Goal: Information Seeking & Learning: Learn about a topic

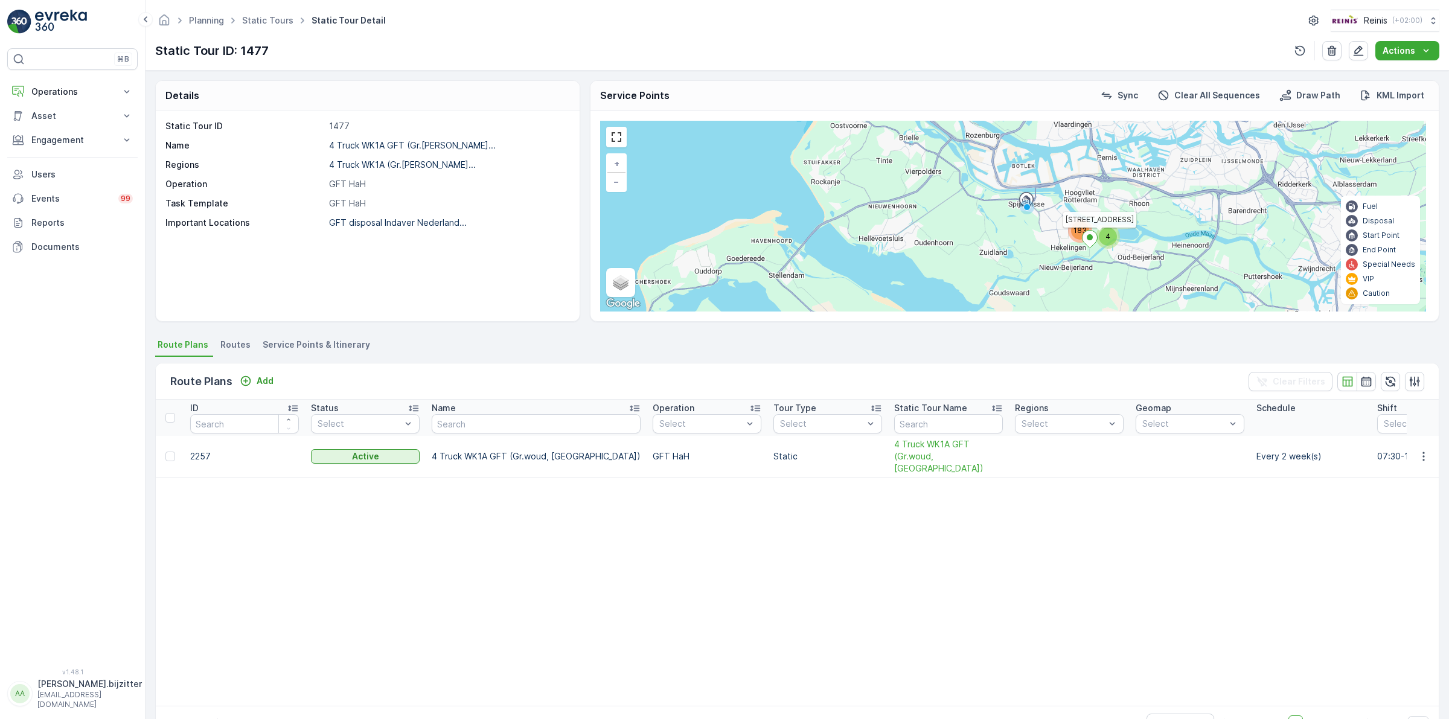
click at [44, 91] on p "Operations" at bounding box center [72, 92] width 82 height 12
click at [47, 114] on p "Insights" at bounding box center [46, 112] width 31 height 12
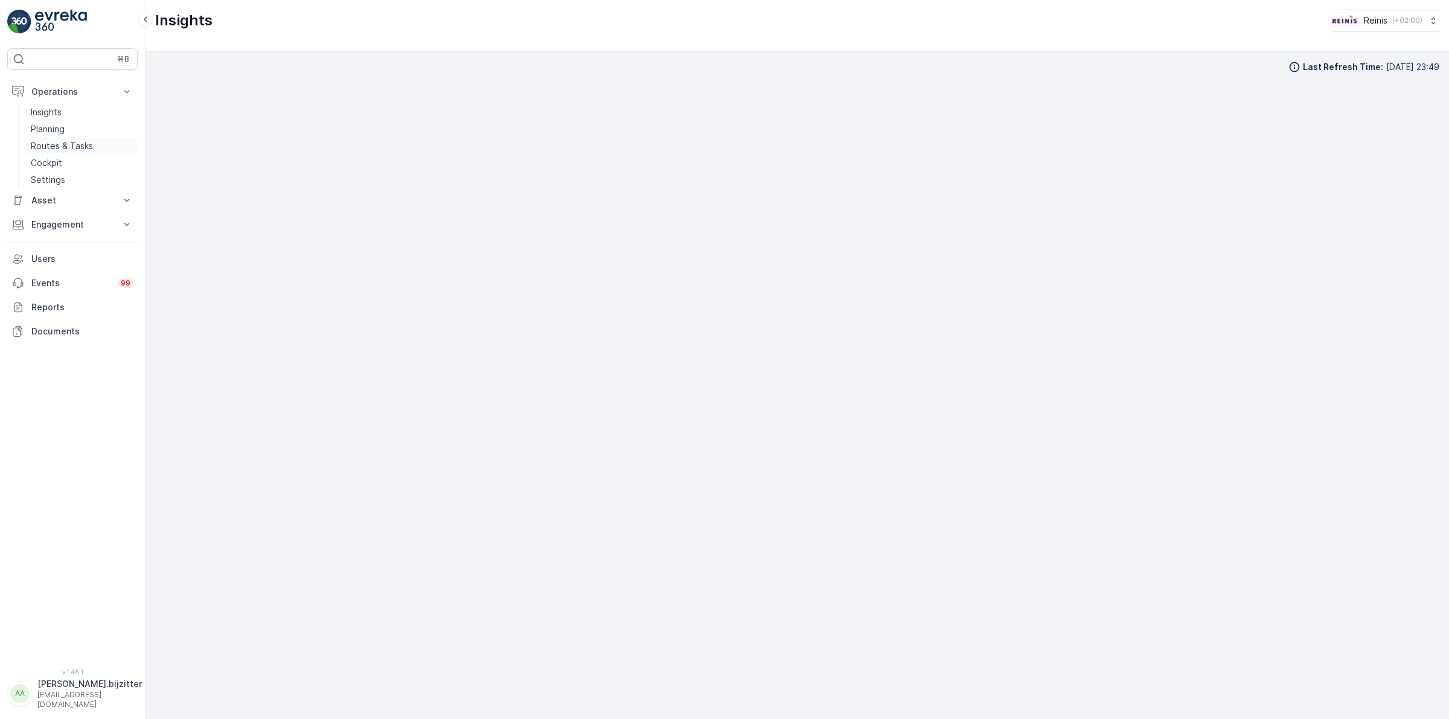
click at [57, 143] on p "Routes & Tasks" at bounding box center [62, 146] width 62 height 12
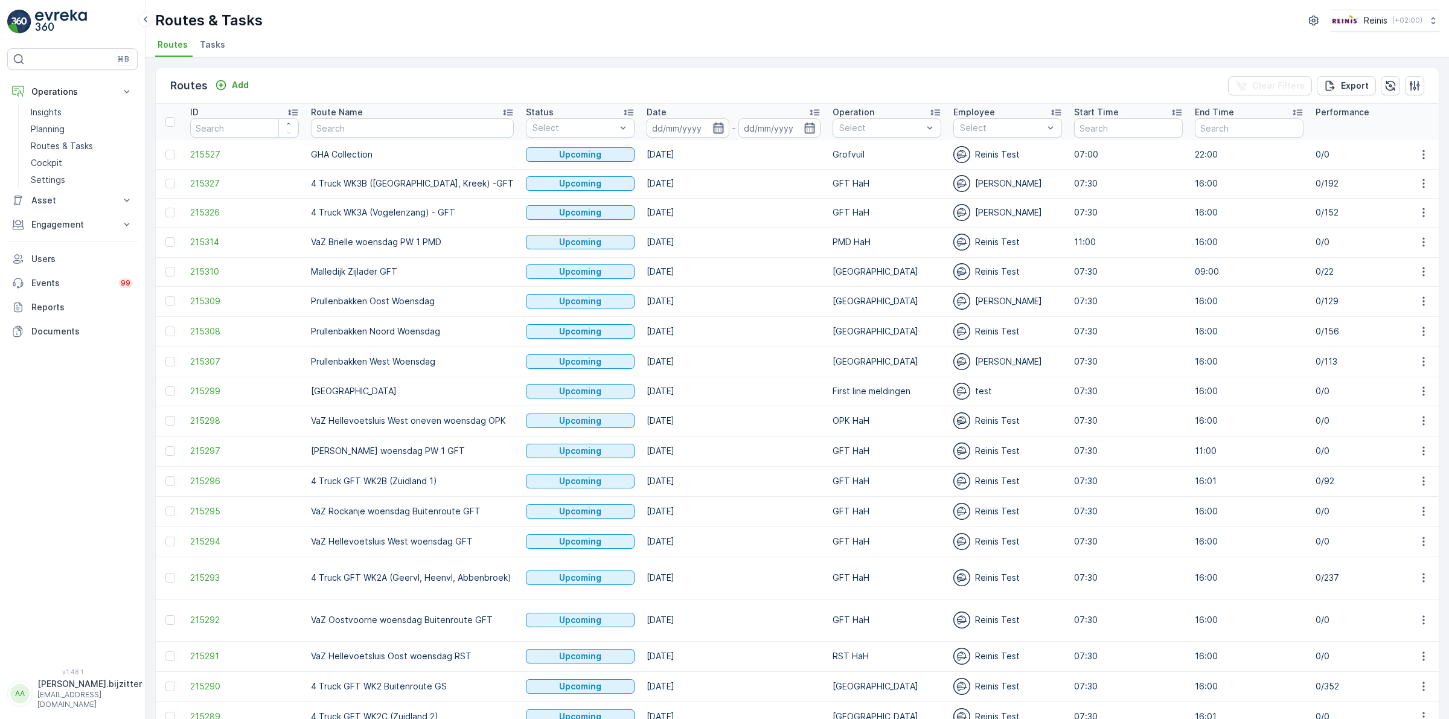
click at [713, 127] on icon "button" at bounding box center [718, 128] width 10 height 11
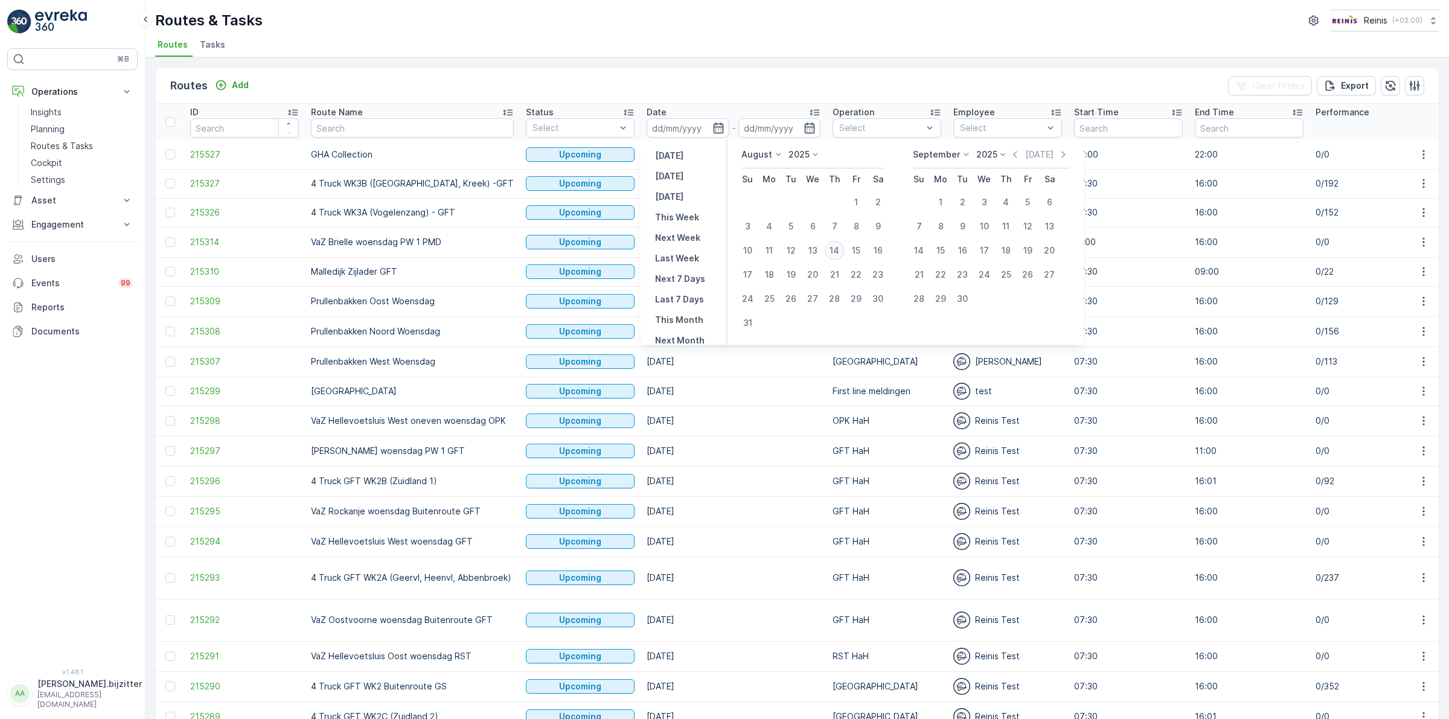
click at [838, 252] on div "14" at bounding box center [834, 250] width 19 height 19
type input "[DATE]"
click at [838, 252] on div "14" at bounding box center [834, 250] width 19 height 19
type input "[DATE]"
click at [835, 251] on div "14" at bounding box center [834, 250] width 19 height 19
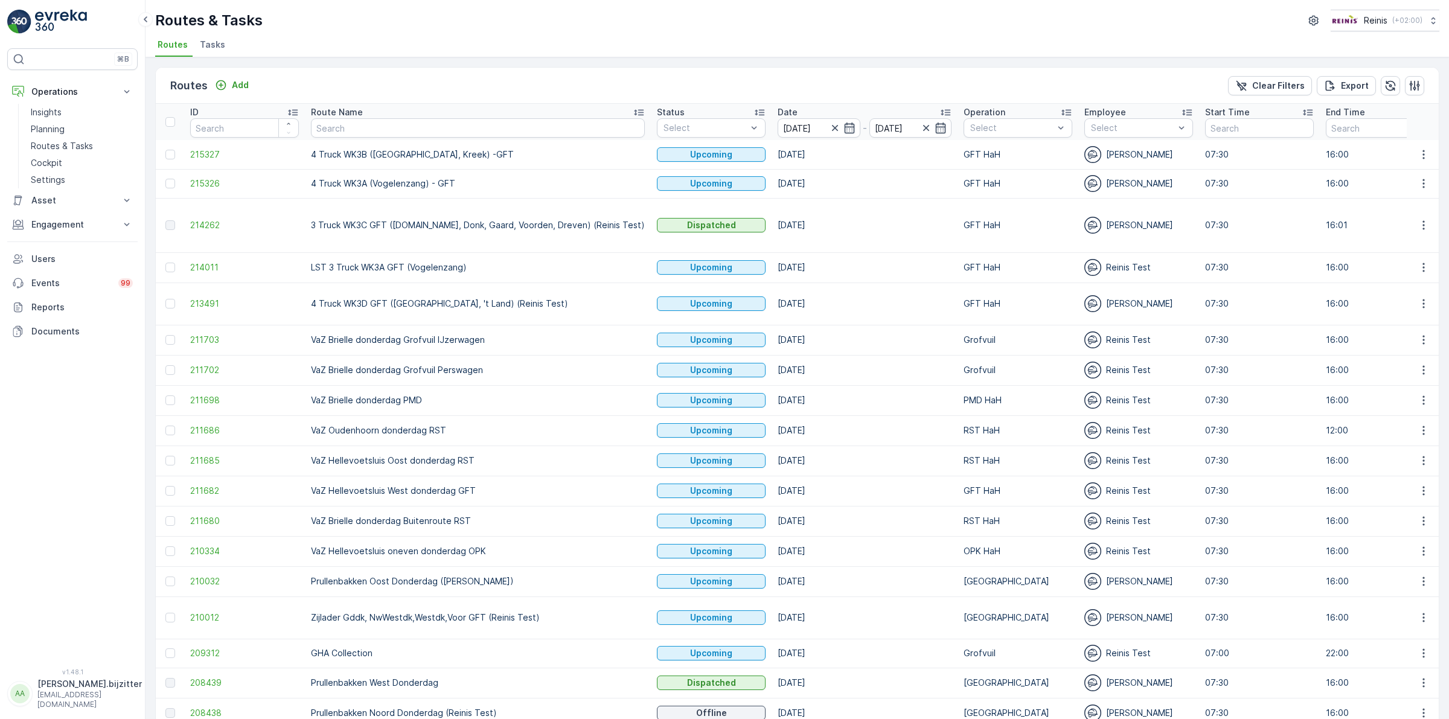
click at [958, 597] on td "[GEOGRAPHIC_DATA]" at bounding box center [1018, 618] width 121 height 42
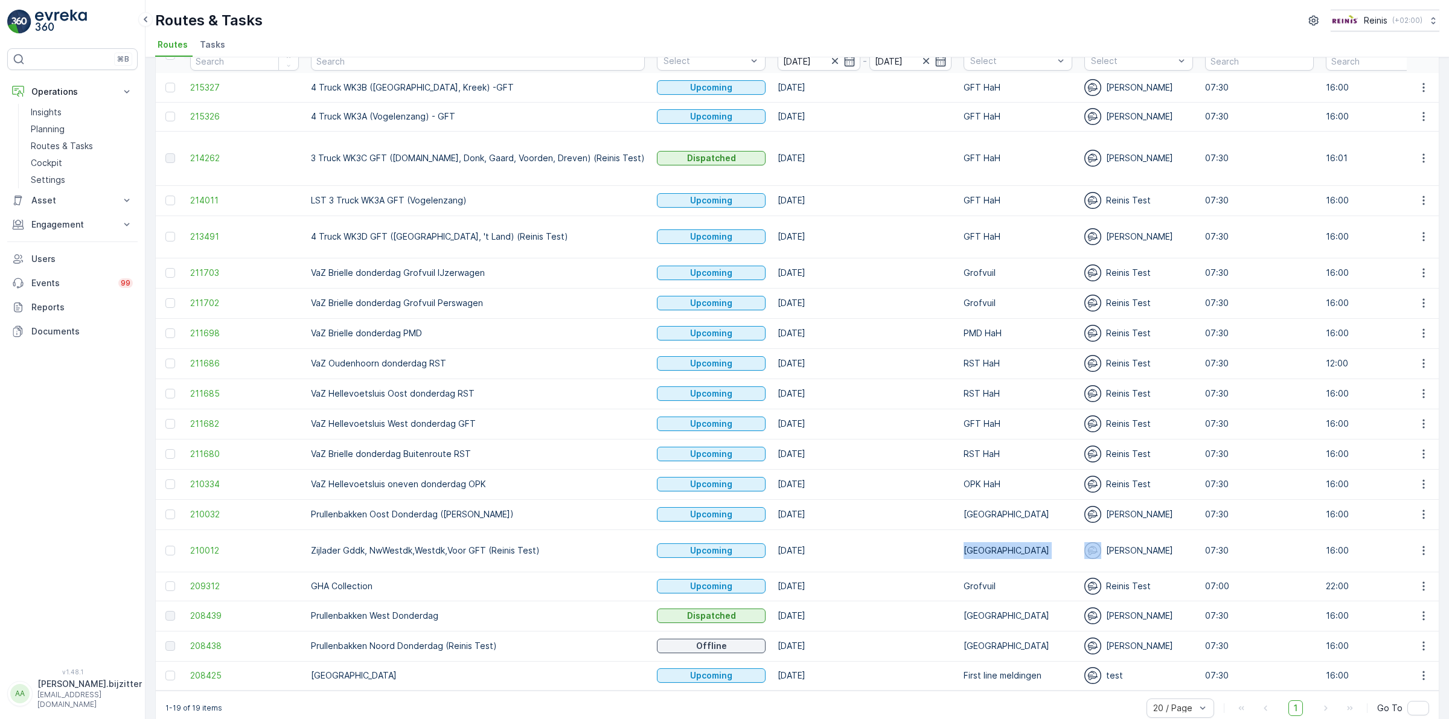
click at [958, 530] on td "[GEOGRAPHIC_DATA]" at bounding box center [1018, 551] width 121 height 42
click at [63, 391] on div "⌘B Operations Insights Planning Routes & Tasks Cockpit Settings Asset Assets Ac…" at bounding box center [72, 351] width 130 height 606
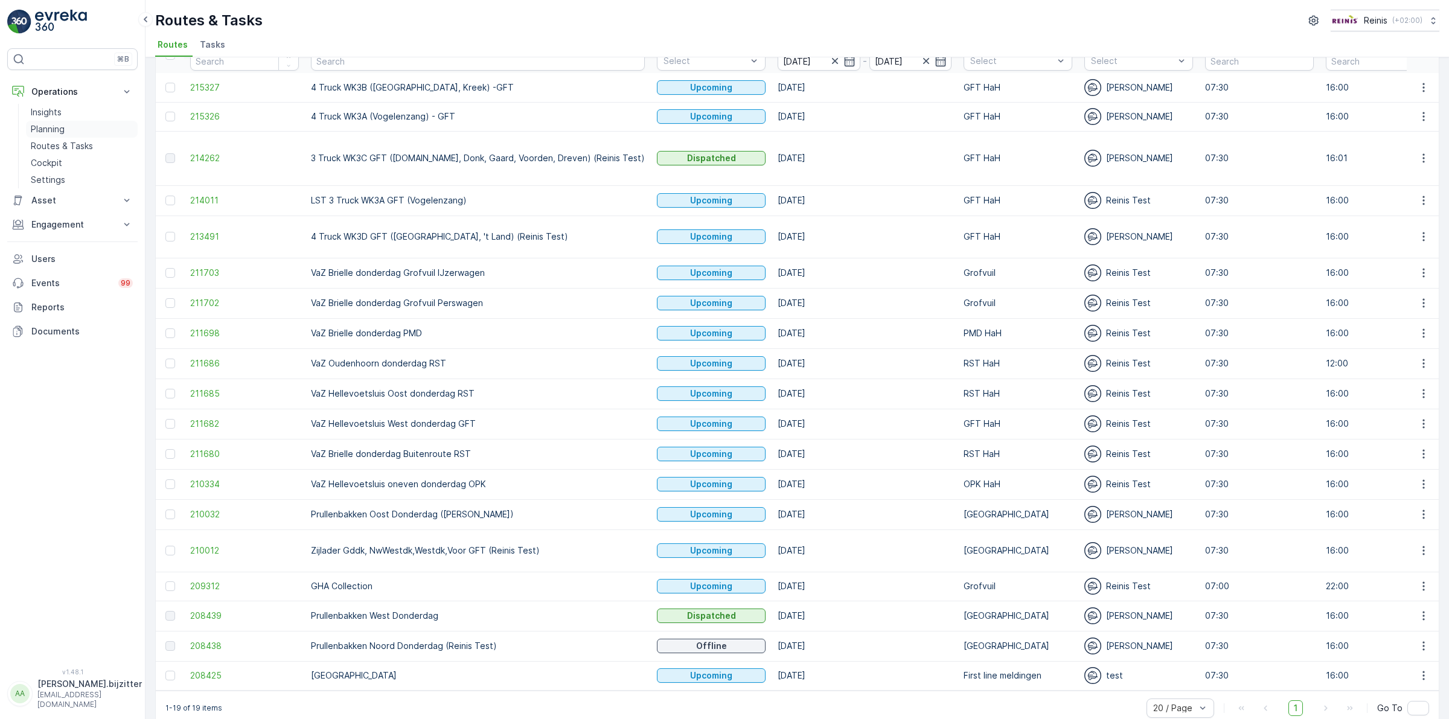
click at [53, 128] on p "Planning" at bounding box center [48, 129] width 34 height 12
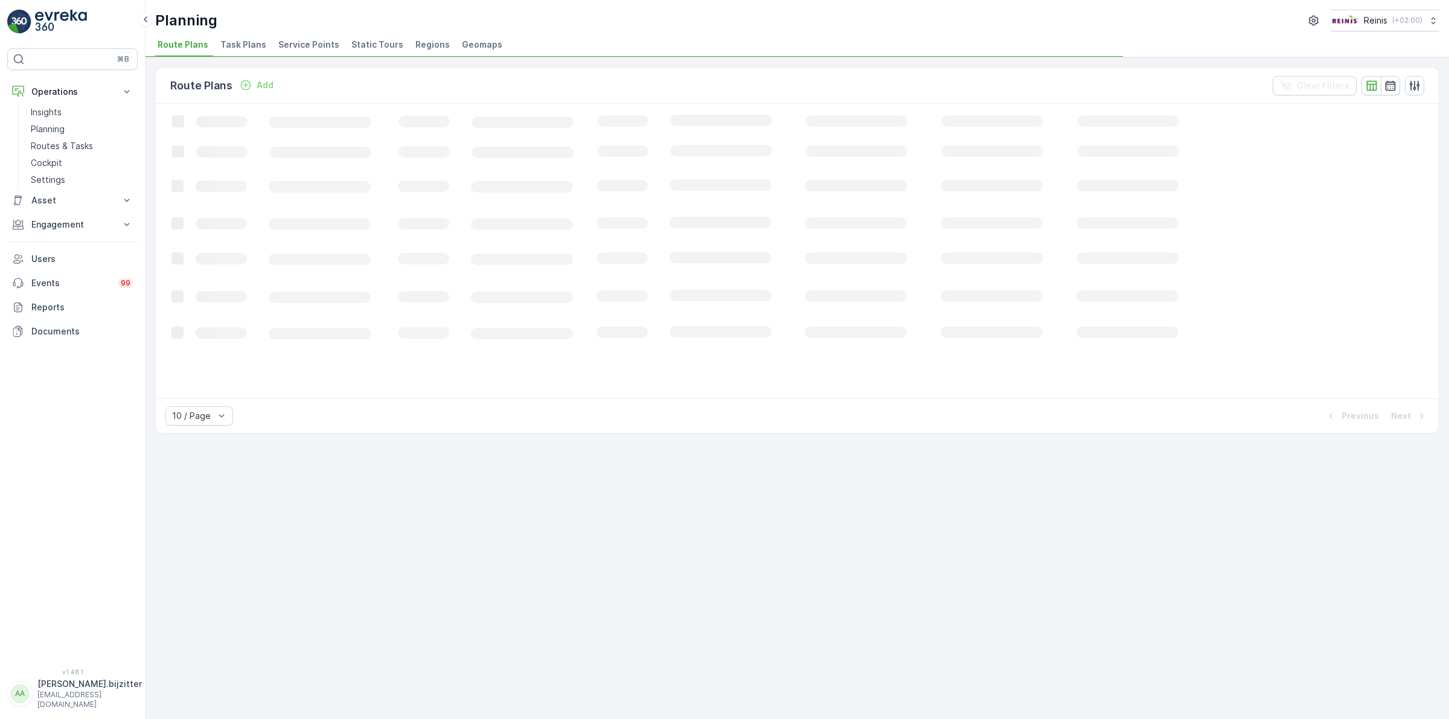
click at [364, 43] on span "Static Tours" at bounding box center [377, 45] width 52 height 12
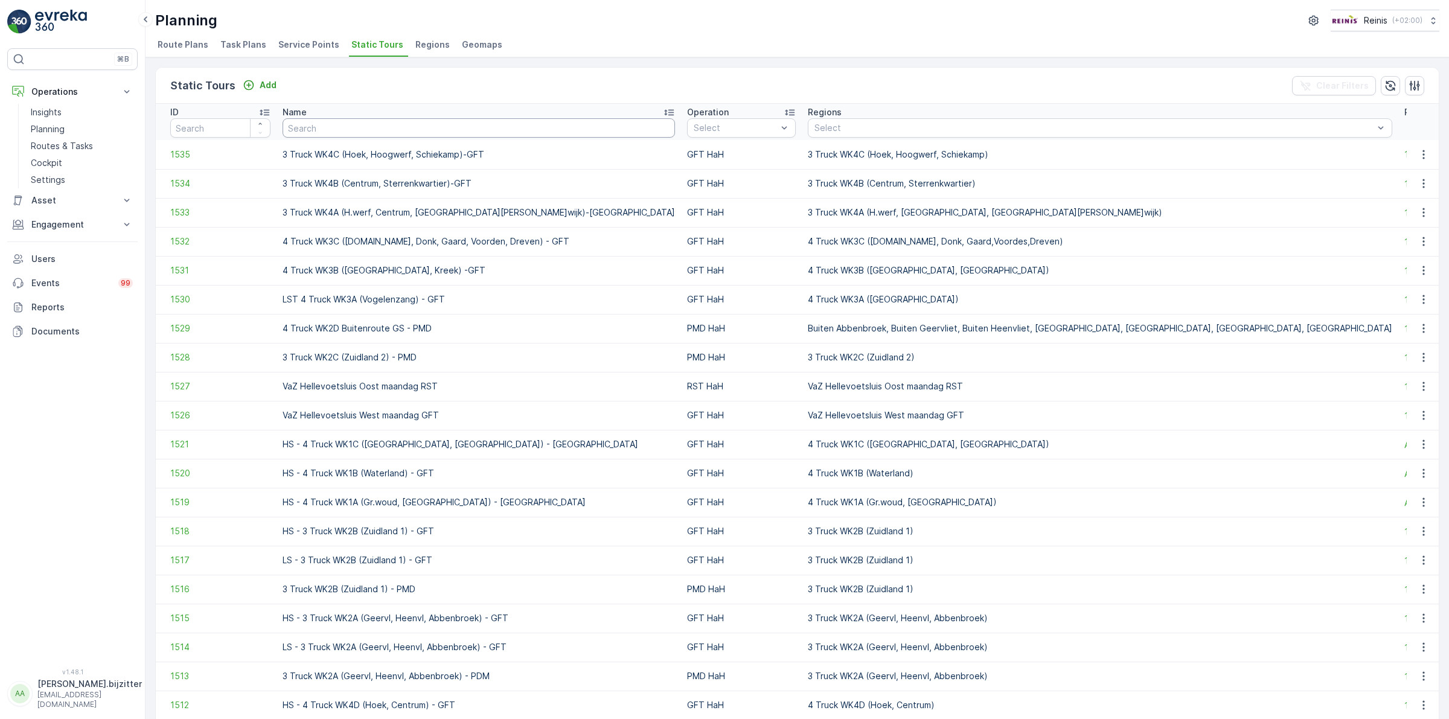
click at [388, 133] on input "text" at bounding box center [479, 127] width 393 height 19
type input "WK"
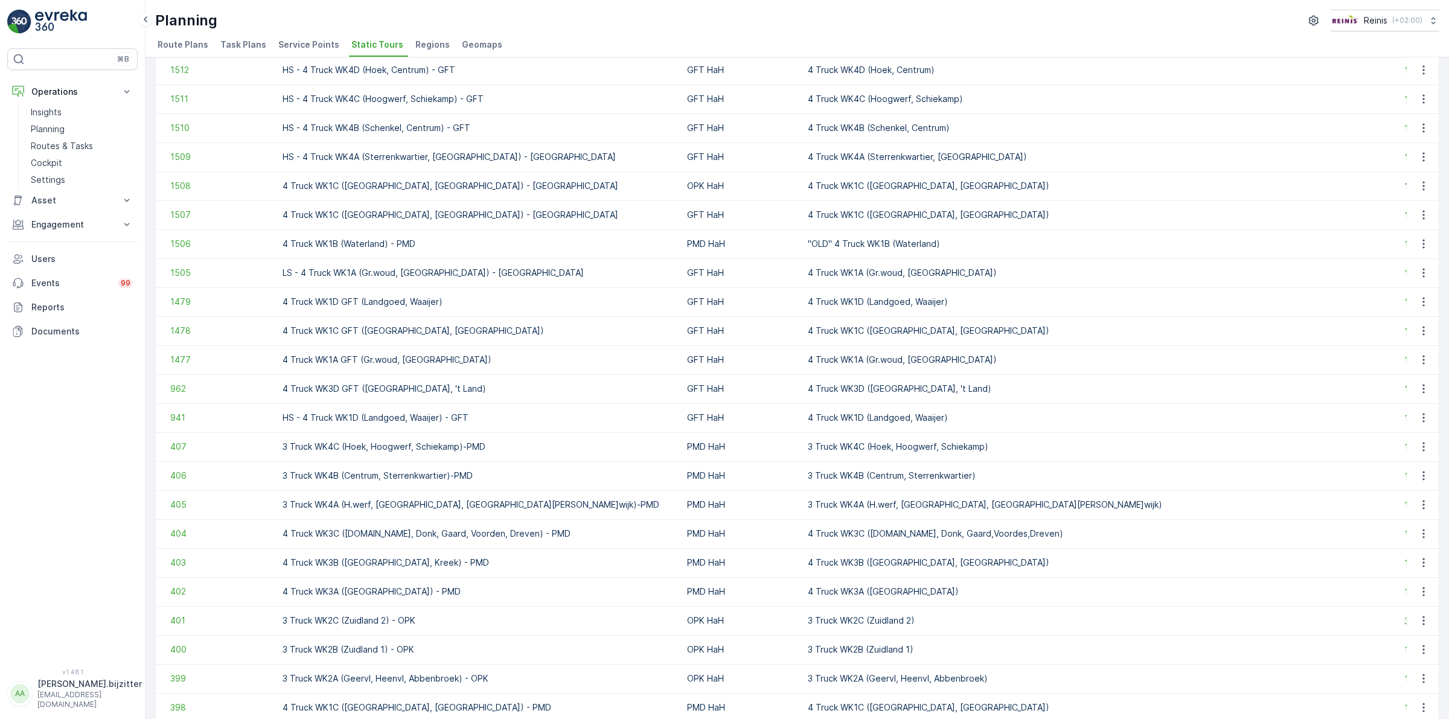
scroll to position [604, 0]
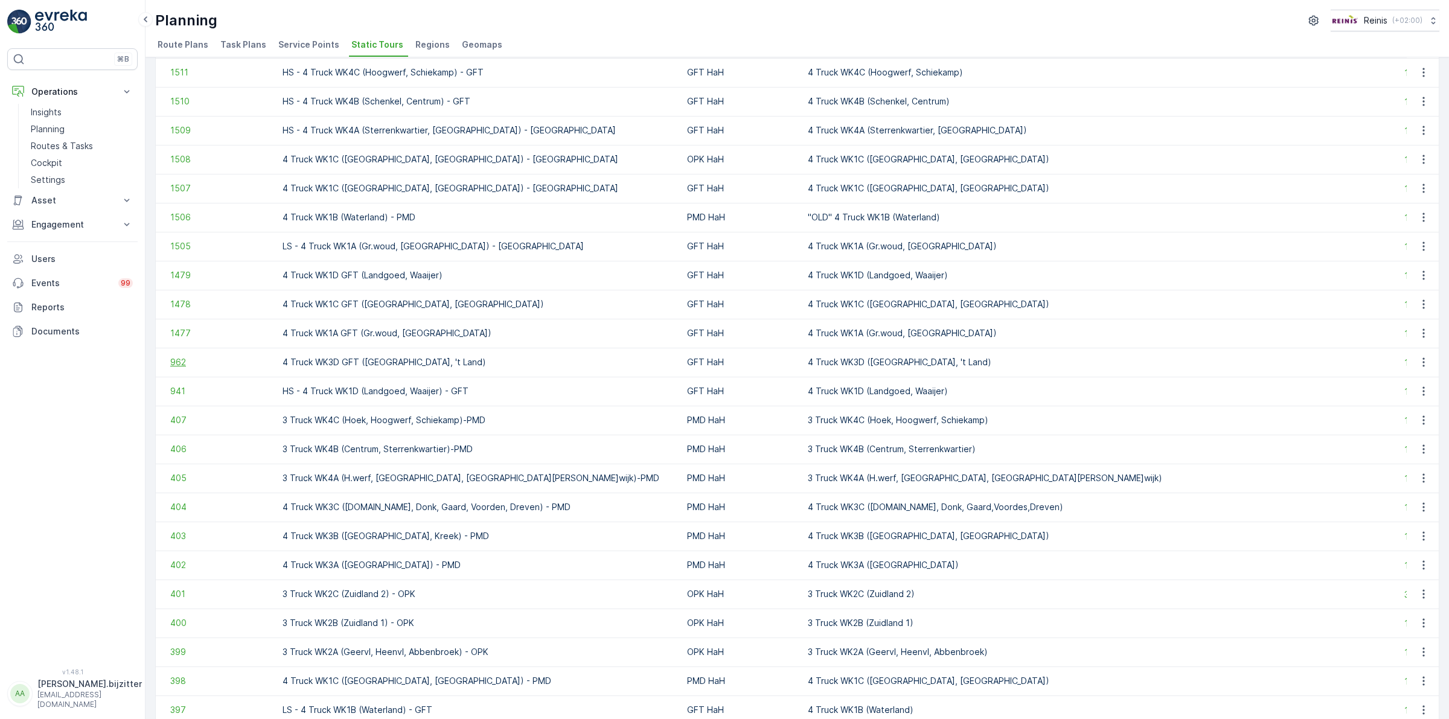
click at [177, 364] on span "962" at bounding box center [220, 362] width 100 height 12
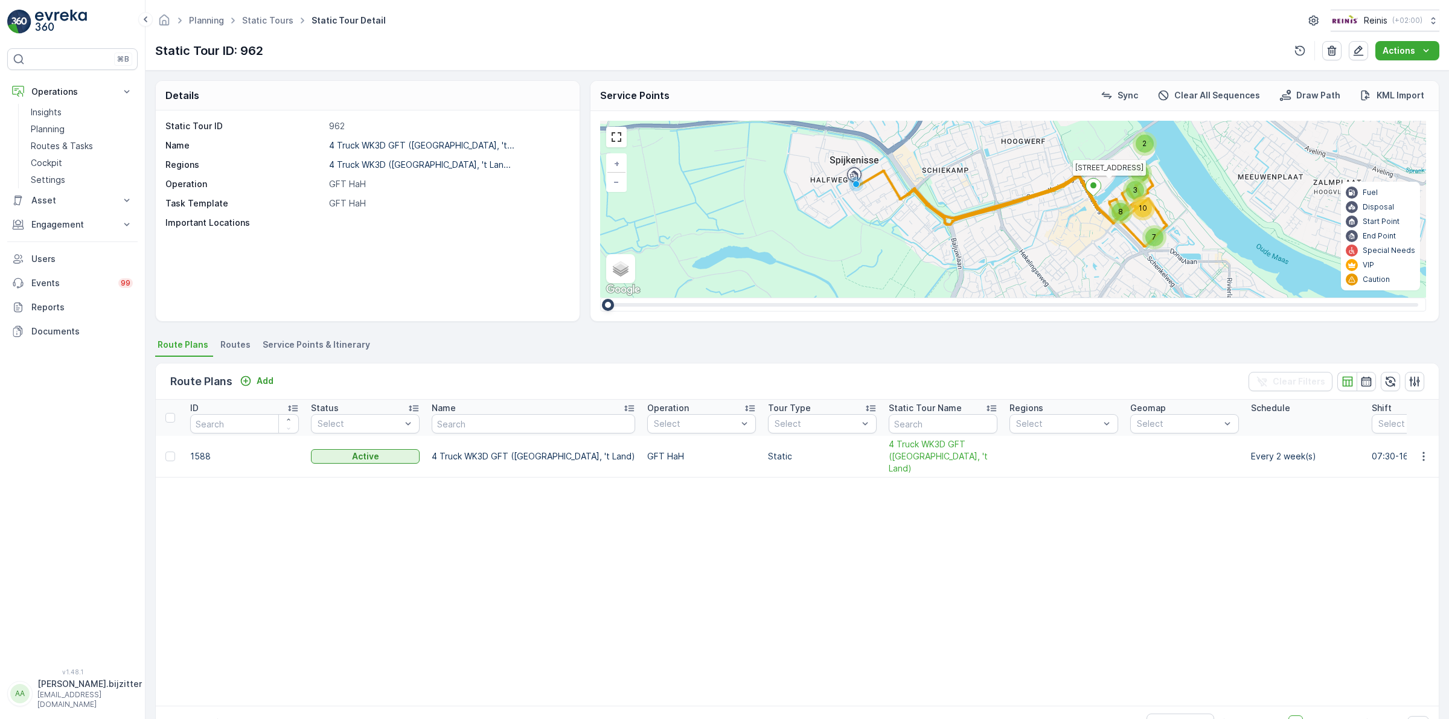
click at [354, 347] on span "Service Points & Itinerary" at bounding box center [316, 345] width 107 height 12
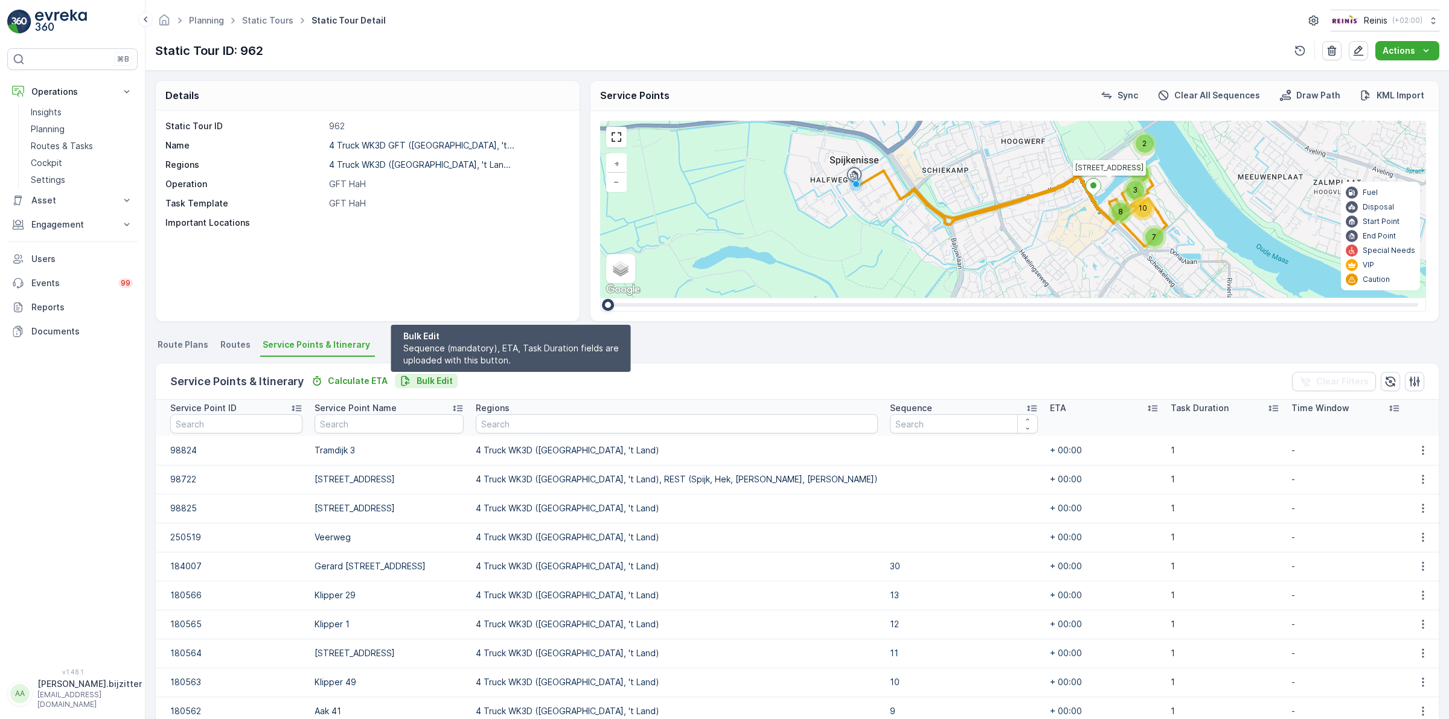
click at [430, 382] on p "Bulk Edit" at bounding box center [435, 381] width 36 height 12
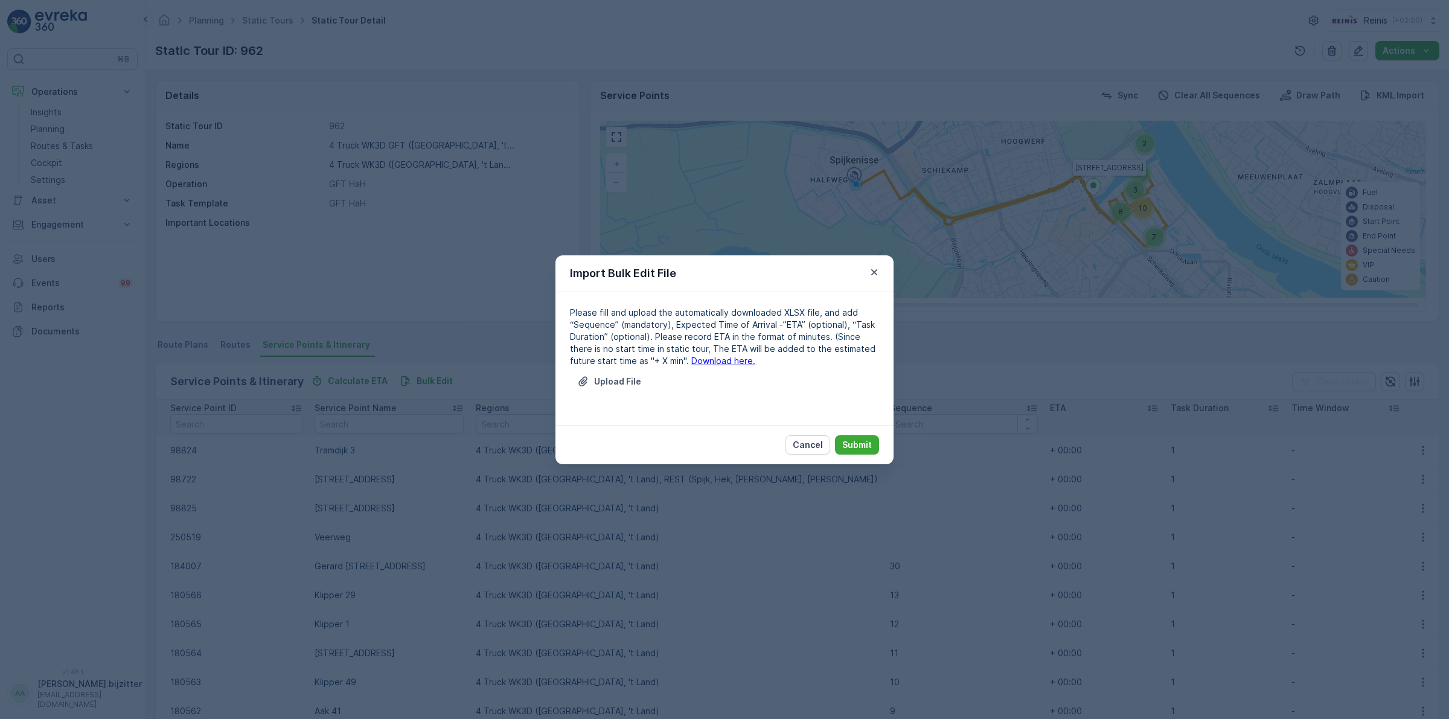
click at [691, 364] on link "Download here." at bounding box center [723, 361] width 64 height 10
click at [820, 448] on p "Cancel" at bounding box center [808, 445] width 30 height 12
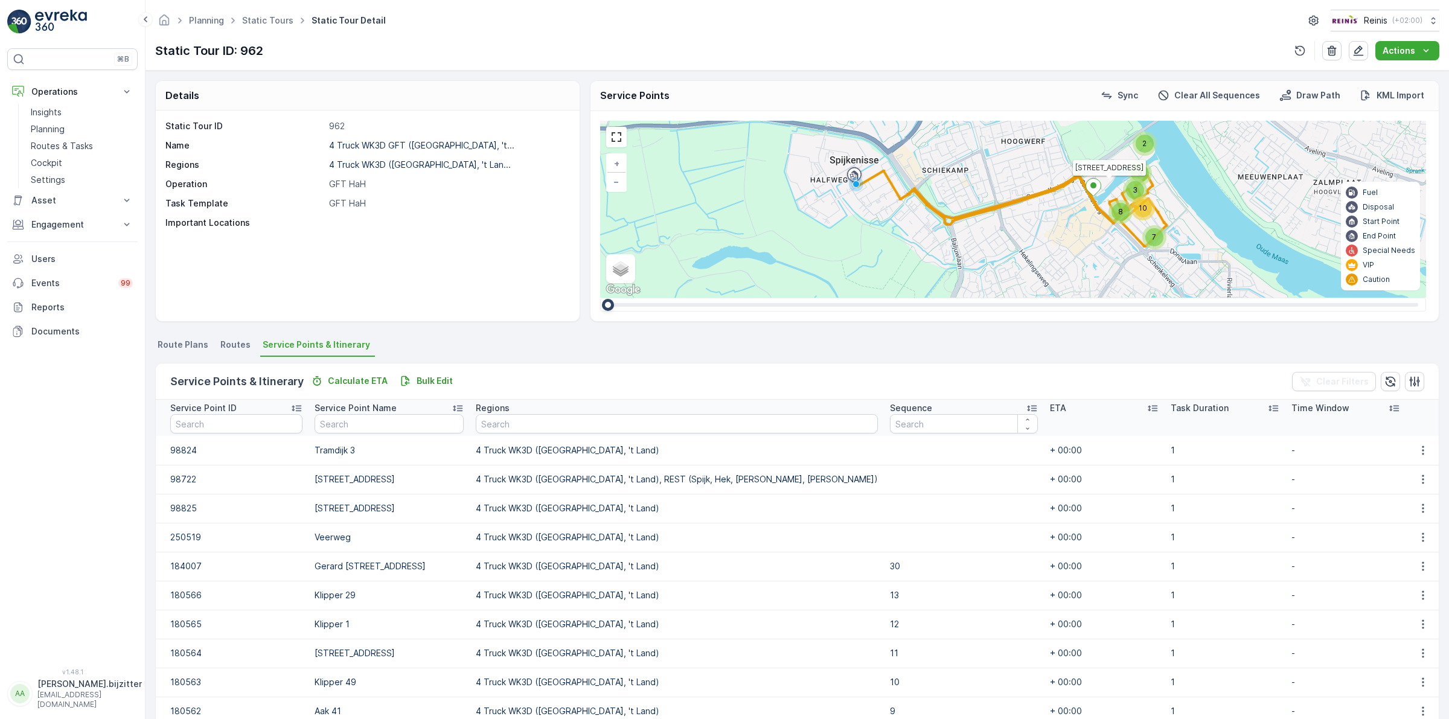
click at [287, 233] on div "Static Tour ID 962 Name 4 Truck WK3D GFT ([GEOGRAPHIC_DATA], 't... Regions 4 Tr…" at bounding box center [368, 216] width 424 height 211
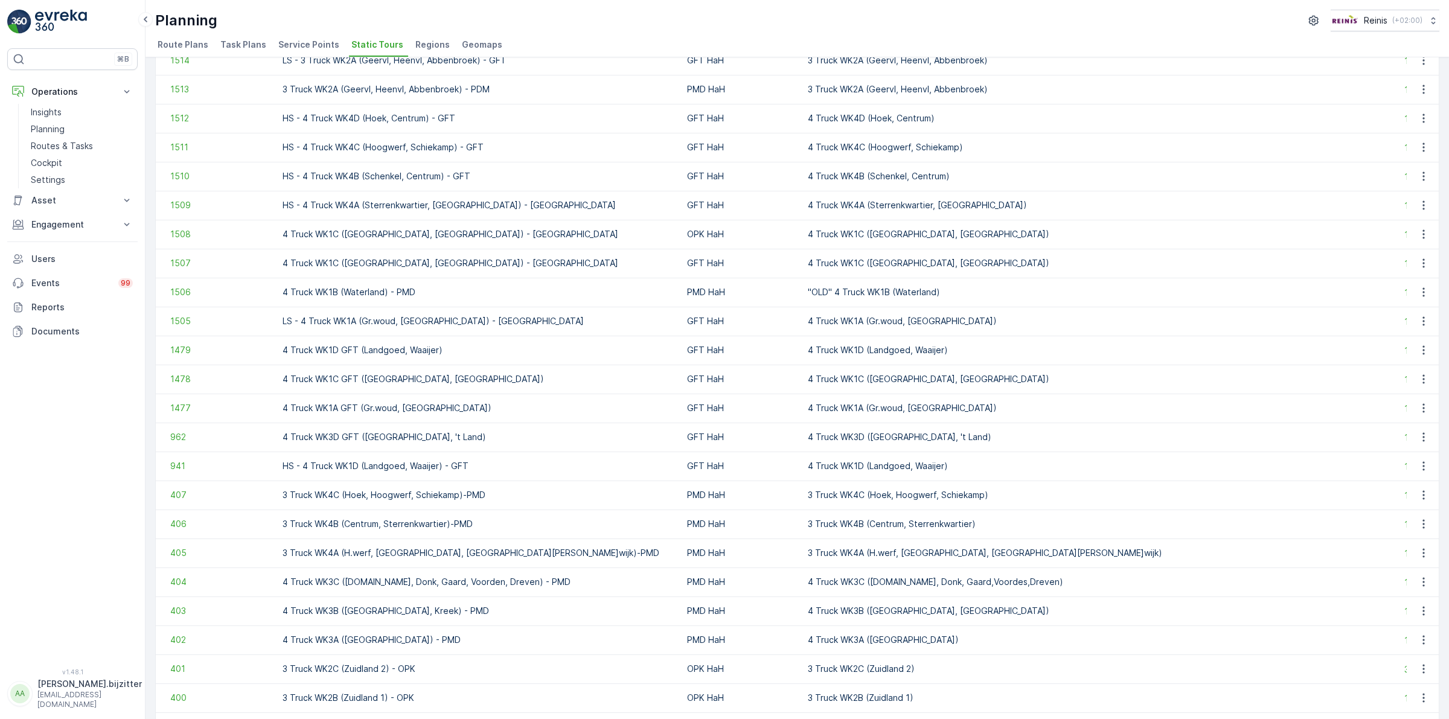
scroll to position [679, 0]
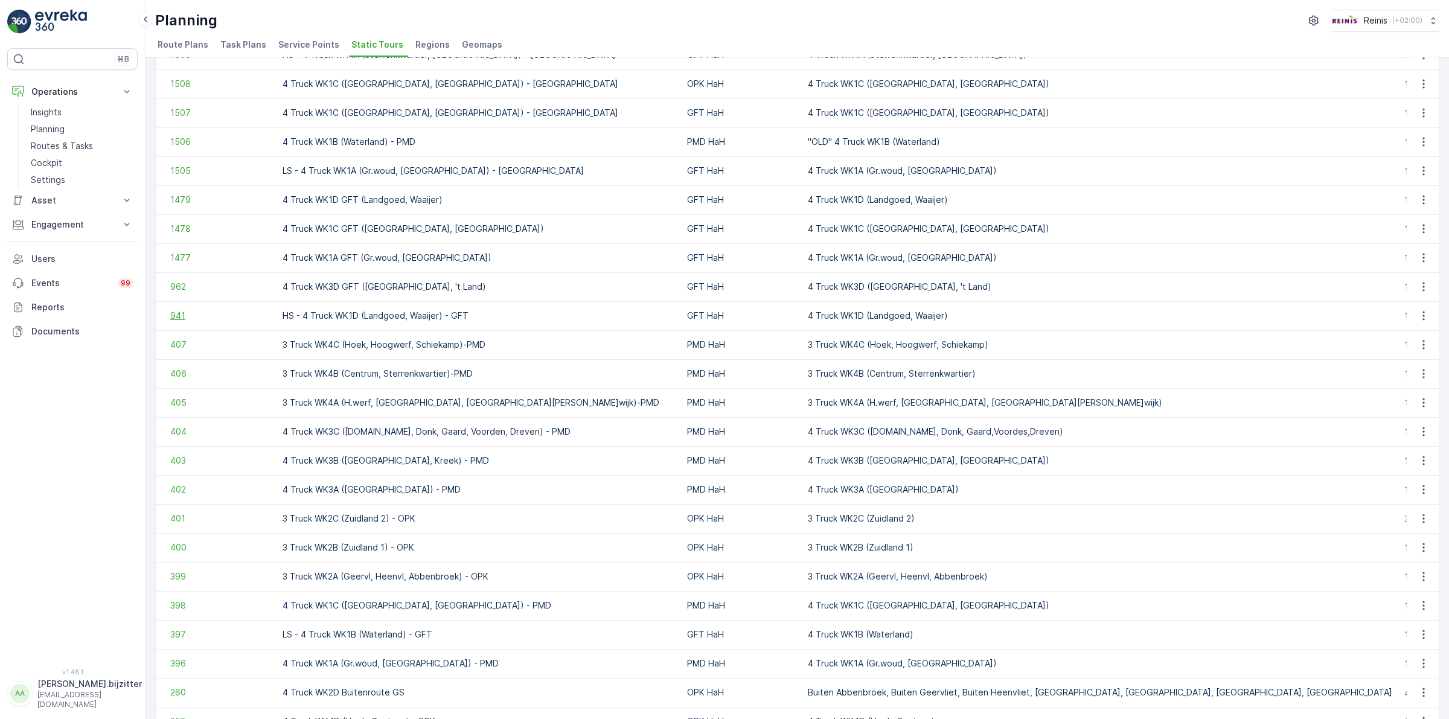
click at [176, 314] on span "941" at bounding box center [220, 316] width 100 height 12
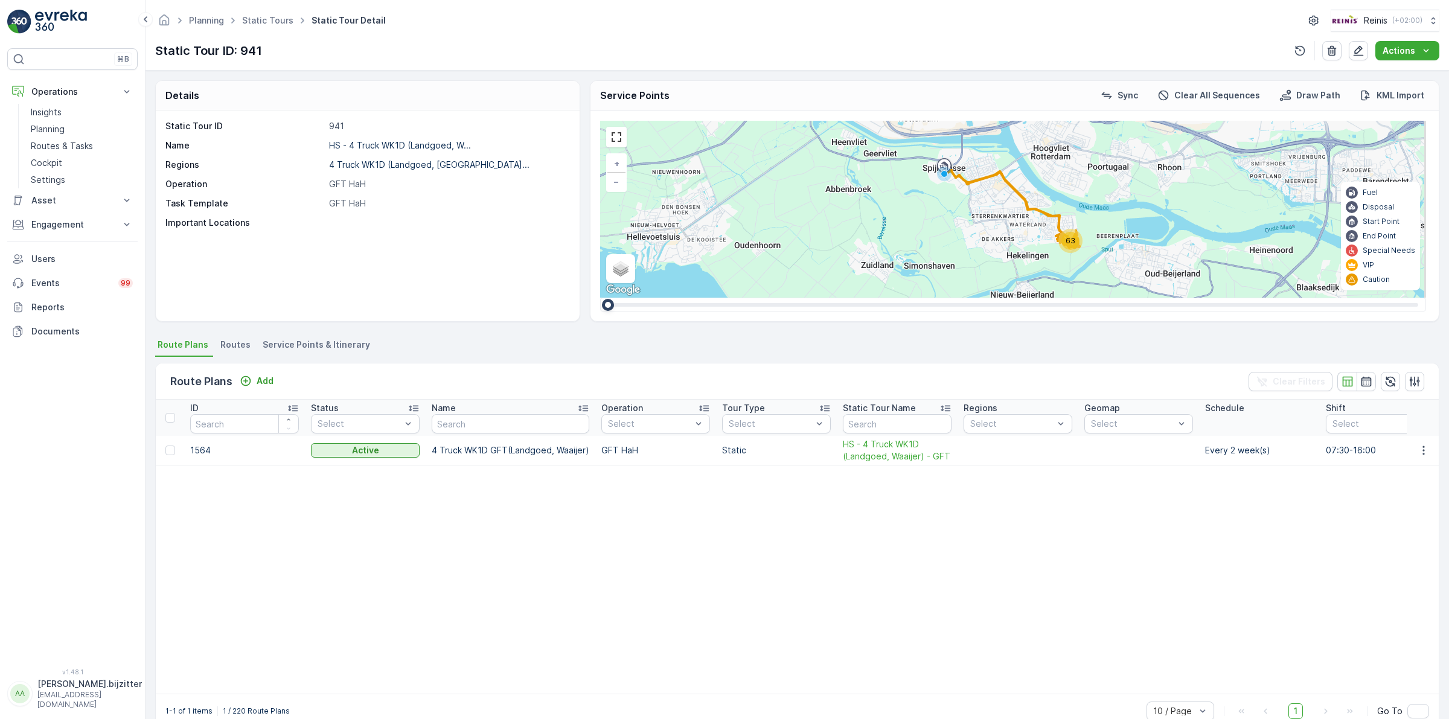
click at [348, 350] on span "Service Points & Itinerary" at bounding box center [316, 345] width 107 height 12
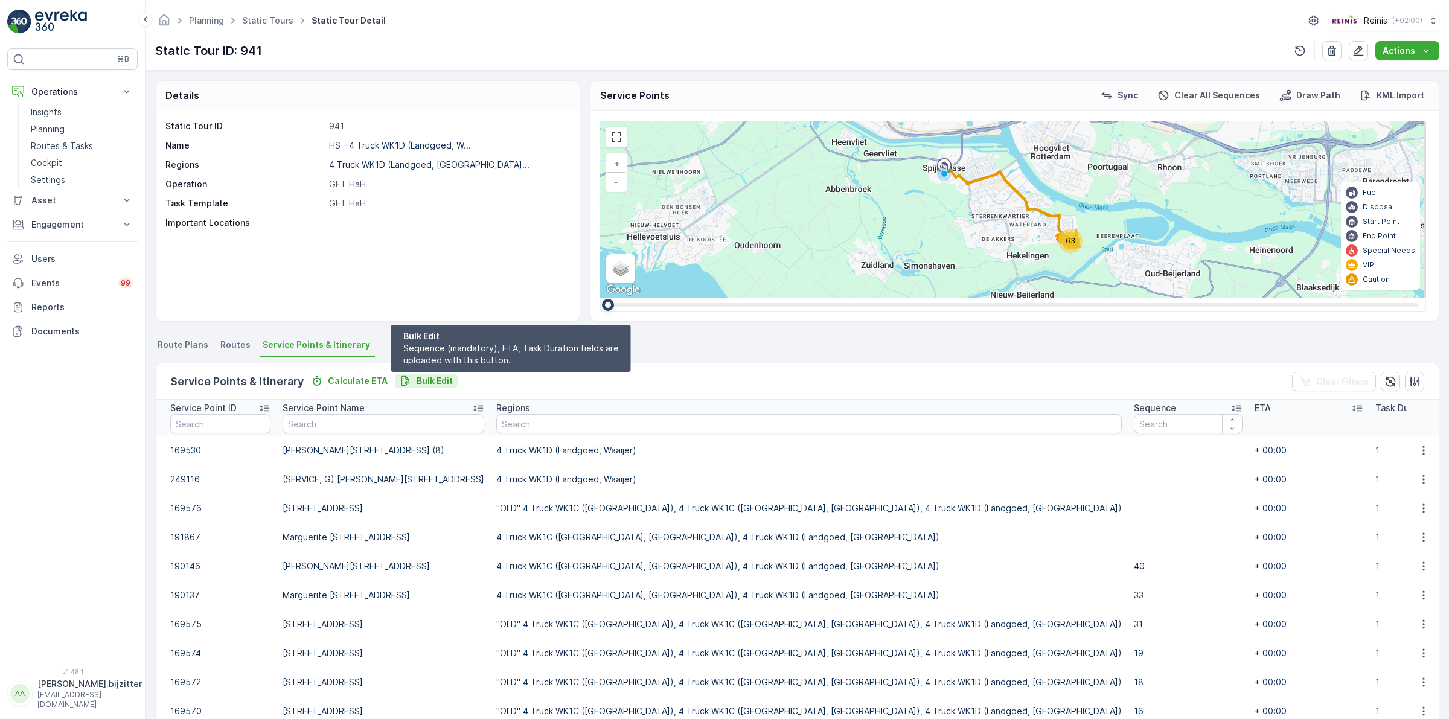
click at [438, 377] on p "Bulk Edit" at bounding box center [435, 381] width 36 height 12
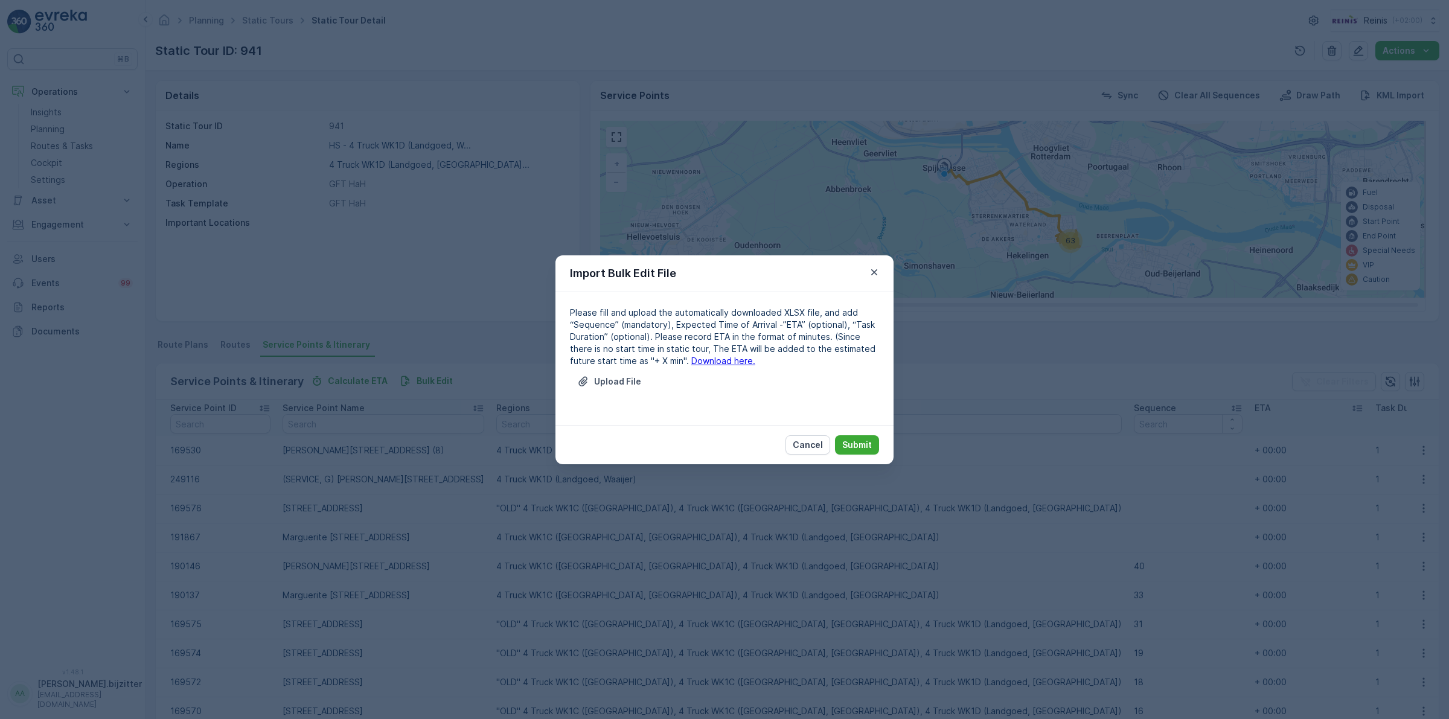
click at [707, 362] on link "Download here." at bounding box center [723, 361] width 64 height 10
click at [806, 439] on p "Cancel" at bounding box center [808, 445] width 30 height 12
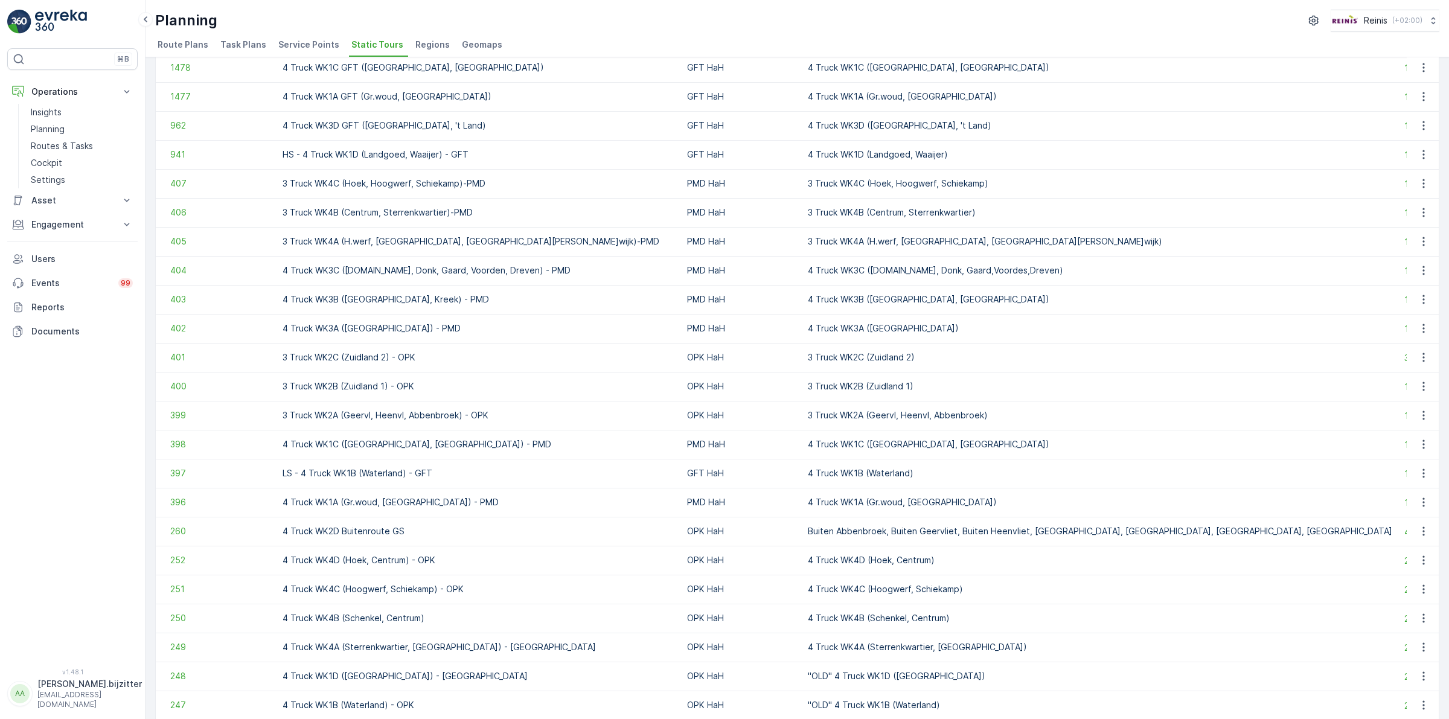
scroll to position [921, 0]
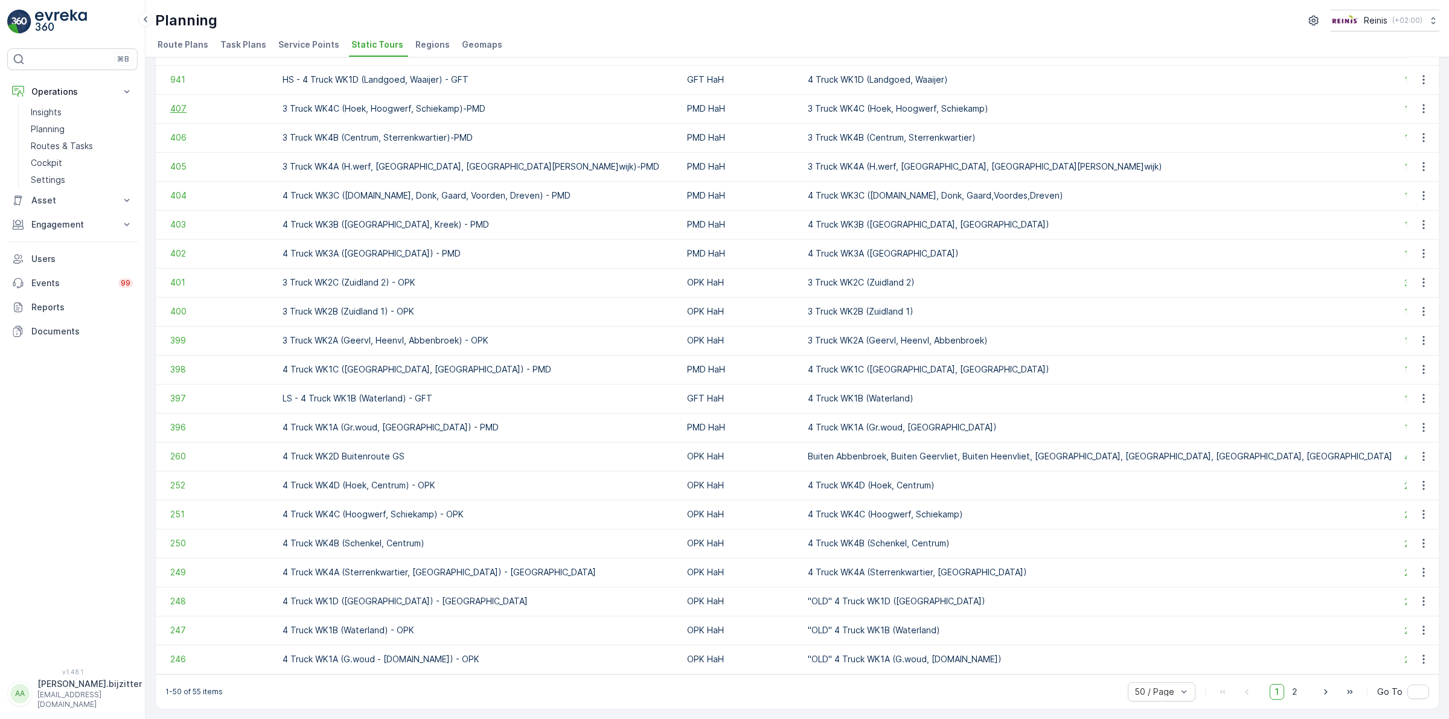
click at [182, 103] on span "407" at bounding box center [220, 109] width 100 height 12
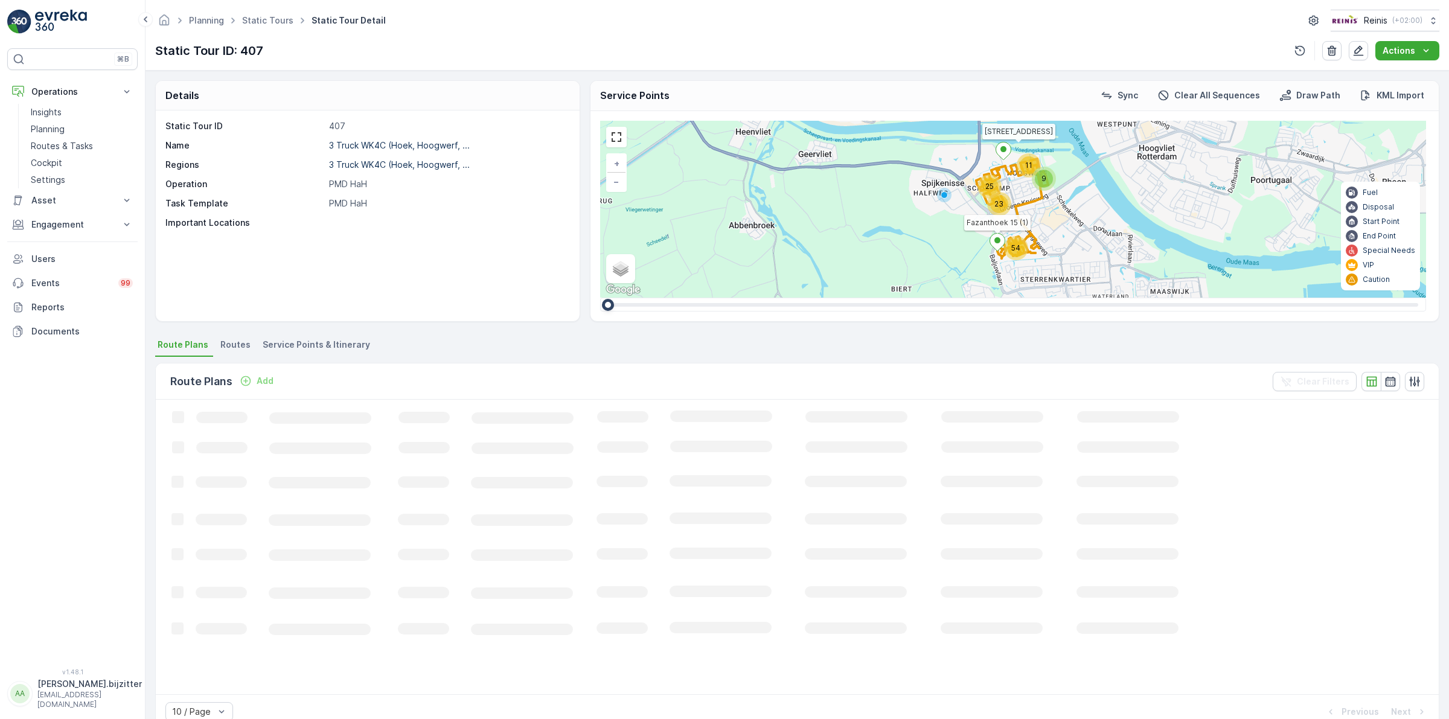
click at [340, 342] on span "Service Points & Itinerary" at bounding box center [316, 345] width 107 height 12
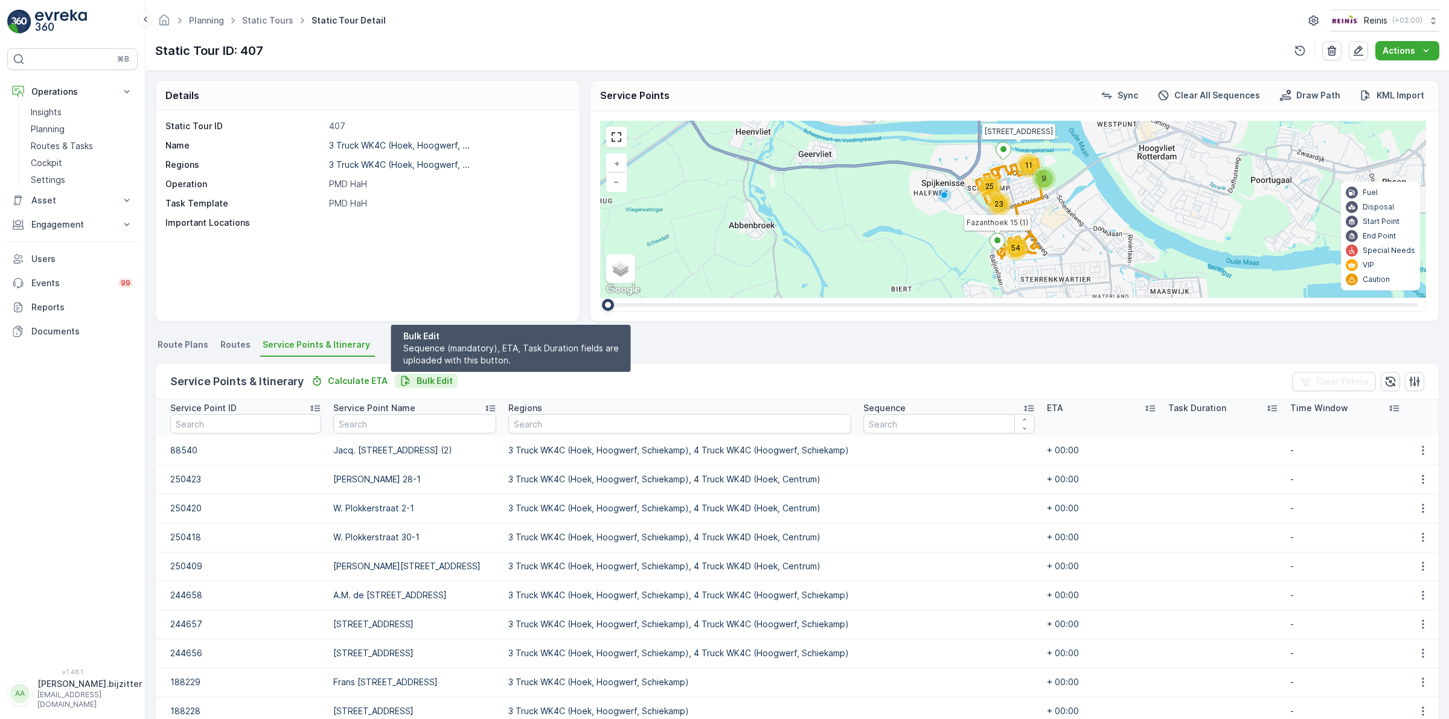
click at [435, 380] on p "Bulk Edit" at bounding box center [435, 381] width 36 height 12
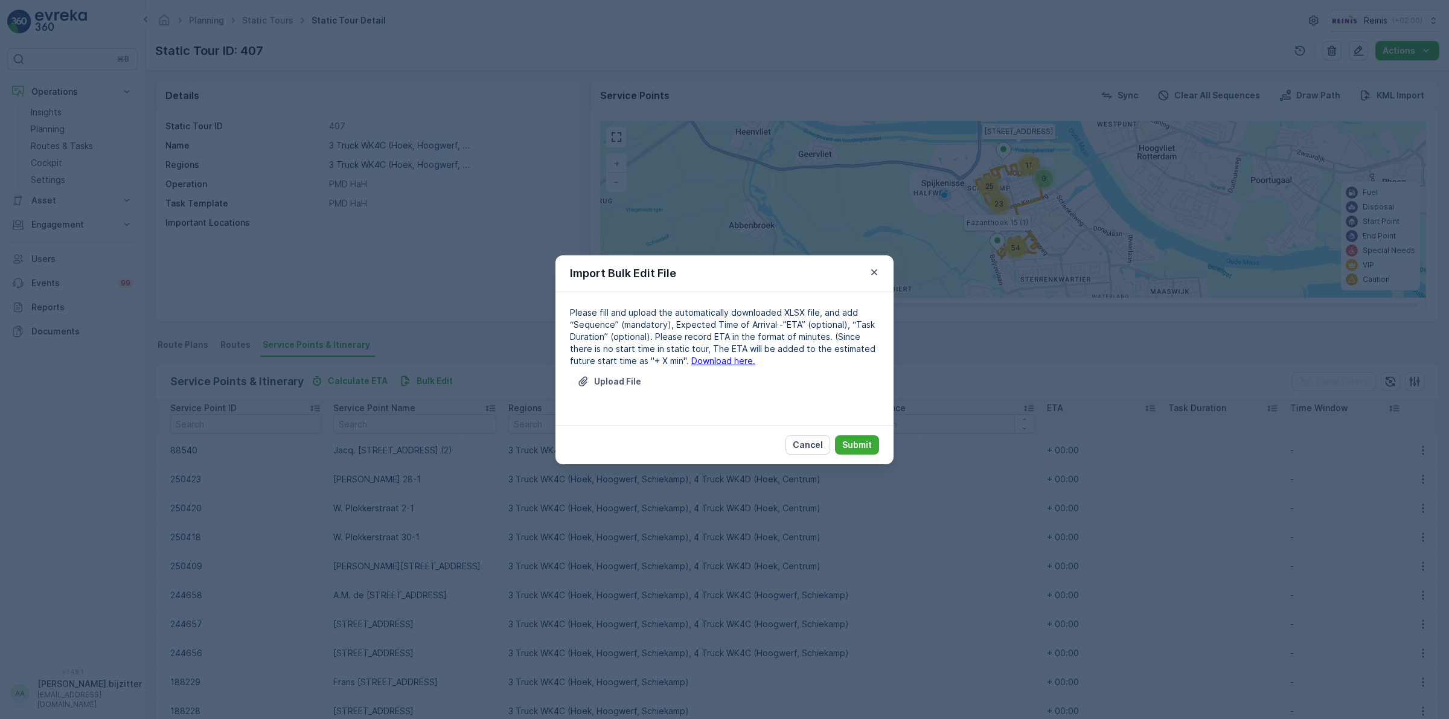
click at [702, 358] on link "Download here." at bounding box center [723, 361] width 64 height 10
click at [810, 444] on p "Cancel" at bounding box center [808, 445] width 30 height 12
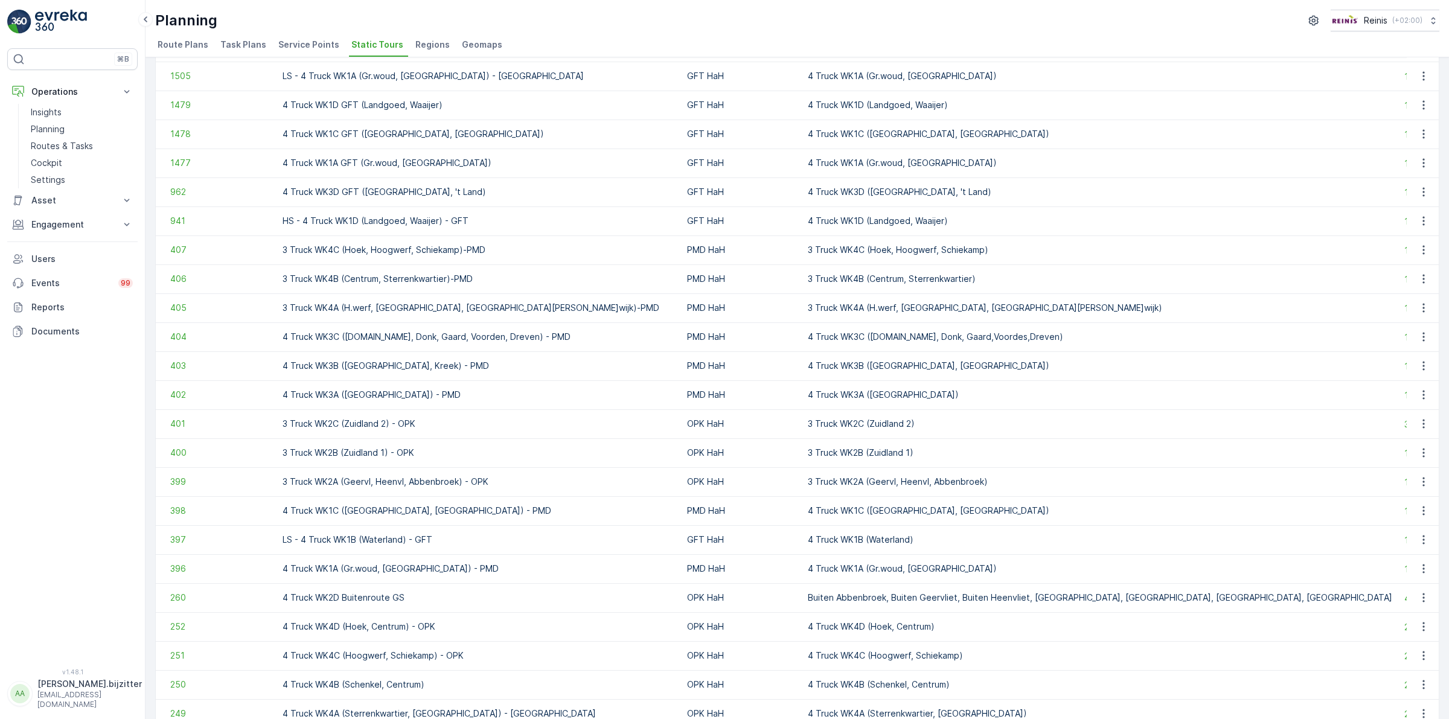
scroll to position [906, 0]
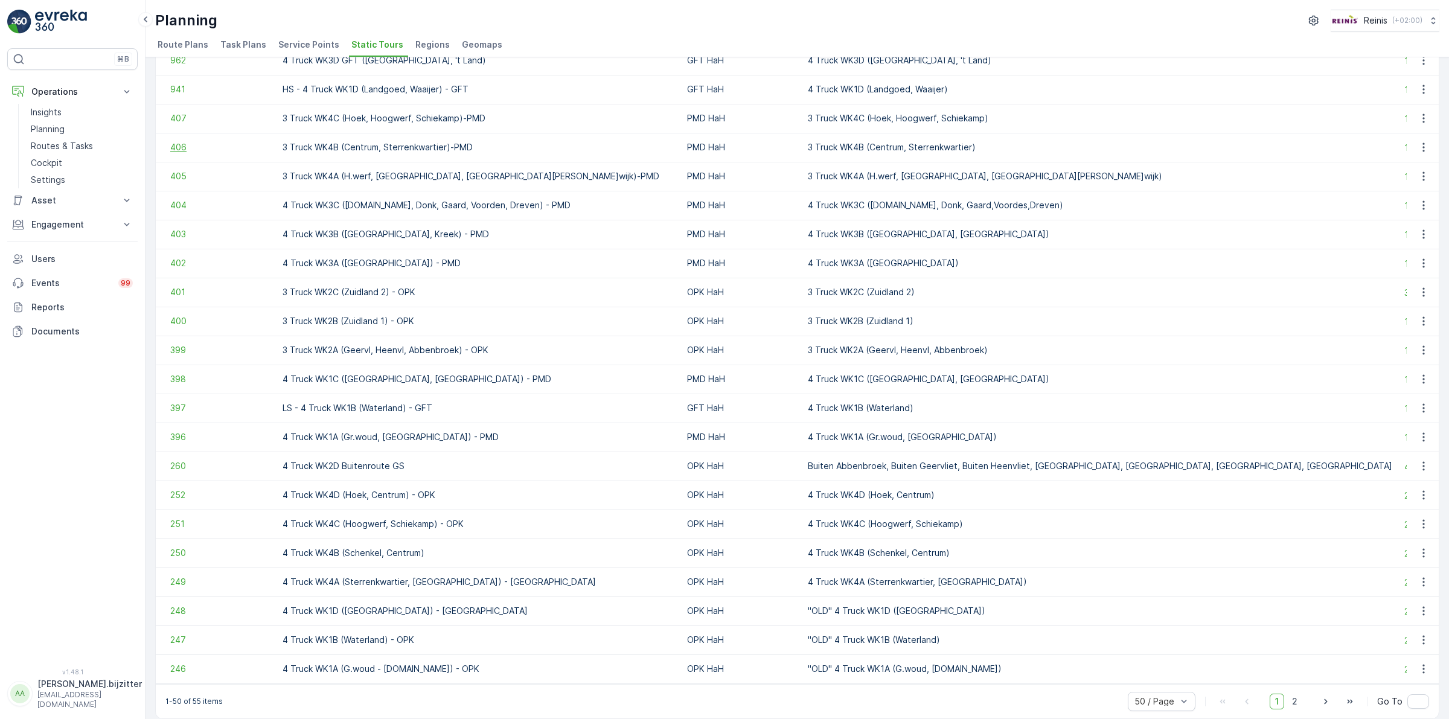
click at [181, 149] on span "406" at bounding box center [220, 147] width 100 height 12
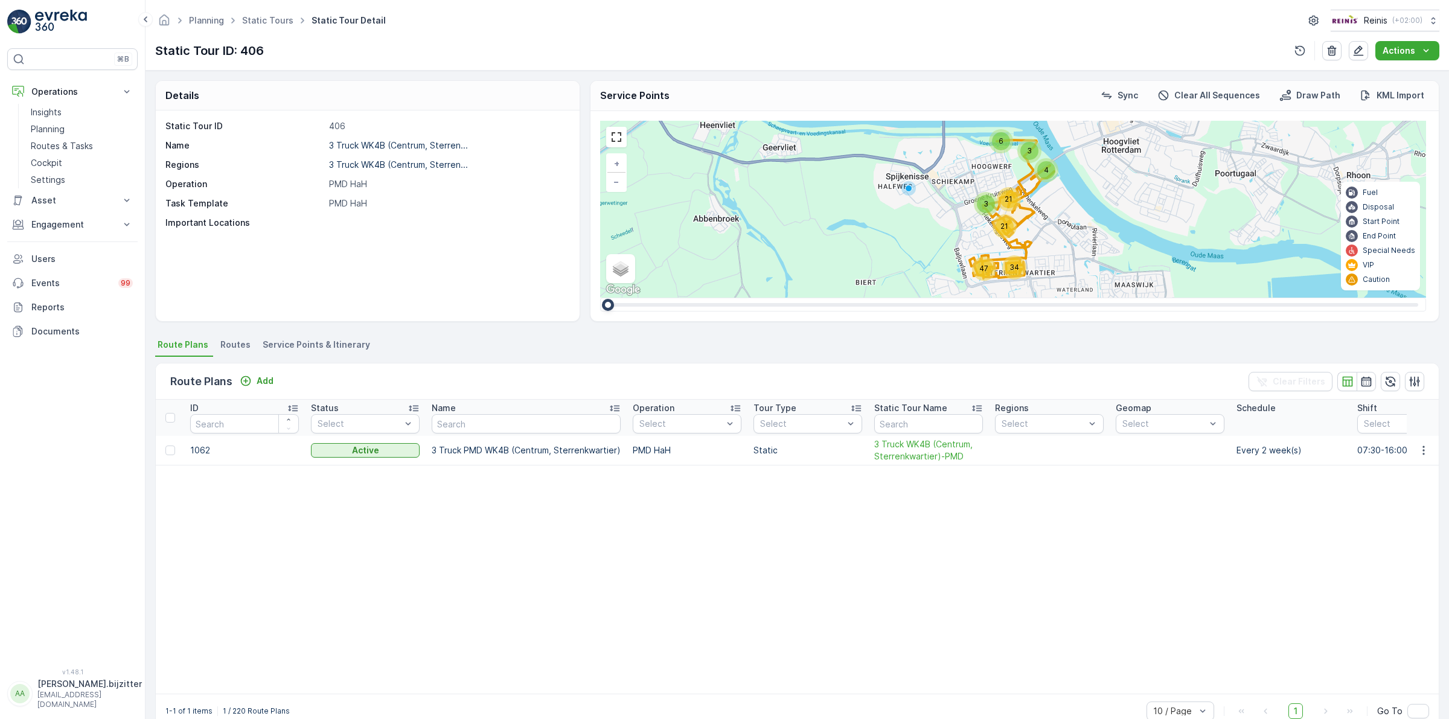
click at [358, 342] on span "Service Points & Itinerary" at bounding box center [316, 345] width 107 height 12
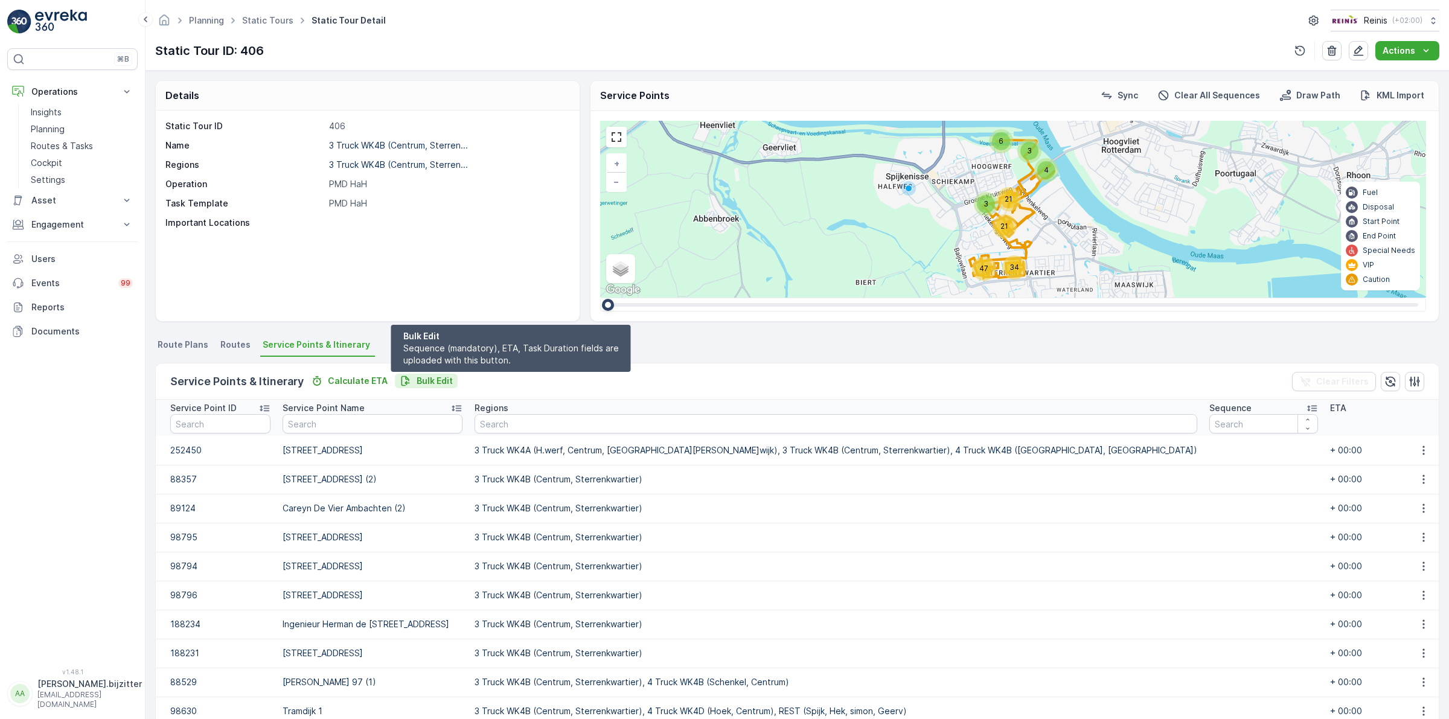
click at [430, 384] on p "Bulk Edit" at bounding box center [435, 381] width 36 height 12
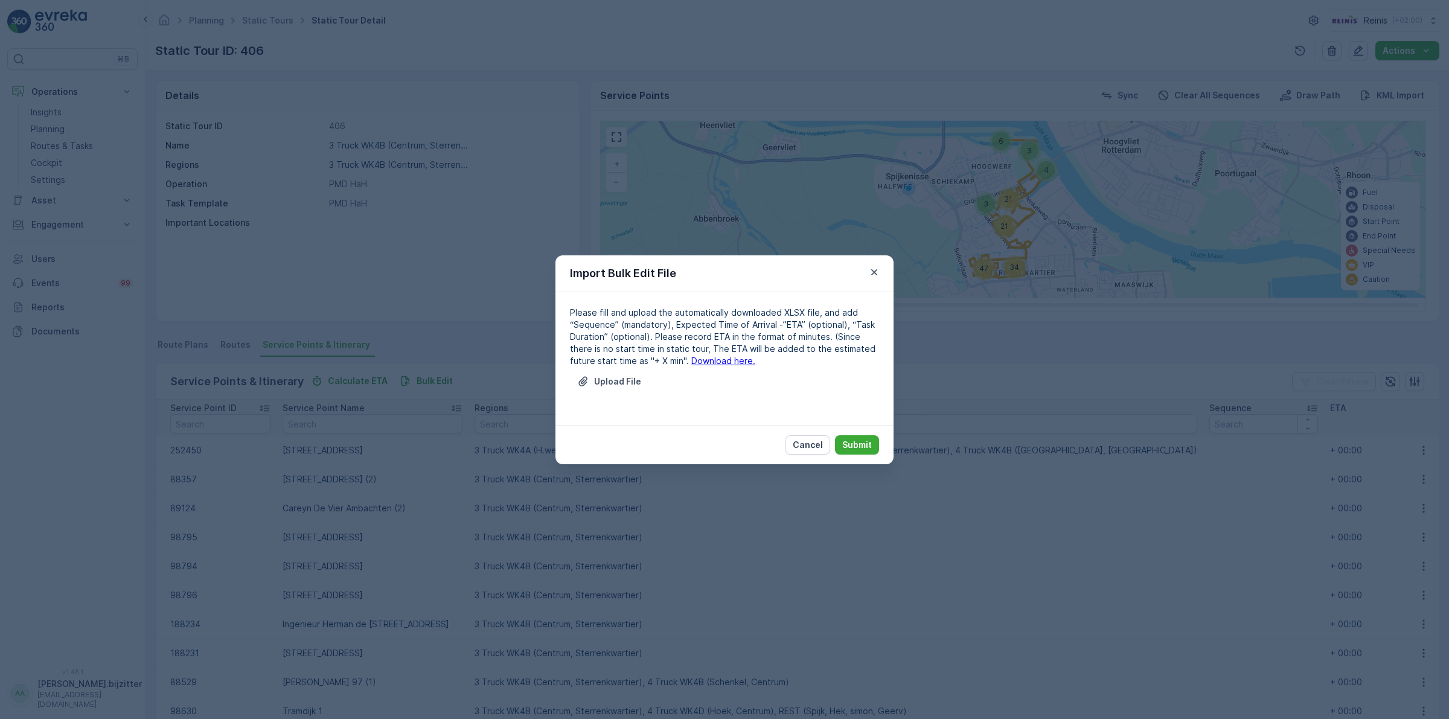
click at [691, 361] on link "Download here." at bounding box center [723, 361] width 64 height 10
click at [811, 445] on p "Cancel" at bounding box center [808, 445] width 30 height 12
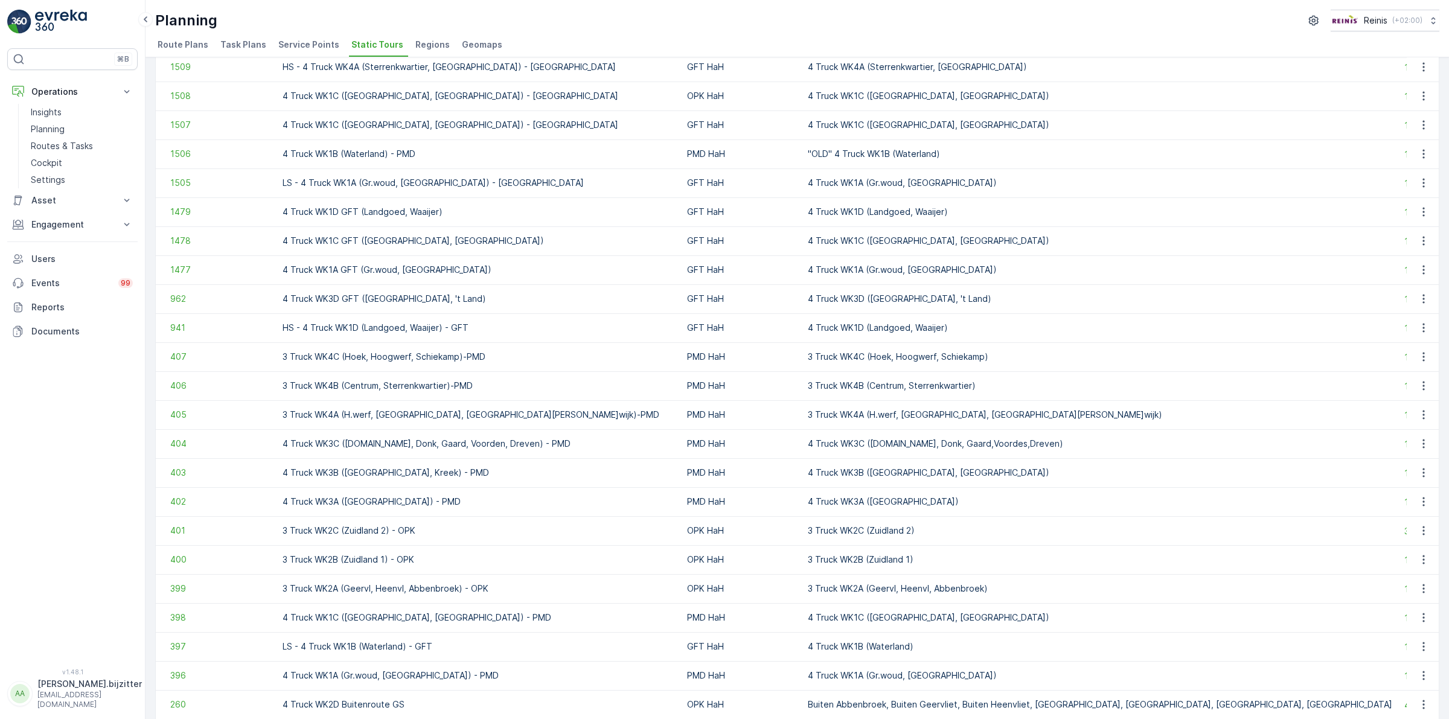
scroll to position [679, 0]
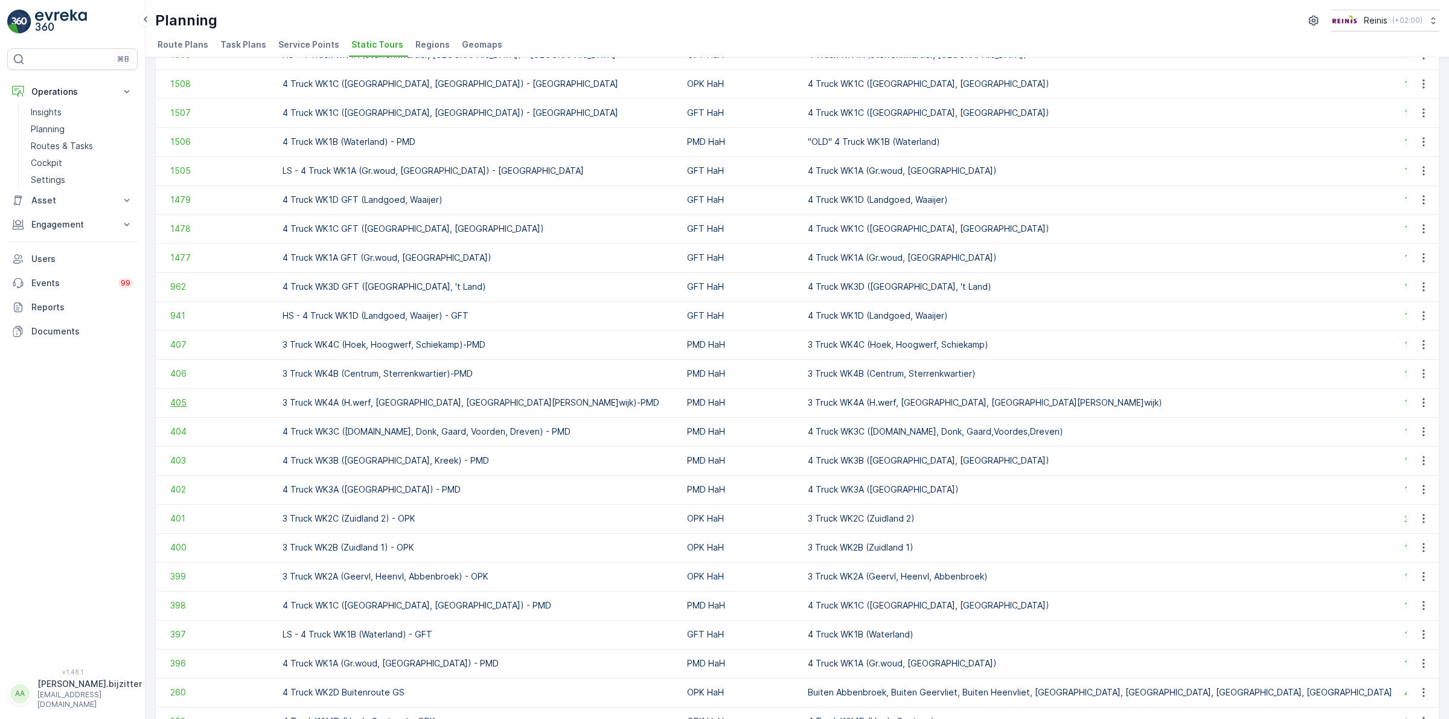
click at [178, 403] on span "405" at bounding box center [220, 403] width 100 height 12
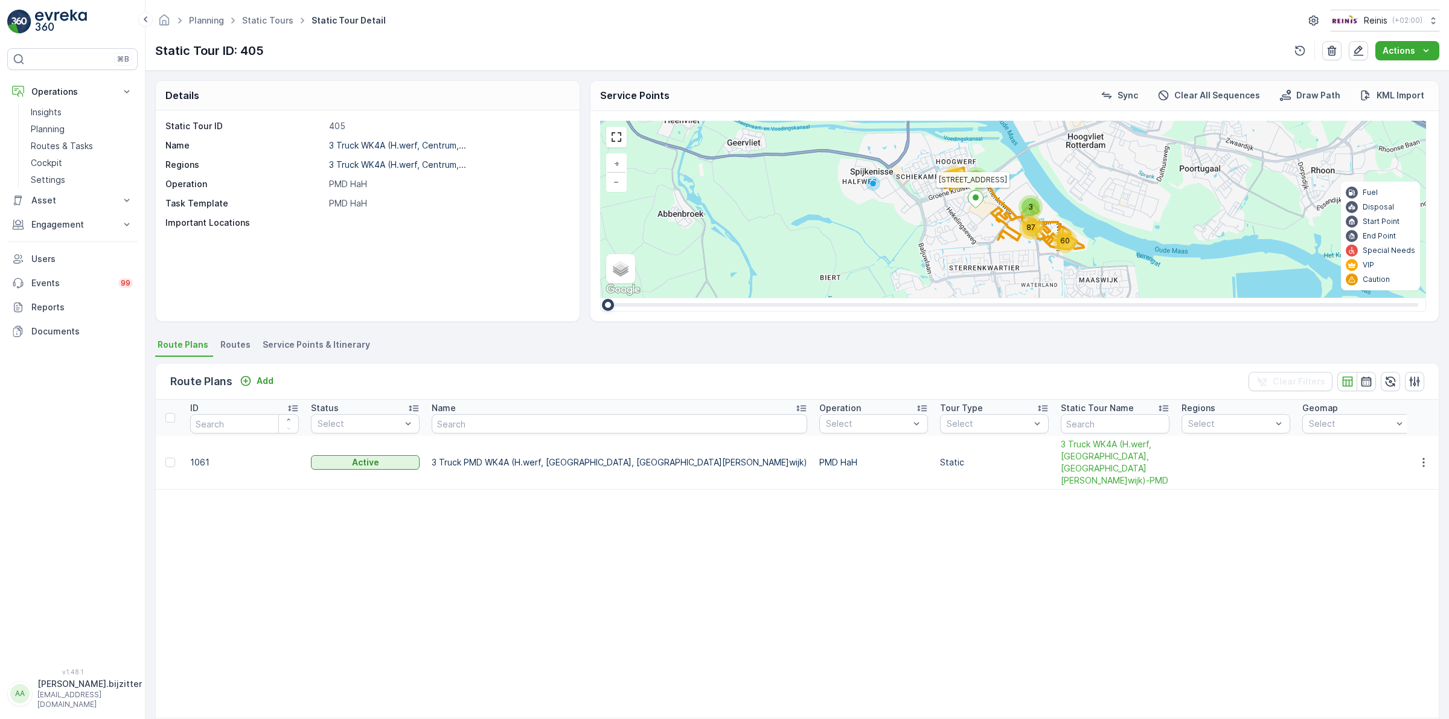
click at [348, 345] on span "Service Points & Itinerary" at bounding box center [316, 345] width 107 height 12
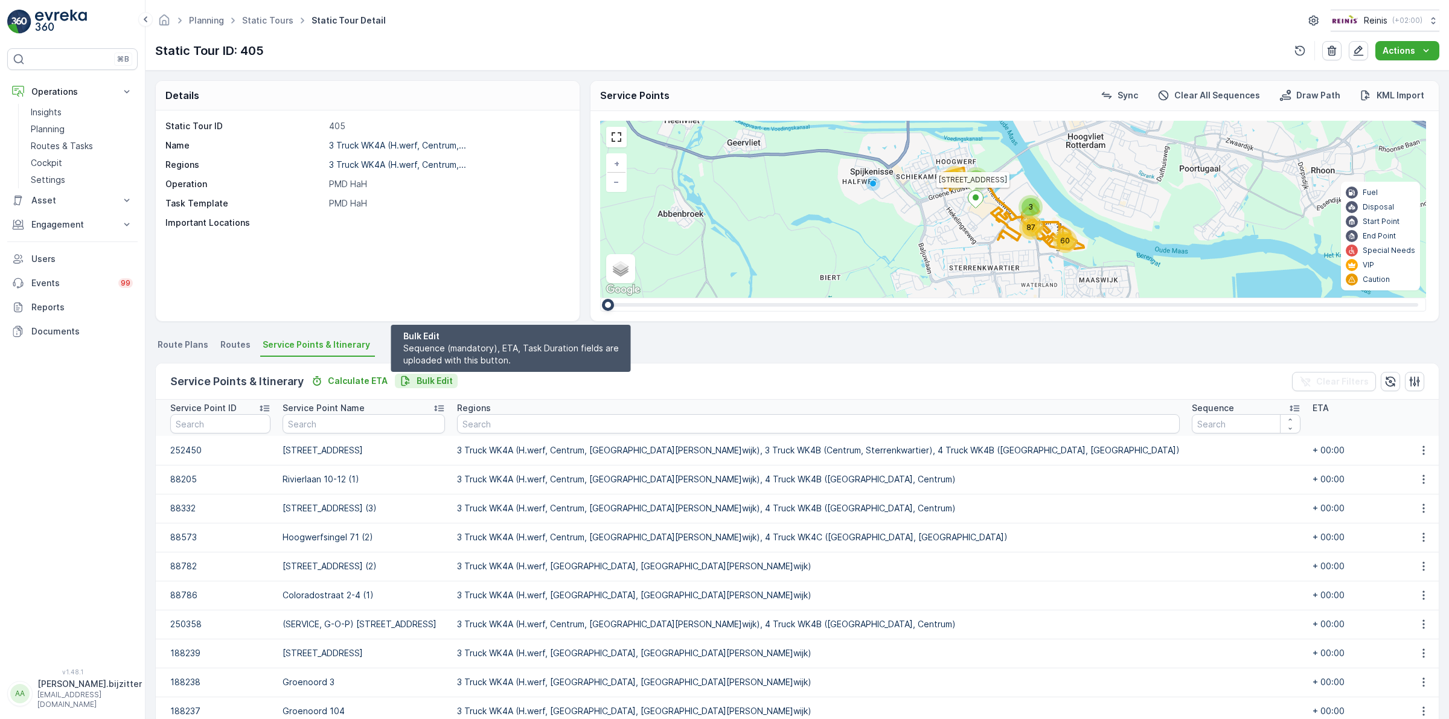
click at [423, 384] on p "Bulk Edit" at bounding box center [435, 381] width 36 height 12
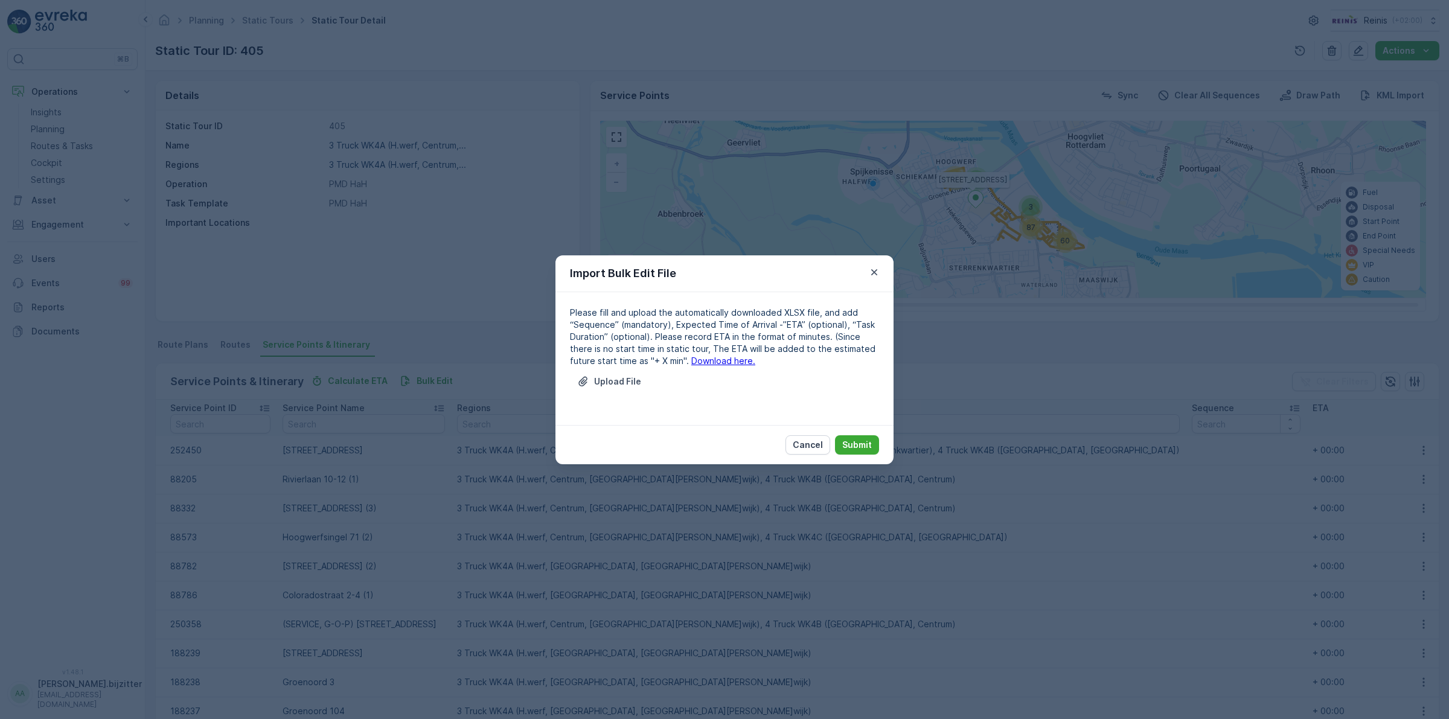
click at [691, 363] on link "Download here." at bounding box center [723, 361] width 64 height 10
click at [814, 441] on p "Cancel" at bounding box center [808, 445] width 30 height 12
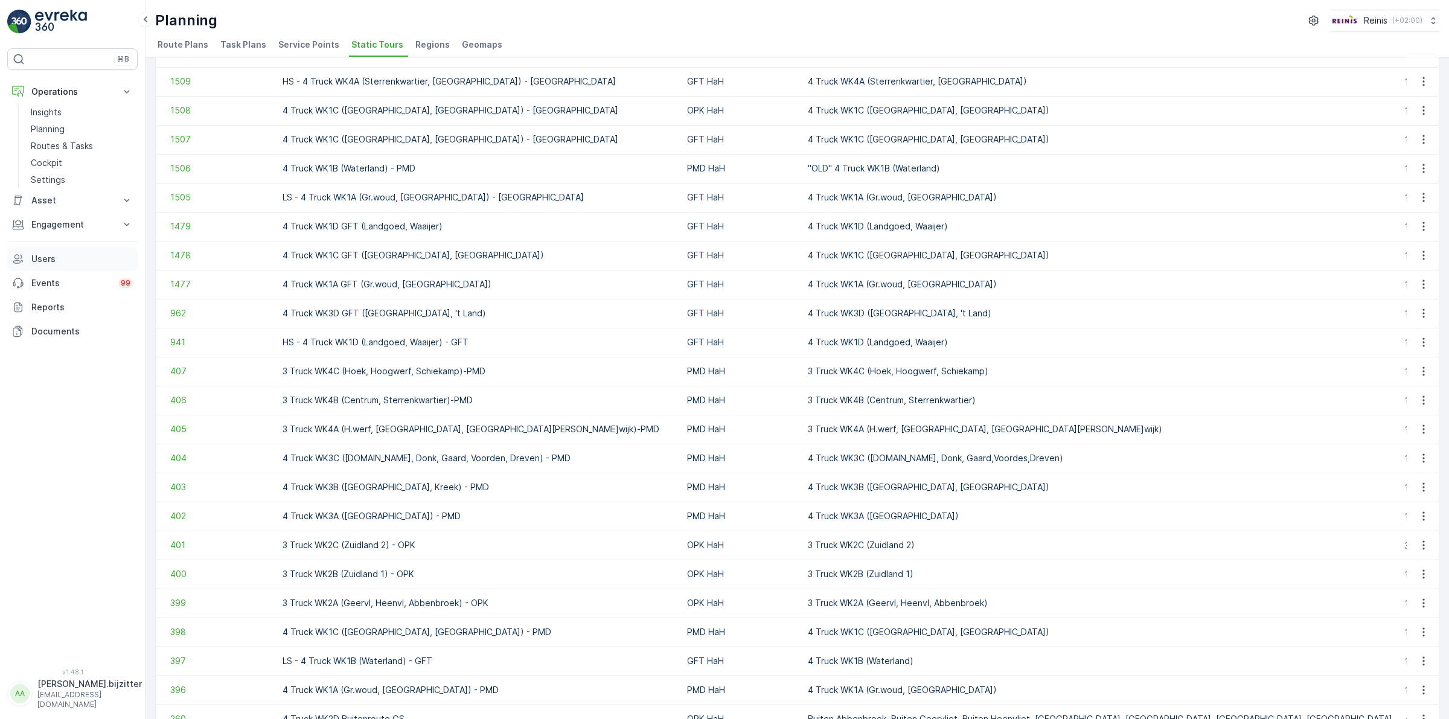
scroll to position [679, 0]
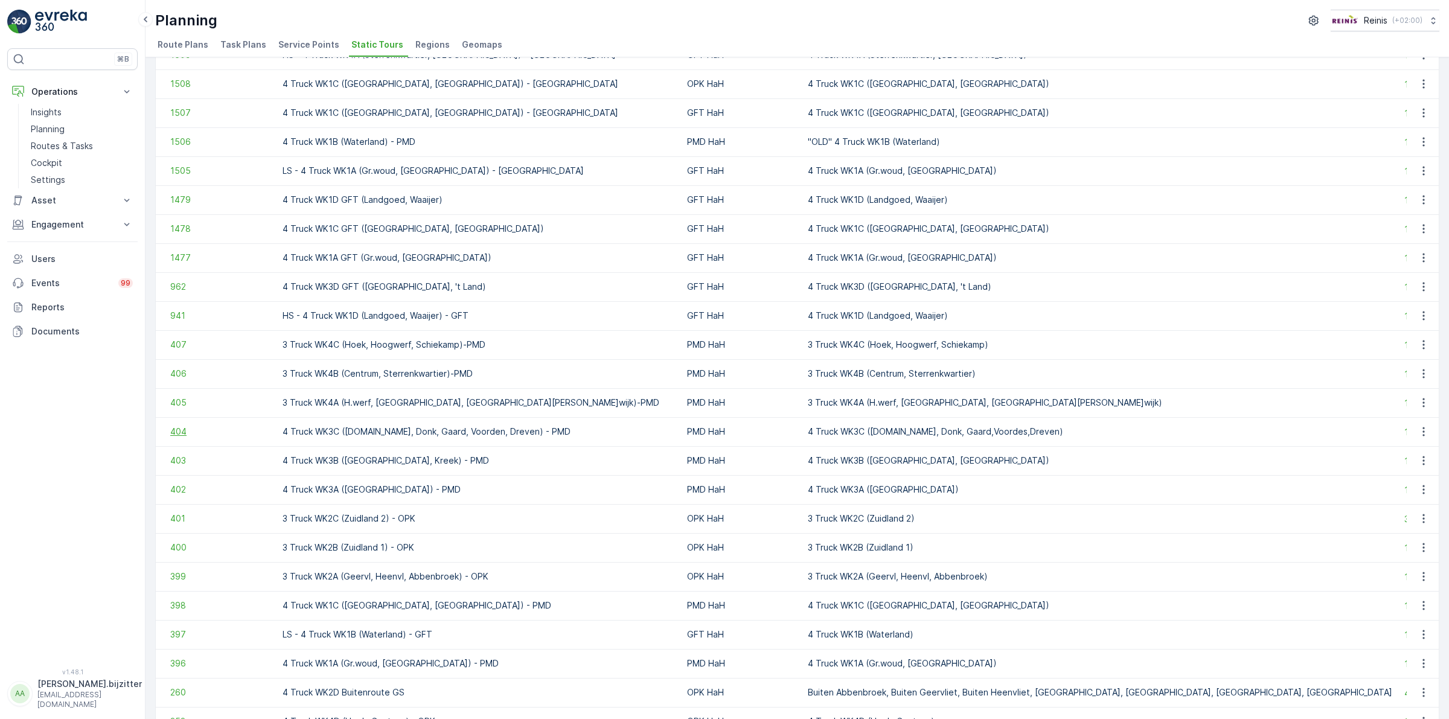
click at [176, 429] on span "404" at bounding box center [220, 432] width 100 height 12
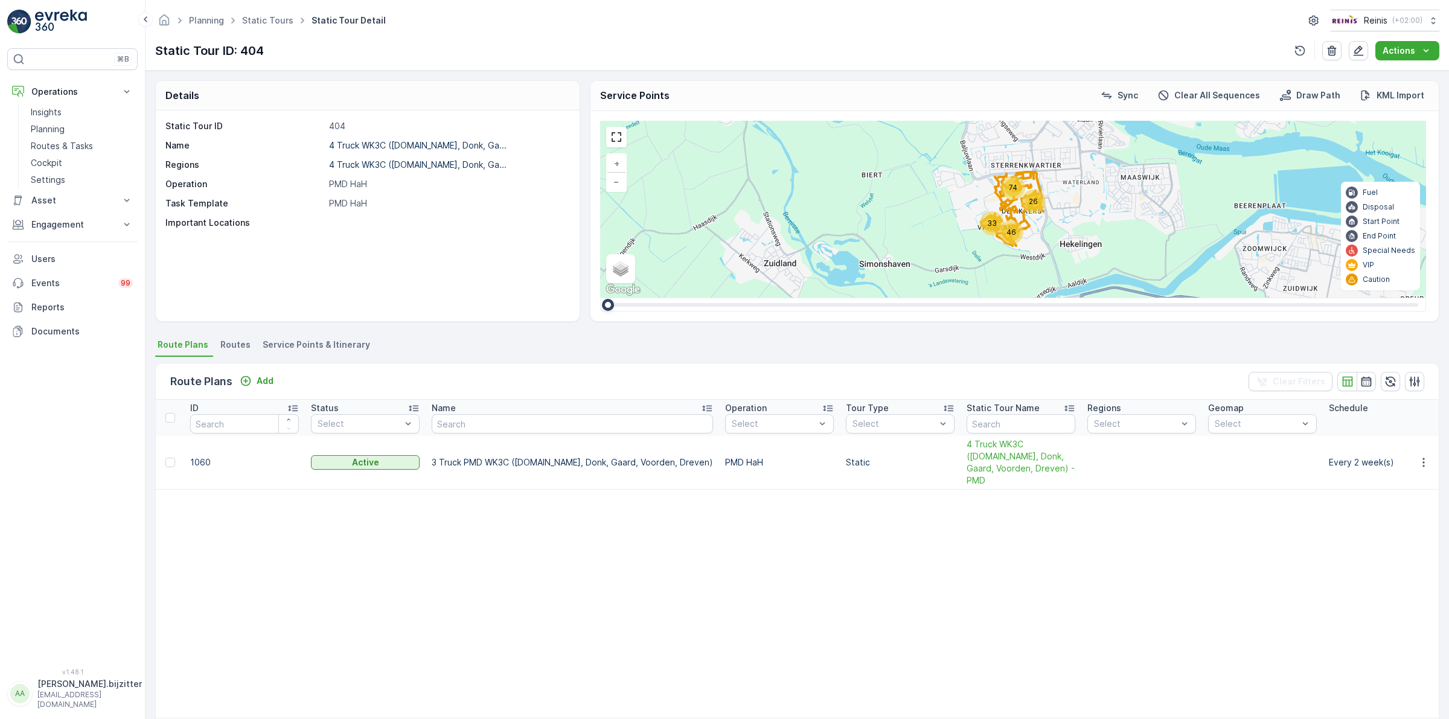
click at [330, 339] on span "Service Points & Itinerary" at bounding box center [316, 345] width 107 height 12
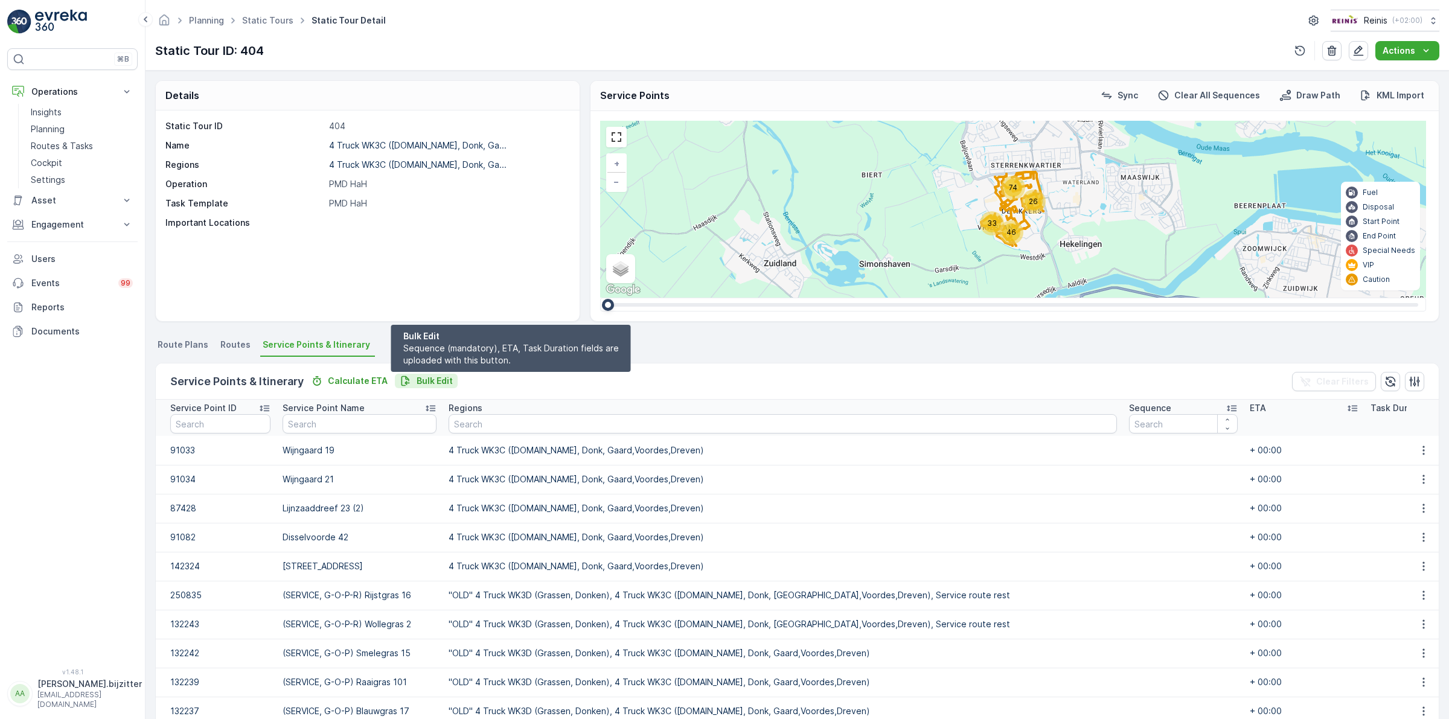
click at [425, 379] on p "Bulk Edit" at bounding box center [435, 381] width 36 height 12
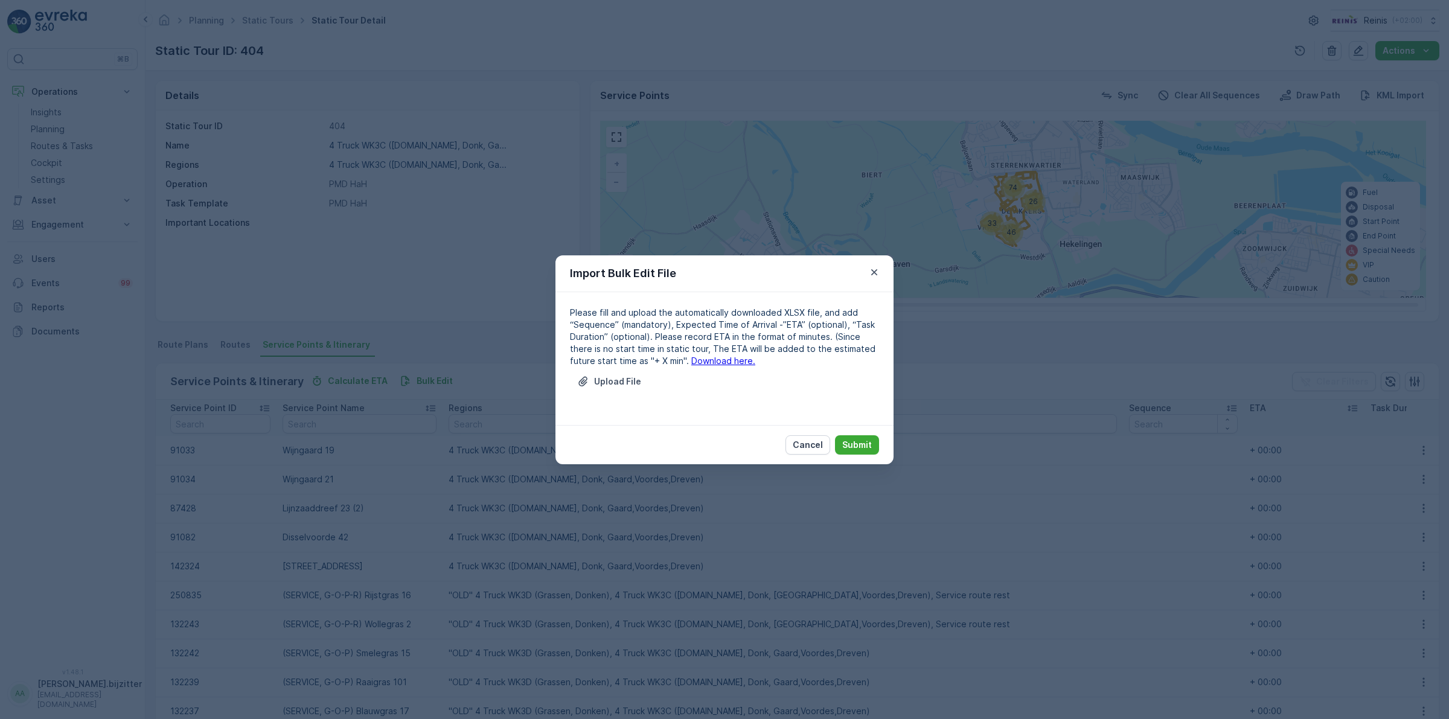
click at [692, 364] on link "Download here." at bounding box center [723, 361] width 64 height 10
click at [810, 448] on p "Cancel" at bounding box center [808, 445] width 30 height 12
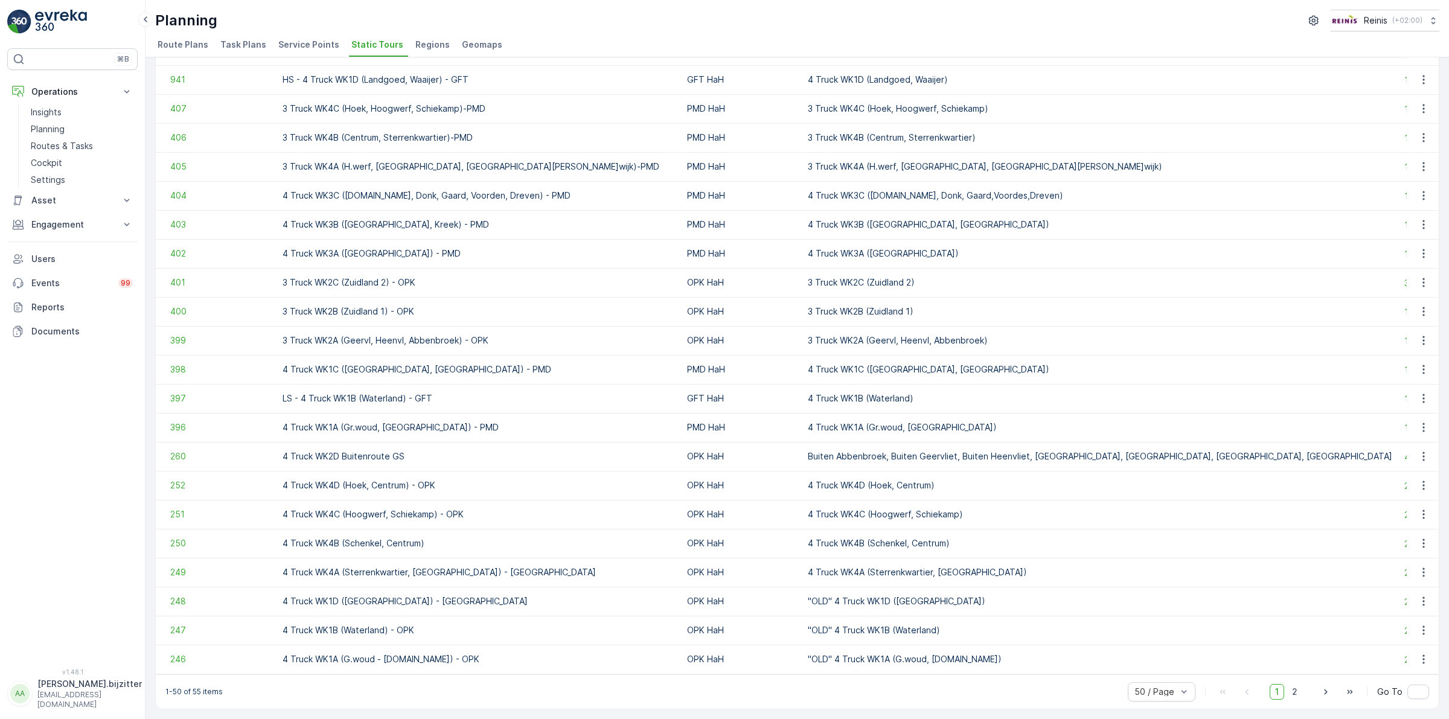
scroll to position [921, 0]
click at [179, 219] on span "403" at bounding box center [220, 225] width 100 height 12
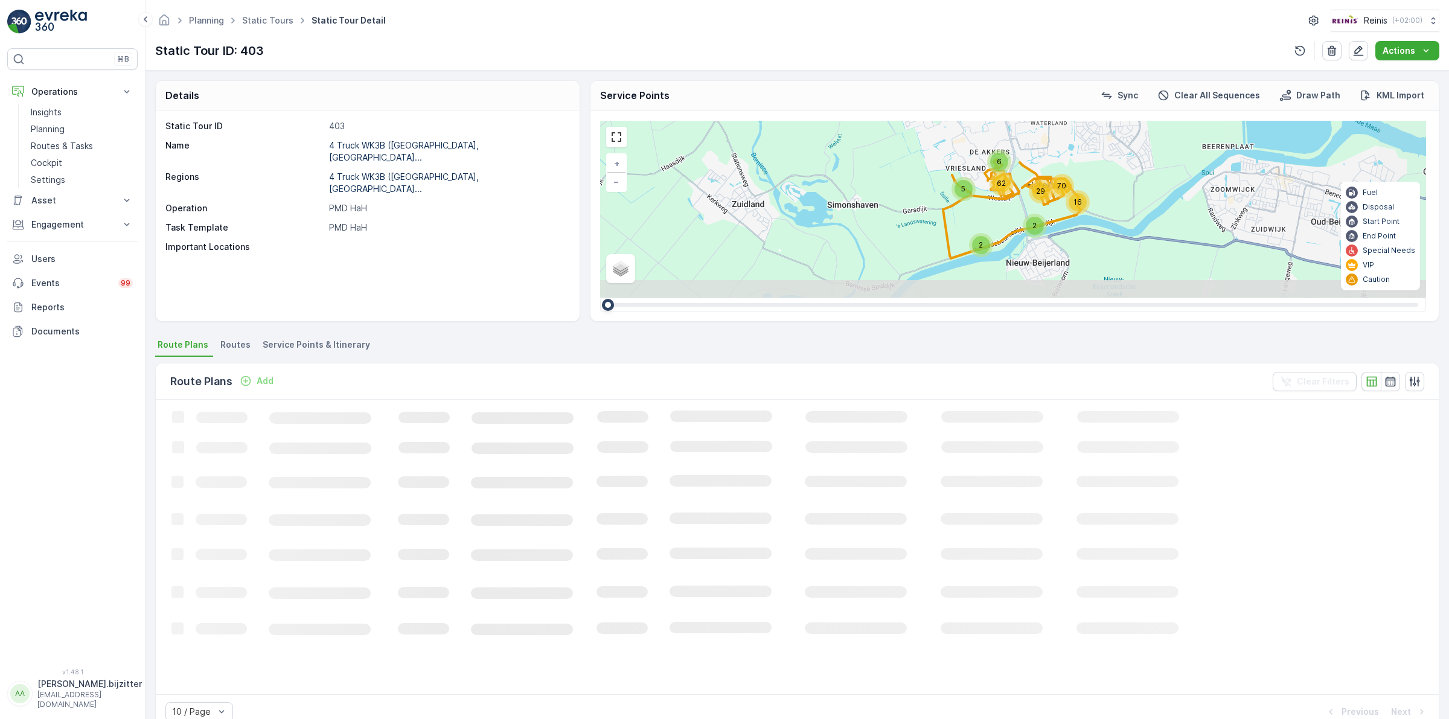
click at [344, 341] on span "Service Points & Itinerary" at bounding box center [316, 345] width 107 height 12
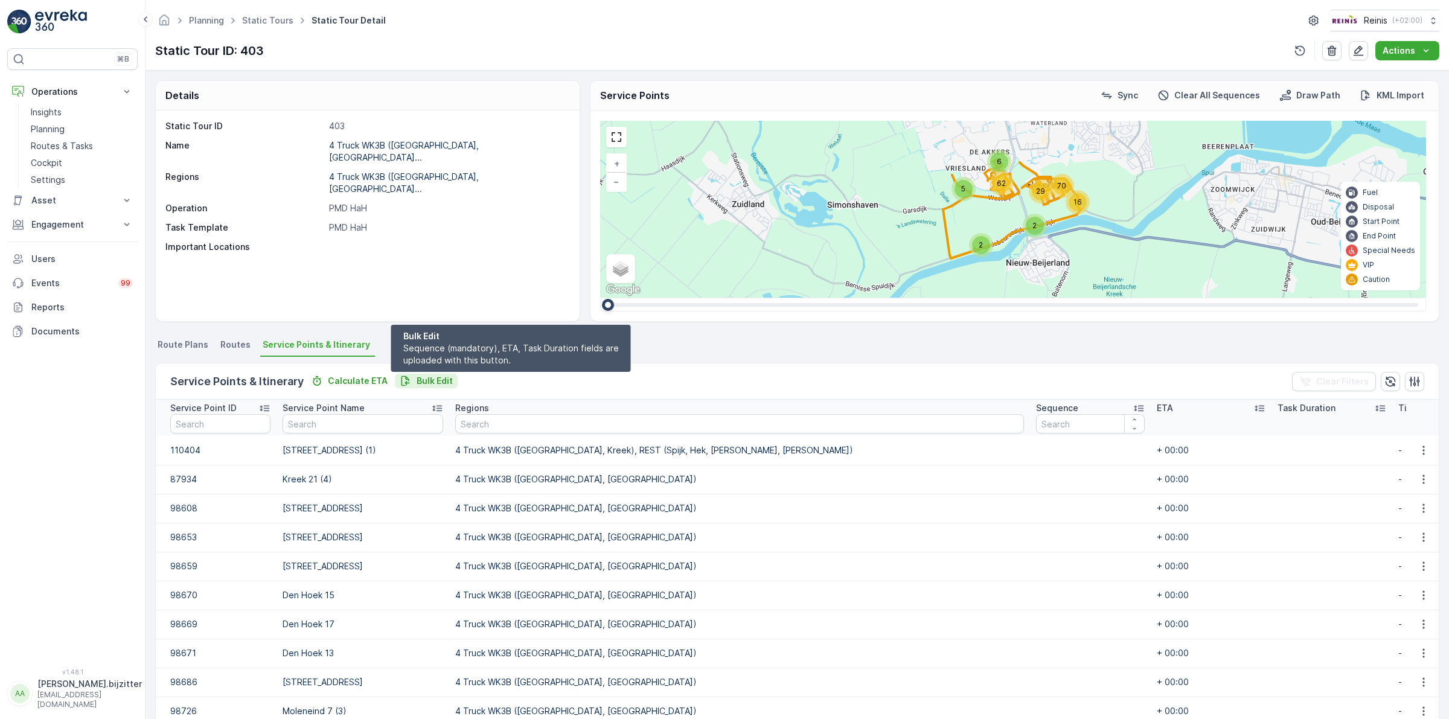
click at [430, 381] on p "Bulk Edit" at bounding box center [435, 381] width 36 height 12
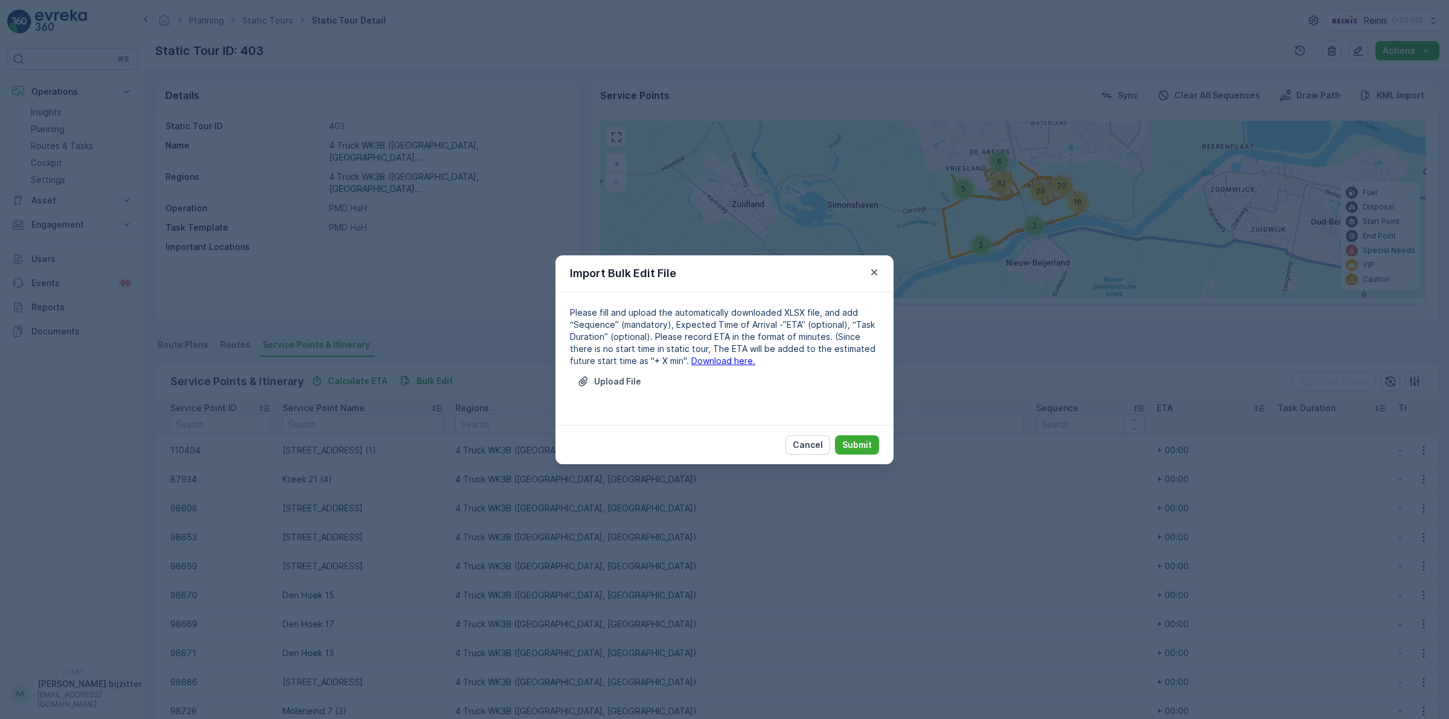
click at [691, 360] on link "Download here." at bounding box center [723, 361] width 64 height 10
click at [804, 444] on p "Cancel" at bounding box center [808, 445] width 30 height 12
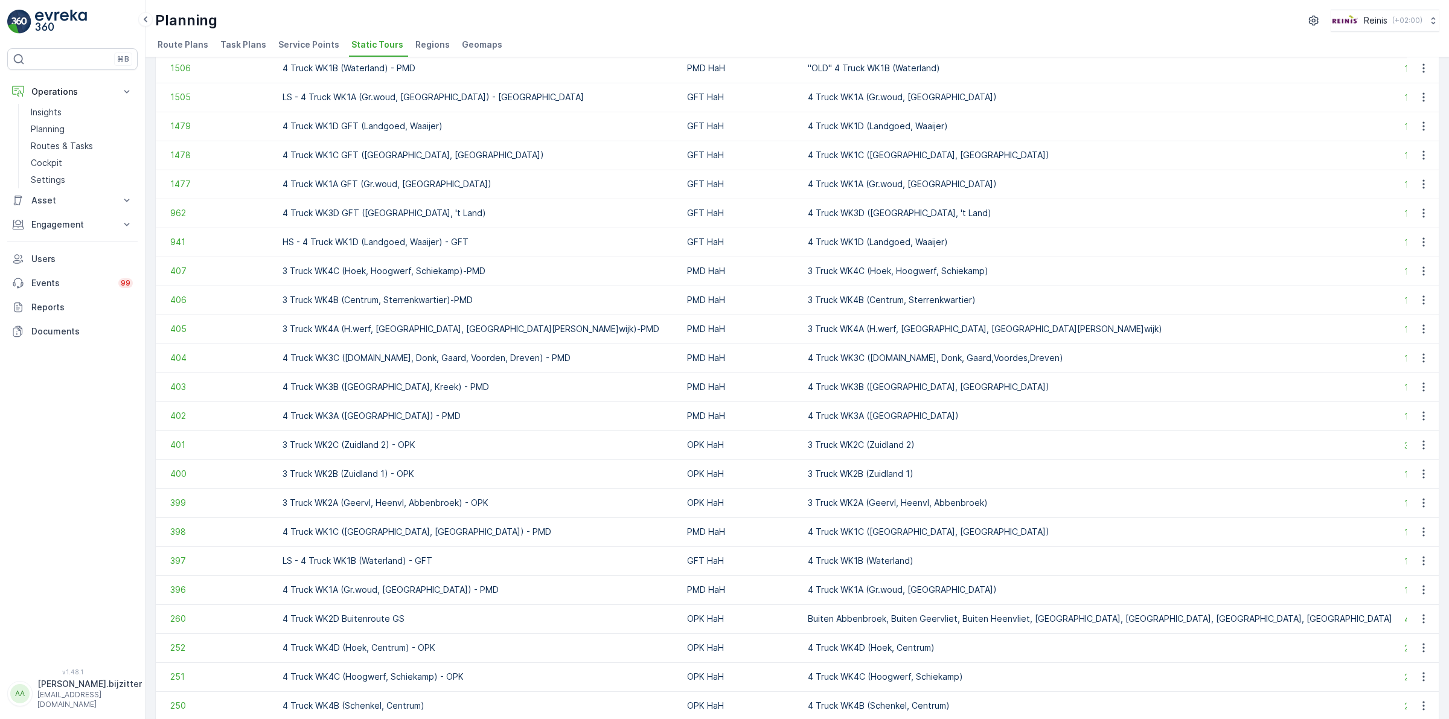
scroll to position [755, 0]
click at [182, 411] on span "402" at bounding box center [220, 414] width 100 height 12
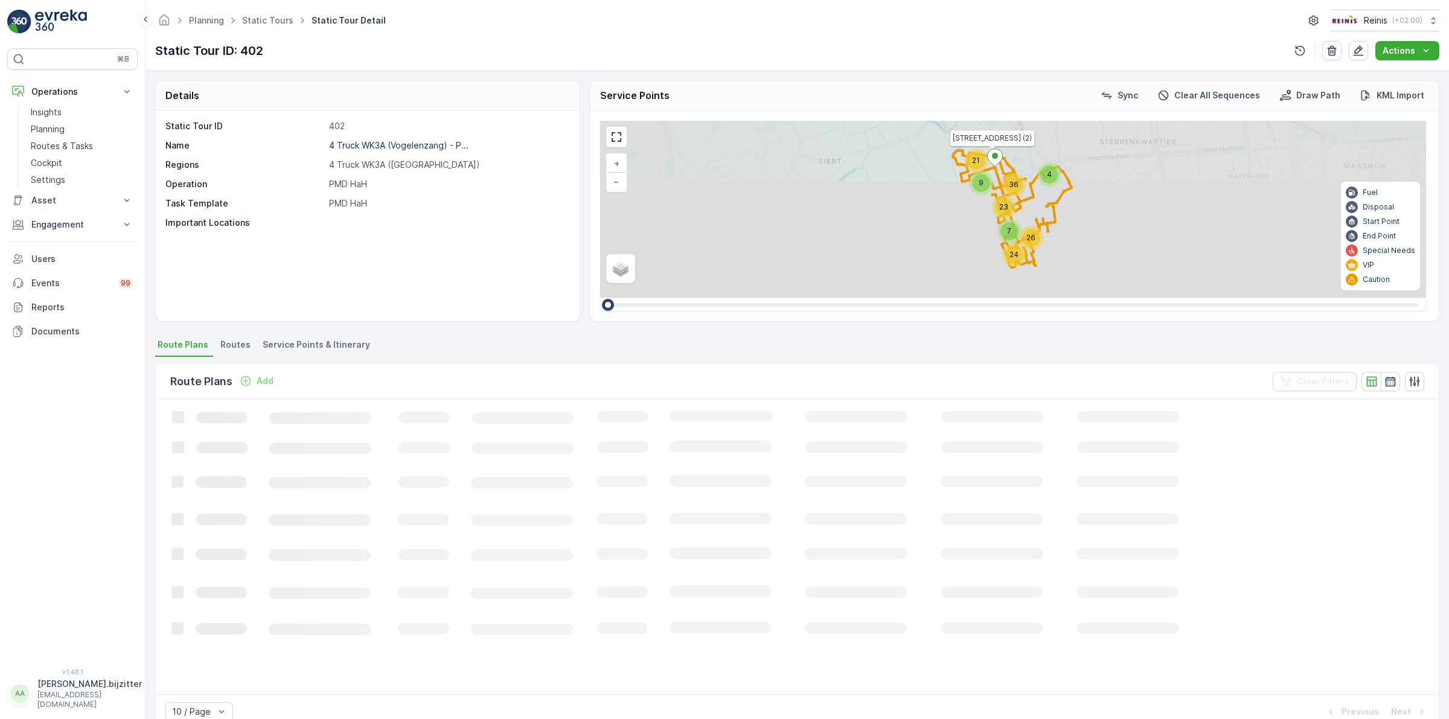
click at [343, 349] on span "Service Points & Itinerary" at bounding box center [316, 345] width 107 height 12
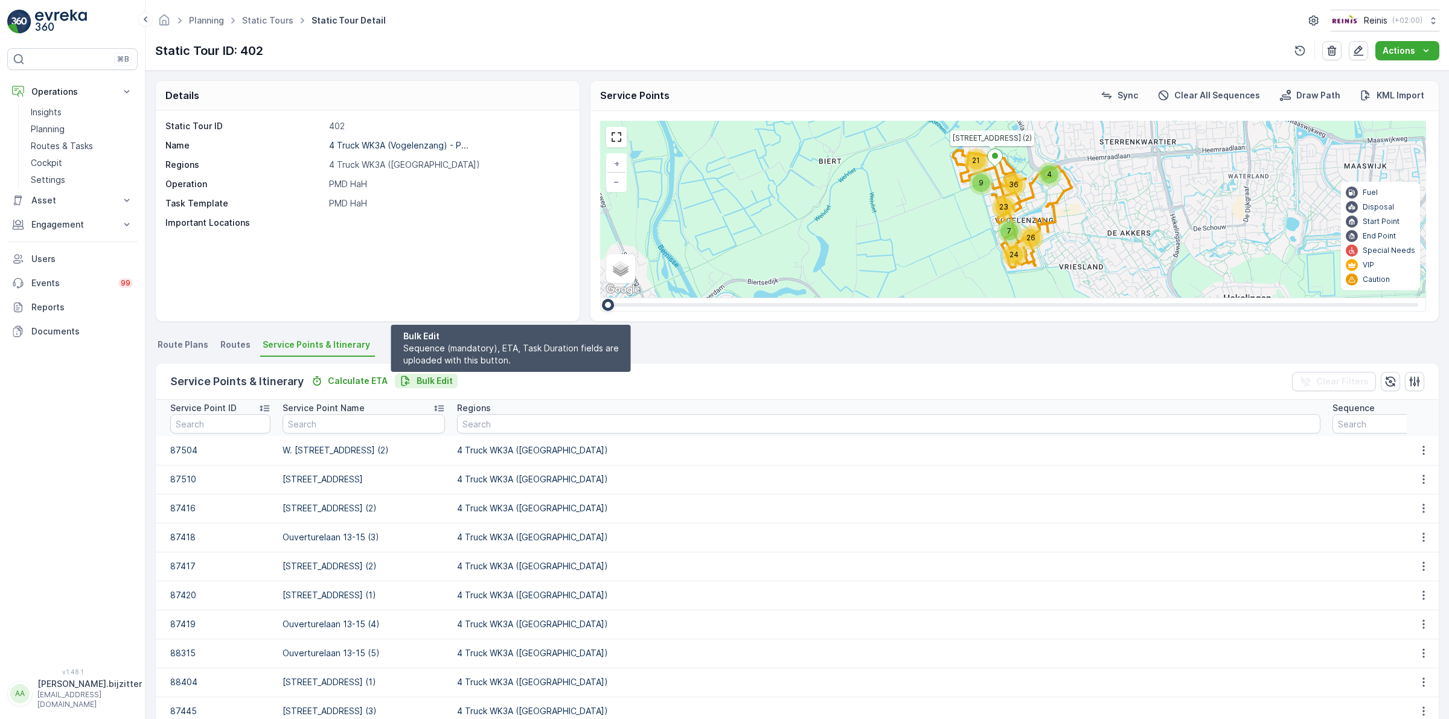
click at [426, 375] on p "Bulk Edit" at bounding box center [435, 381] width 36 height 12
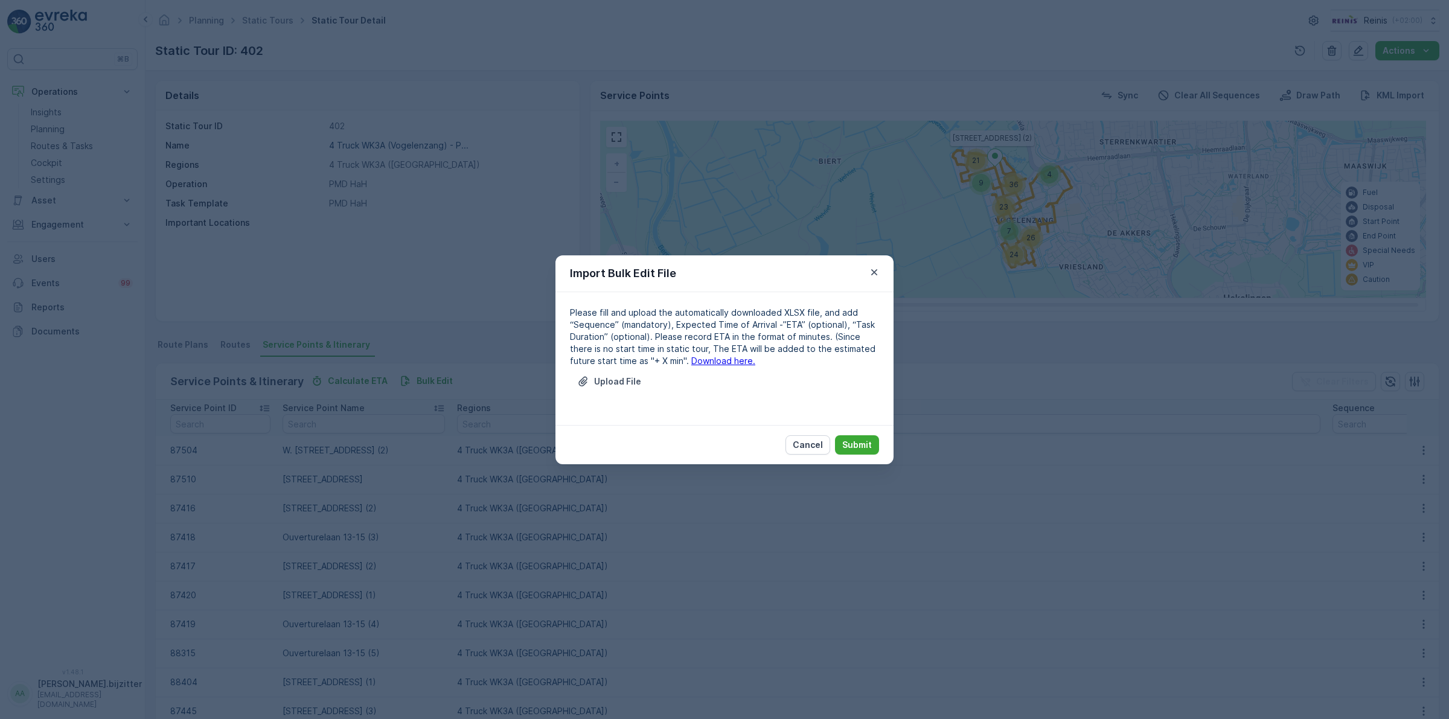
click at [691, 357] on link "Download here." at bounding box center [723, 361] width 64 height 10
click at [805, 447] on p "Cancel" at bounding box center [808, 445] width 30 height 12
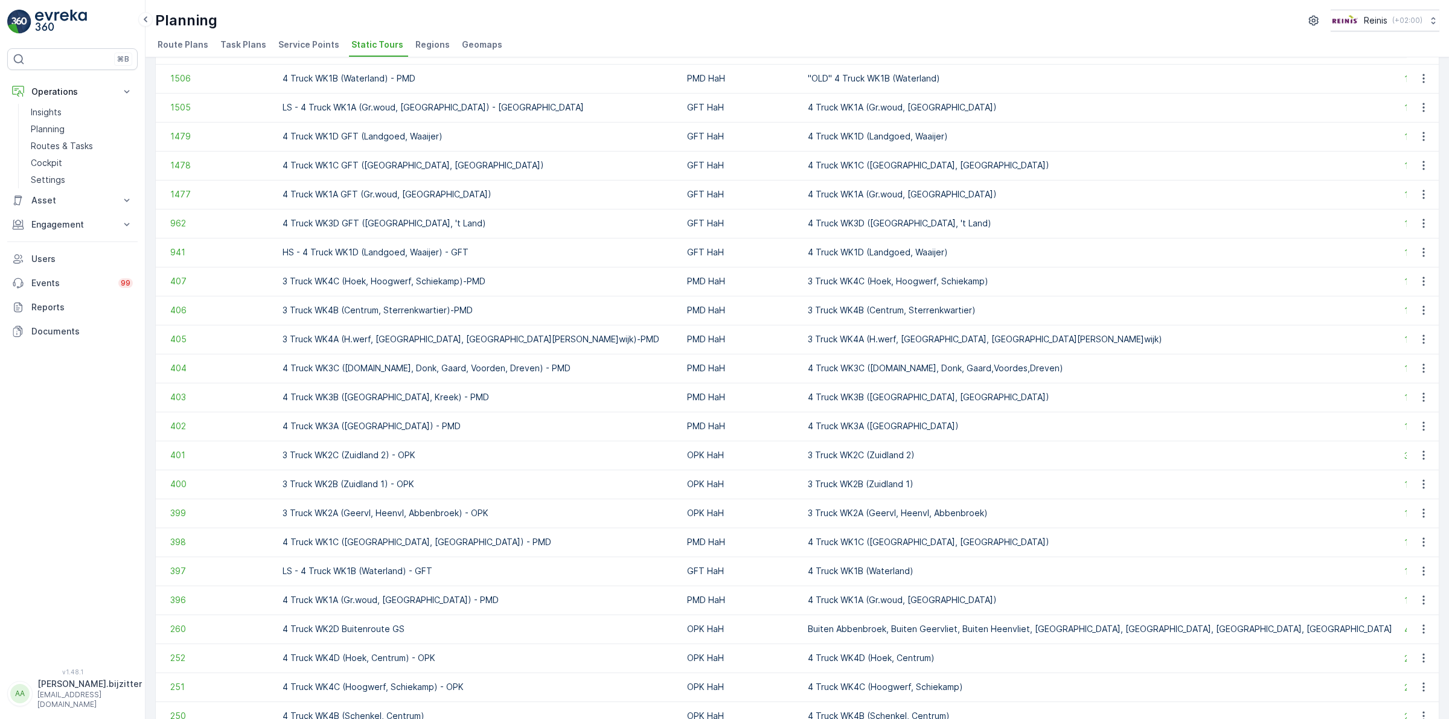
scroll to position [755, 0]
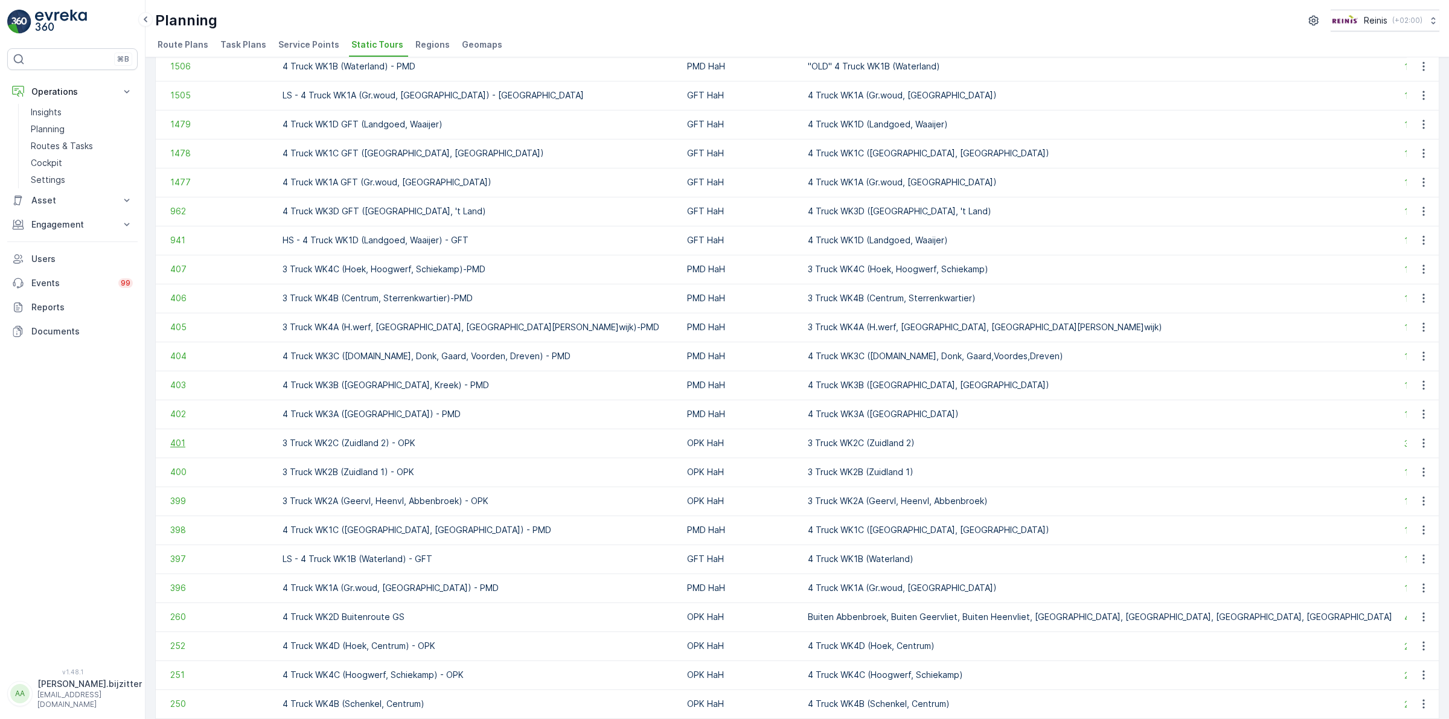
click at [174, 441] on span "401" at bounding box center [220, 443] width 100 height 12
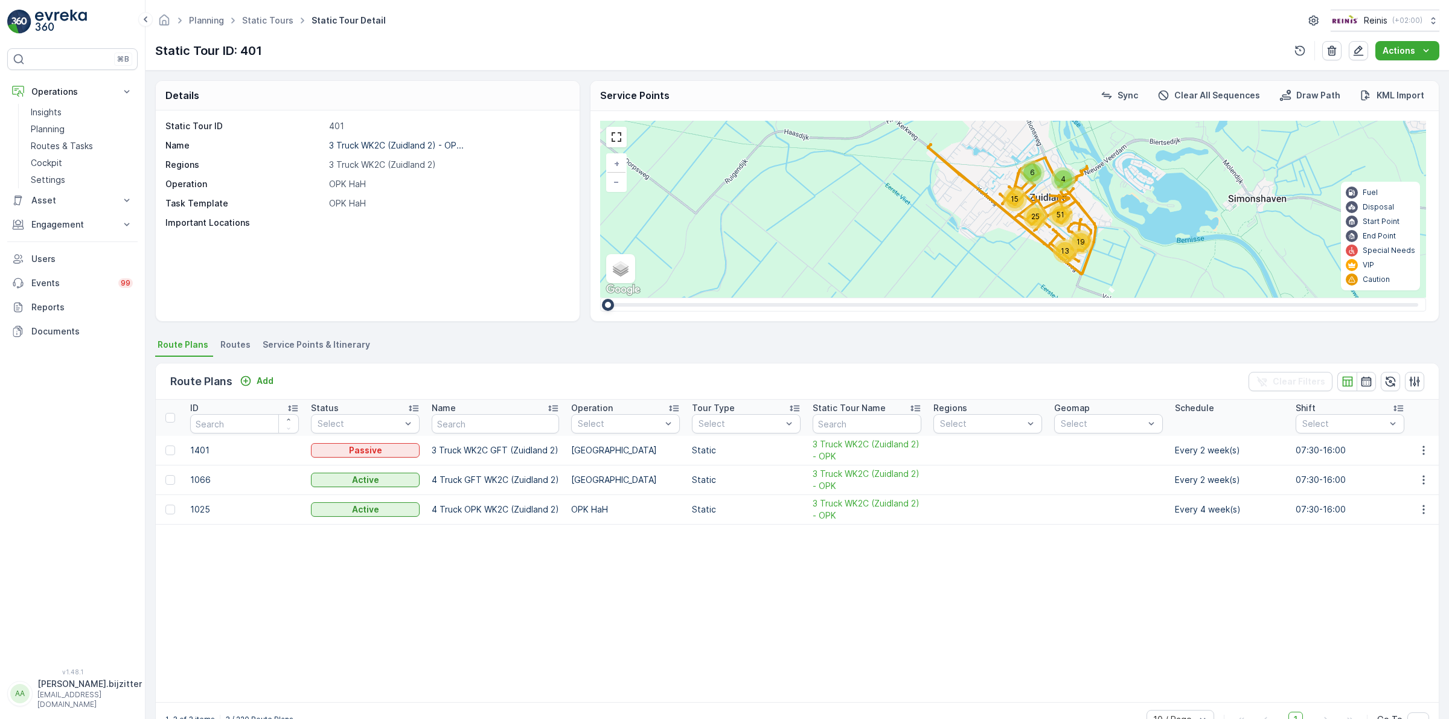
click at [351, 343] on span "Service Points & Itinerary" at bounding box center [316, 345] width 107 height 12
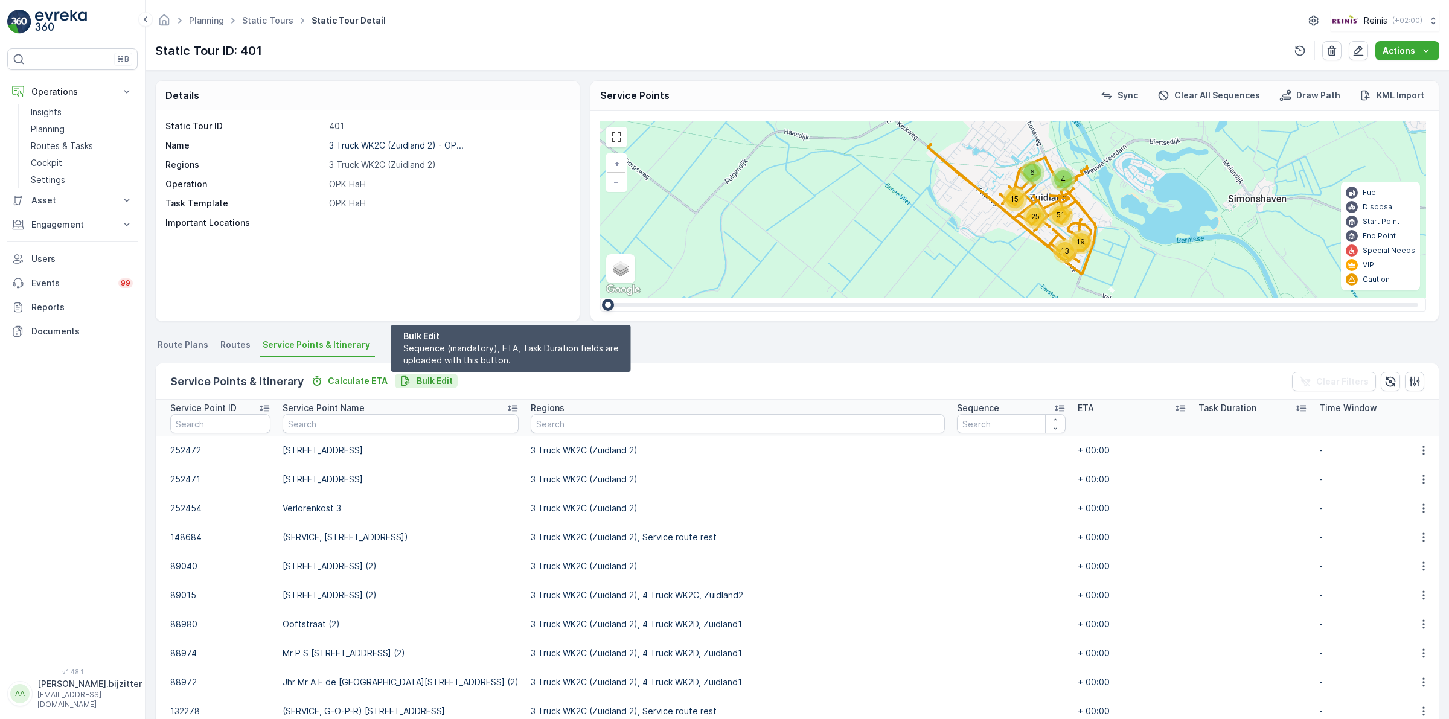
click at [431, 379] on p "Bulk Edit" at bounding box center [435, 381] width 36 height 12
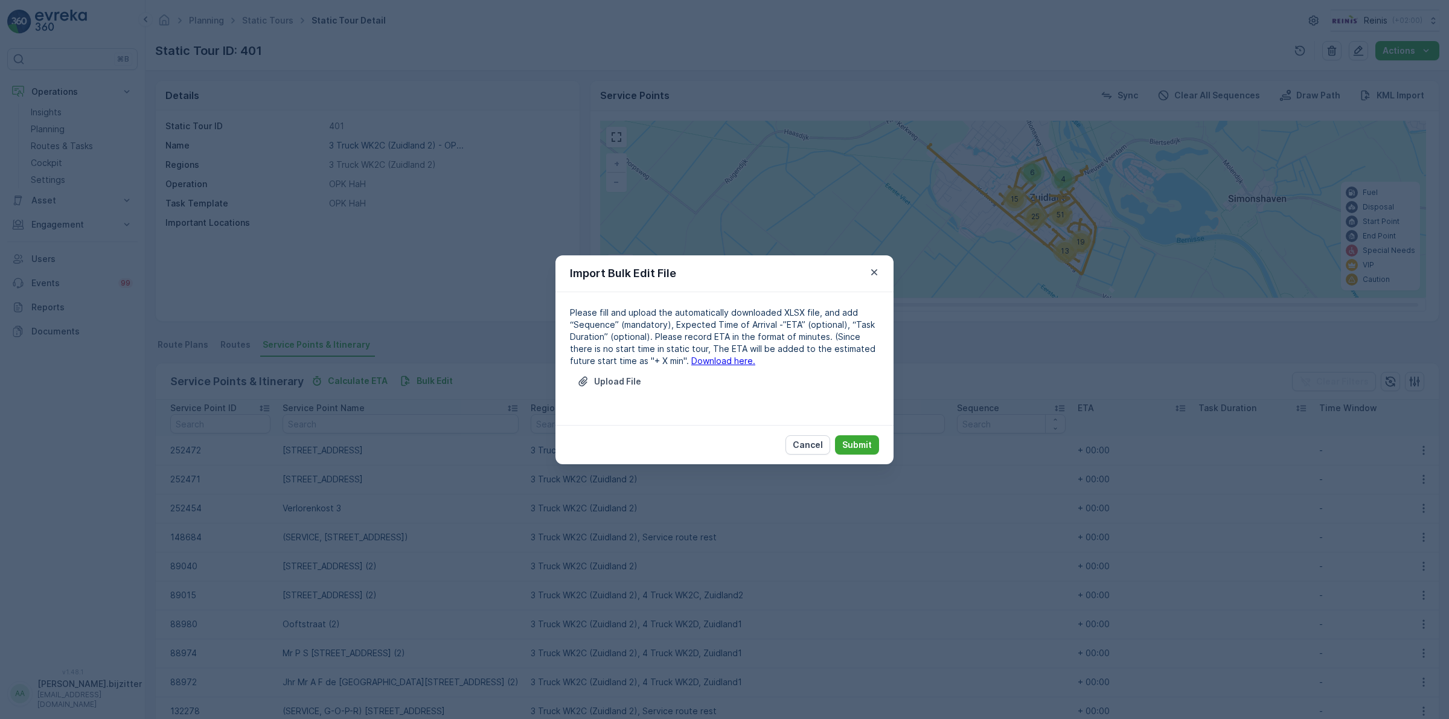
click at [696, 357] on link "Download here." at bounding box center [723, 361] width 64 height 10
click at [808, 441] on p "Cancel" at bounding box center [808, 445] width 30 height 12
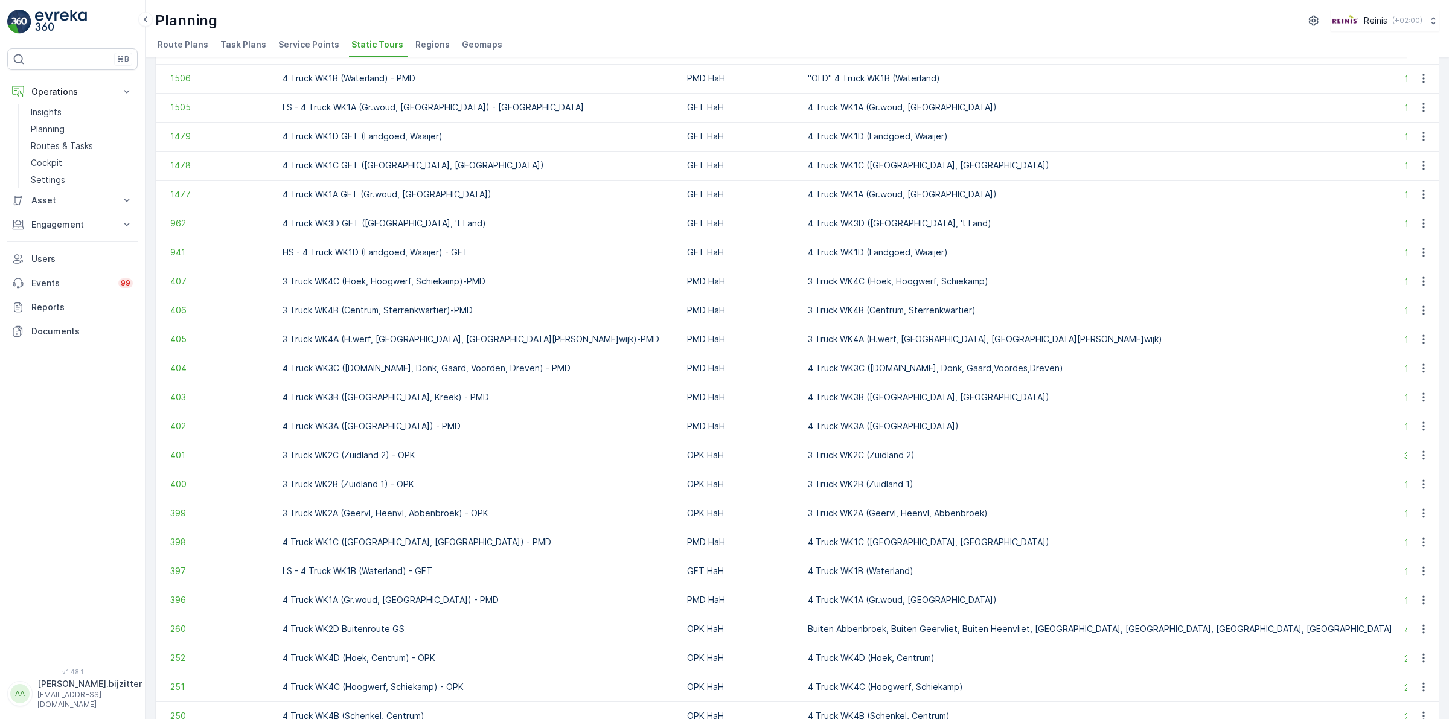
scroll to position [755, 0]
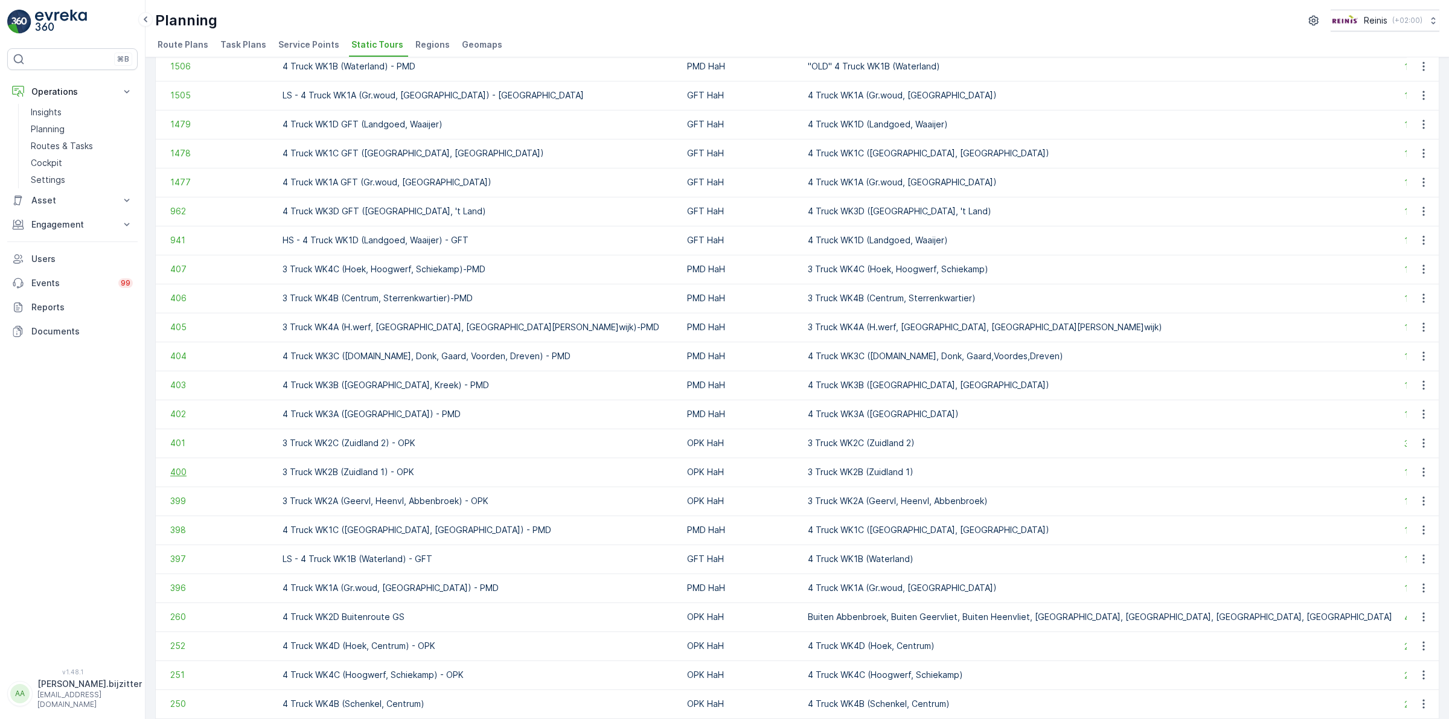
click at [176, 472] on span "400" at bounding box center [220, 472] width 100 height 12
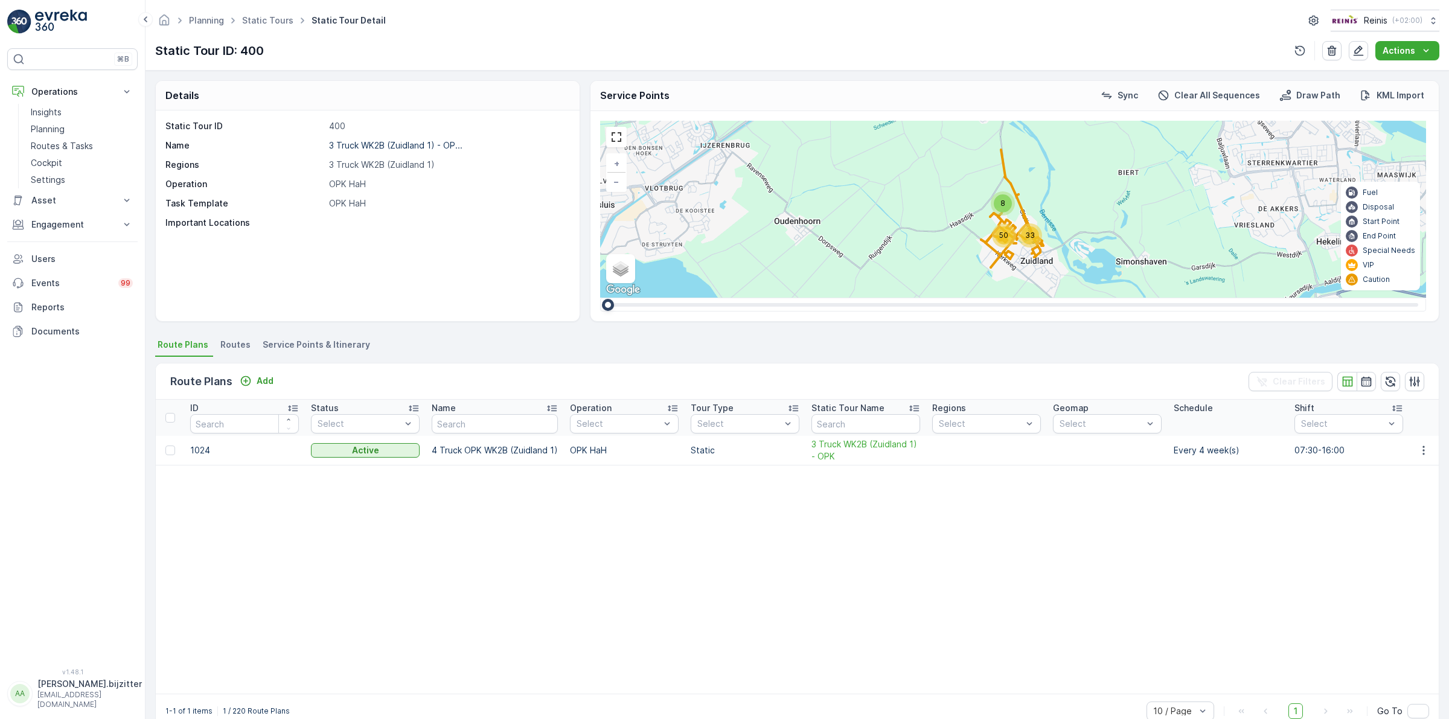
click at [324, 345] on span "Service Points & Itinerary" at bounding box center [316, 345] width 107 height 12
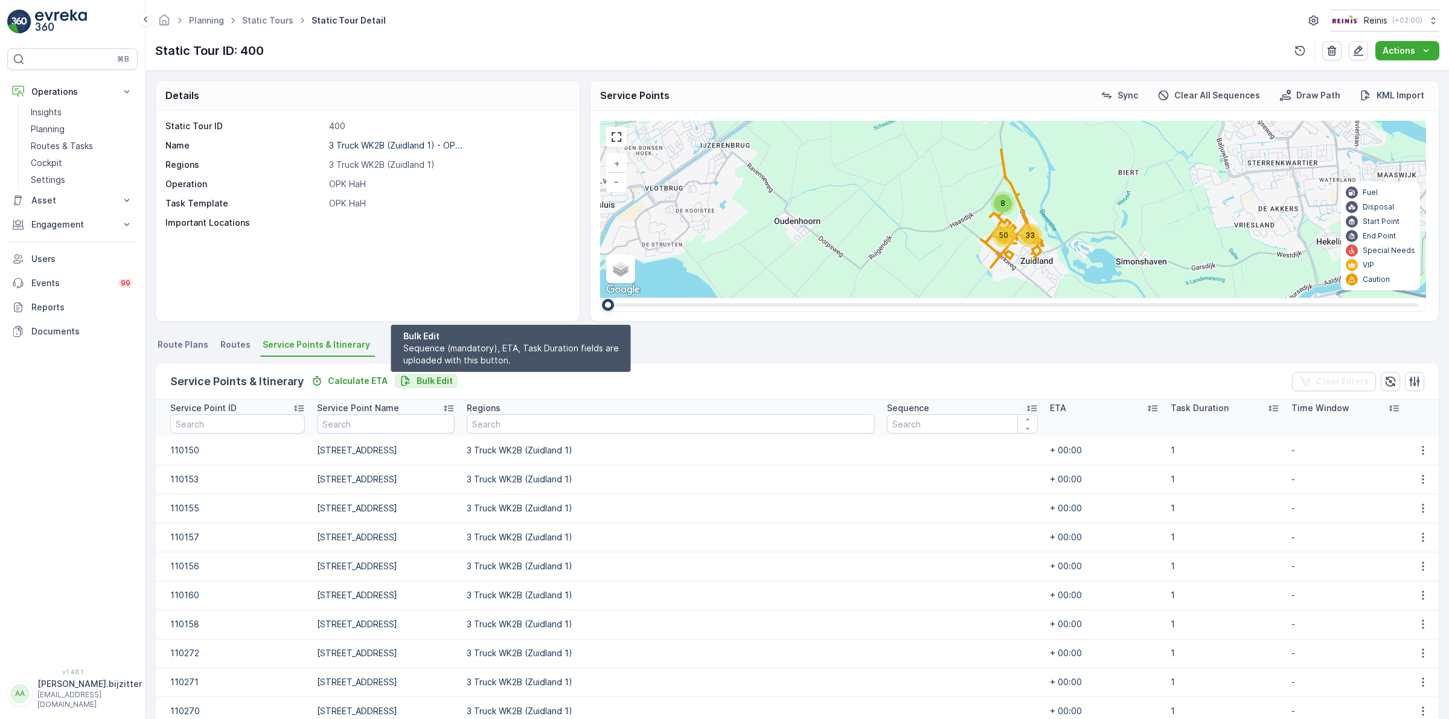
click at [426, 377] on p "Bulk Edit" at bounding box center [435, 381] width 36 height 12
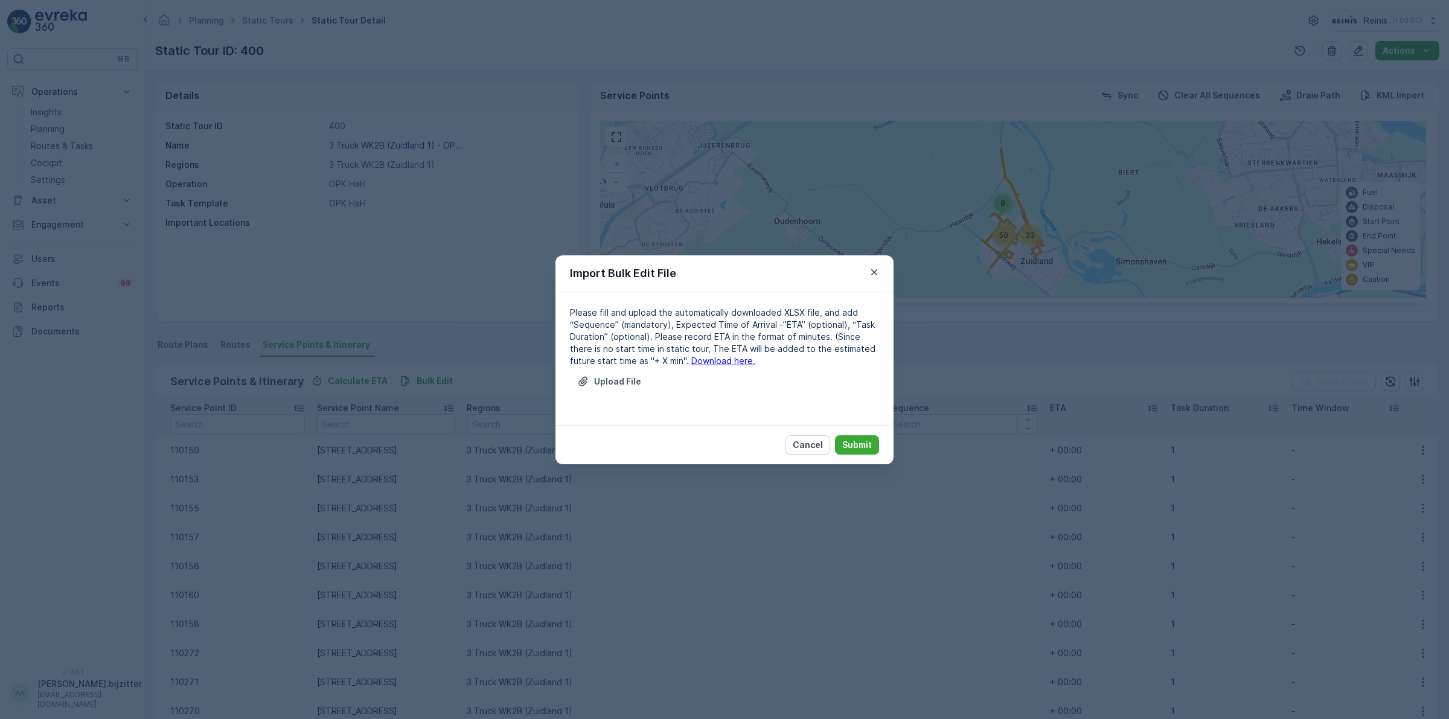
click at [691, 358] on link "Download here." at bounding box center [723, 361] width 64 height 10
click at [806, 453] on button "Cancel" at bounding box center [808, 444] width 45 height 19
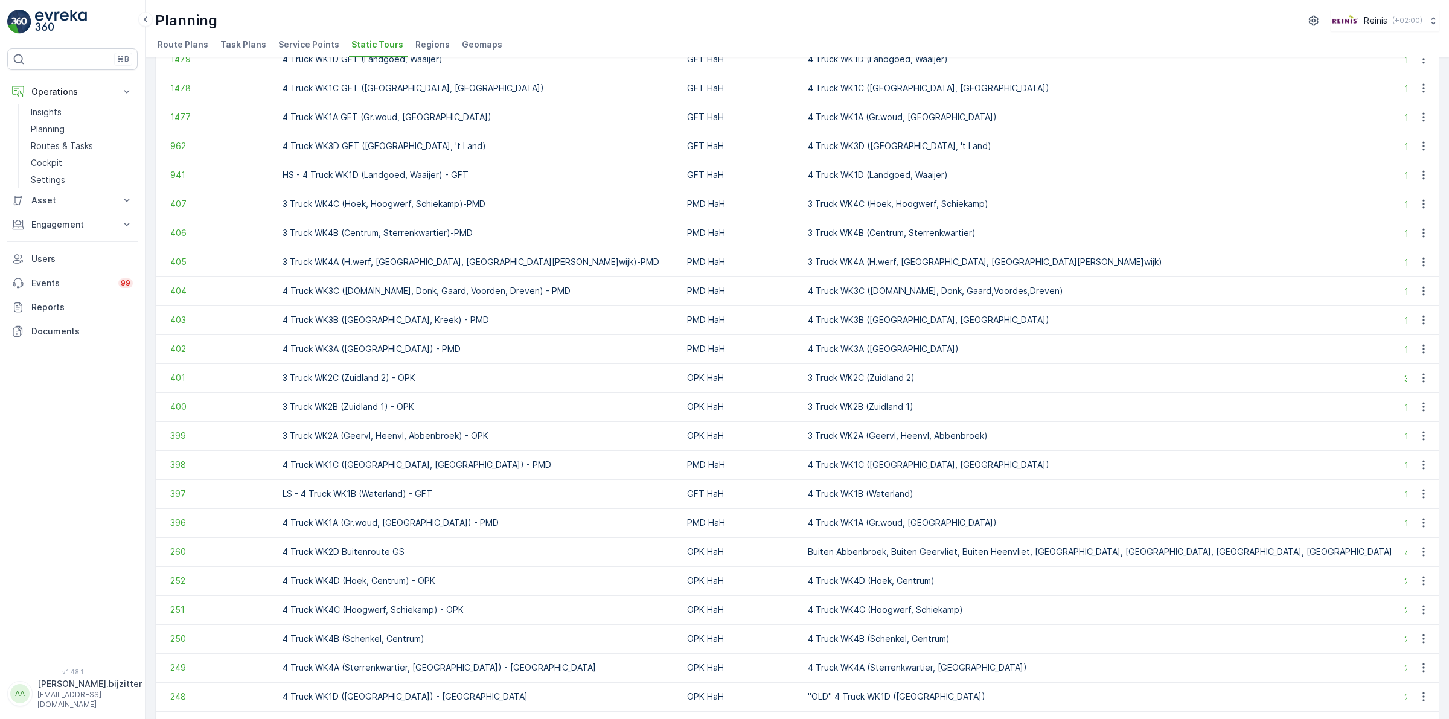
scroll to position [830, 0]
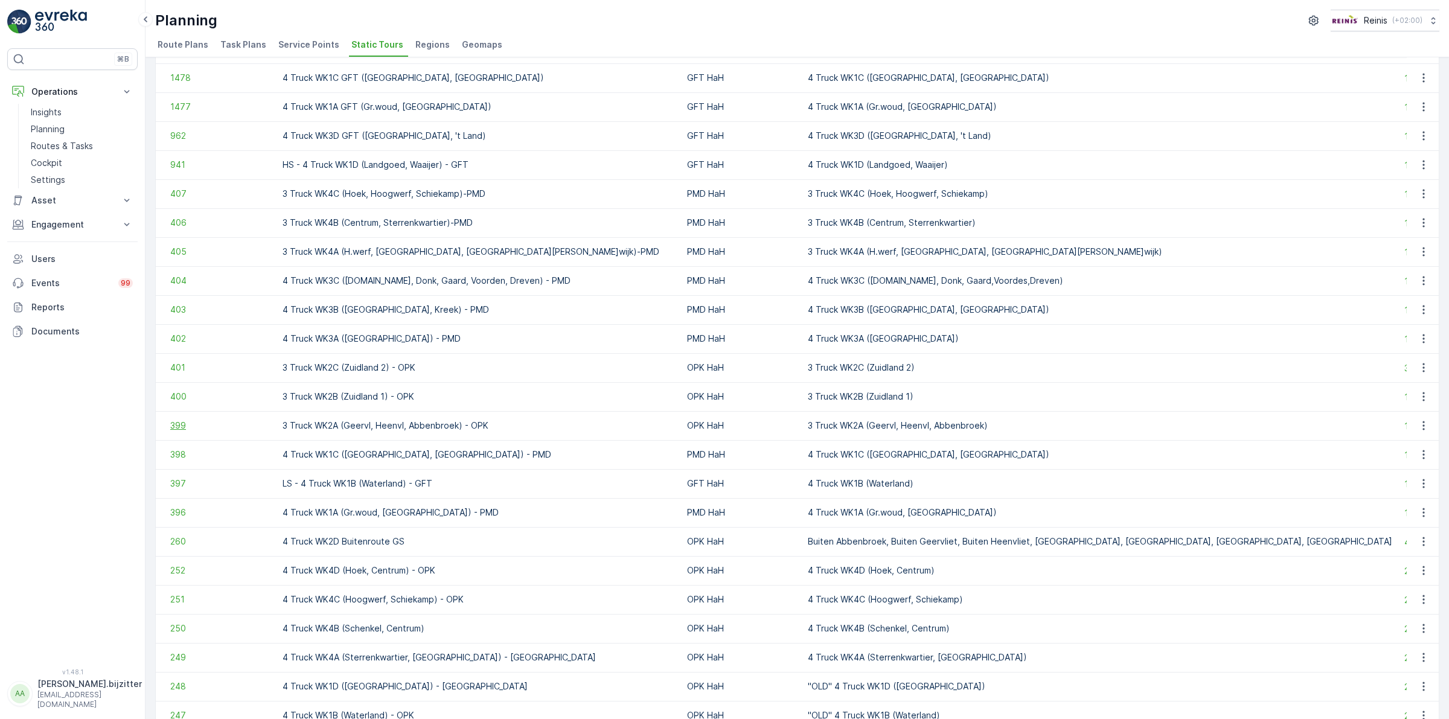
click at [180, 427] on span "399" at bounding box center [220, 426] width 100 height 12
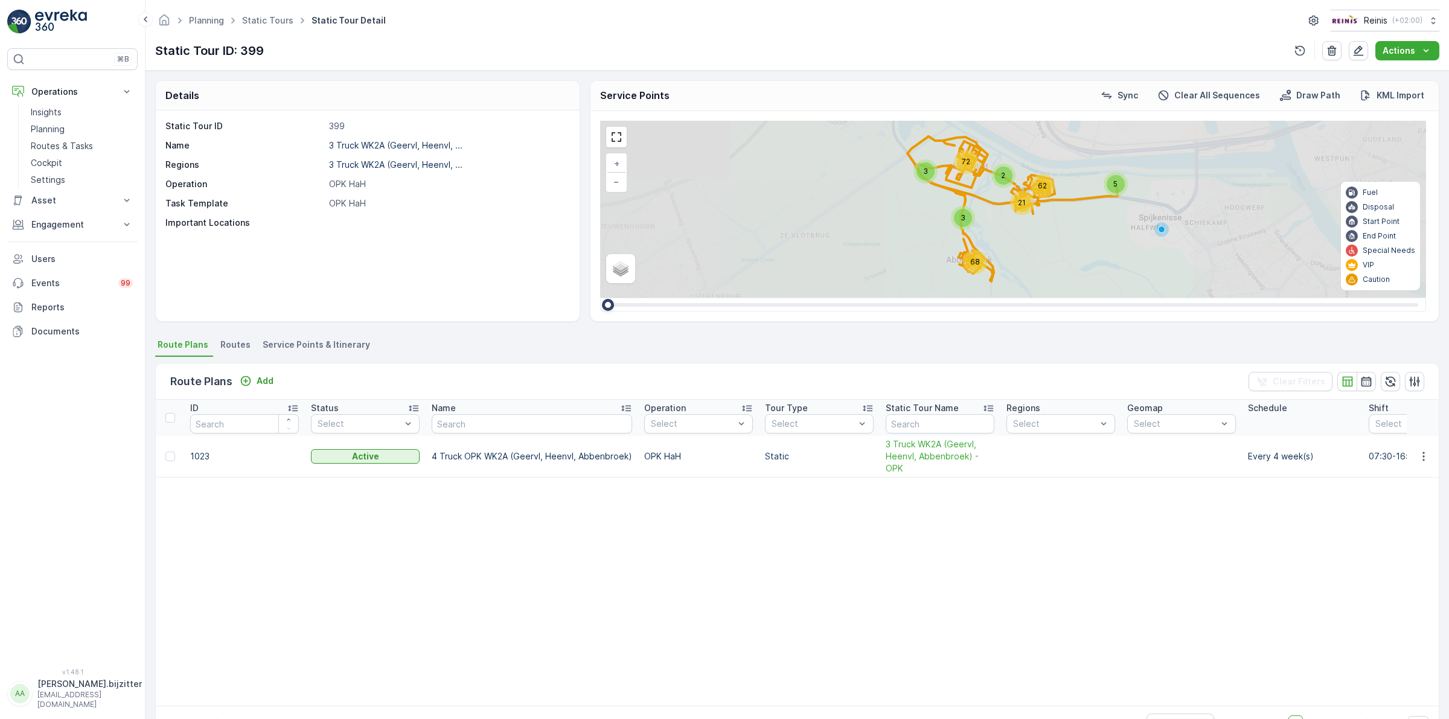
click at [338, 339] on span "Service Points & Itinerary" at bounding box center [316, 345] width 107 height 12
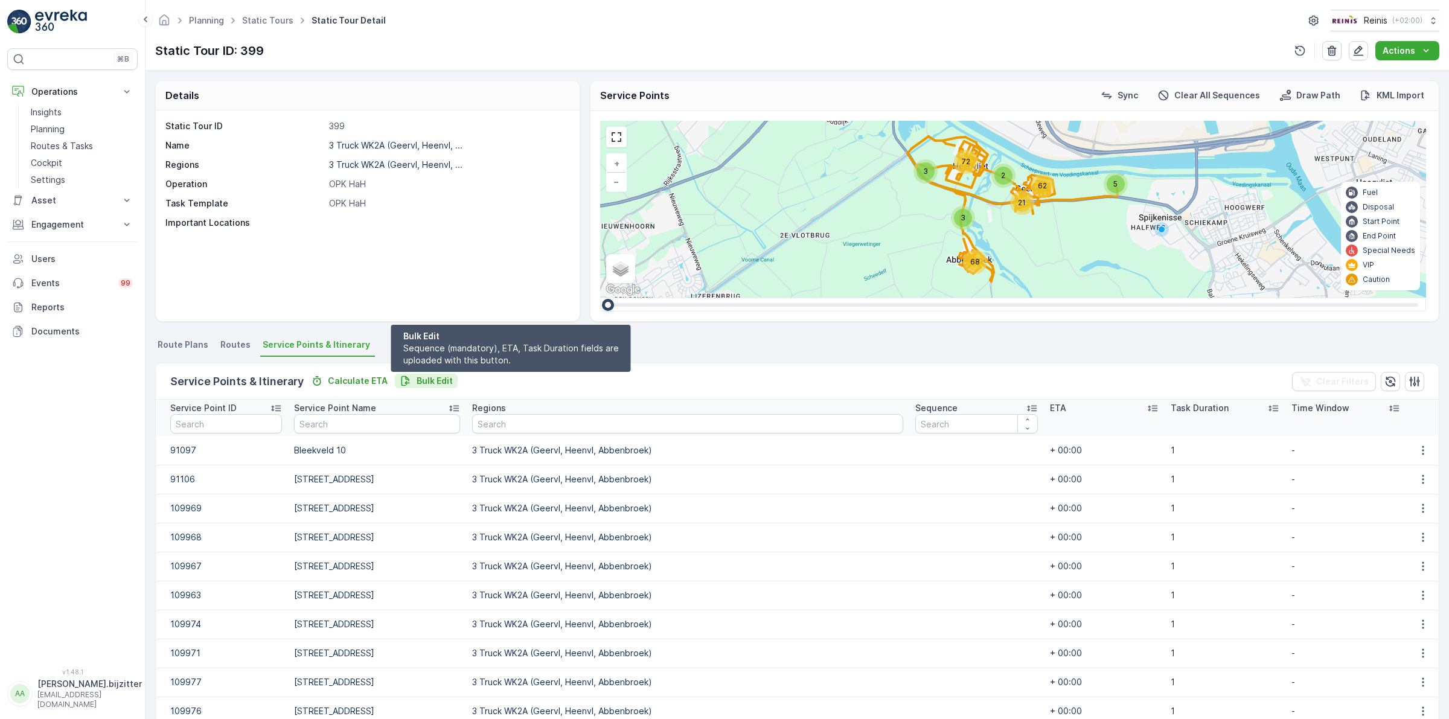
click at [423, 378] on p "Bulk Edit" at bounding box center [435, 381] width 36 height 12
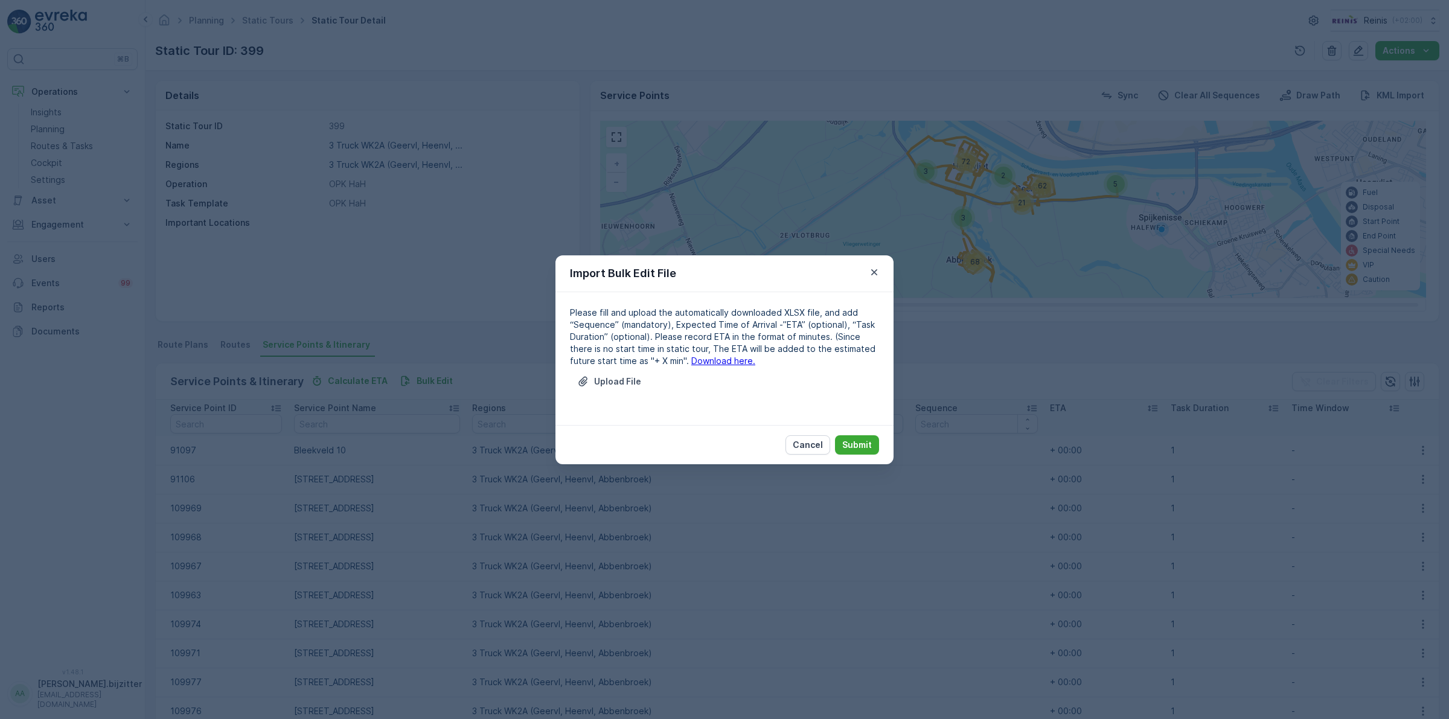
click at [691, 363] on link "Download here." at bounding box center [723, 361] width 64 height 10
click at [819, 442] on p "Cancel" at bounding box center [808, 445] width 30 height 12
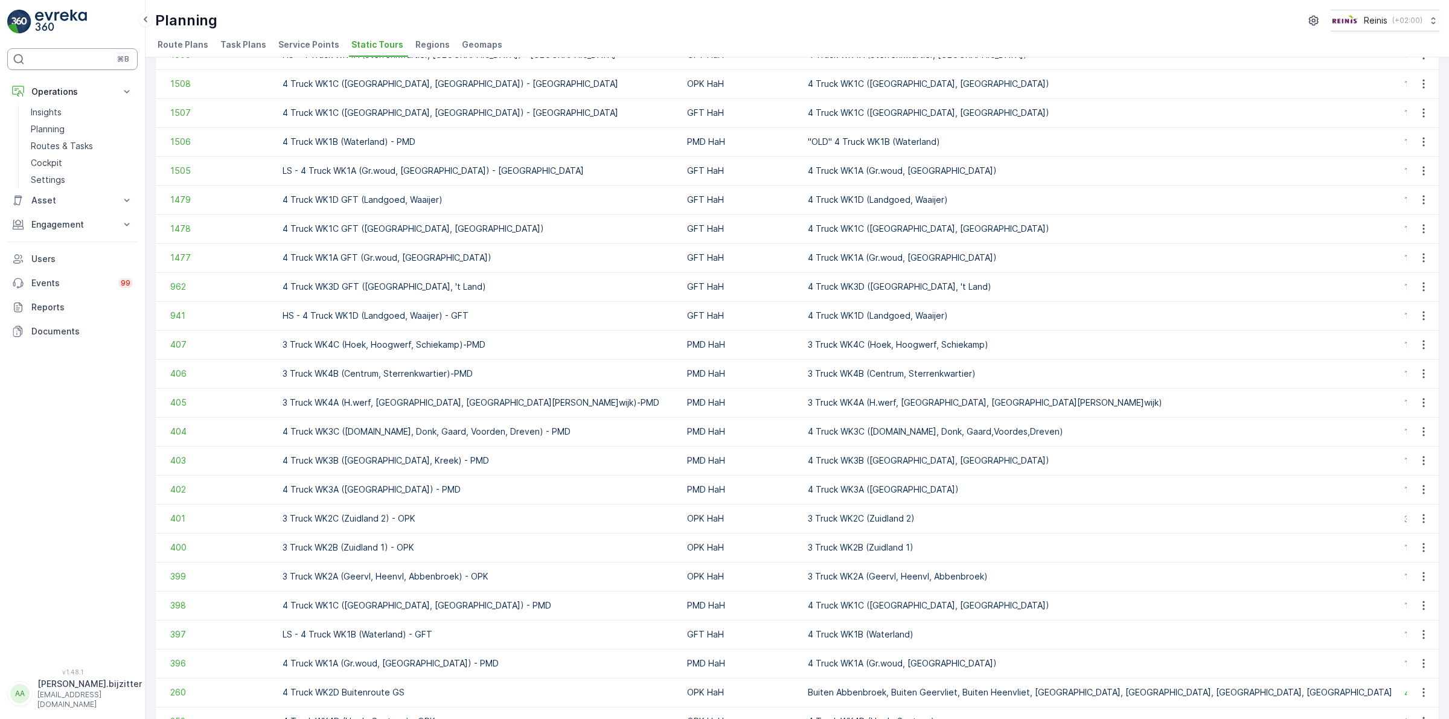
scroll to position [755, 0]
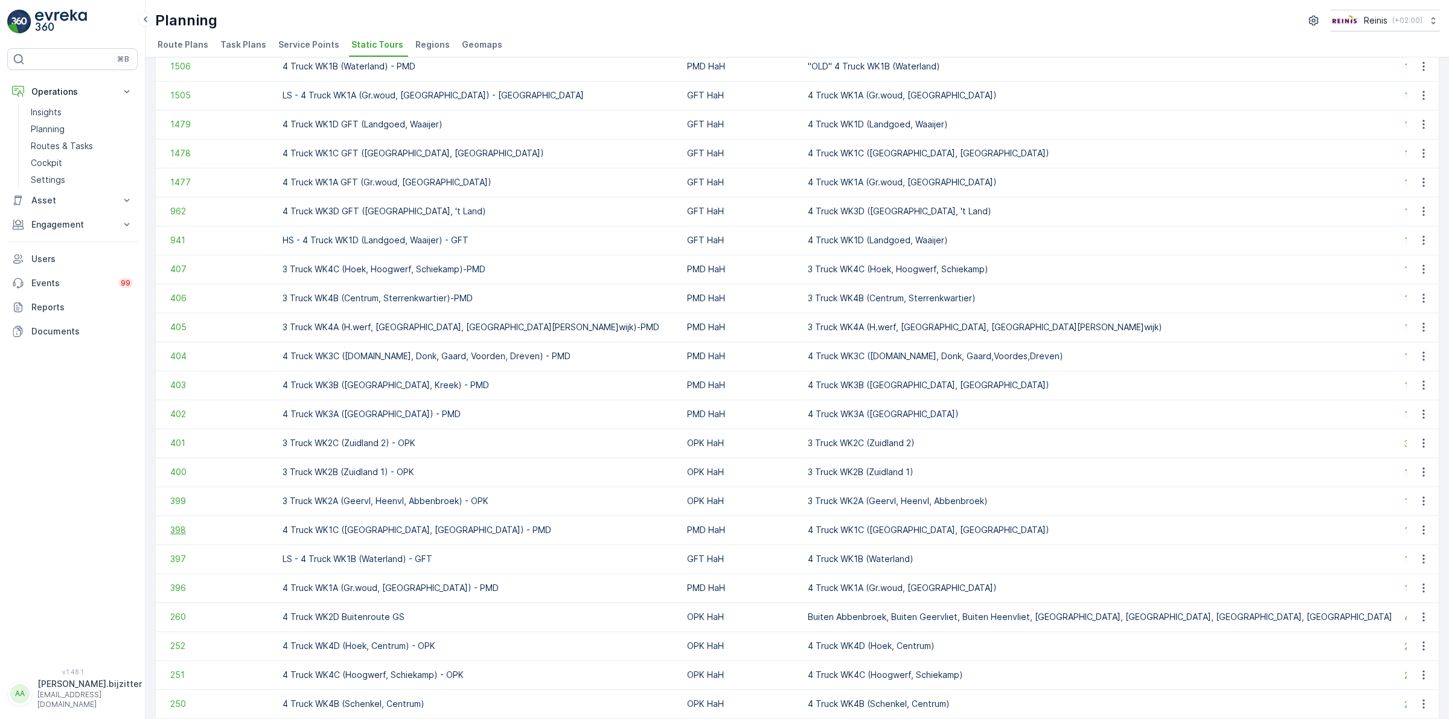
click at [182, 532] on span "398" at bounding box center [220, 530] width 100 height 12
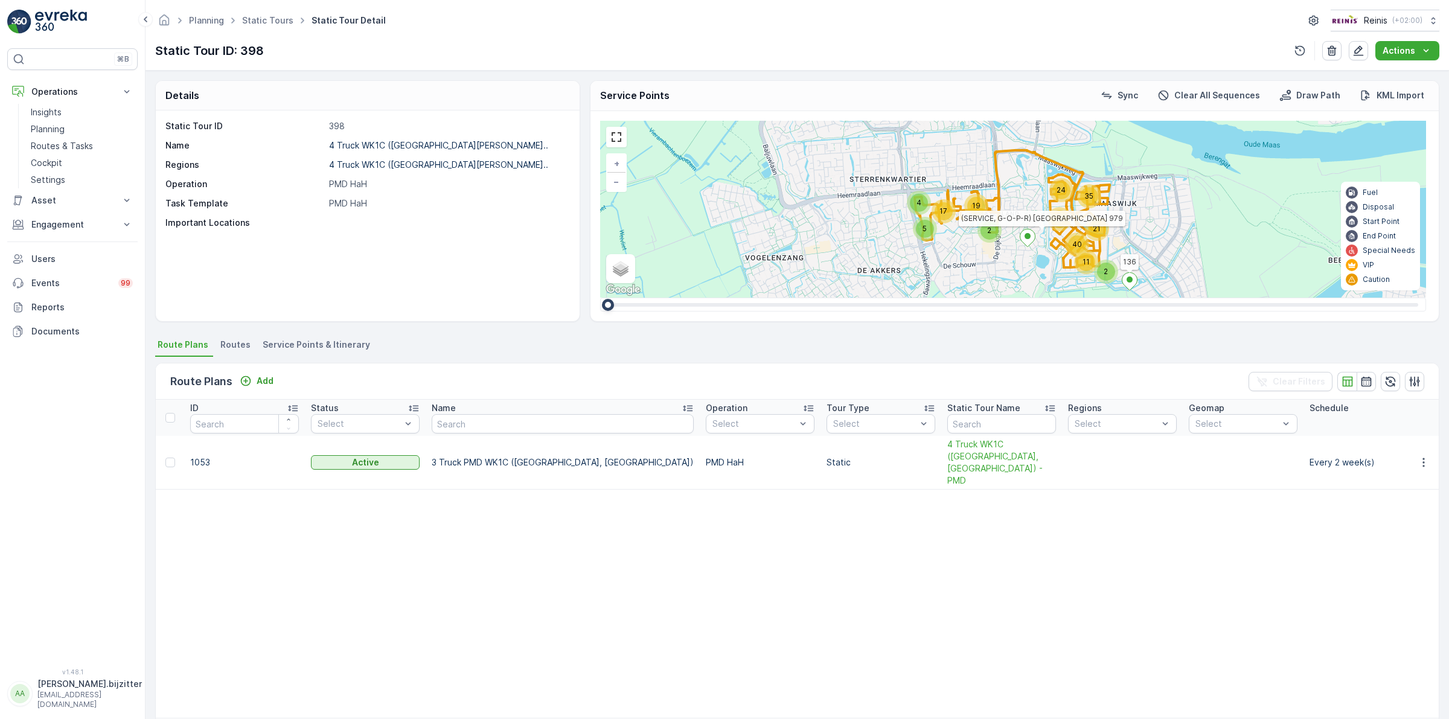
click at [343, 343] on span "Service Points & Itinerary" at bounding box center [316, 345] width 107 height 12
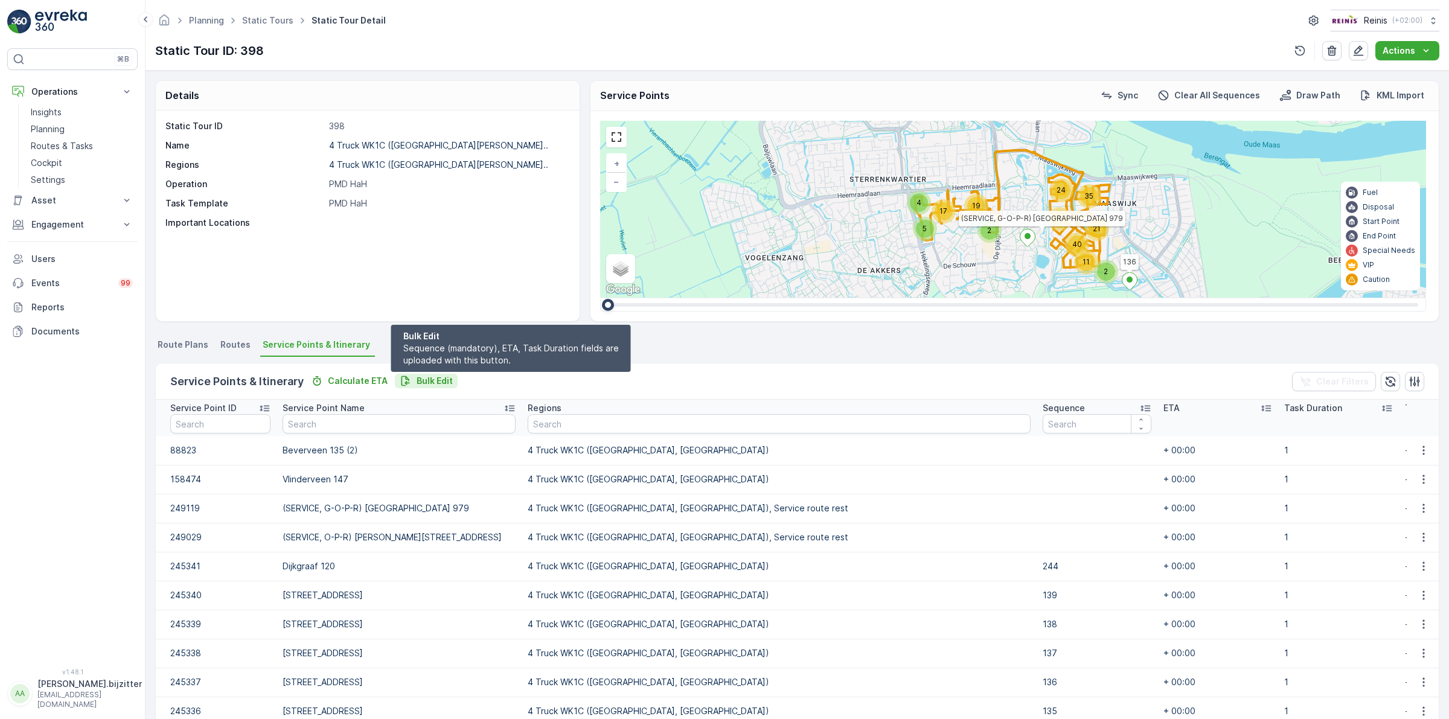
click at [429, 377] on p "Bulk Edit" at bounding box center [435, 381] width 36 height 12
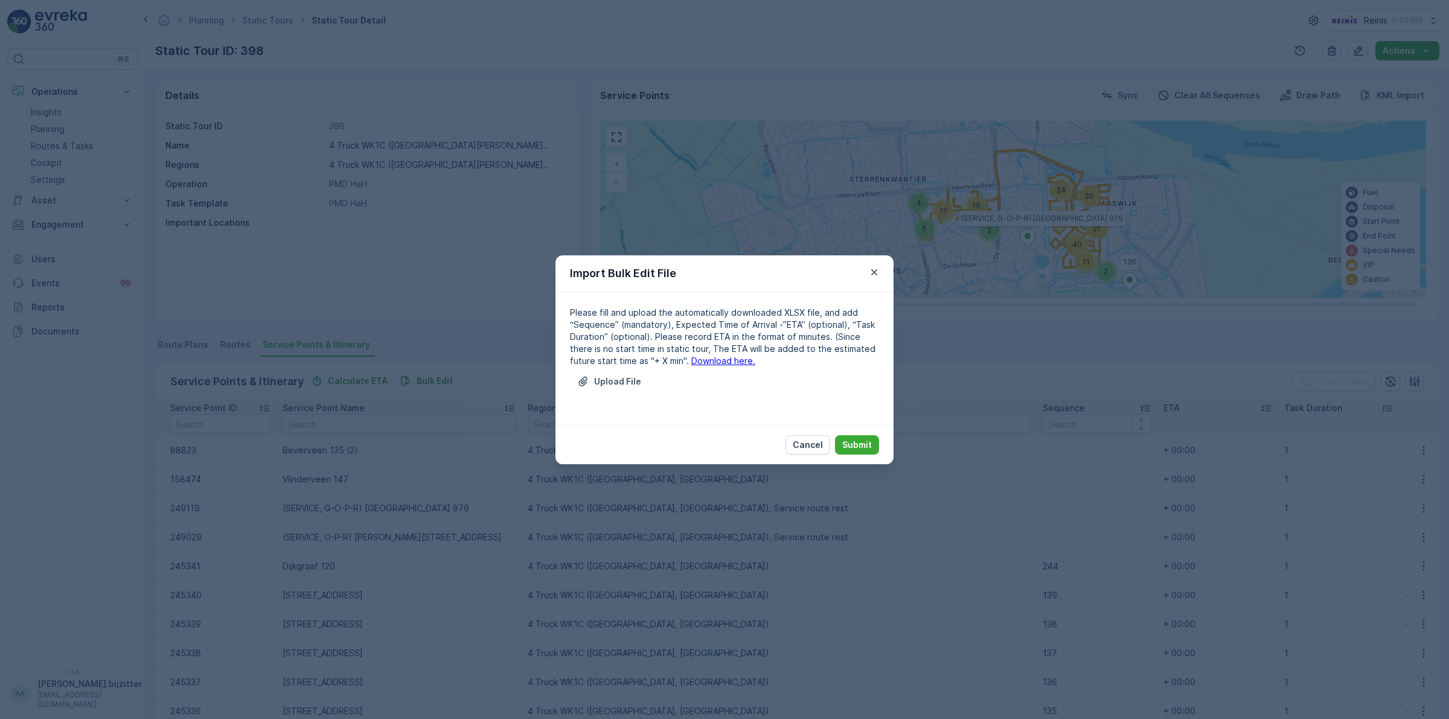
click at [698, 361] on link "Download here." at bounding box center [723, 361] width 64 height 10
click at [804, 441] on p "Cancel" at bounding box center [808, 445] width 30 height 12
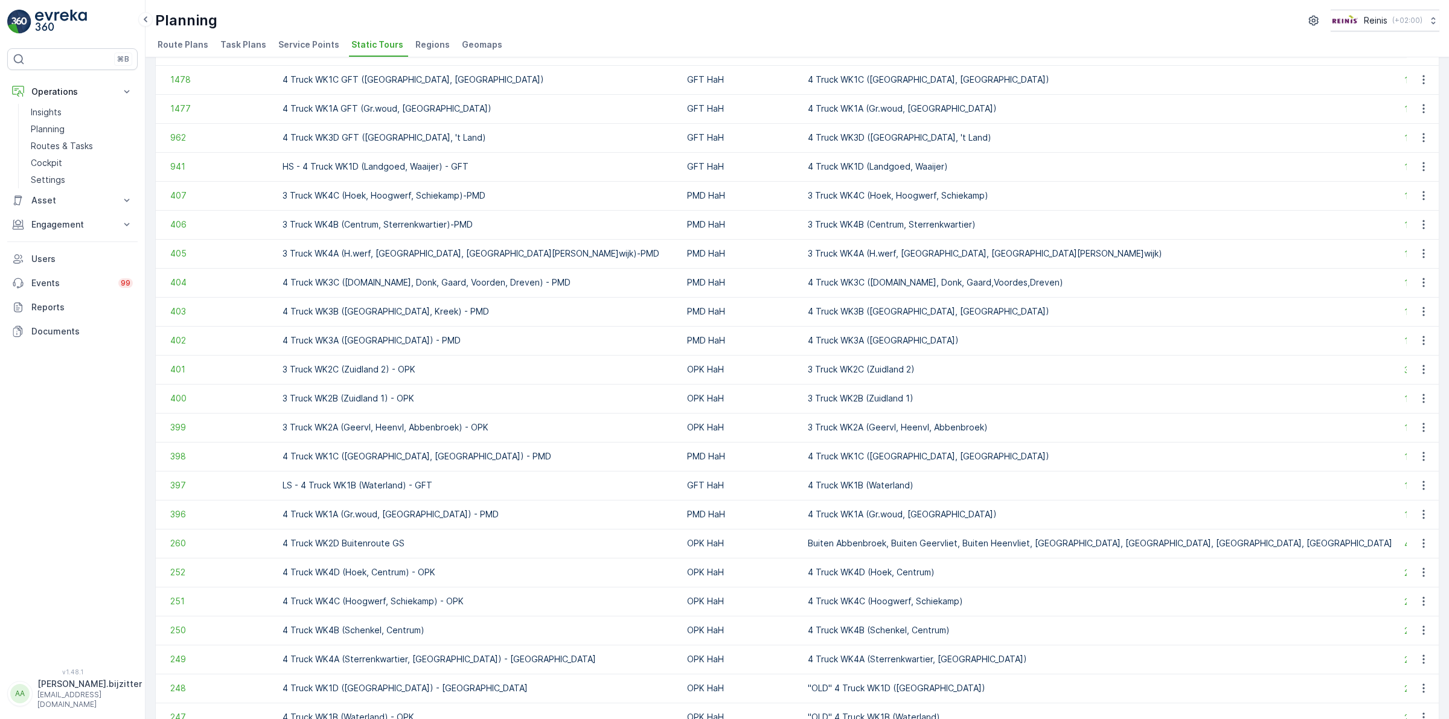
scroll to position [830, 0]
click at [172, 482] on span "397" at bounding box center [220, 484] width 100 height 12
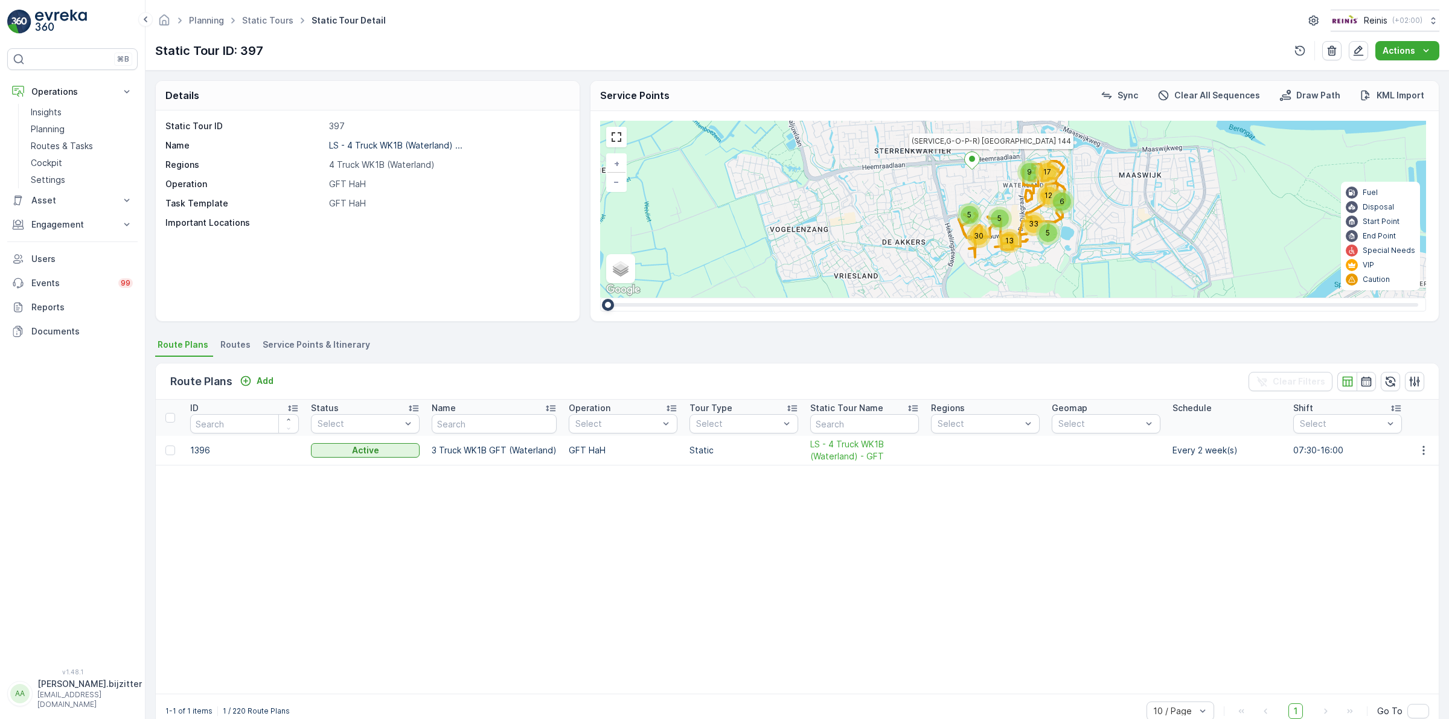
click at [339, 350] on span "Service Points & Itinerary" at bounding box center [316, 345] width 107 height 12
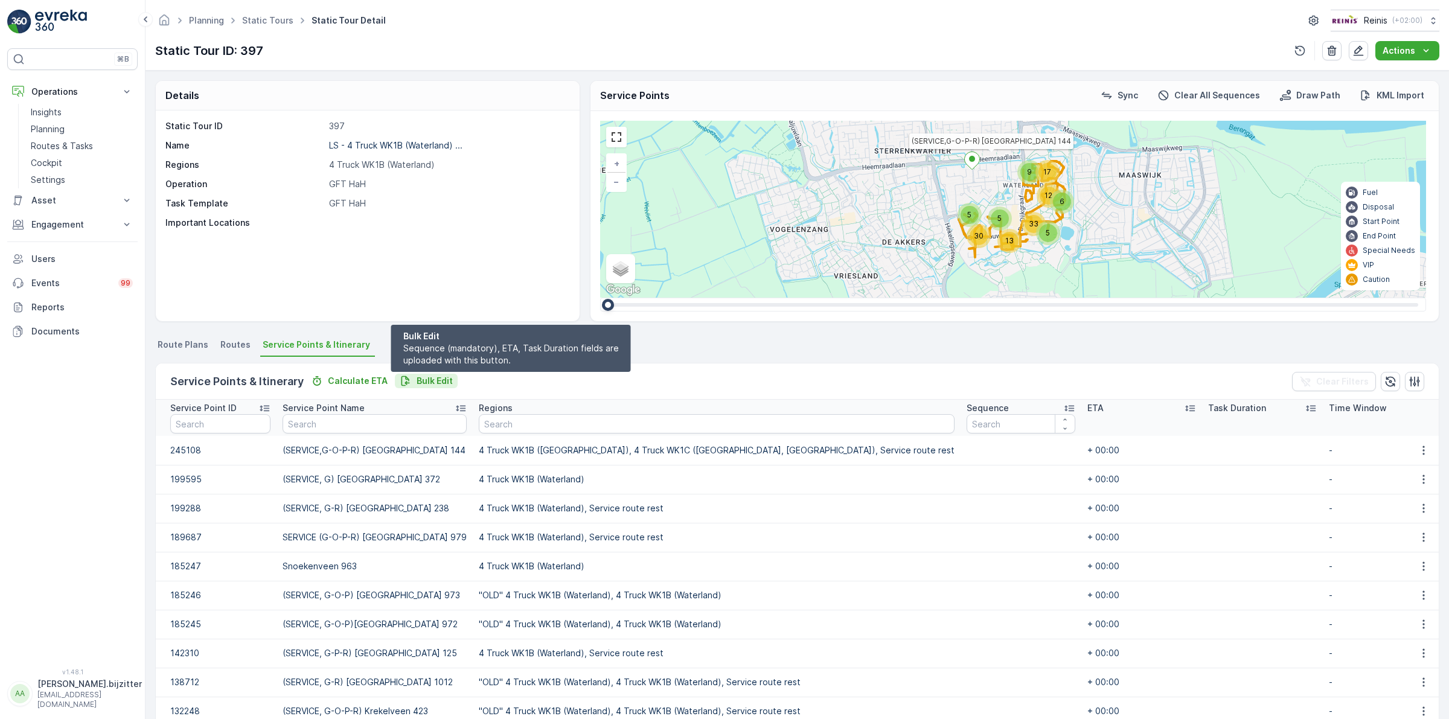
click at [429, 379] on p "Bulk Edit" at bounding box center [435, 381] width 36 height 12
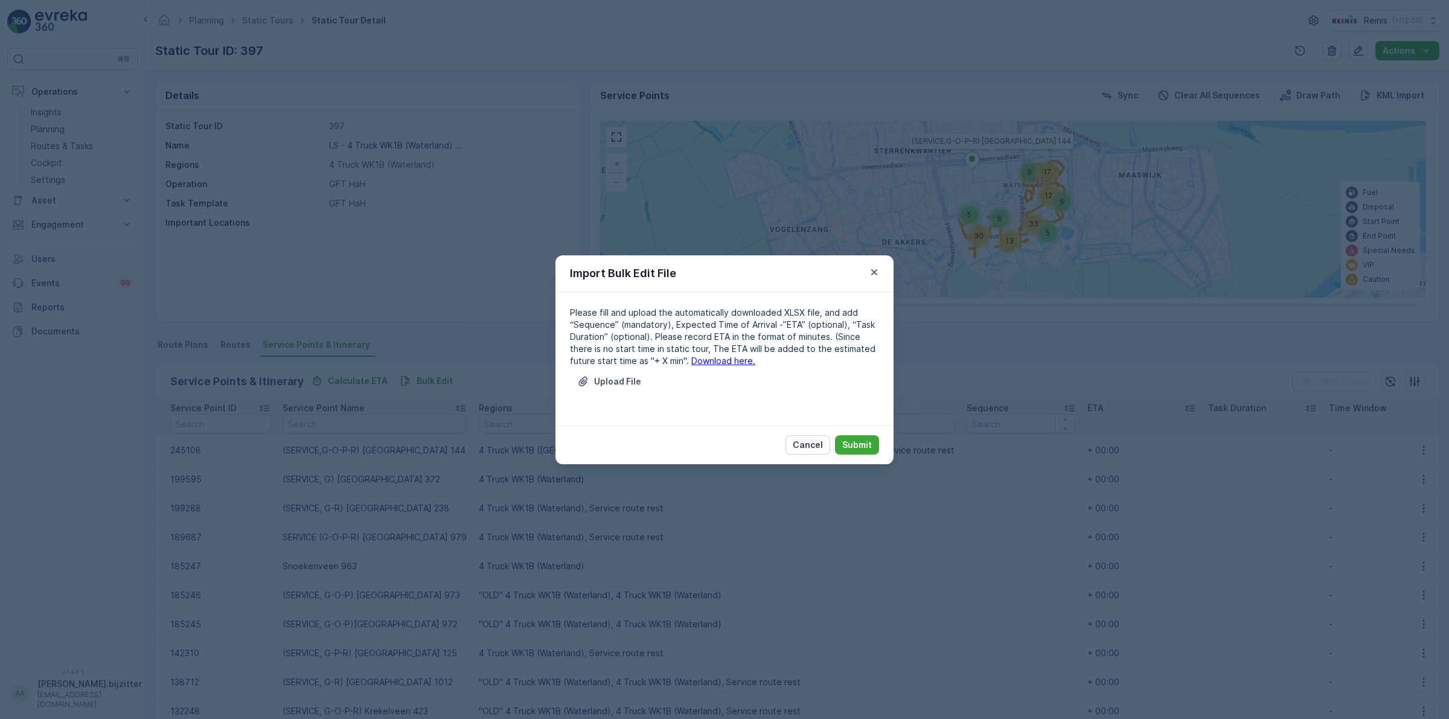
click at [695, 364] on link "Download here." at bounding box center [723, 361] width 64 height 10
click at [813, 441] on p "Cancel" at bounding box center [808, 445] width 30 height 12
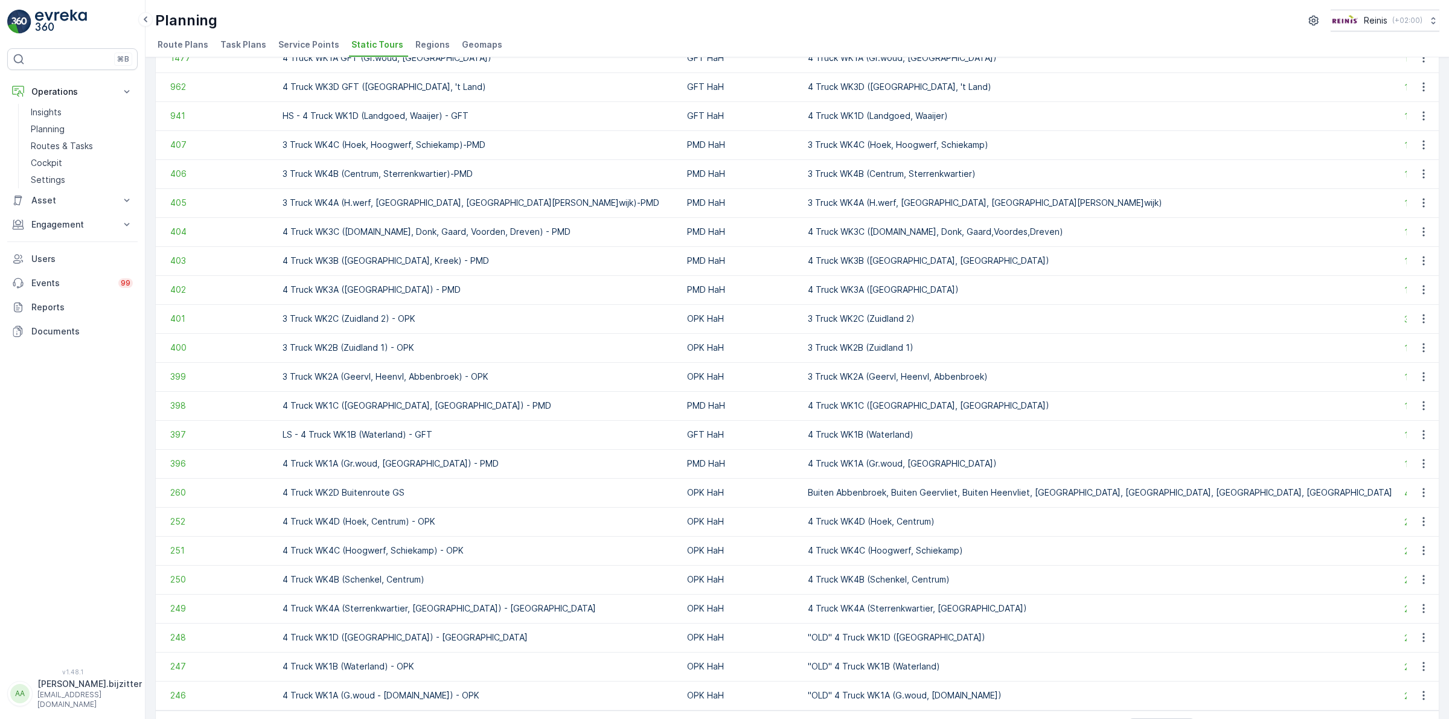
scroll to position [906, 0]
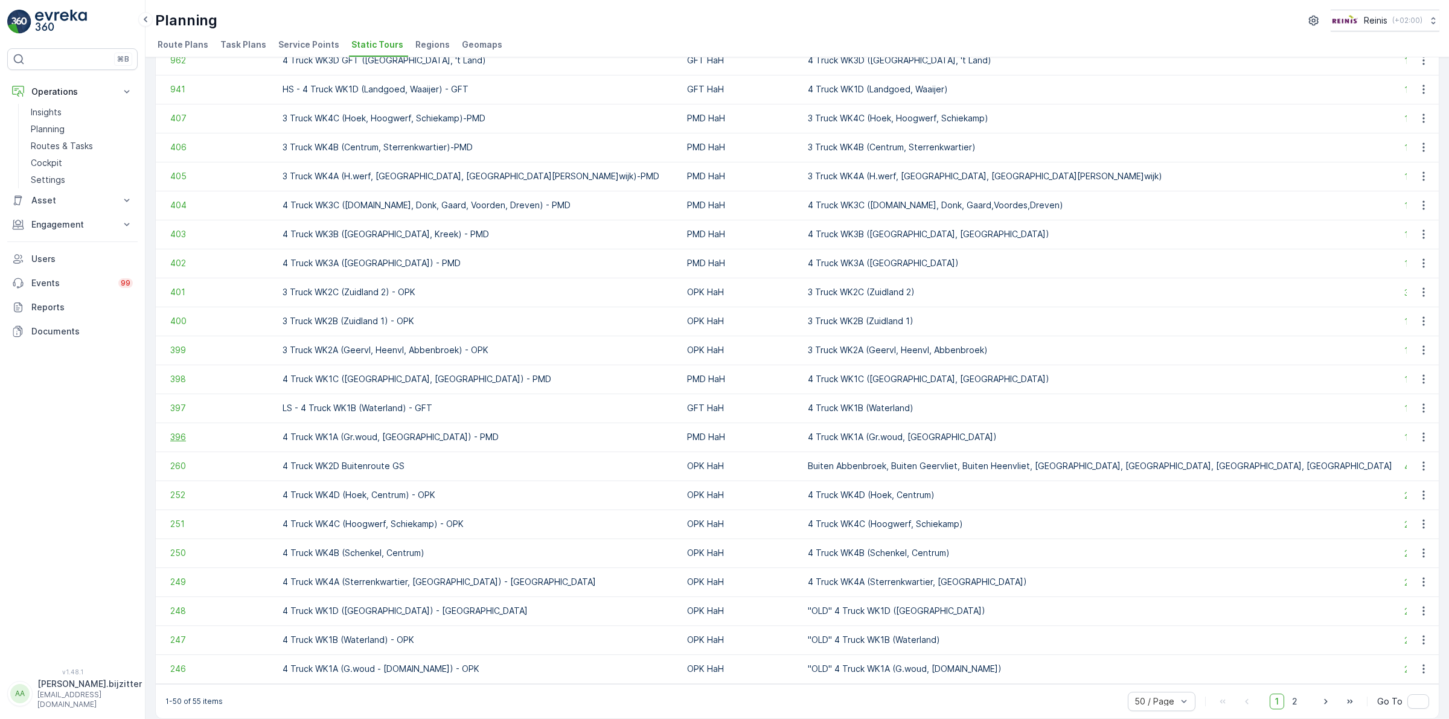
click at [183, 435] on span "396" at bounding box center [220, 437] width 100 height 12
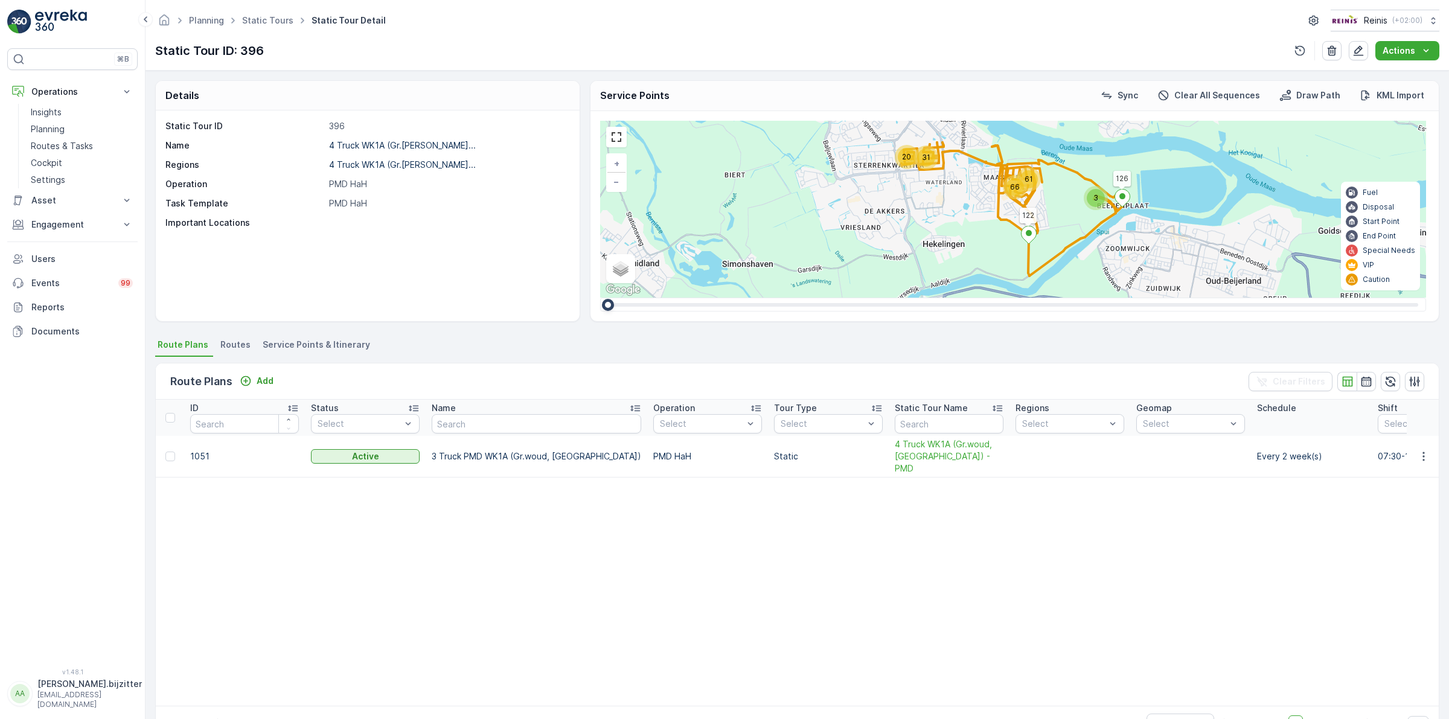
click at [313, 345] on span "Service Points & Itinerary" at bounding box center [316, 345] width 107 height 12
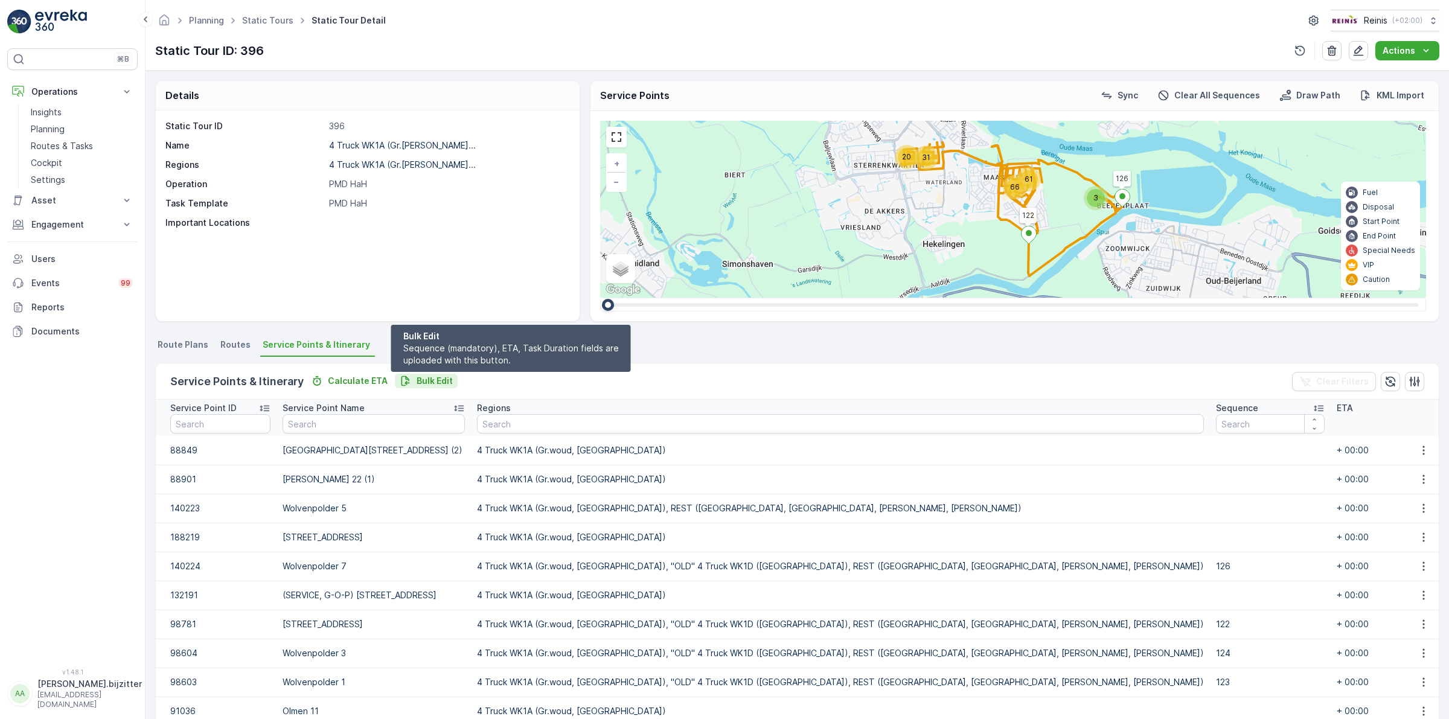
click at [432, 376] on p "Bulk Edit" at bounding box center [435, 381] width 36 height 12
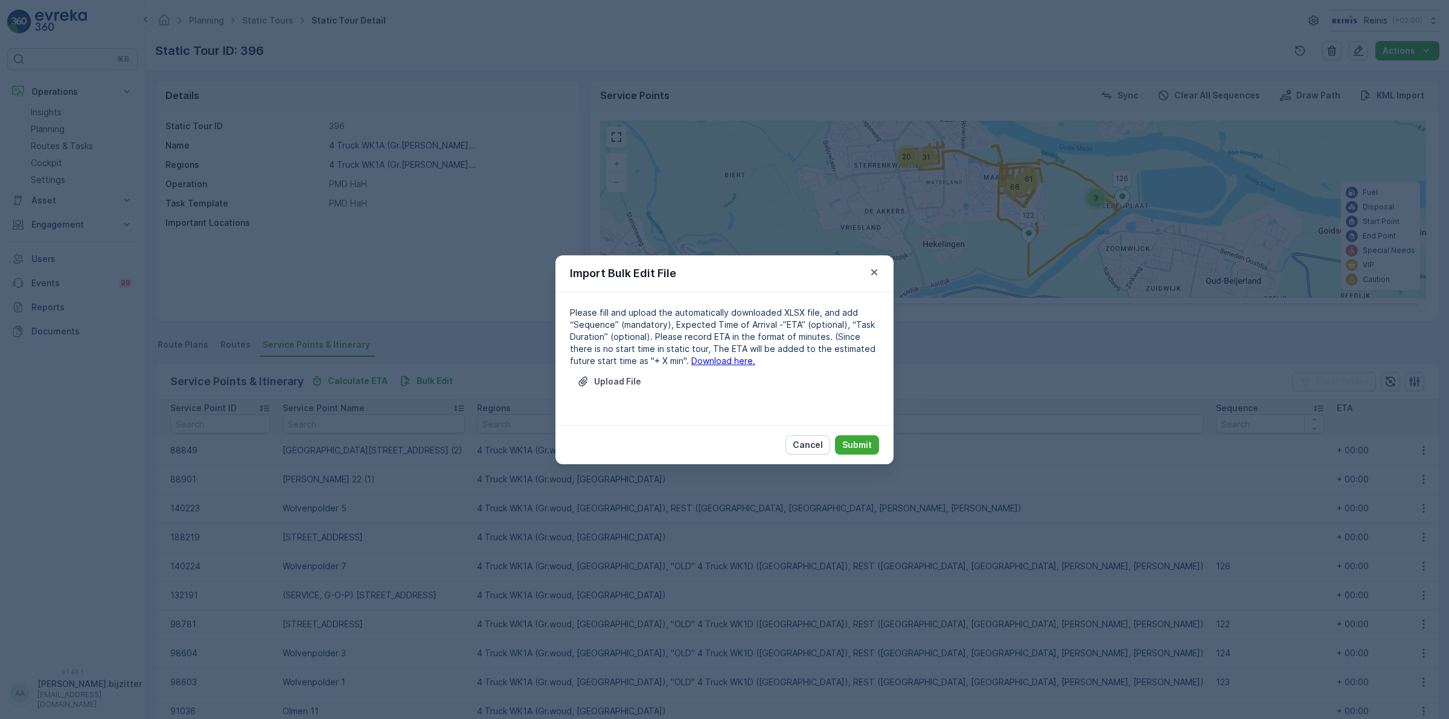
click at [708, 364] on link "Download here." at bounding box center [723, 361] width 64 height 10
click at [810, 446] on p "Cancel" at bounding box center [808, 445] width 30 height 12
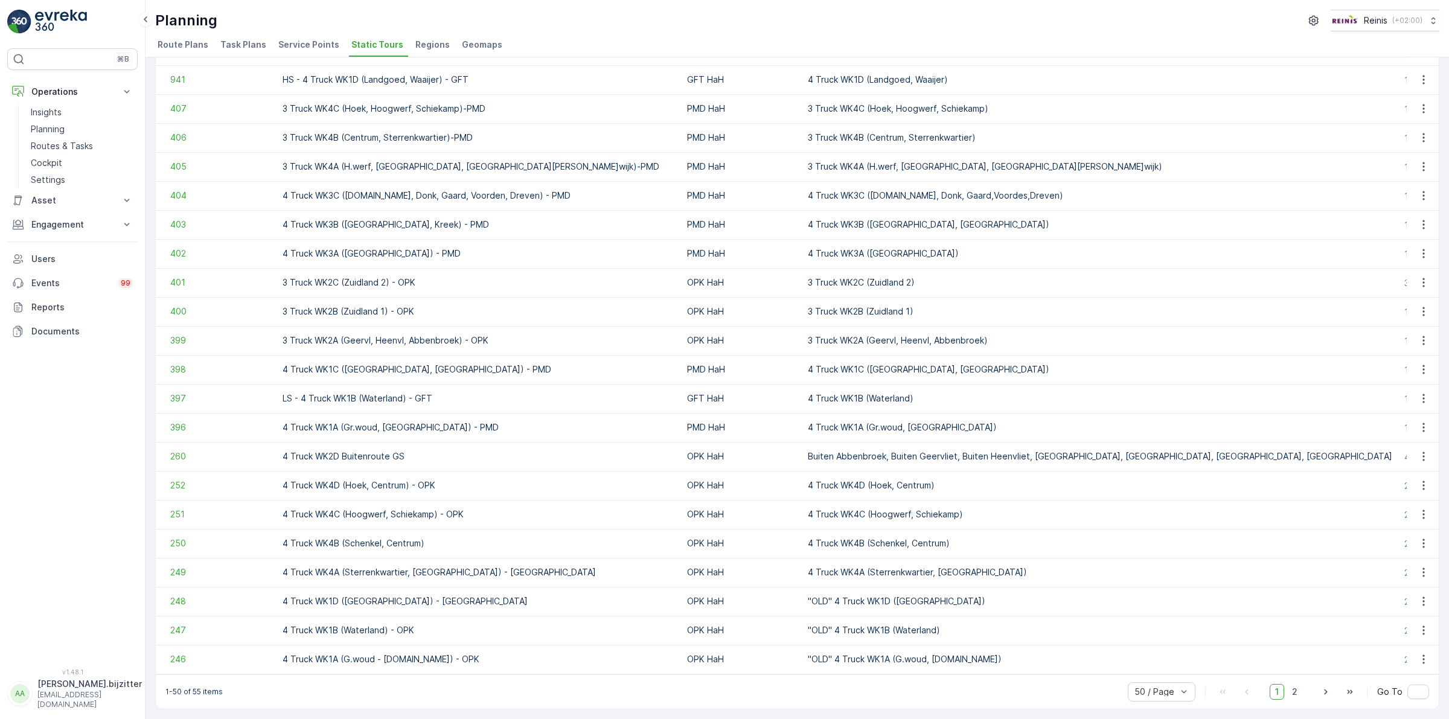
scroll to position [921, 0]
click at [179, 454] on span "260" at bounding box center [220, 457] width 100 height 12
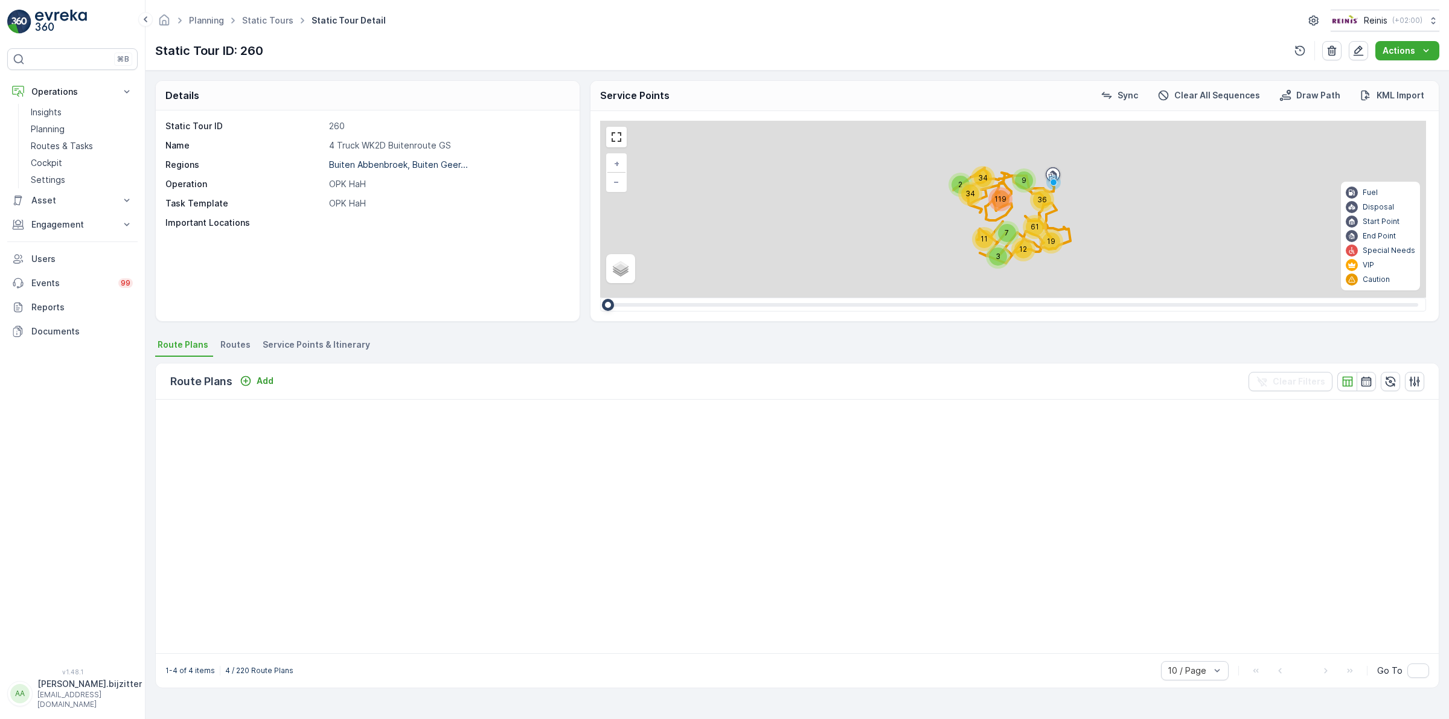
click at [325, 345] on span "Service Points & Itinerary" at bounding box center [316, 345] width 107 height 12
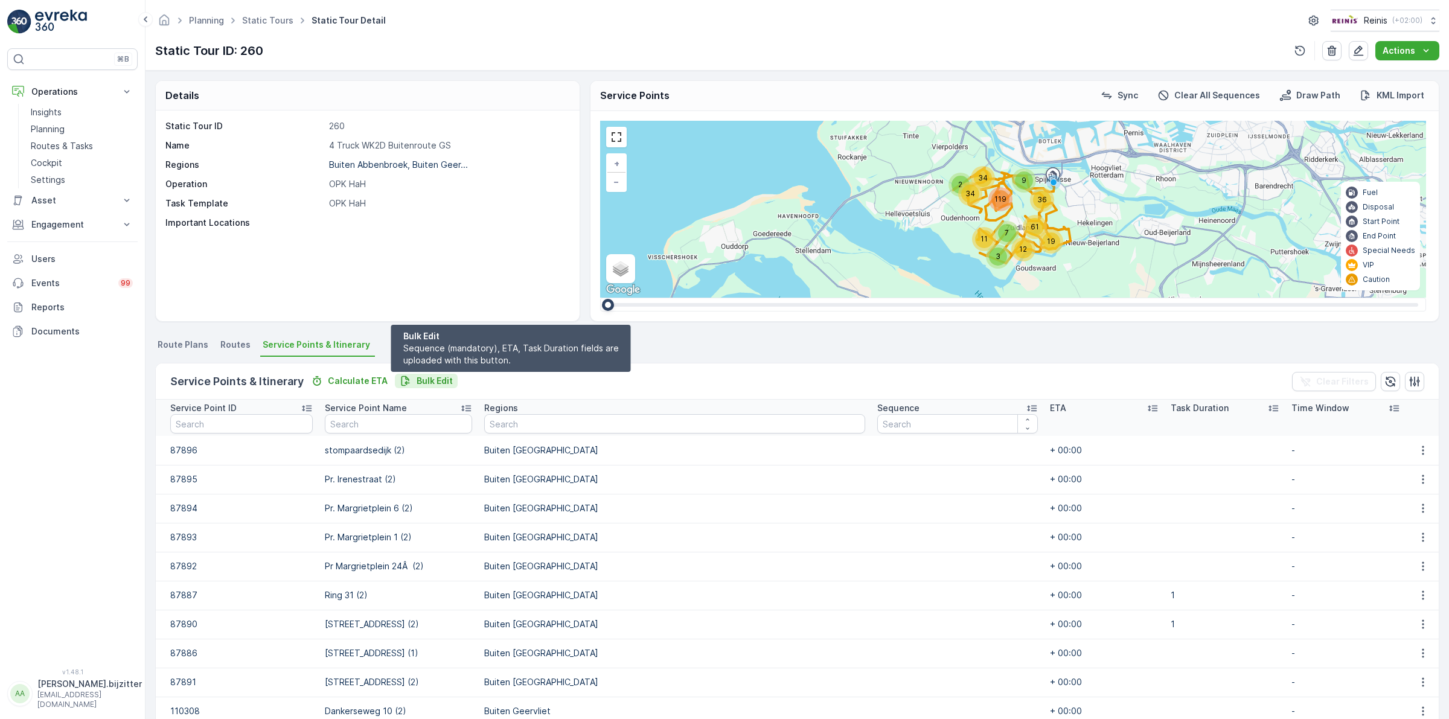
click at [427, 377] on p "Bulk Edit" at bounding box center [435, 381] width 36 height 12
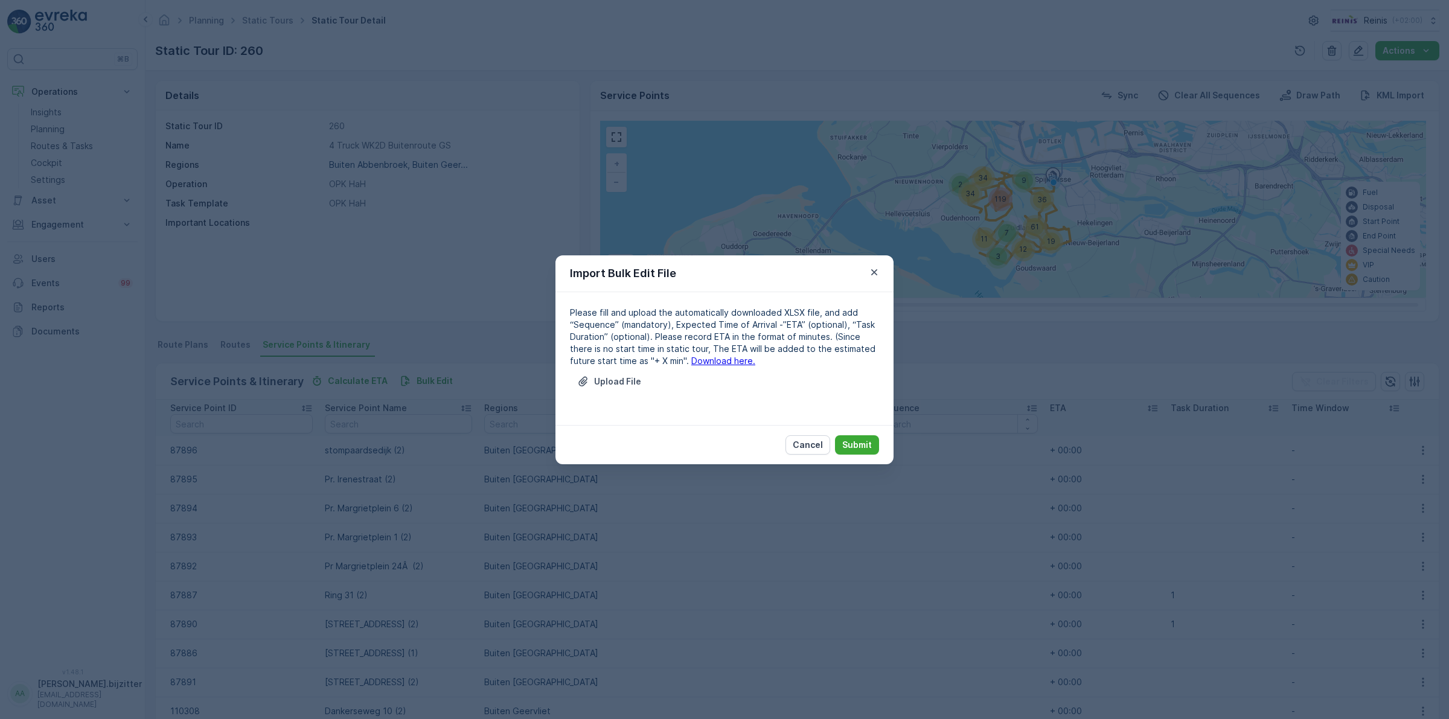
click at [691, 364] on link "Download here." at bounding box center [723, 361] width 64 height 10
click at [809, 447] on p "Cancel" at bounding box center [808, 445] width 30 height 12
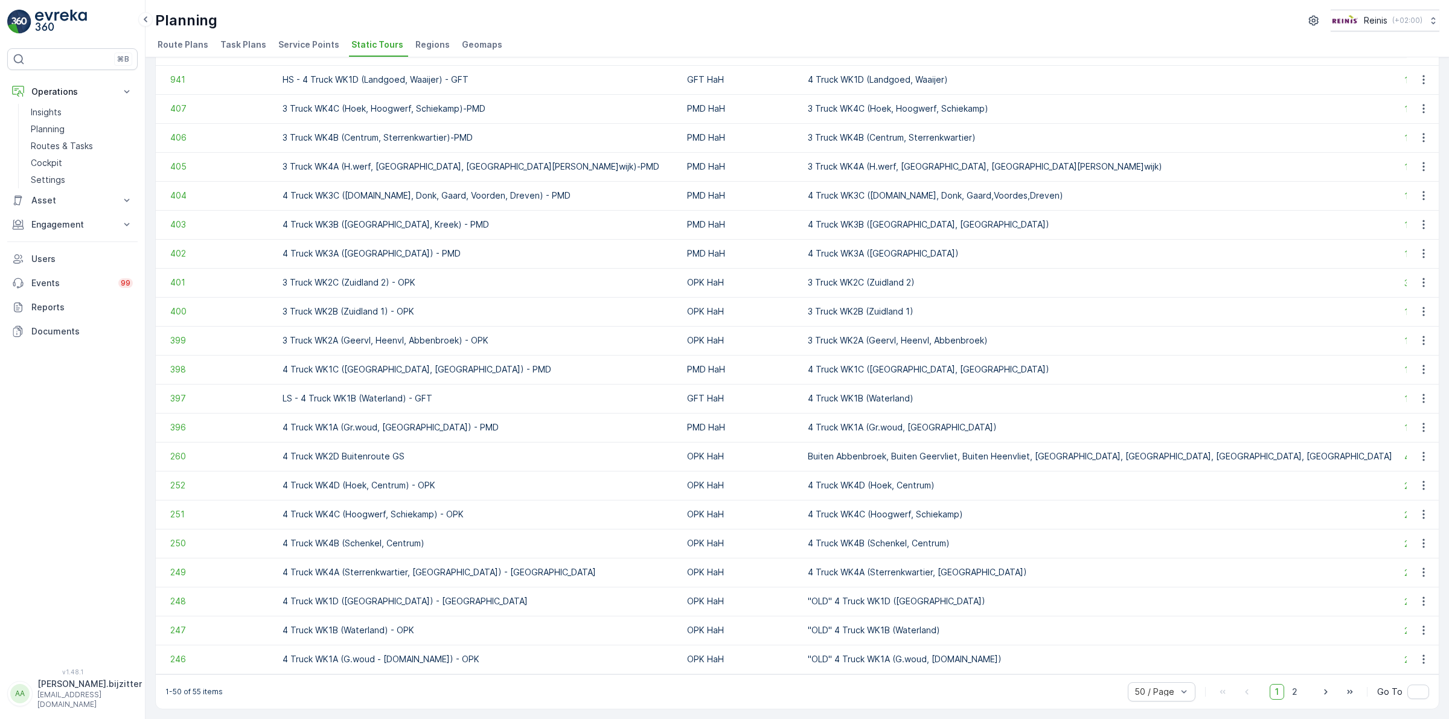
scroll to position [921, 0]
click at [183, 481] on span "252" at bounding box center [220, 485] width 100 height 12
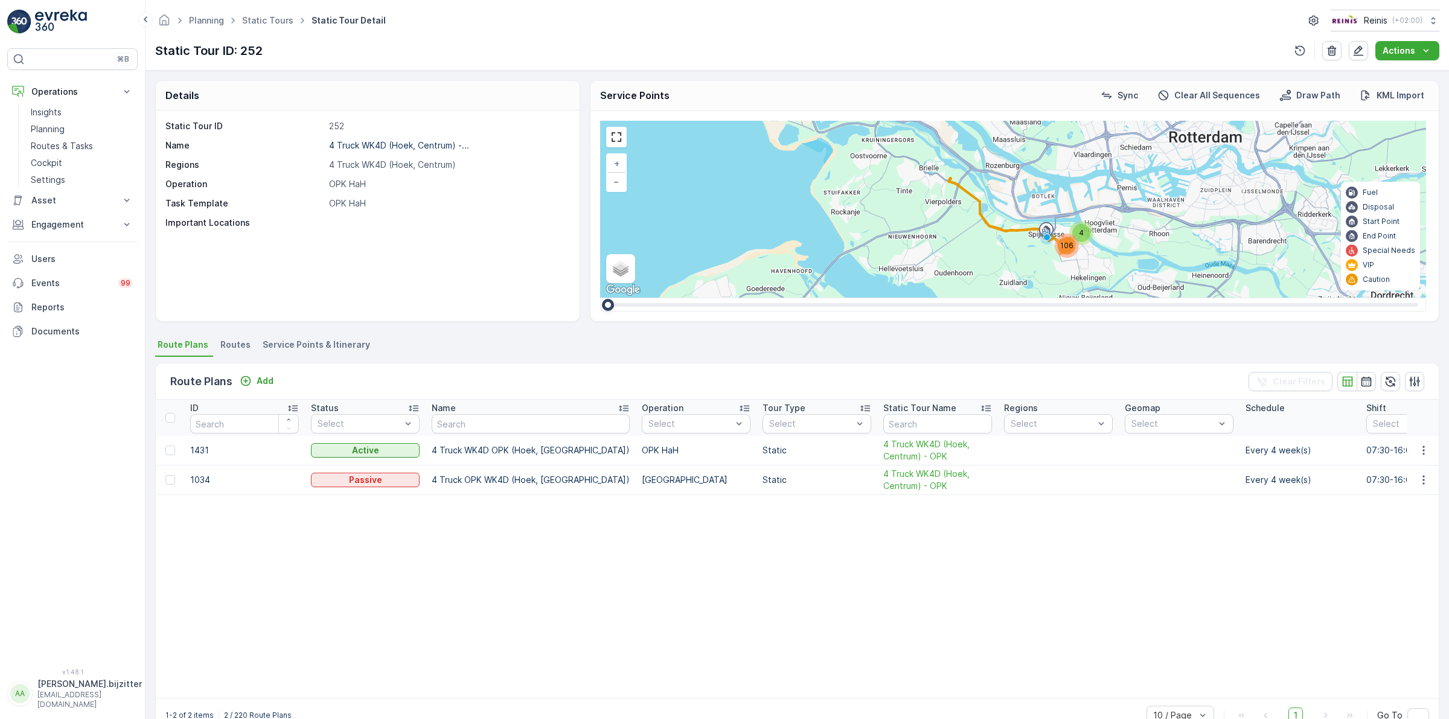
click at [298, 341] on span "Service Points & Itinerary" at bounding box center [316, 345] width 107 height 12
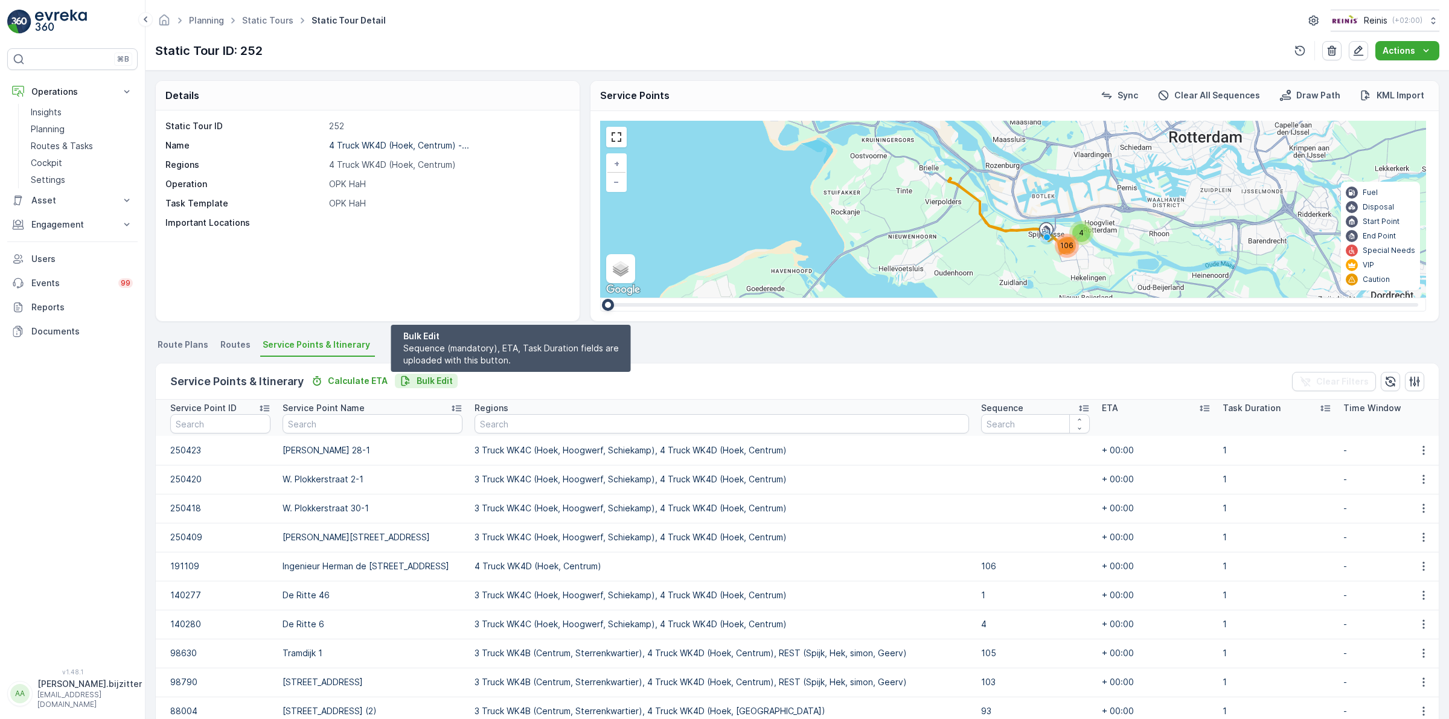
click at [438, 379] on p "Bulk Edit" at bounding box center [435, 381] width 36 height 12
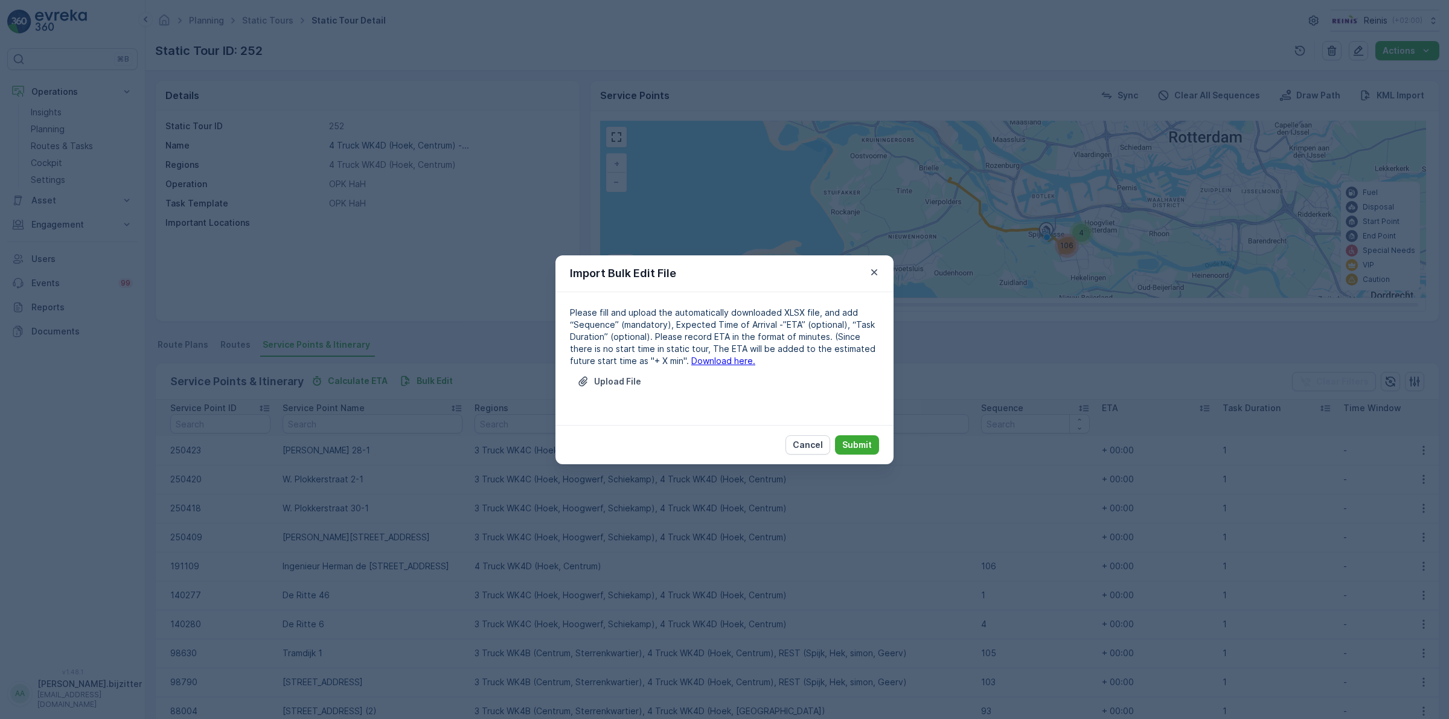
click at [710, 363] on link "Download here." at bounding box center [723, 361] width 64 height 10
click at [816, 441] on p "Cancel" at bounding box center [808, 445] width 30 height 12
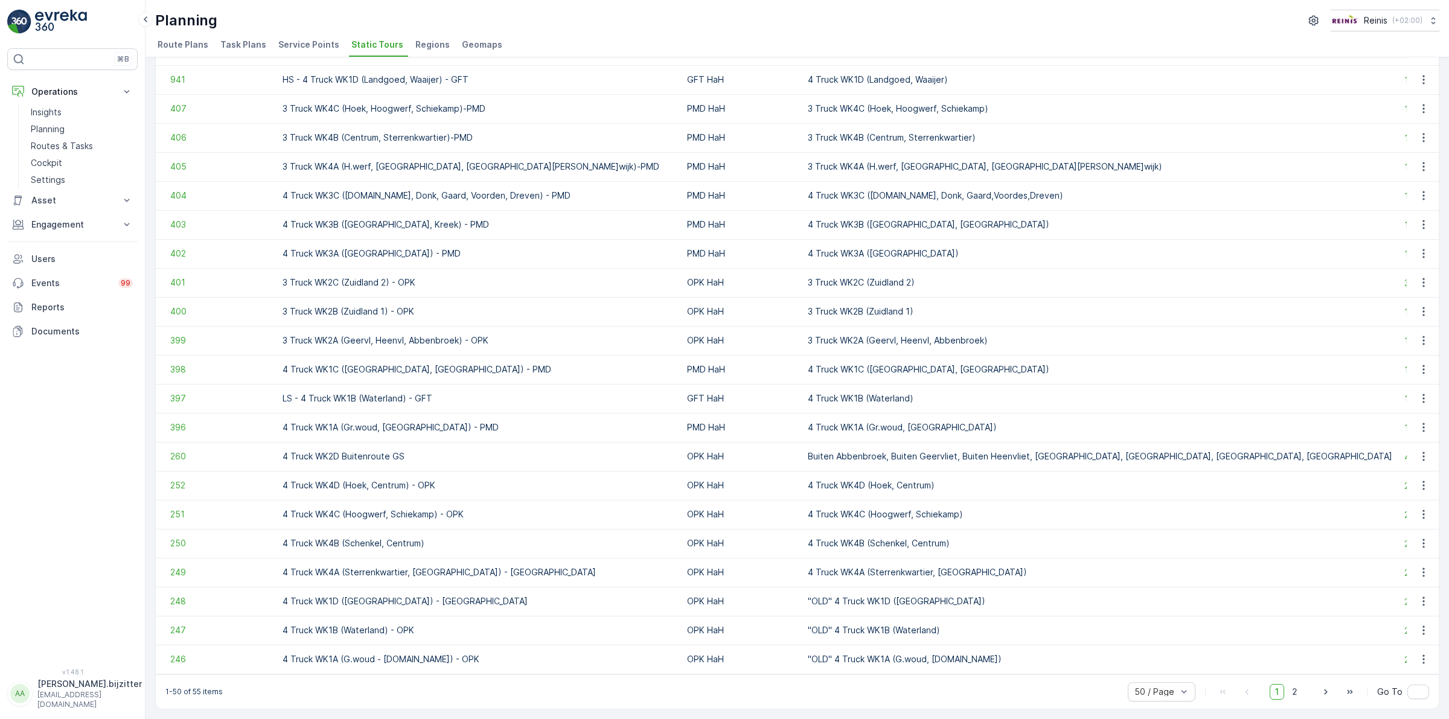
scroll to position [921, 0]
click at [177, 511] on span "251" at bounding box center [220, 514] width 100 height 12
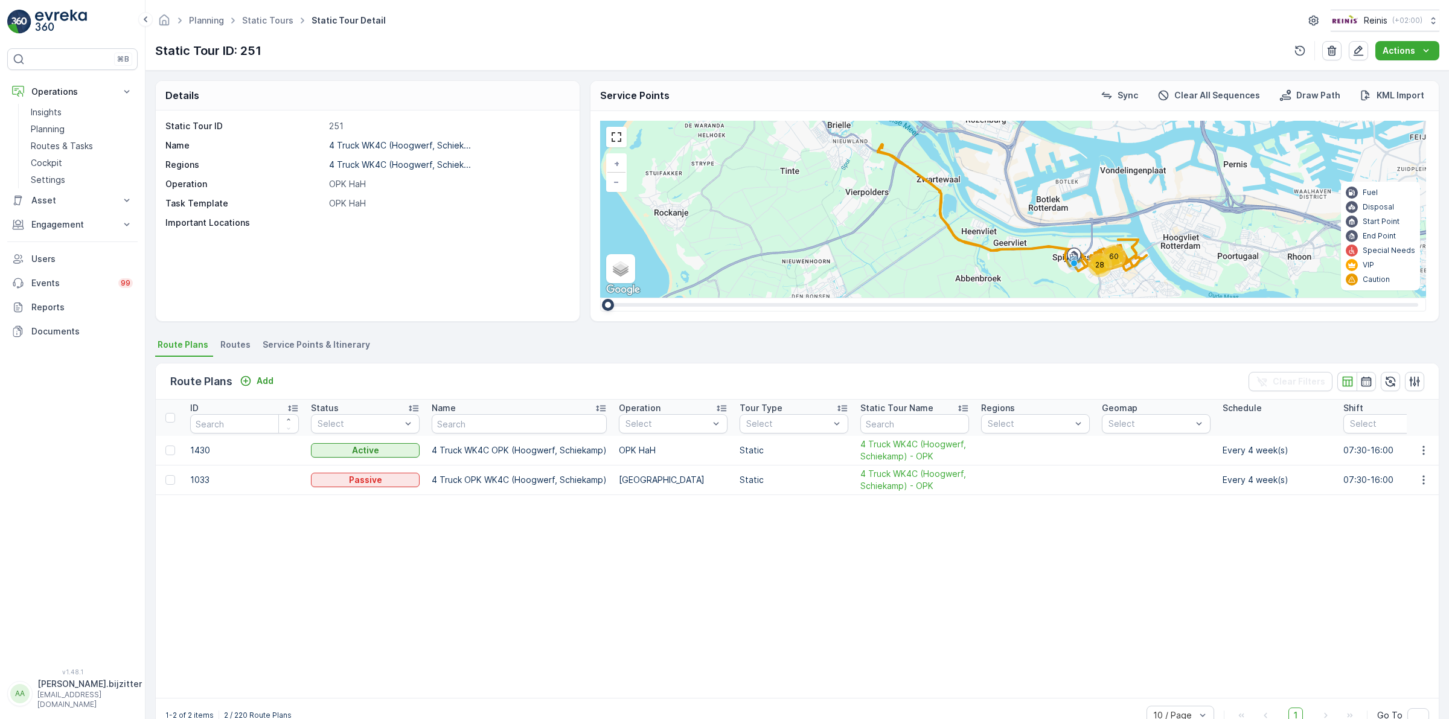
click at [342, 342] on span "Service Points & Itinerary" at bounding box center [316, 345] width 107 height 12
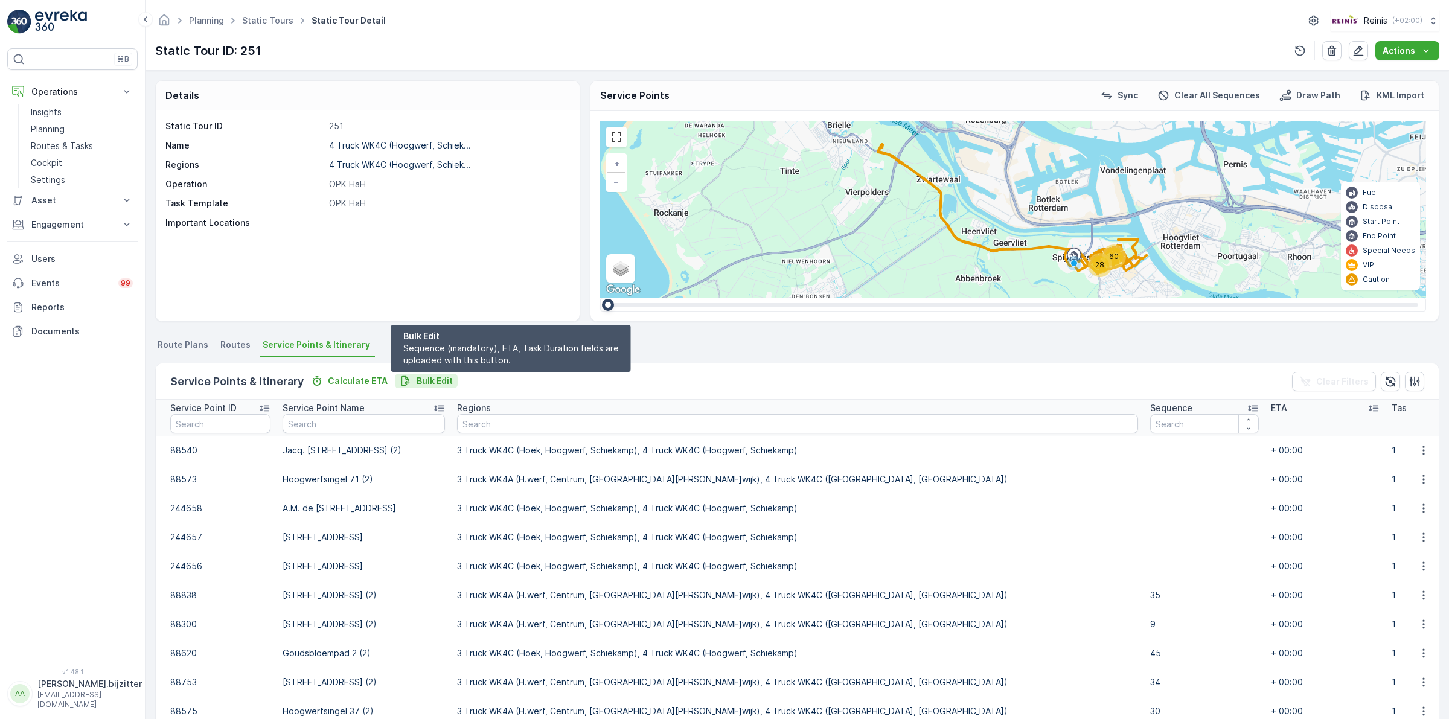
click at [428, 379] on p "Bulk Edit" at bounding box center [435, 381] width 36 height 12
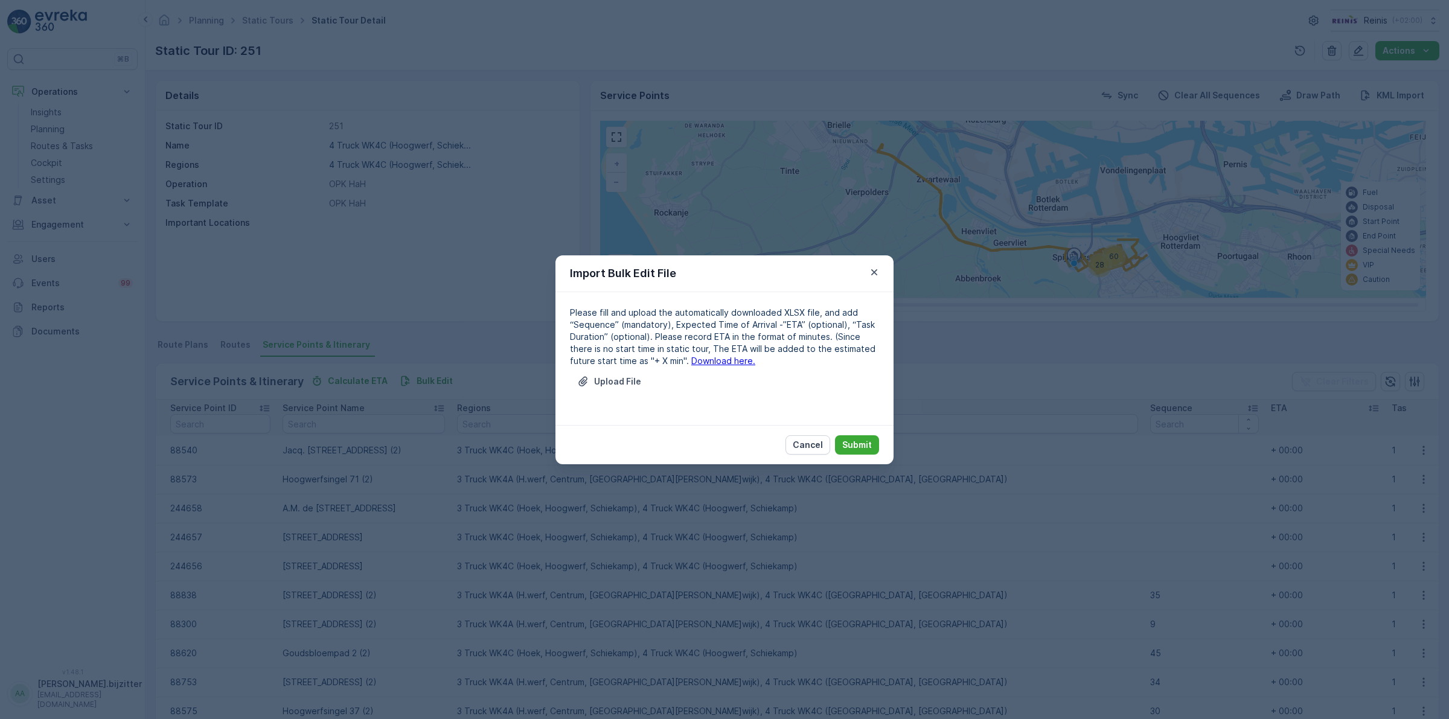
click at [691, 365] on link "Download here." at bounding box center [723, 361] width 64 height 10
click at [873, 270] on icon "button" at bounding box center [874, 272] width 6 height 6
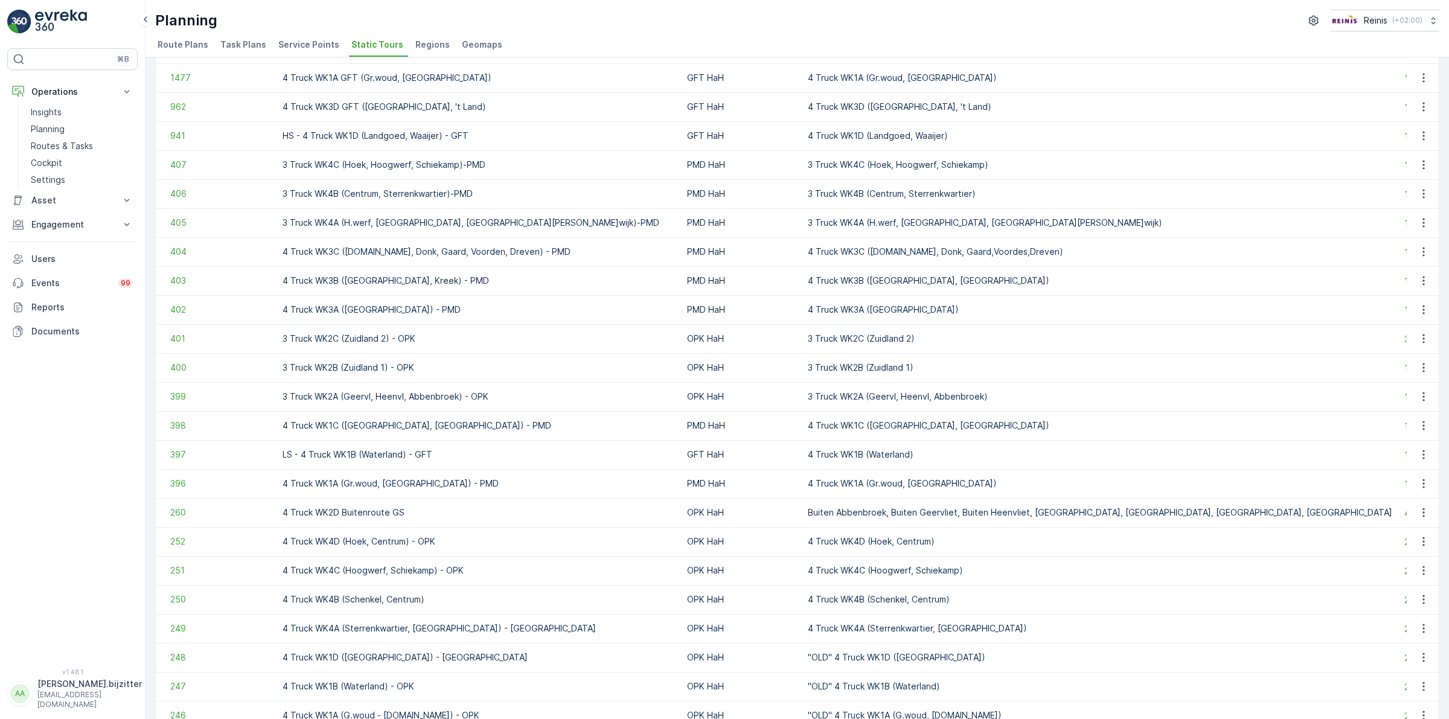
scroll to position [921, 0]
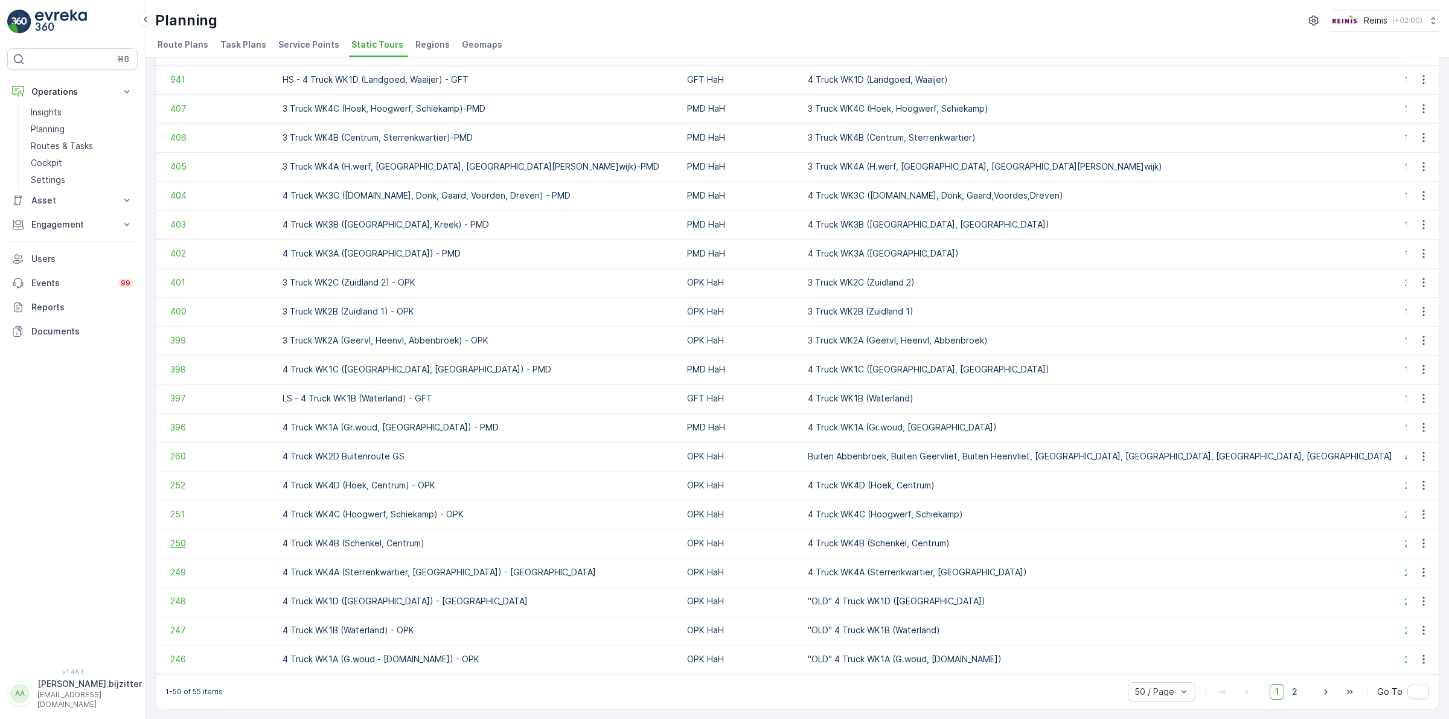
click at [180, 539] on span "250" at bounding box center [220, 543] width 100 height 12
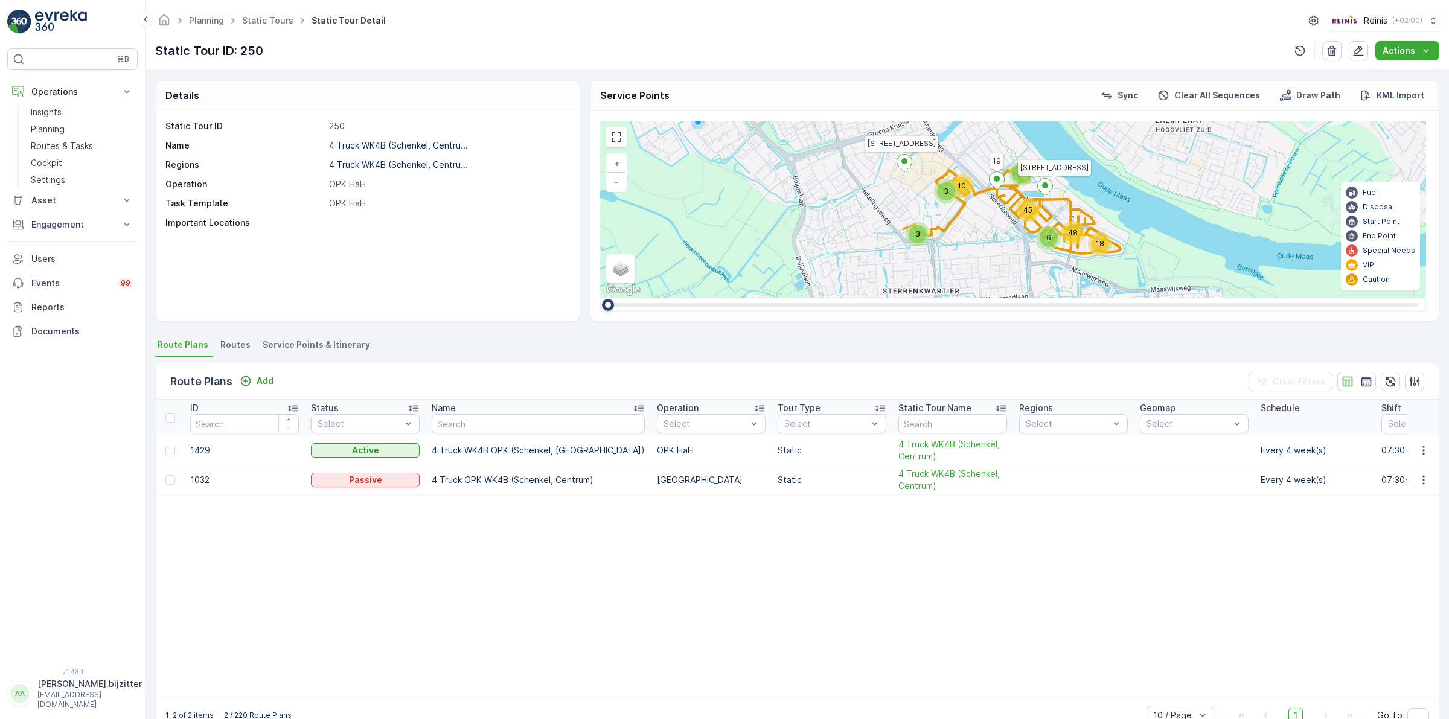
click at [330, 330] on div "Details Static Tour ID 250 Name 4 Truck WK4B (Schenkel, Centru... Regions 4 Tru…" at bounding box center [798, 395] width 1304 height 649
click at [328, 342] on span "Service Points & Itinerary" at bounding box center [316, 345] width 107 height 12
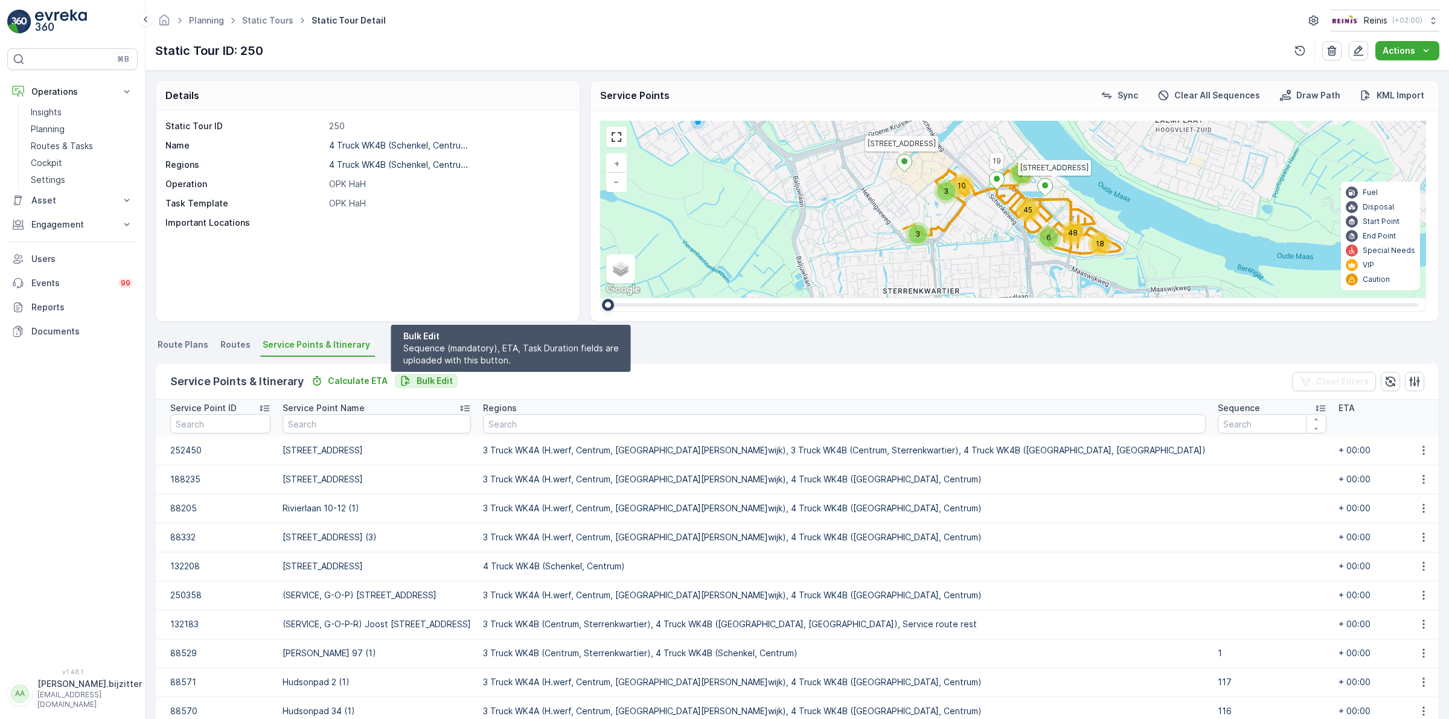
click at [435, 377] on p "Bulk Edit" at bounding box center [435, 381] width 36 height 12
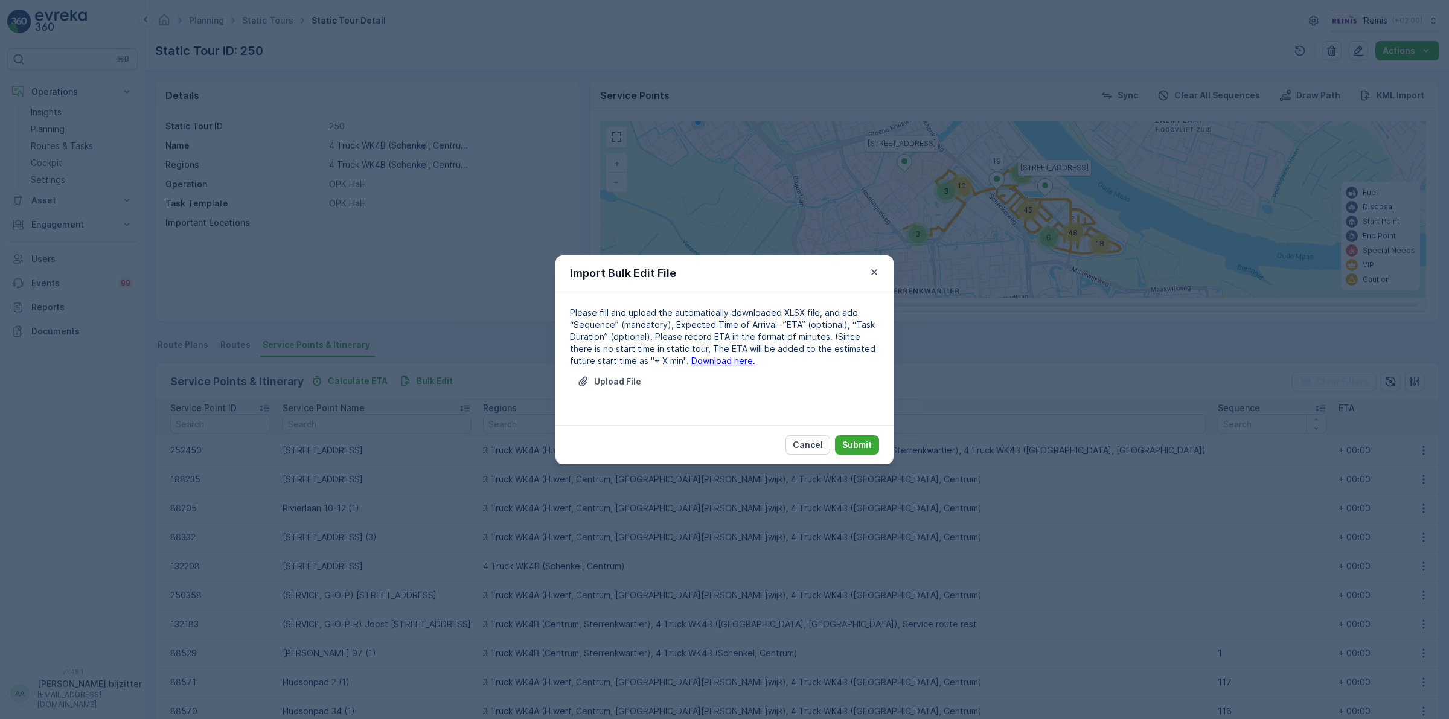
click at [691, 364] on link "Download here." at bounding box center [723, 361] width 64 height 10
click at [798, 441] on p "Cancel" at bounding box center [808, 445] width 30 height 12
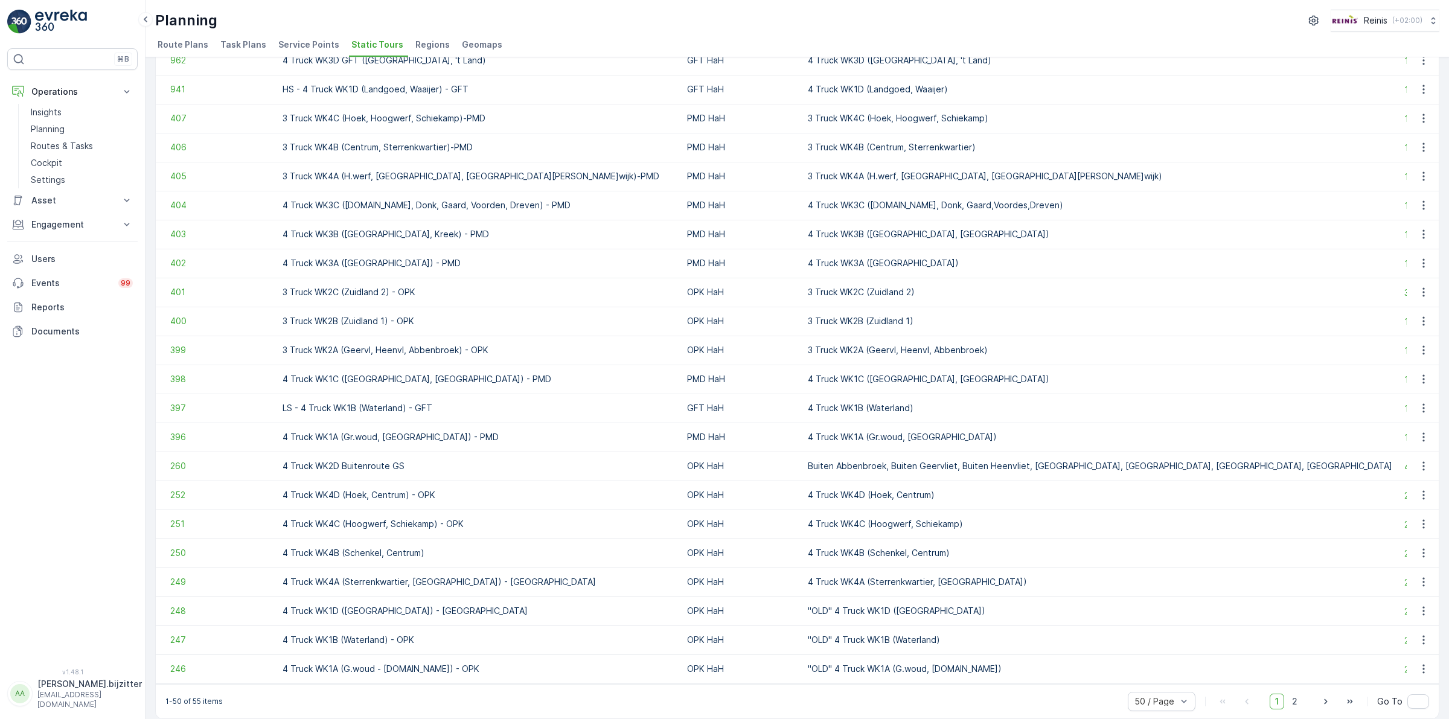
scroll to position [921, 0]
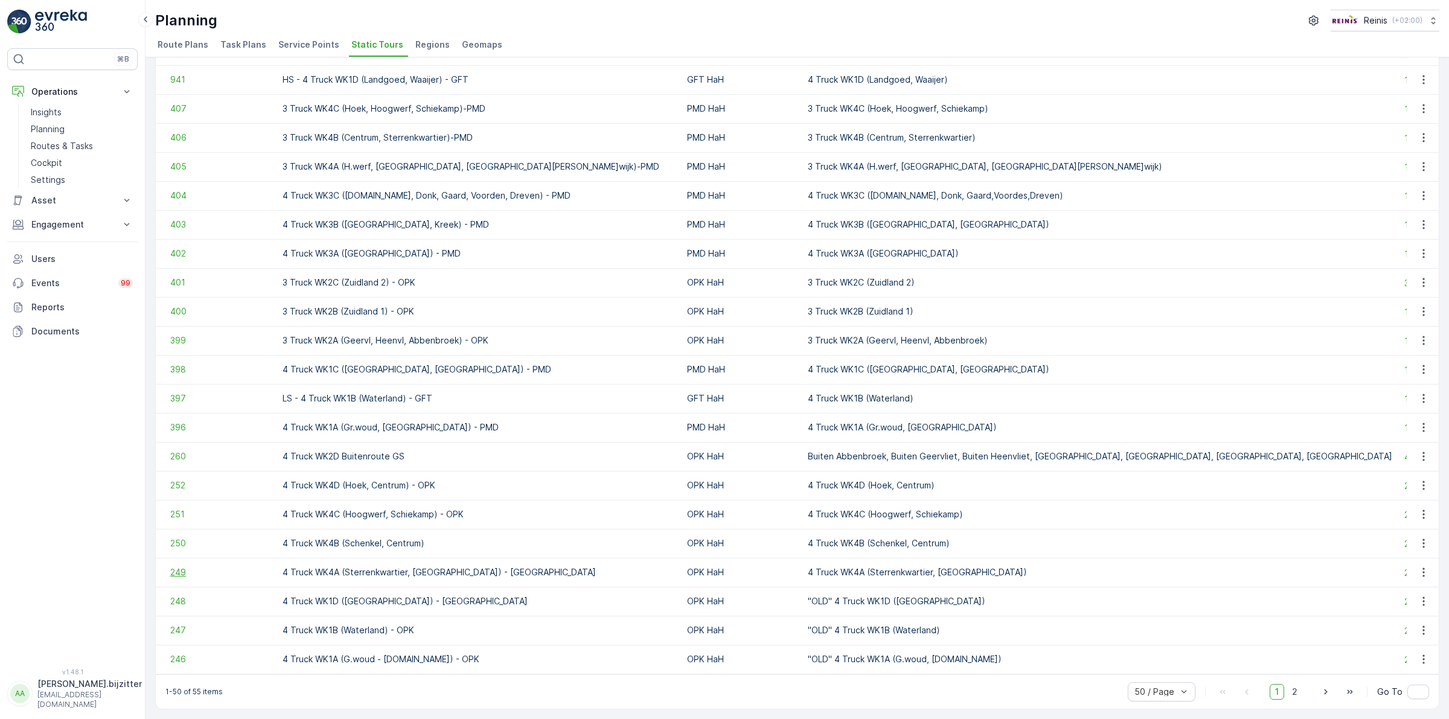
click at [185, 566] on span "249" at bounding box center [220, 572] width 100 height 12
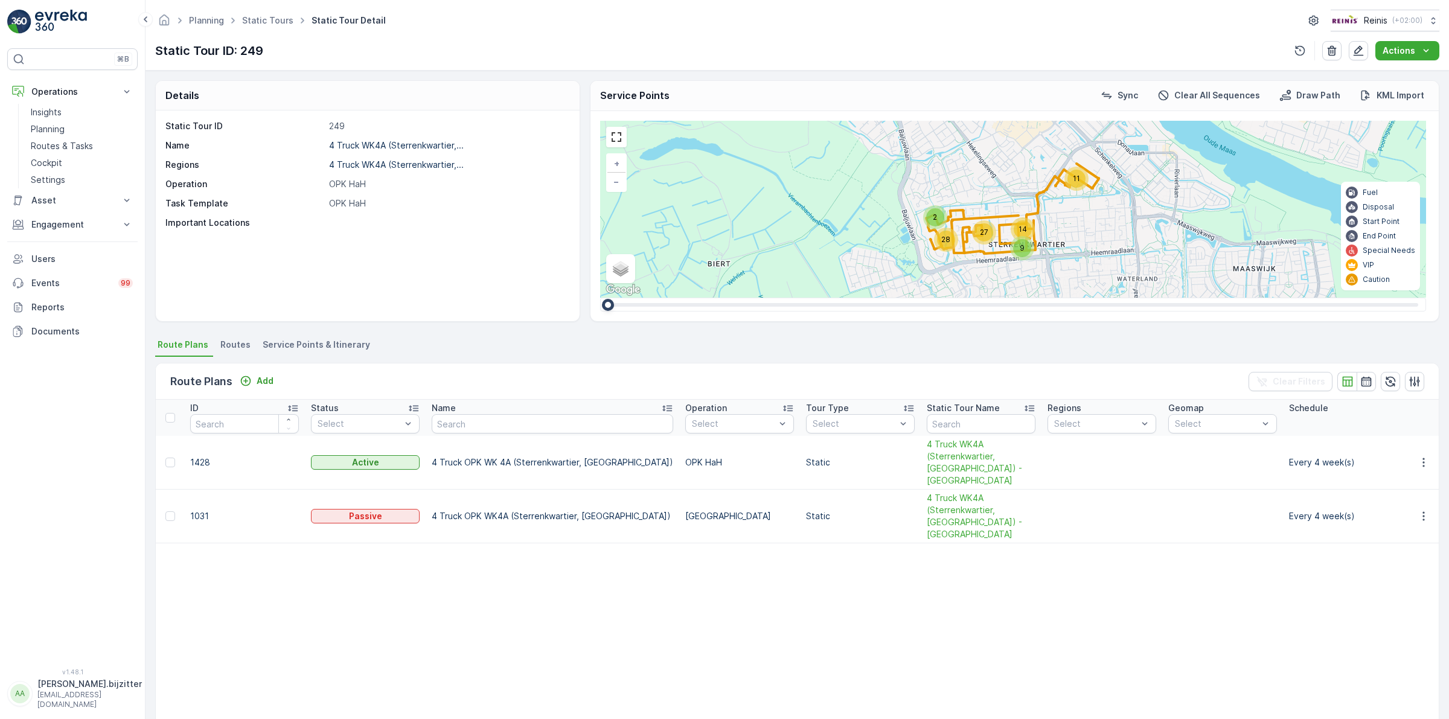
click at [334, 342] on span "Service Points & Itinerary" at bounding box center [316, 345] width 107 height 12
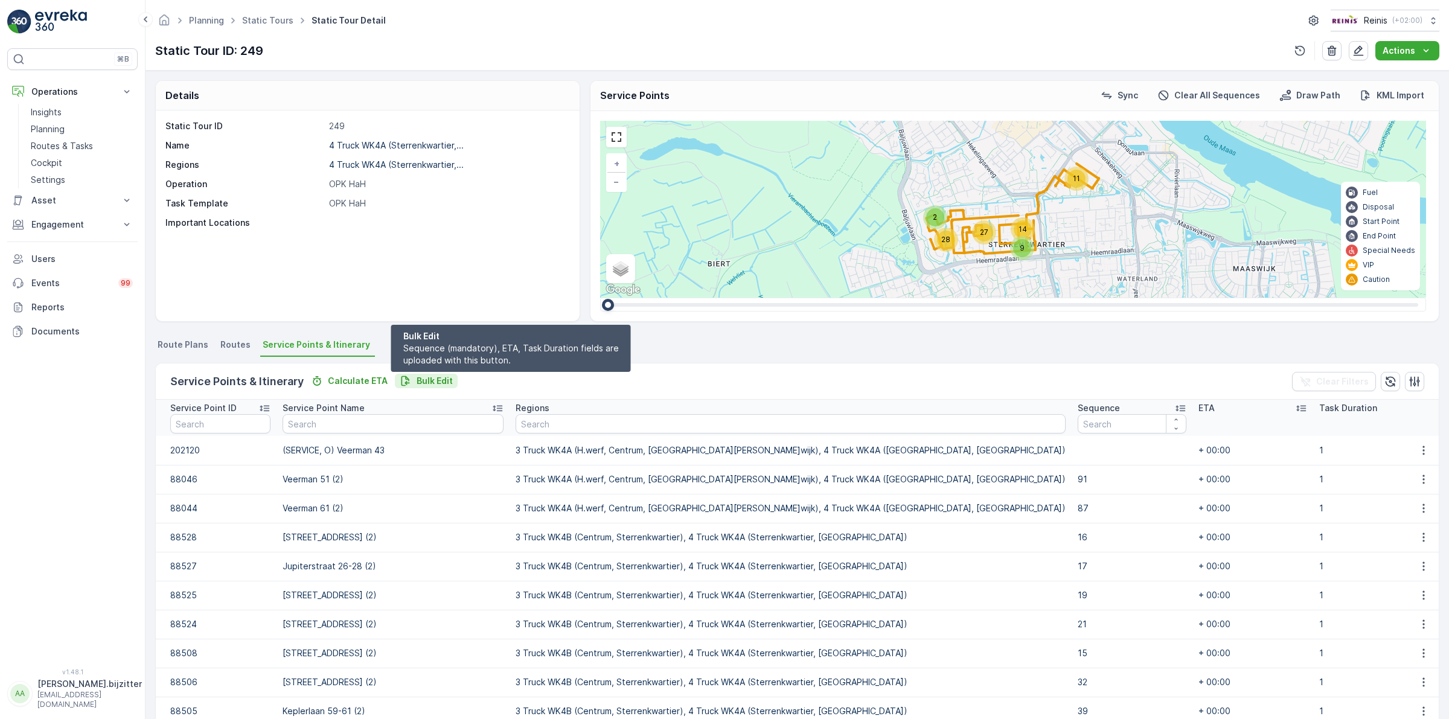
click at [425, 379] on p "Bulk Edit" at bounding box center [435, 381] width 36 height 12
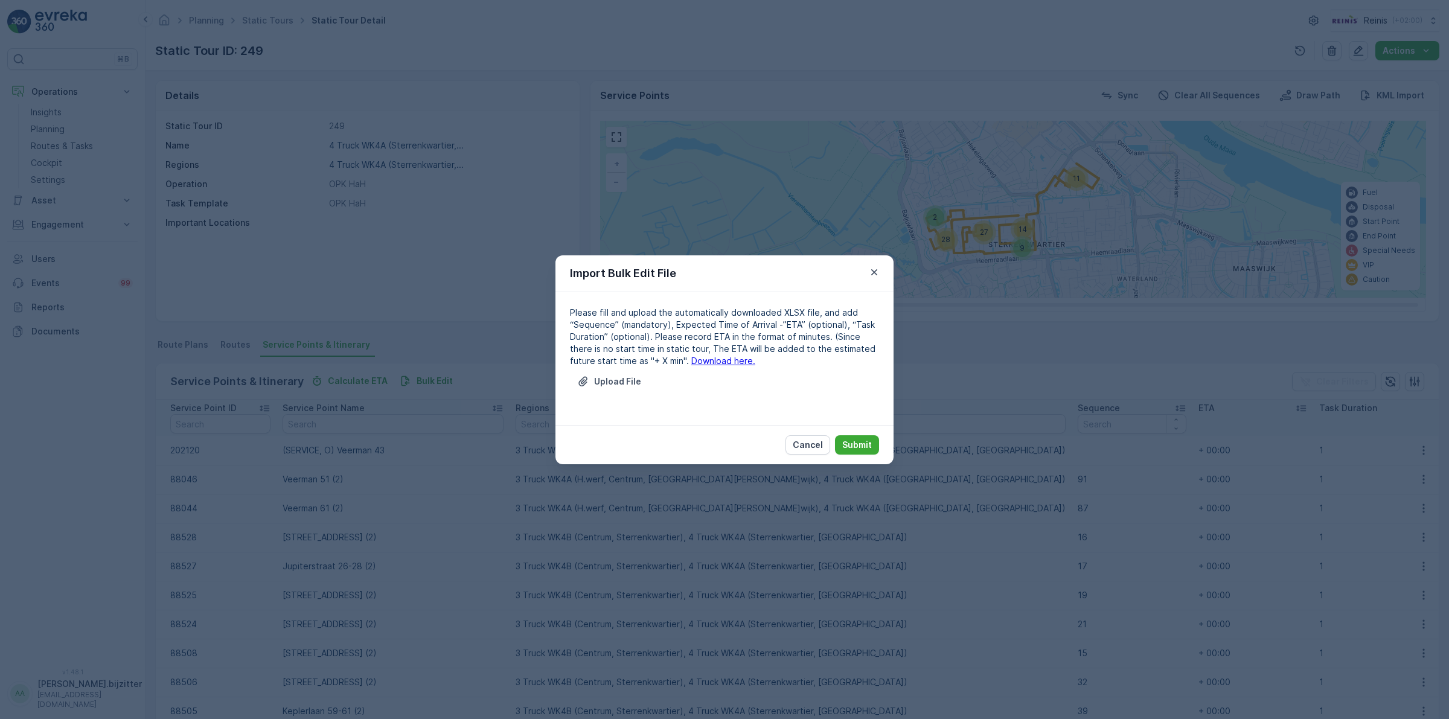
click at [708, 360] on link "Download here." at bounding box center [723, 361] width 64 height 10
click at [802, 439] on p "Cancel" at bounding box center [808, 445] width 30 height 12
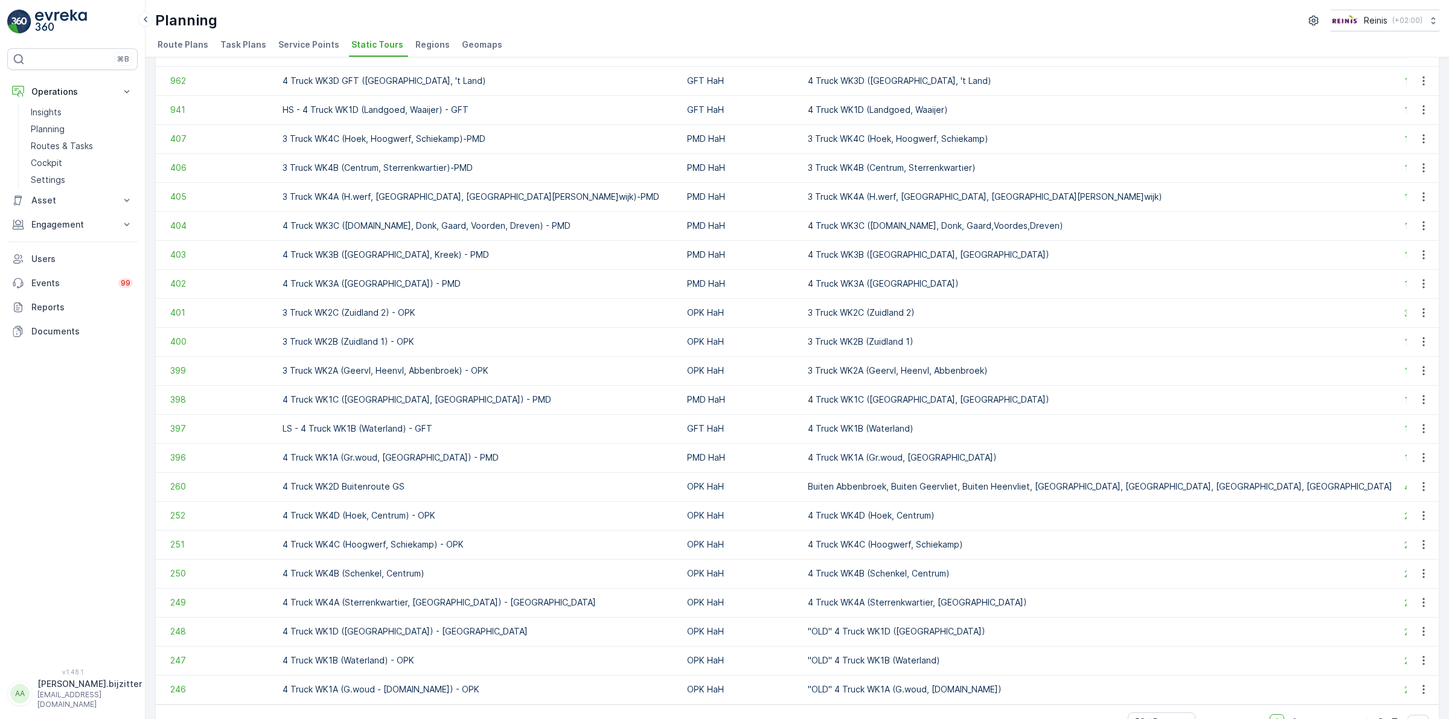
scroll to position [921, 0]
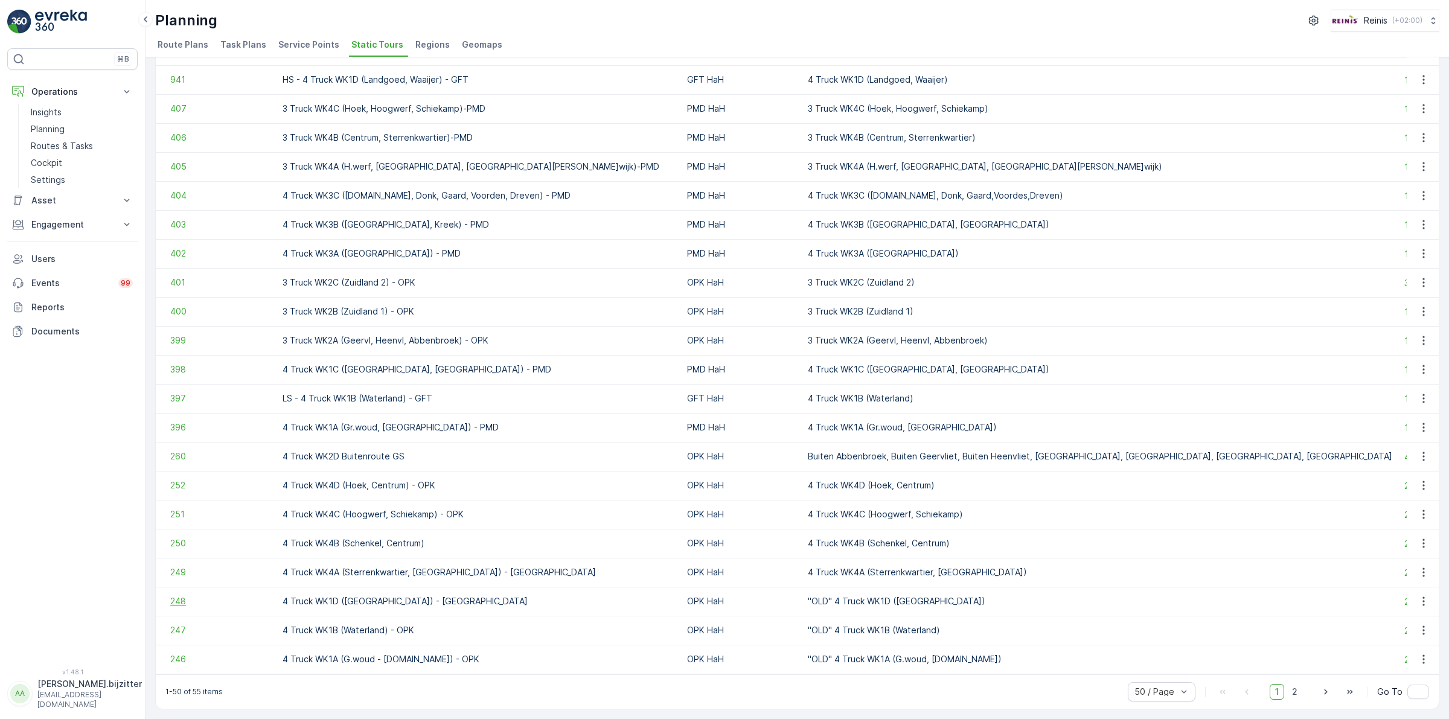
click at [178, 600] on span "248" at bounding box center [220, 601] width 100 height 12
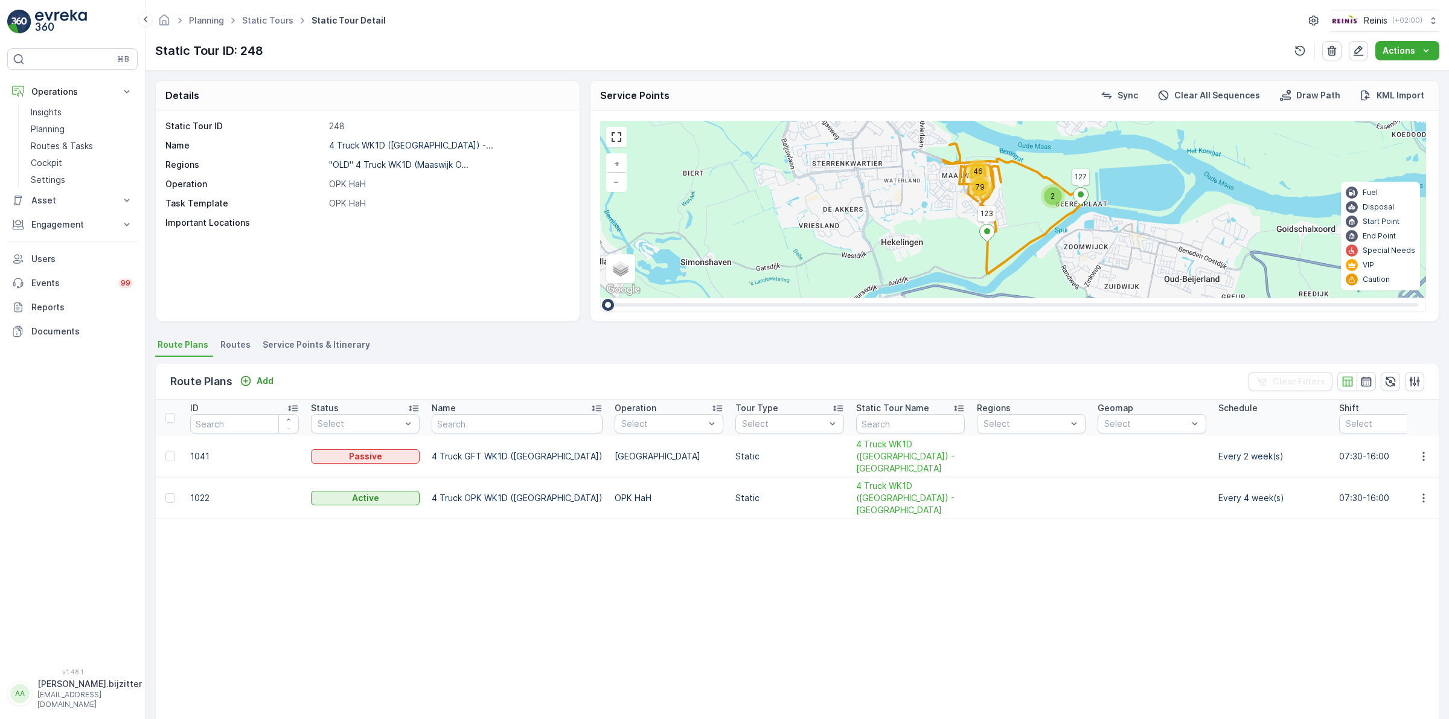
click at [354, 342] on span "Service Points & Itinerary" at bounding box center [316, 345] width 107 height 12
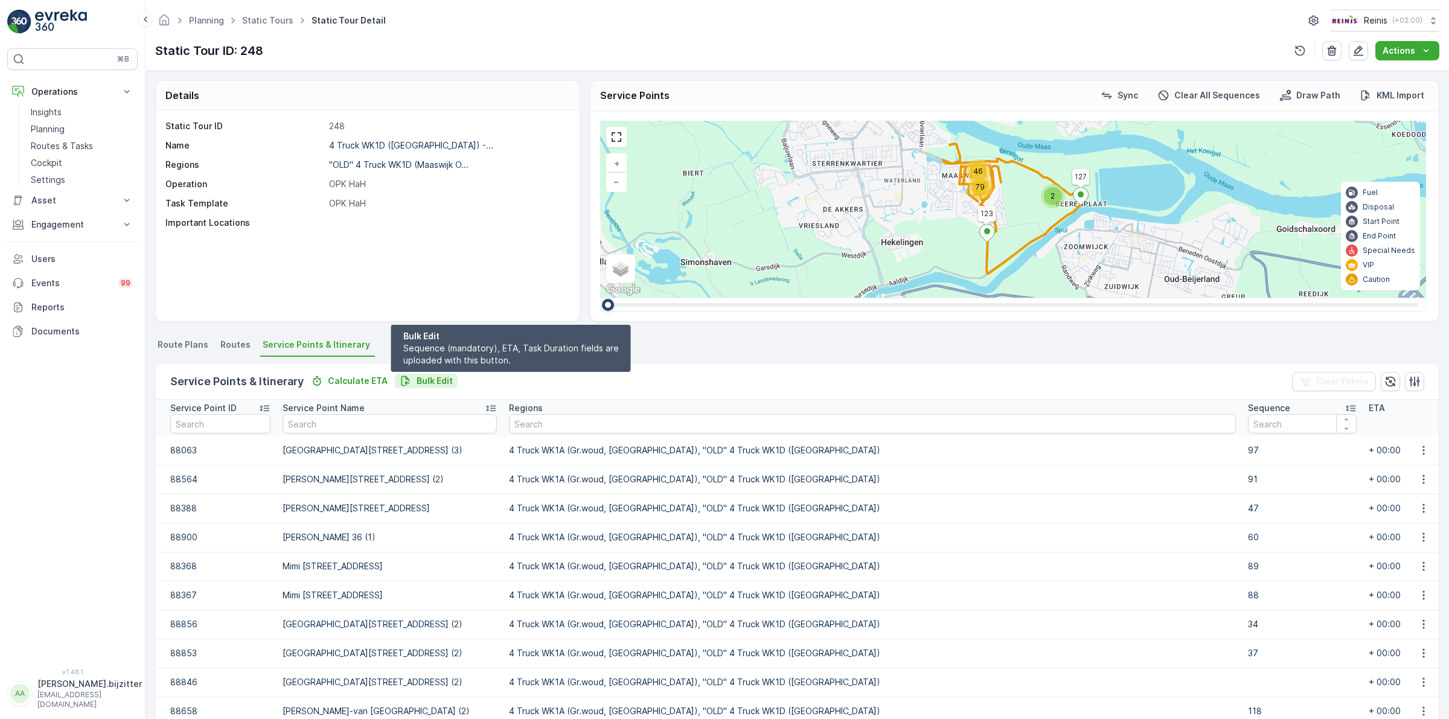
click at [430, 381] on p "Bulk Edit" at bounding box center [435, 381] width 36 height 12
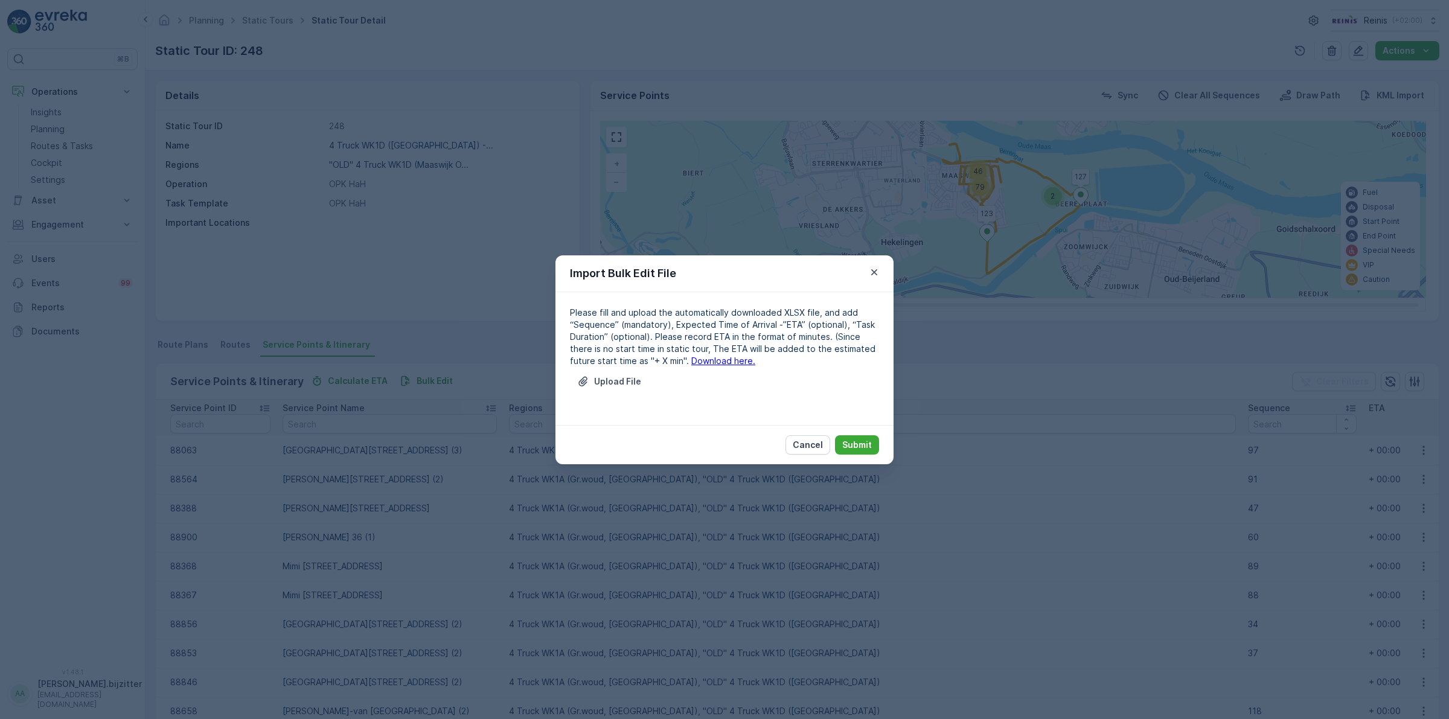
click at [691, 361] on link "Download here." at bounding box center [723, 361] width 64 height 10
click at [810, 444] on p "Cancel" at bounding box center [808, 445] width 30 height 12
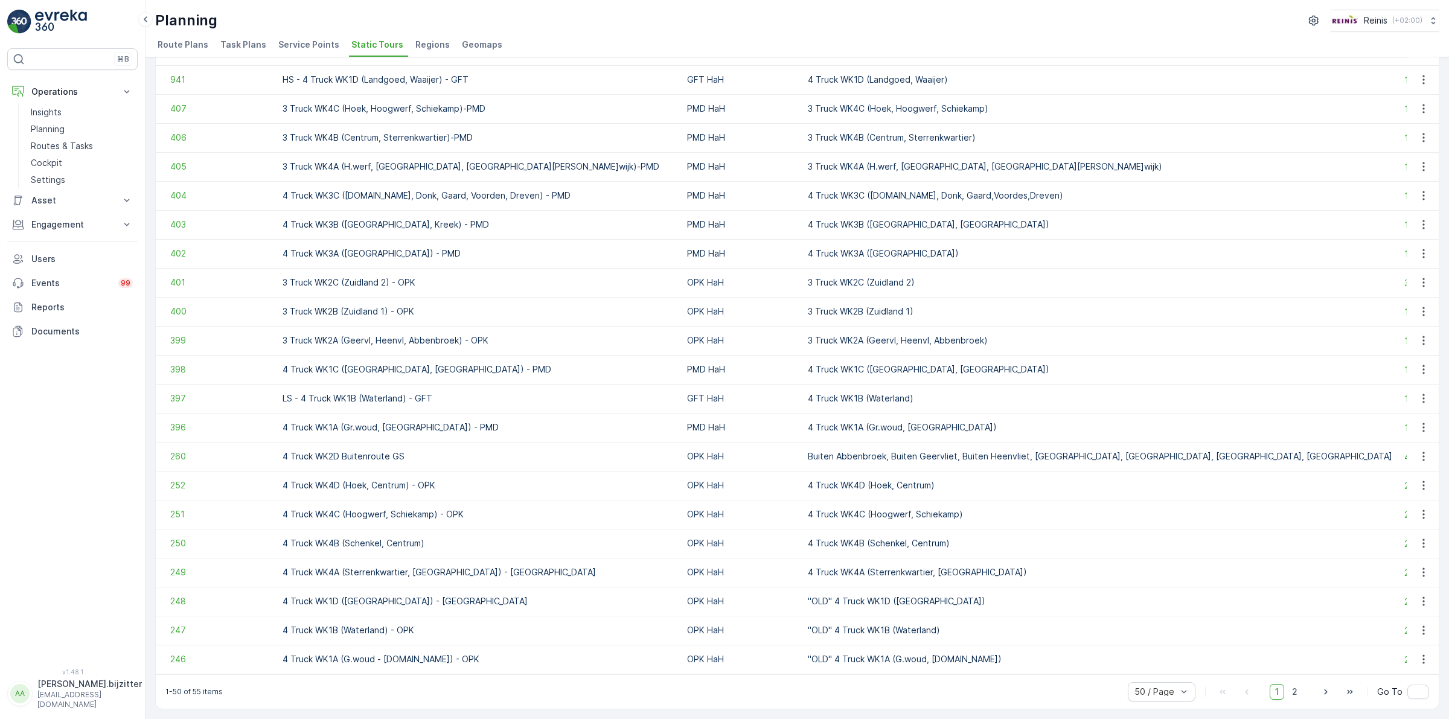
scroll to position [921, 0]
click at [185, 624] on span "247" at bounding box center [220, 630] width 100 height 12
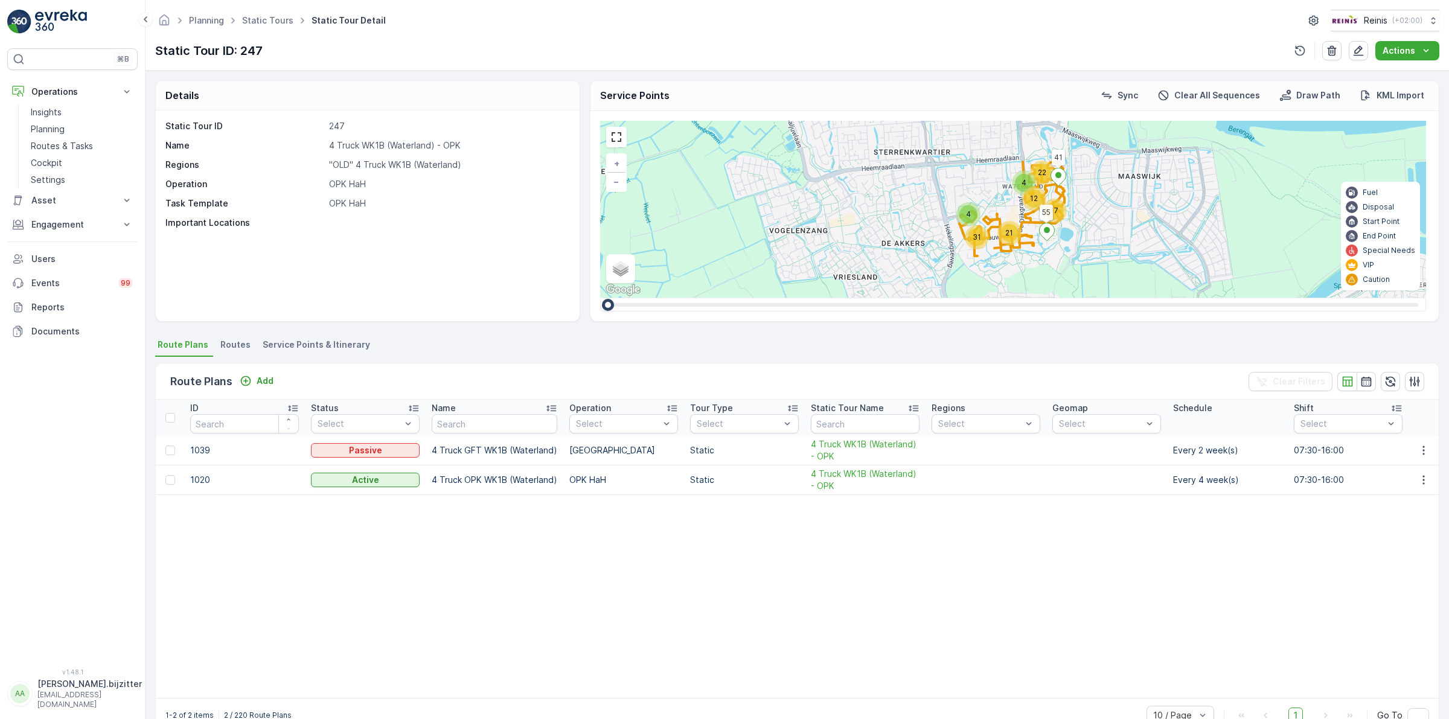
click at [349, 348] on span "Service Points & Itinerary" at bounding box center [316, 345] width 107 height 12
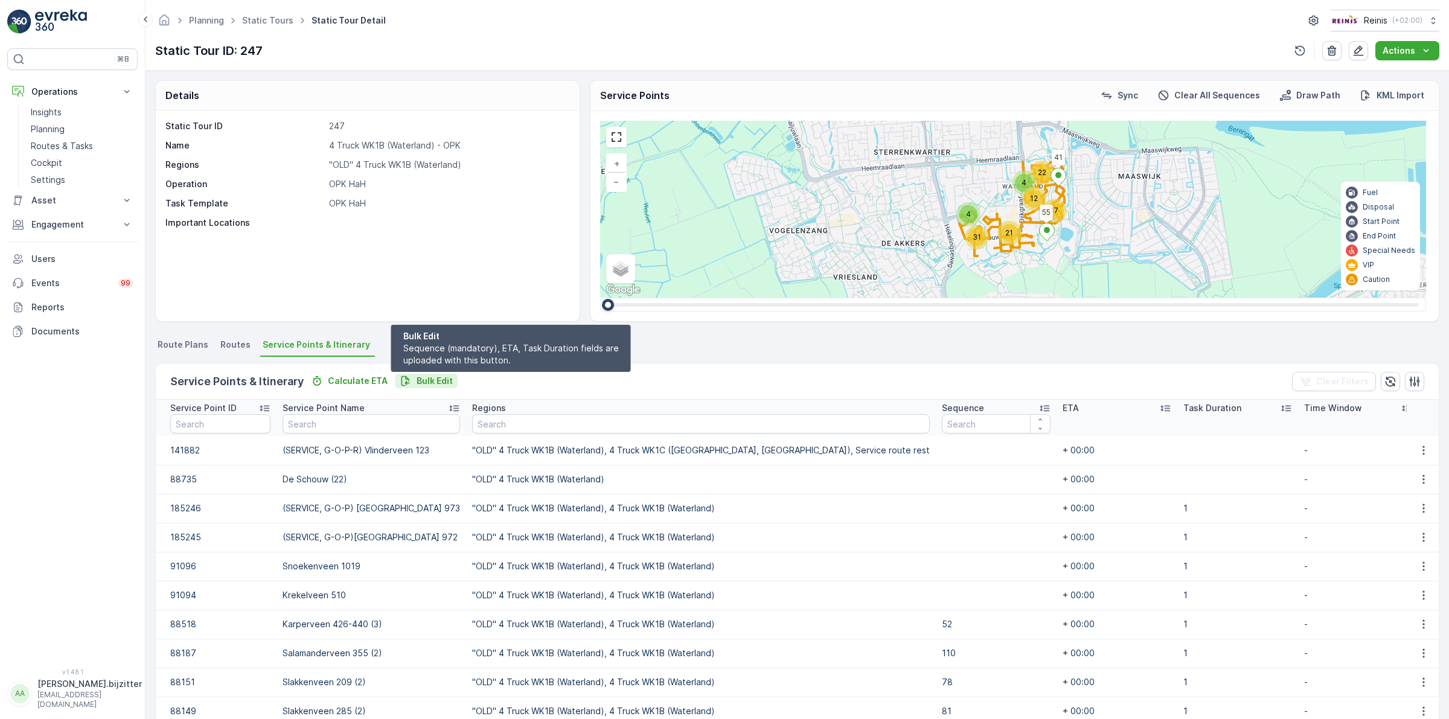
click at [430, 379] on p "Bulk Edit" at bounding box center [435, 381] width 36 height 12
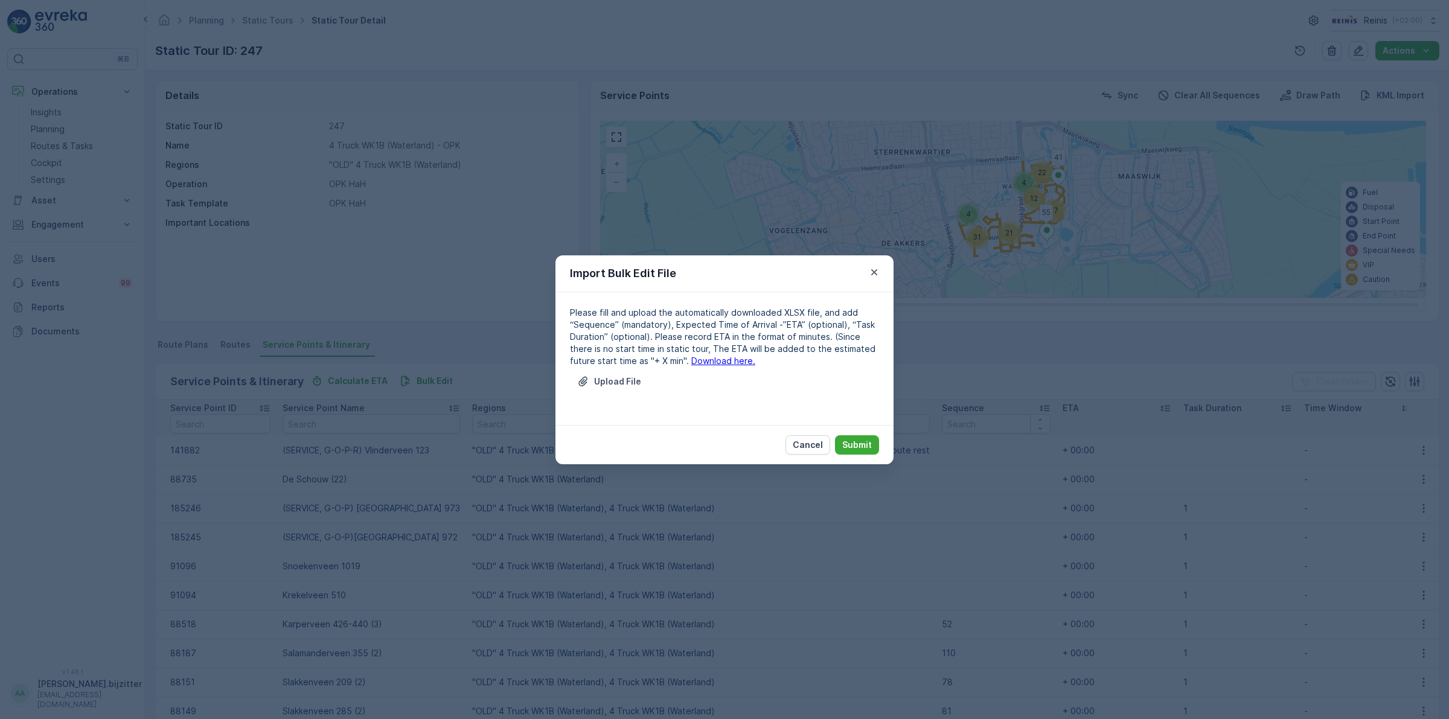
click at [707, 359] on link "Download here." at bounding box center [723, 361] width 64 height 10
click at [813, 449] on p "Cancel" at bounding box center [808, 445] width 30 height 12
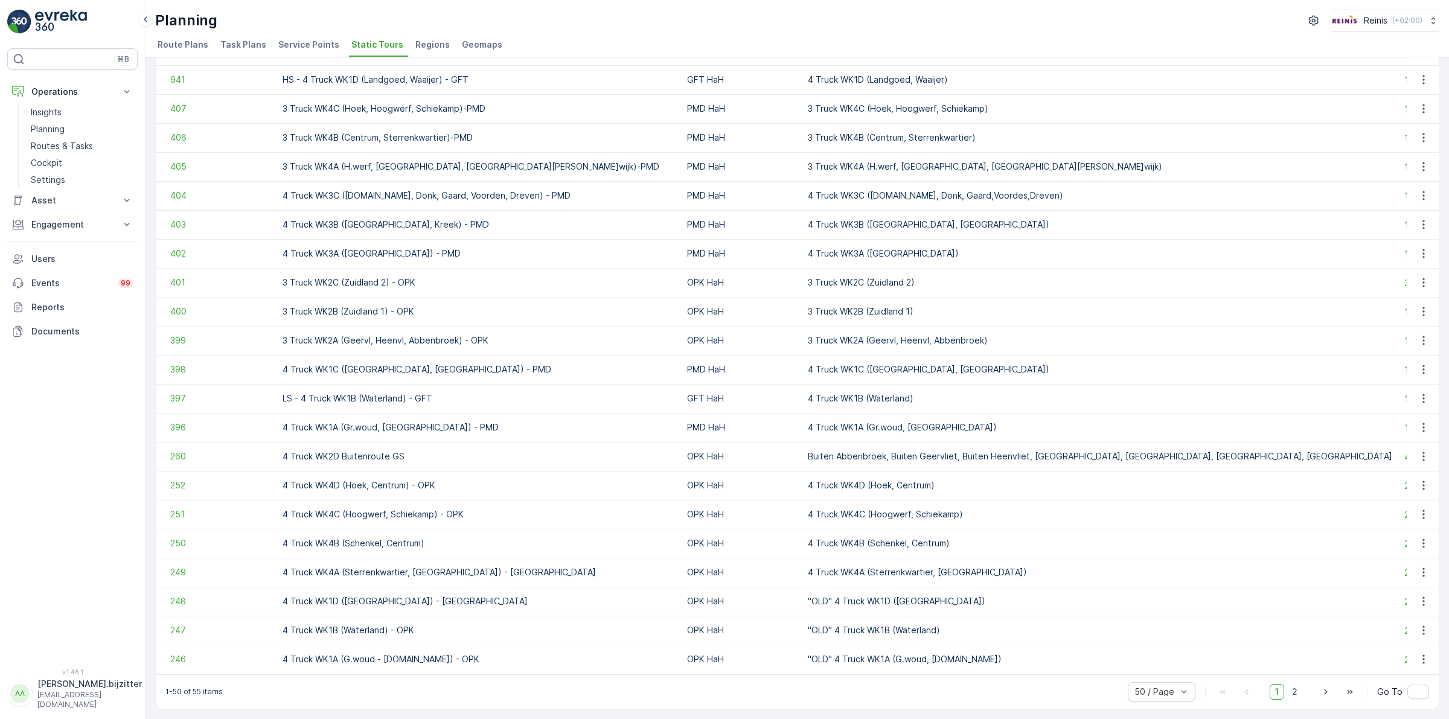
scroll to position [921, 0]
click at [179, 656] on span "246" at bounding box center [220, 659] width 100 height 12
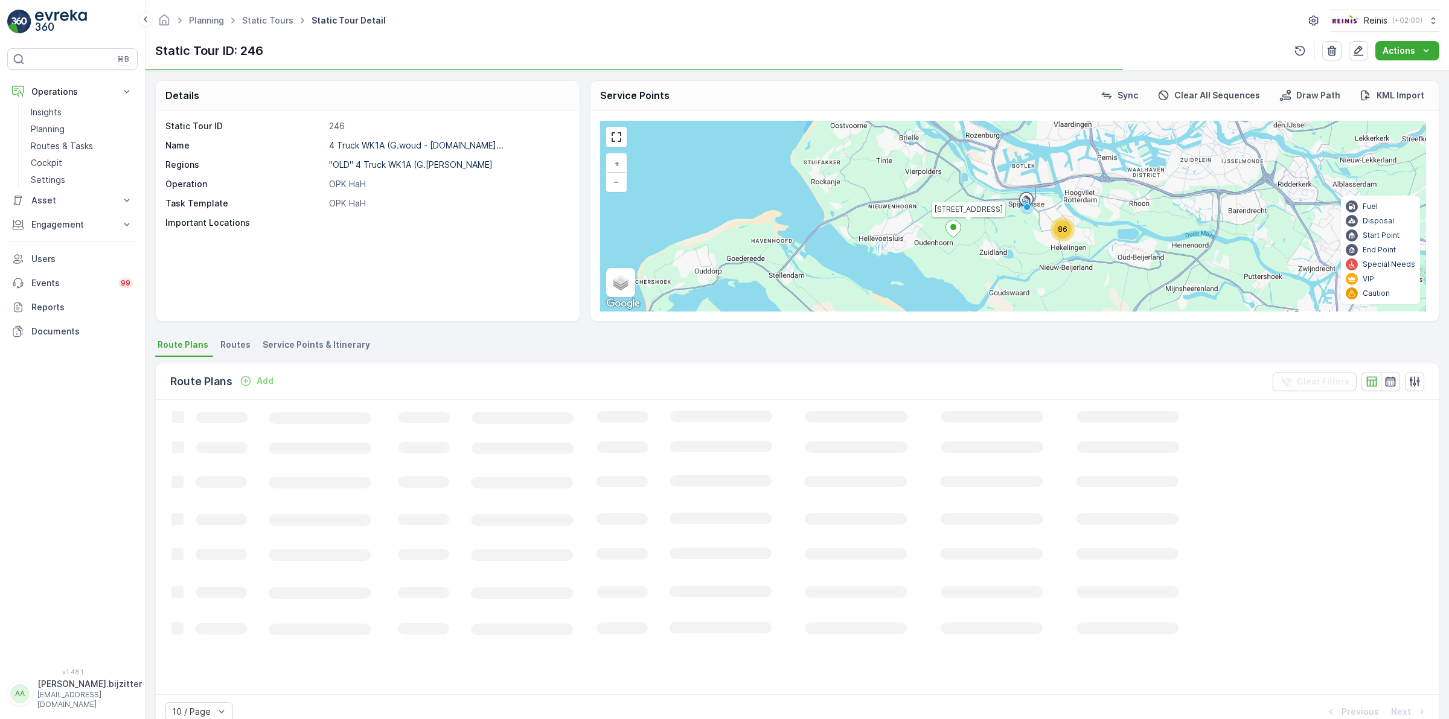
click at [327, 338] on li "Service Points & Itinerary" at bounding box center [317, 346] width 115 height 21
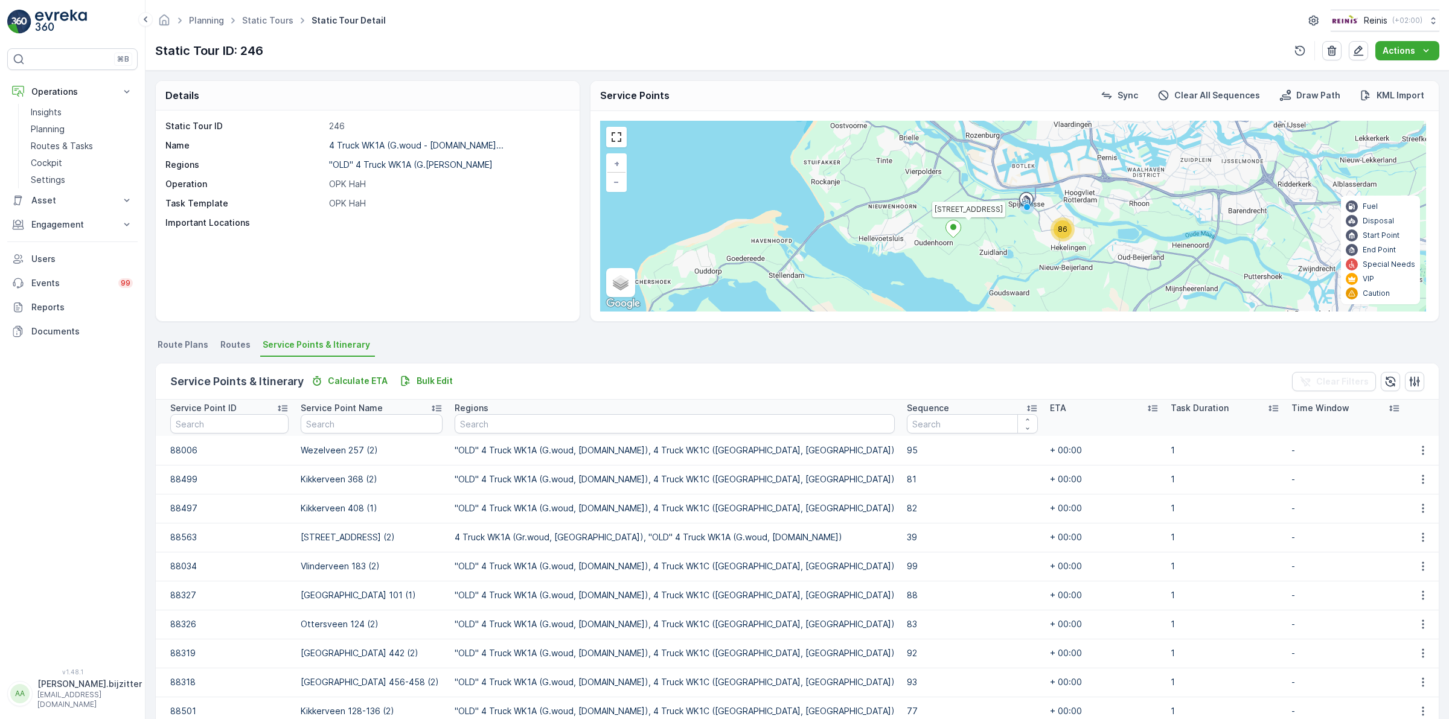
click at [411, 388] on div "Bulk Edit" at bounding box center [426, 381] width 63 height 15
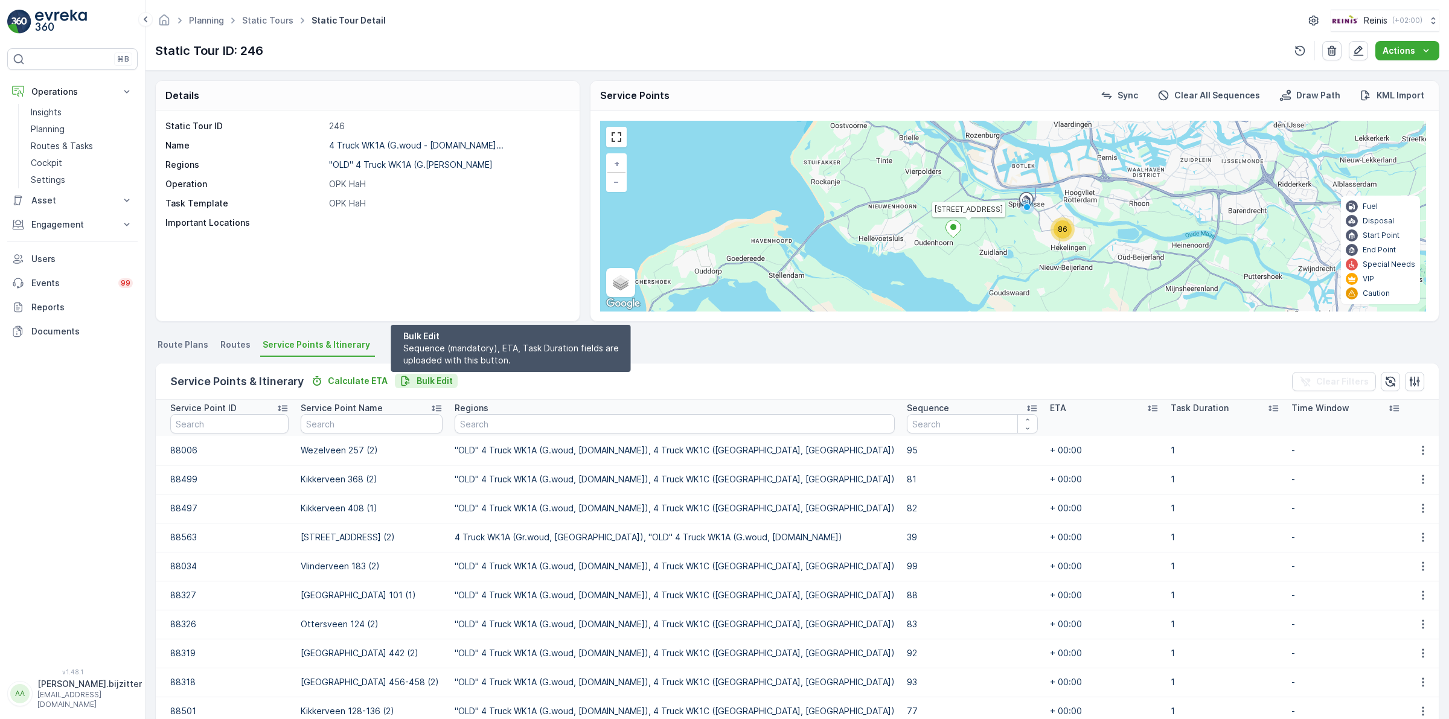
click at [417, 383] on p "Bulk Edit" at bounding box center [435, 381] width 36 height 12
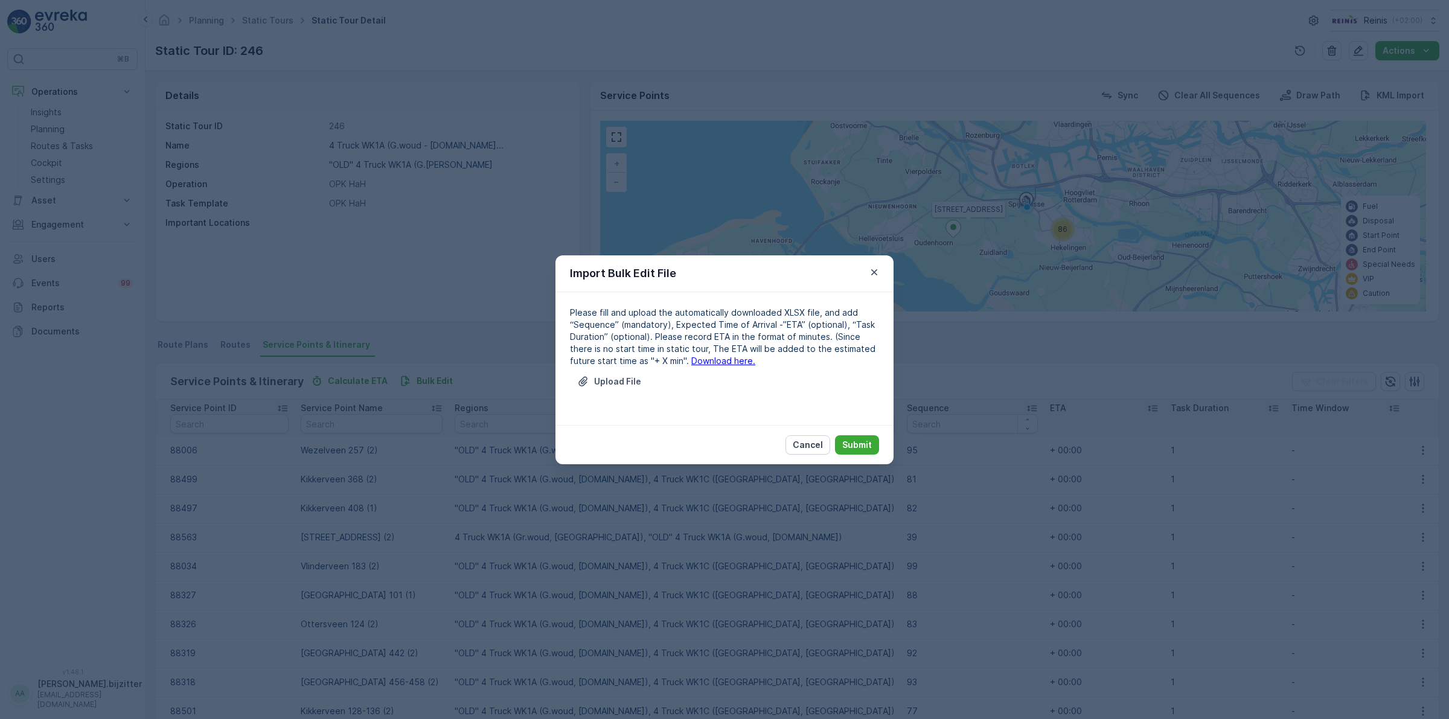
click at [691, 360] on link "Download here." at bounding box center [723, 361] width 64 height 10
click at [876, 266] on icon "button" at bounding box center [874, 272] width 12 height 12
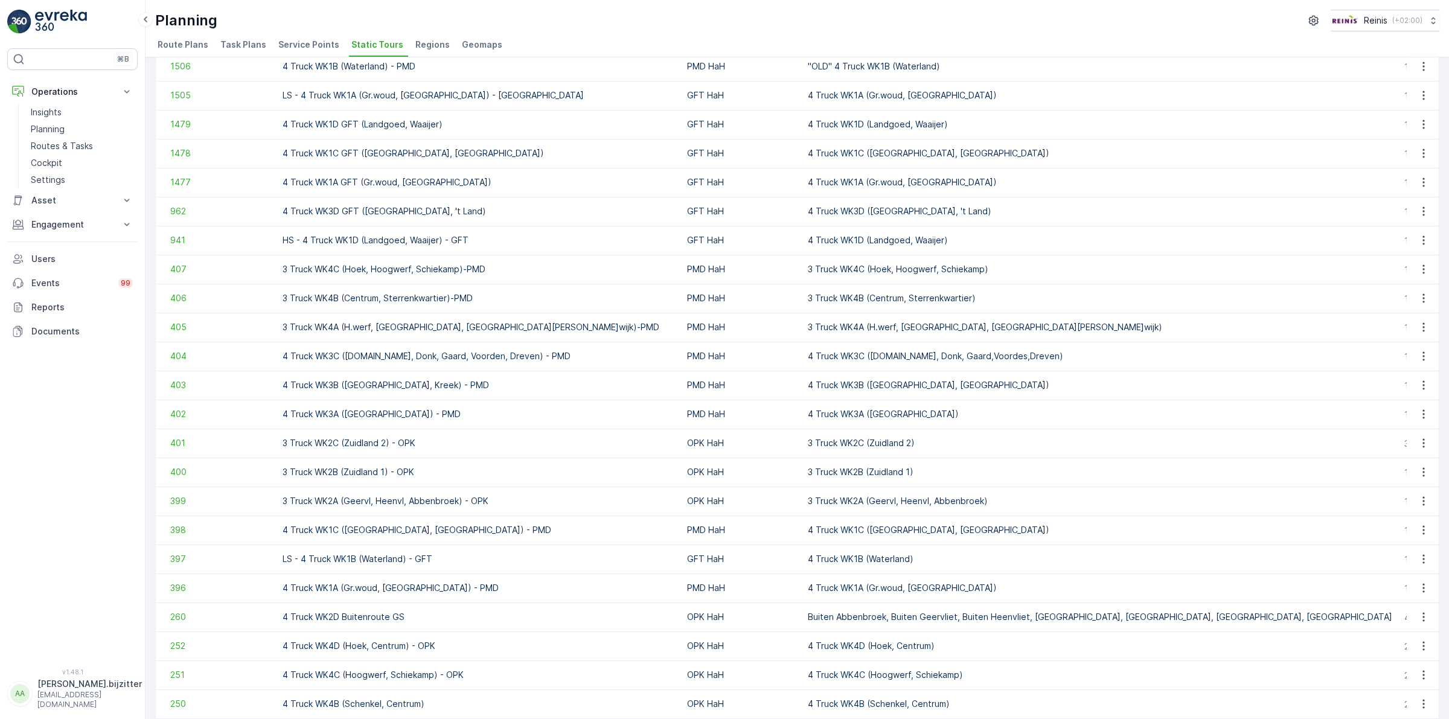
scroll to position [921, 0]
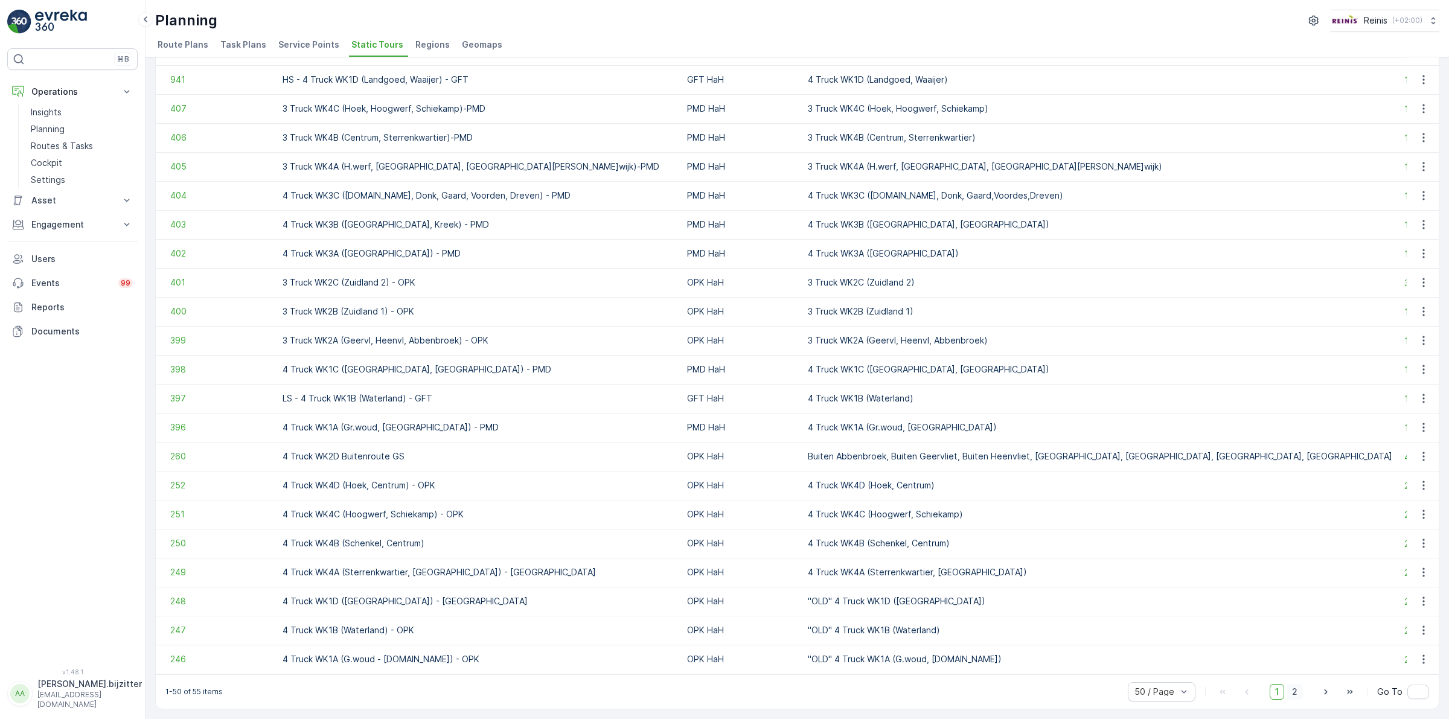
click at [1294, 698] on span "2" at bounding box center [1295, 692] width 16 height 16
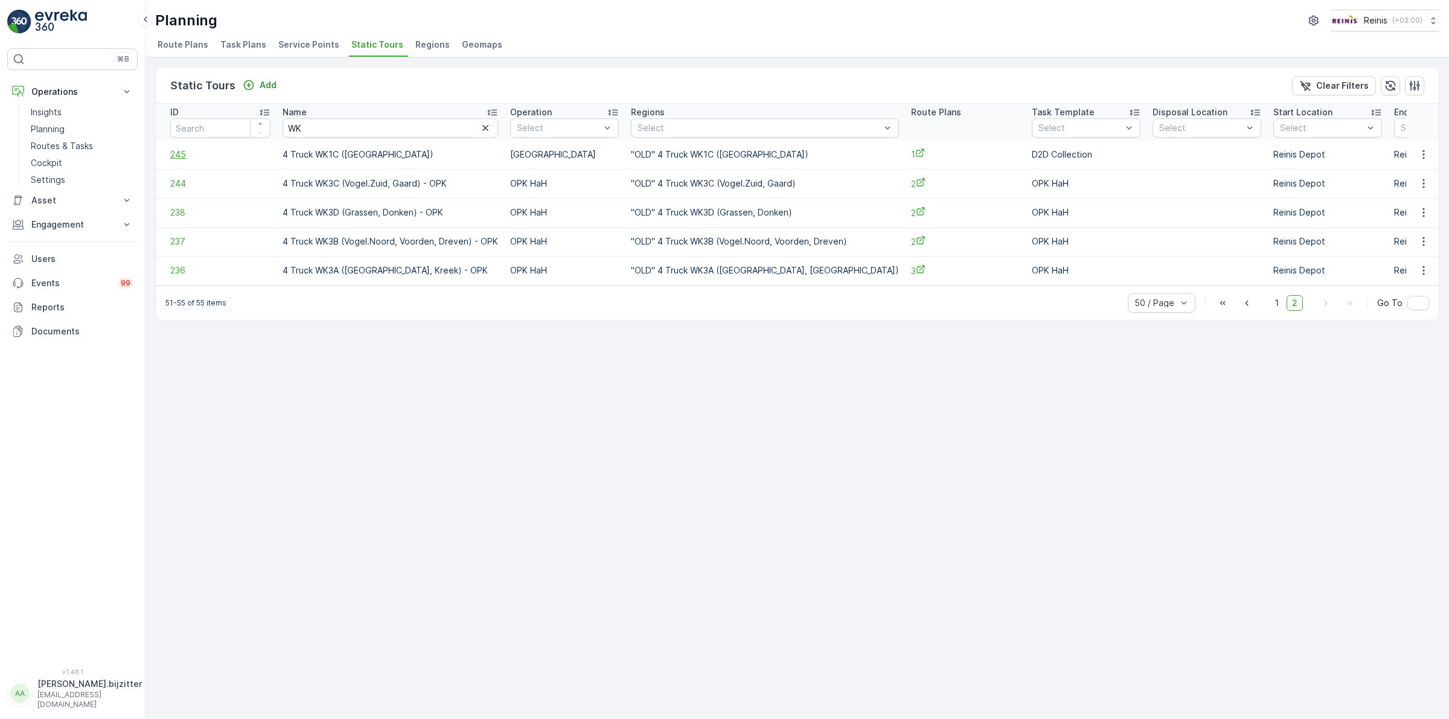
click at [171, 151] on span "245" at bounding box center [220, 155] width 100 height 12
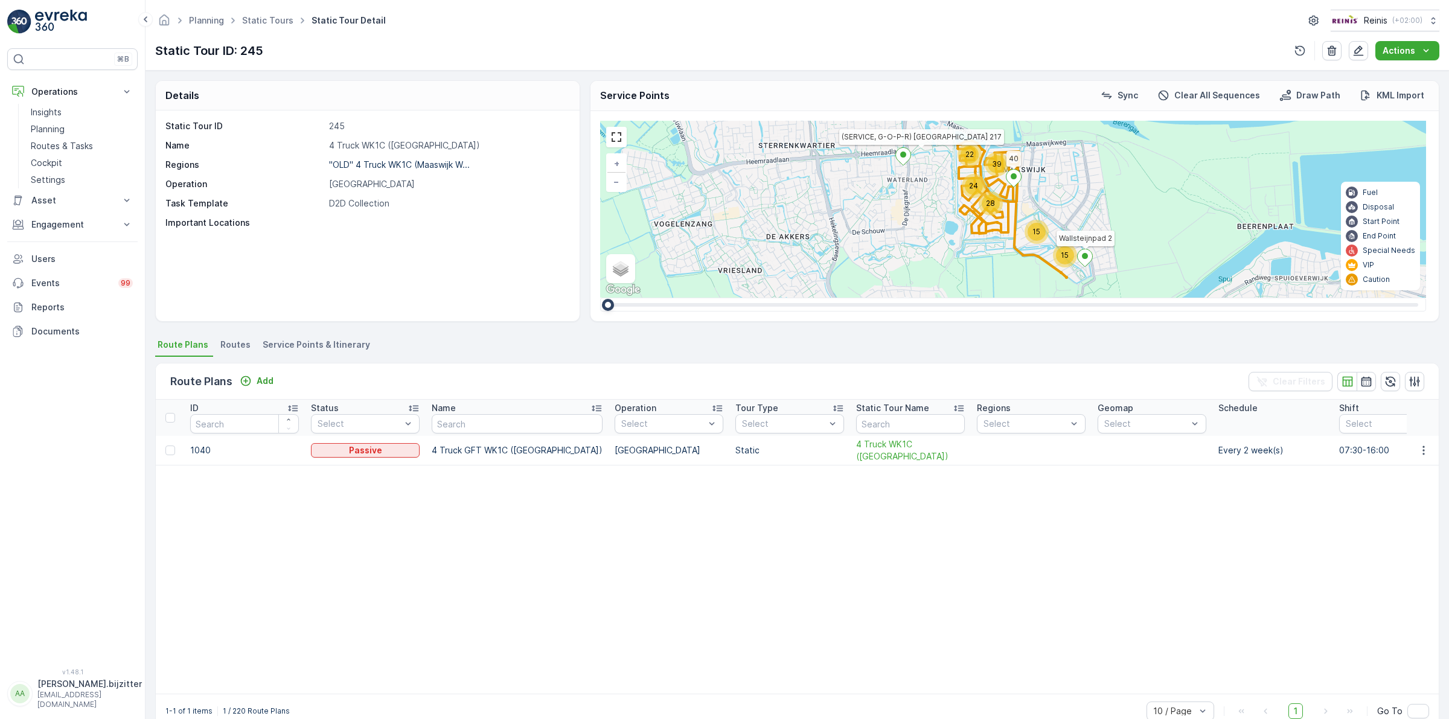
click at [334, 339] on span "Service Points & Itinerary" at bounding box center [316, 345] width 107 height 12
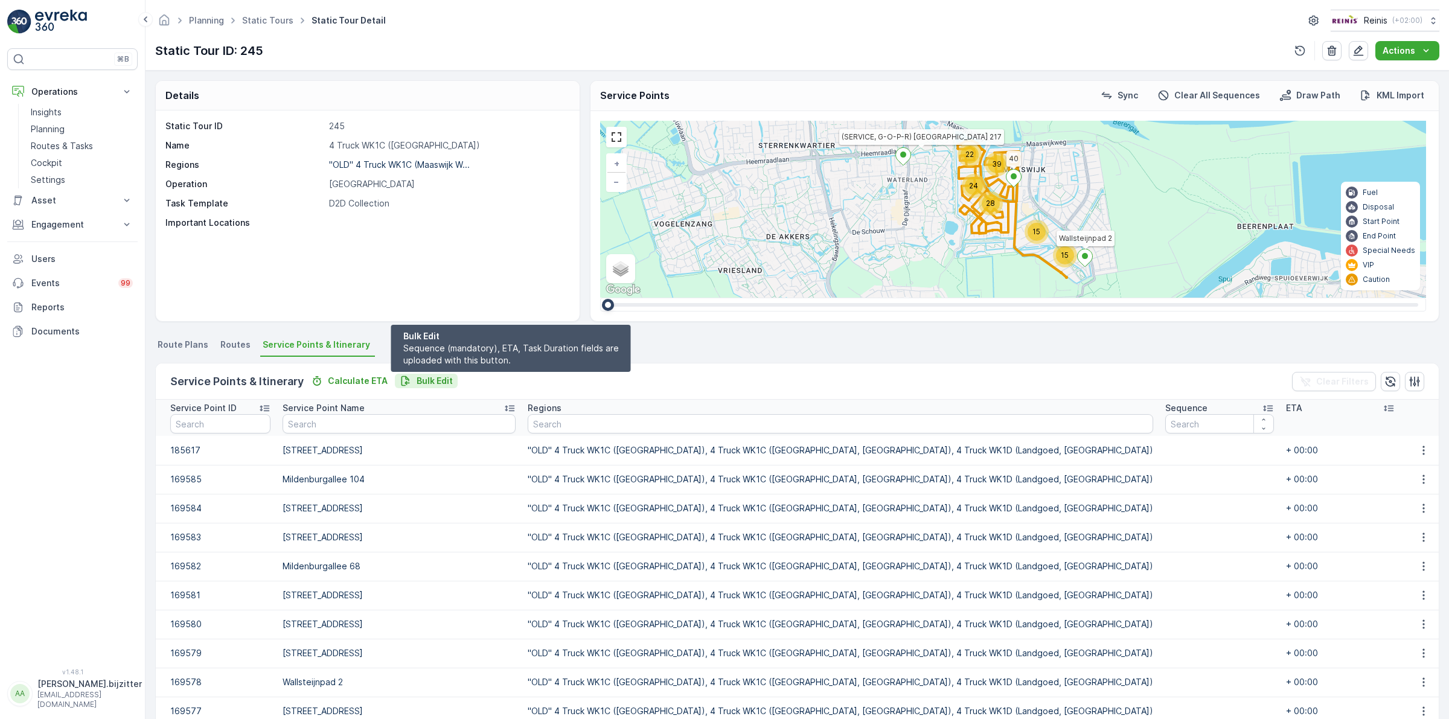
click at [425, 382] on p "Bulk Edit" at bounding box center [435, 381] width 36 height 12
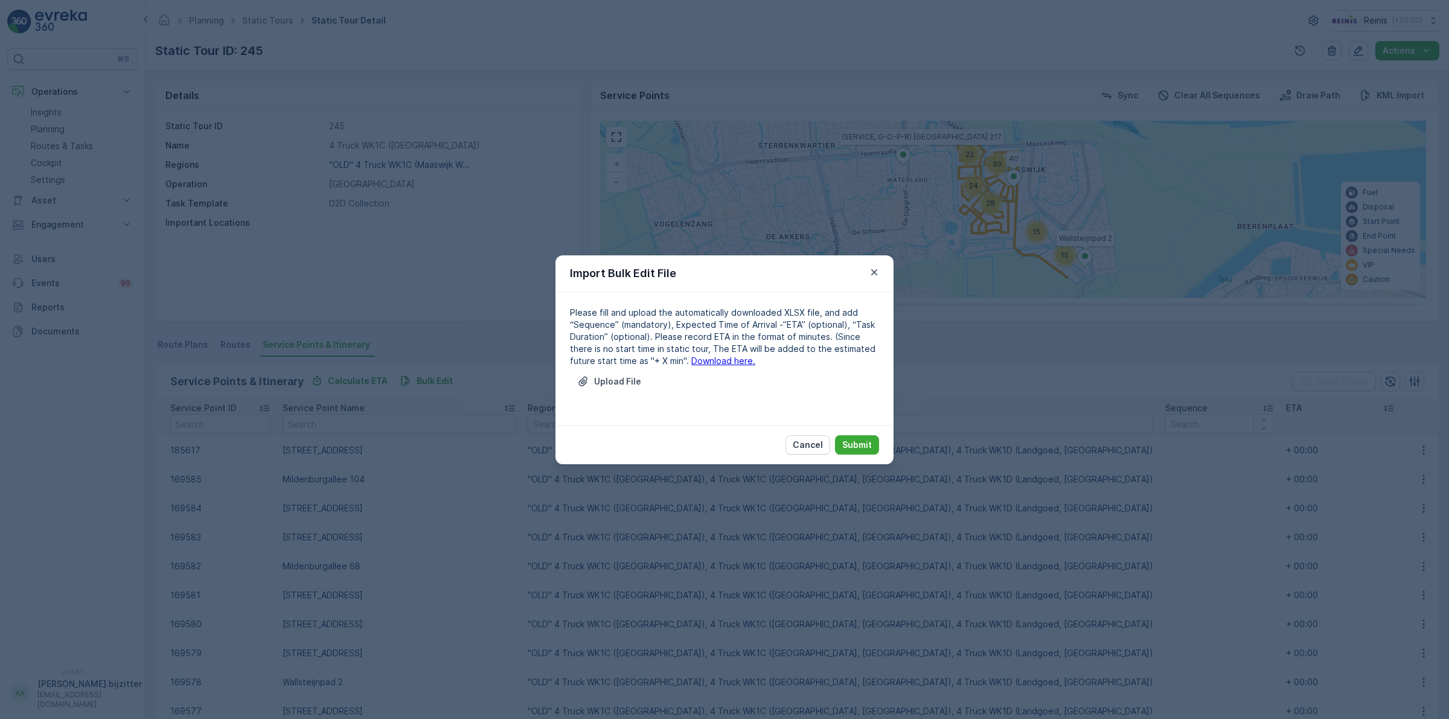
click at [693, 360] on link "Download here." at bounding box center [723, 361] width 64 height 10
click at [811, 444] on p "Cancel" at bounding box center [808, 445] width 30 height 12
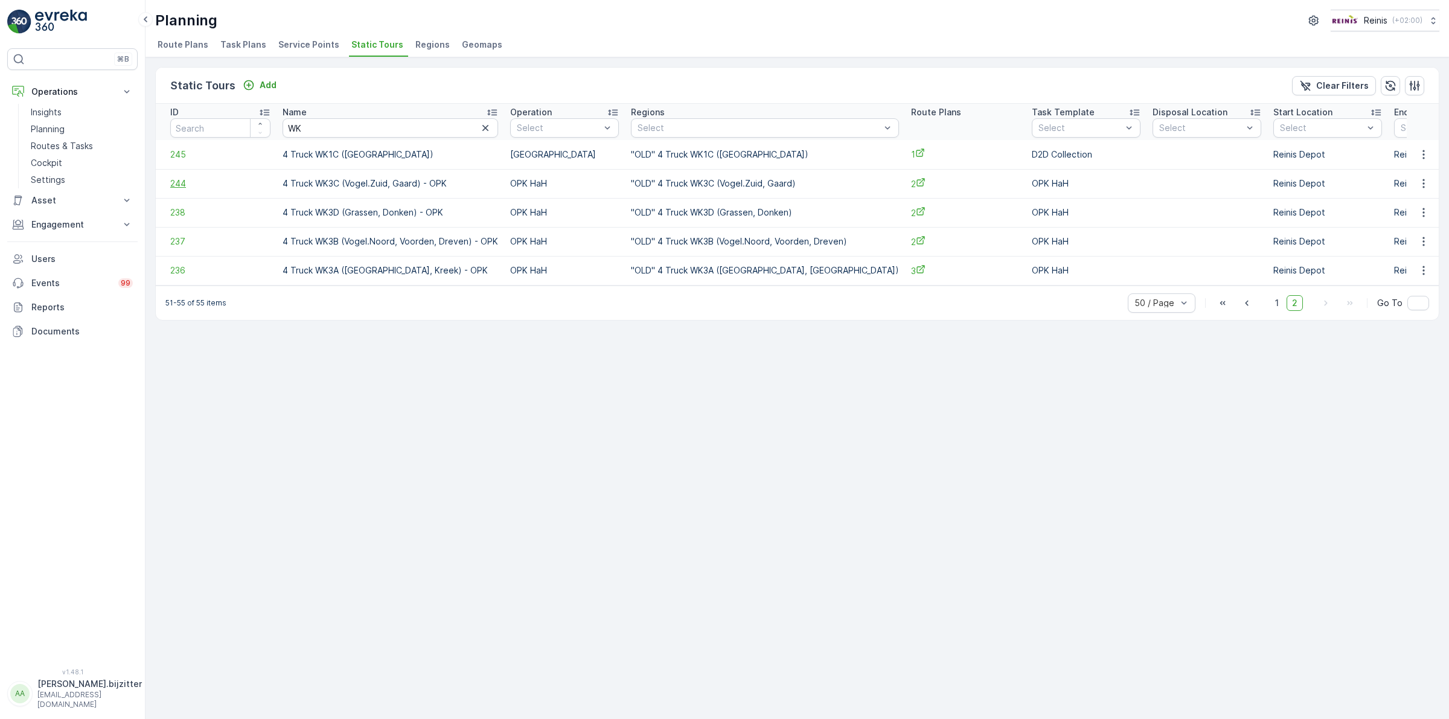
click at [176, 181] on span "244" at bounding box center [220, 184] width 100 height 12
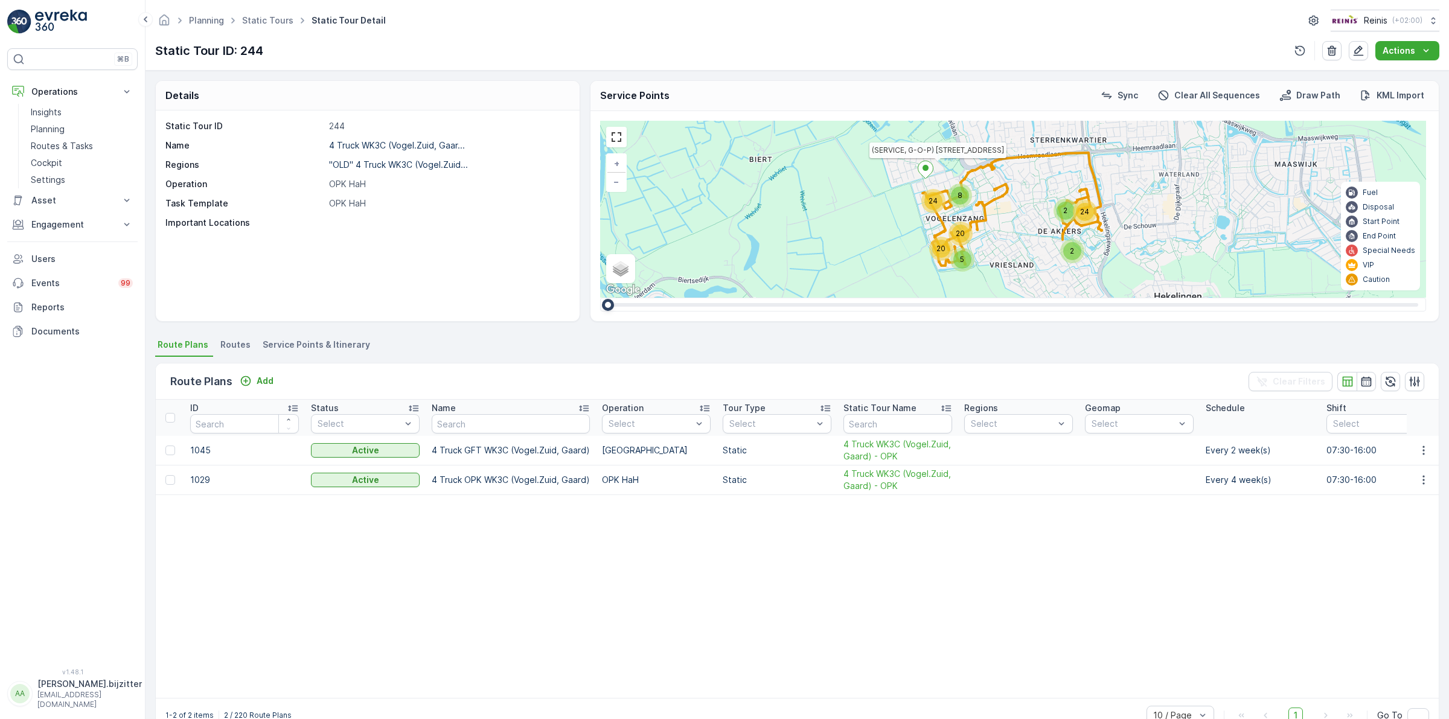
click at [342, 349] on span "Service Points & Itinerary" at bounding box center [316, 345] width 107 height 12
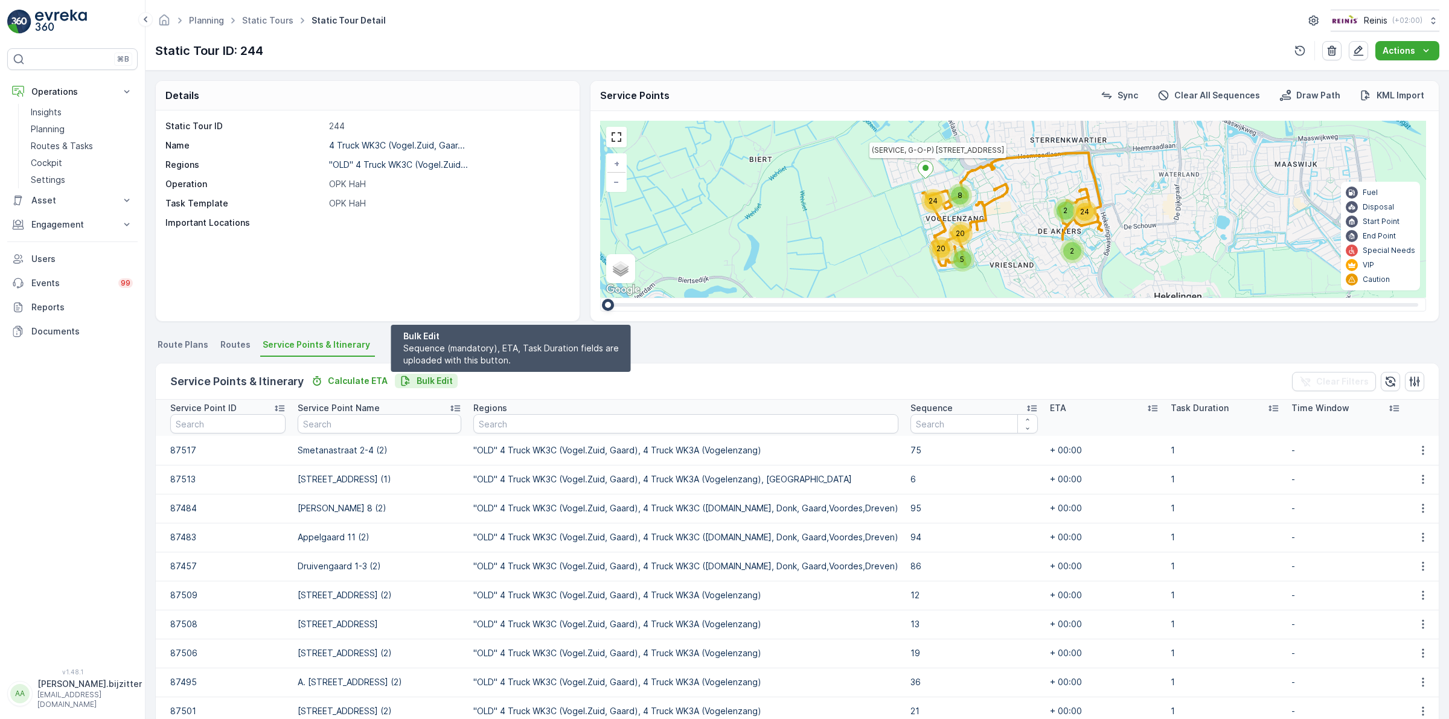
click at [420, 381] on p "Bulk Edit" at bounding box center [435, 381] width 36 height 12
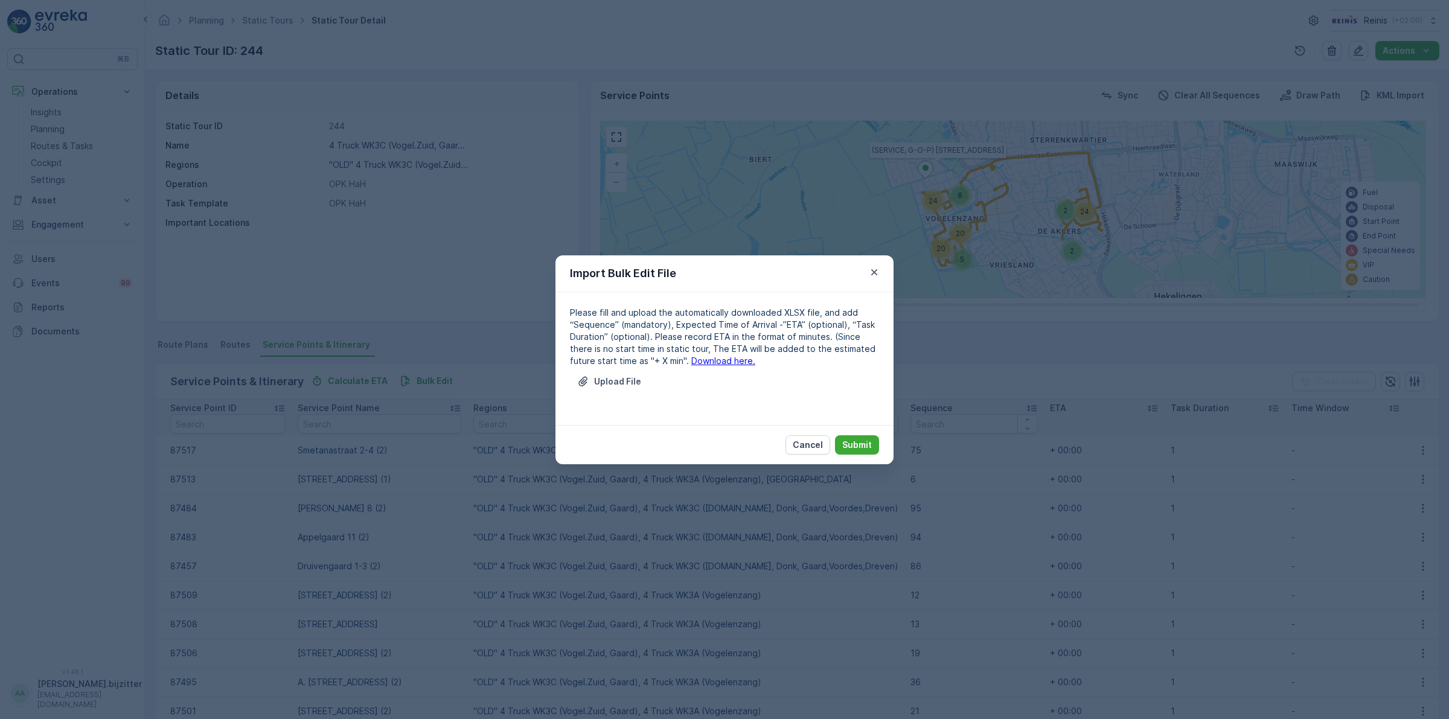
click at [691, 364] on link "Download here." at bounding box center [723, 361] width 64 height 10
click at [816, 447] on p "Cancel" at bounding box center [808, 445] width 30 height 12
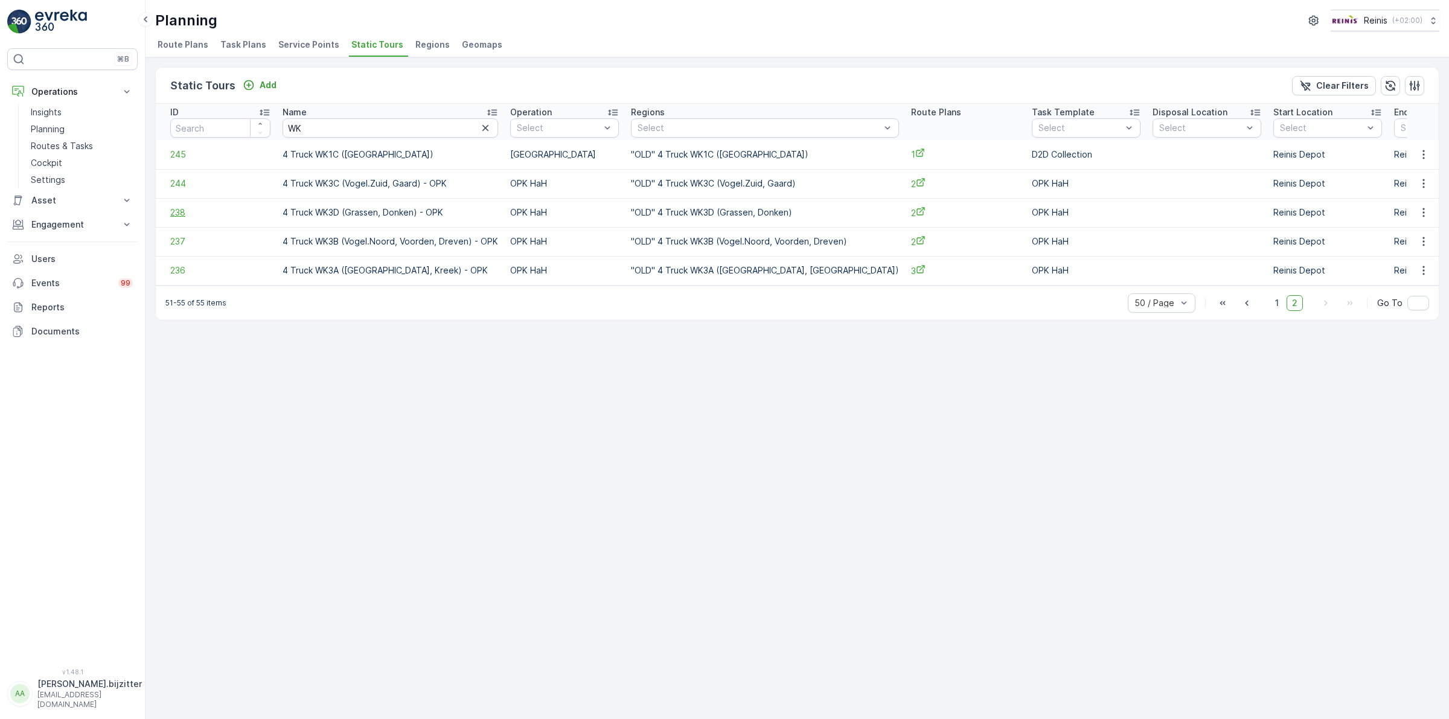
click at [181, 210] on span "238" at bounding box center [220, 213] width 100 height 12
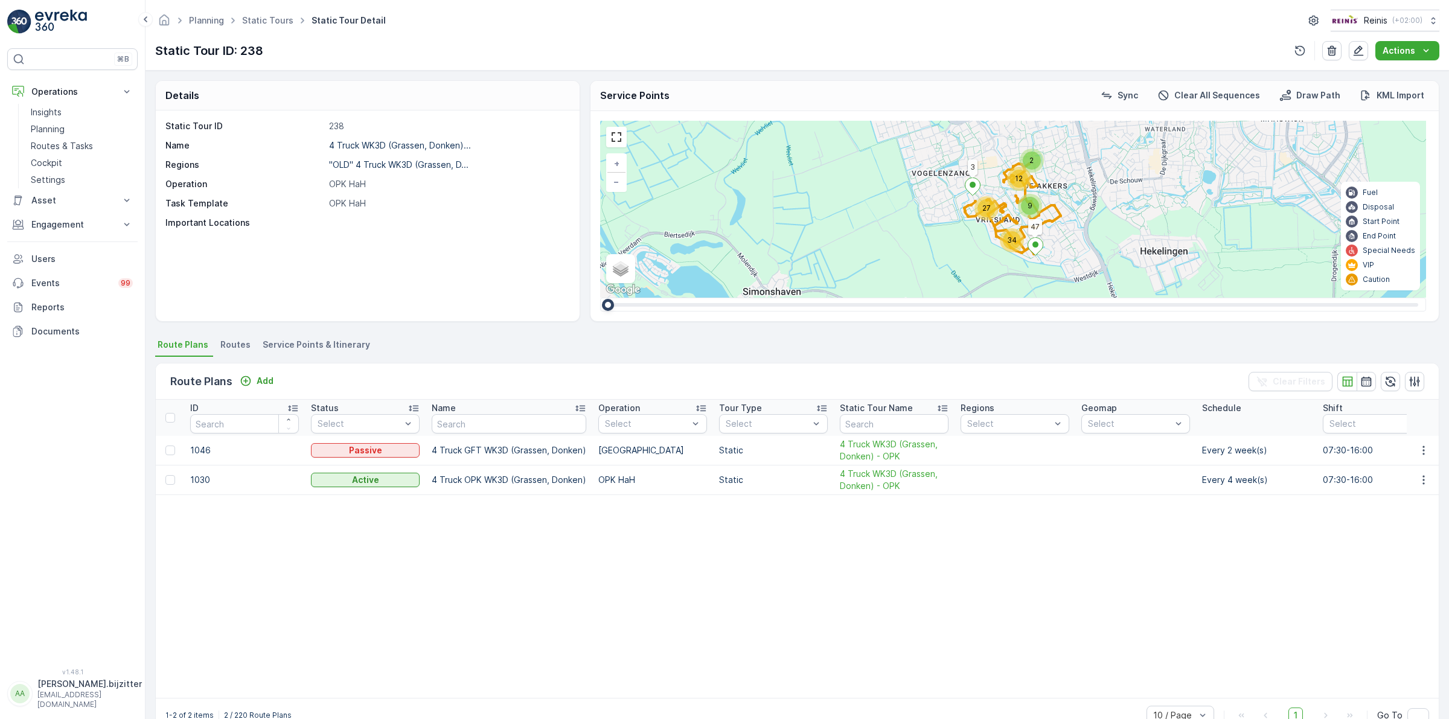
click at [312, 342] on span "Service Points & Itinerary" at bounding box center [316, 345] width 107 height 12
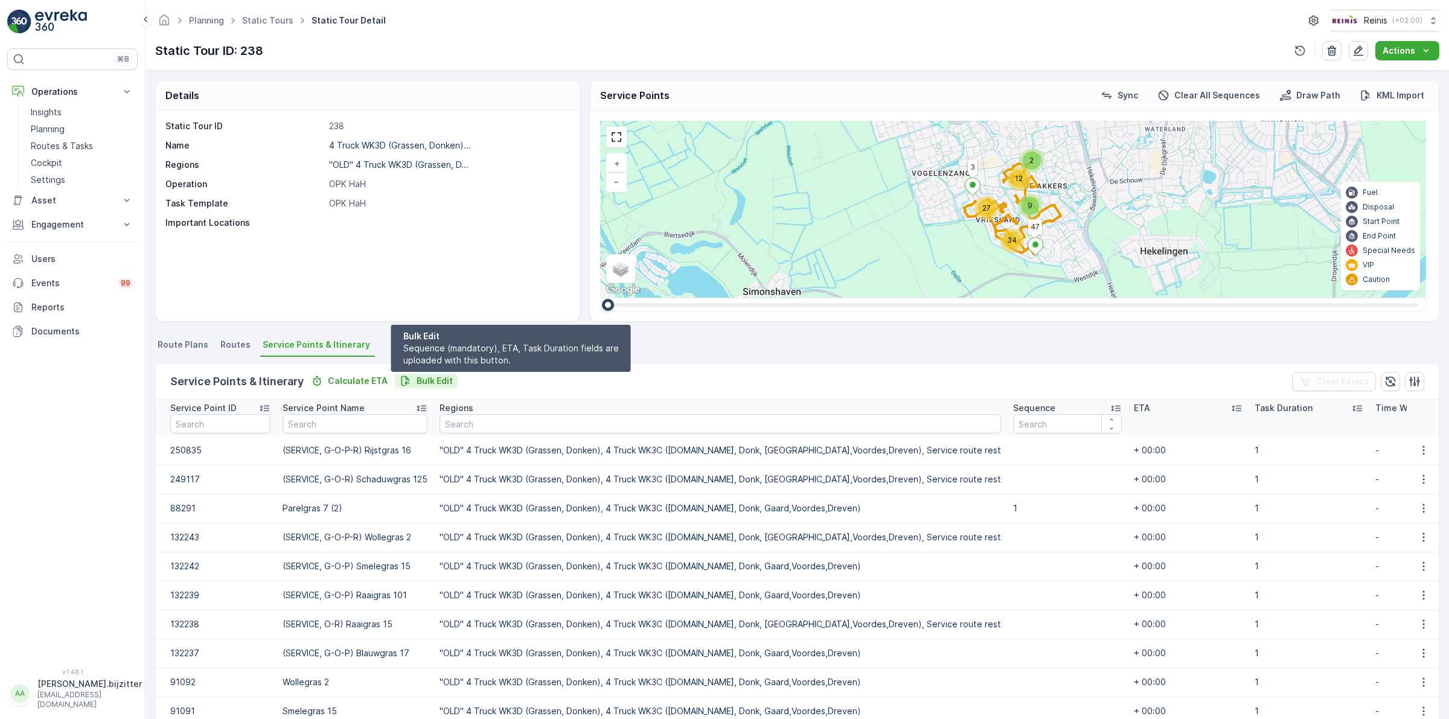
click at [435, 380] on p "Bulk Edit" at bounding box center [435, 381] width 36 height 12
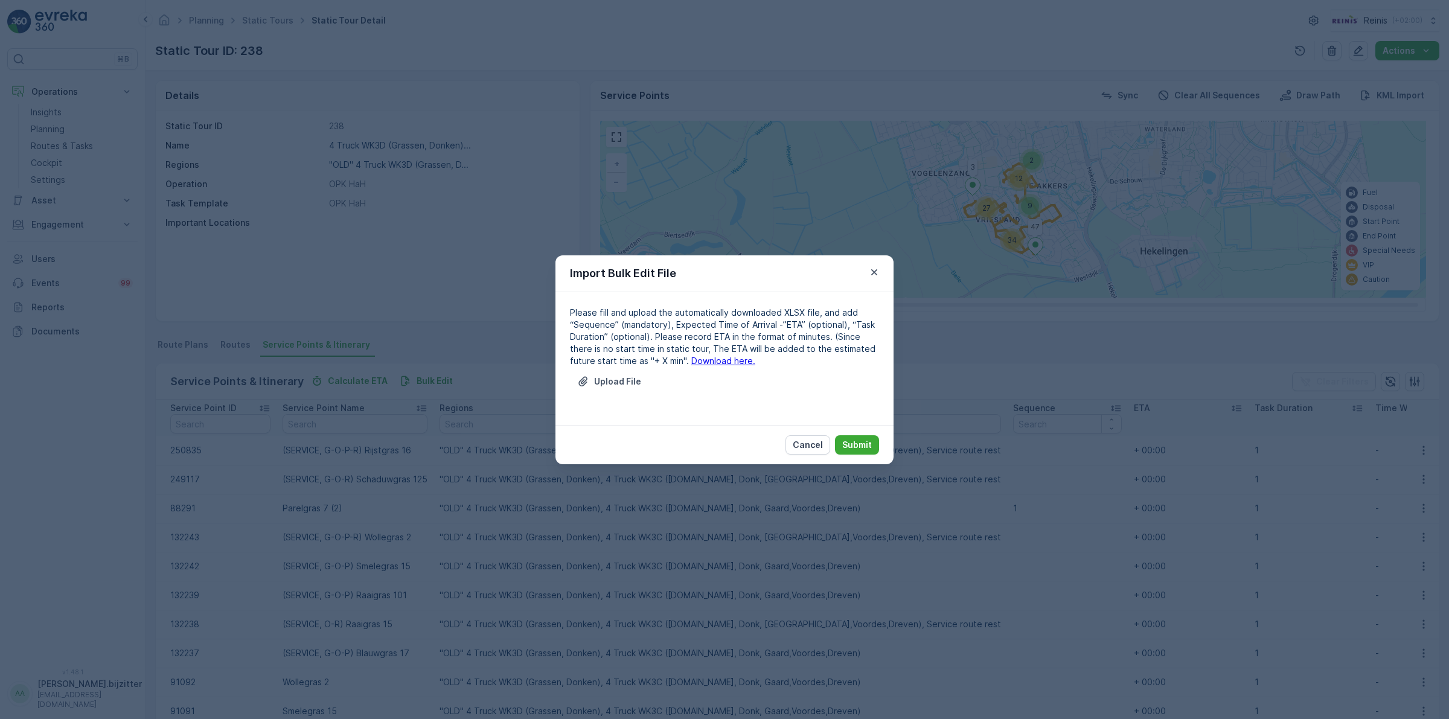
click at [691, 361] on link "Download here." at bounding box center [723, 361] width 64 height 10
click at [871, 272] on icon "button" at bounding box center [874, 272] width 12 height 12
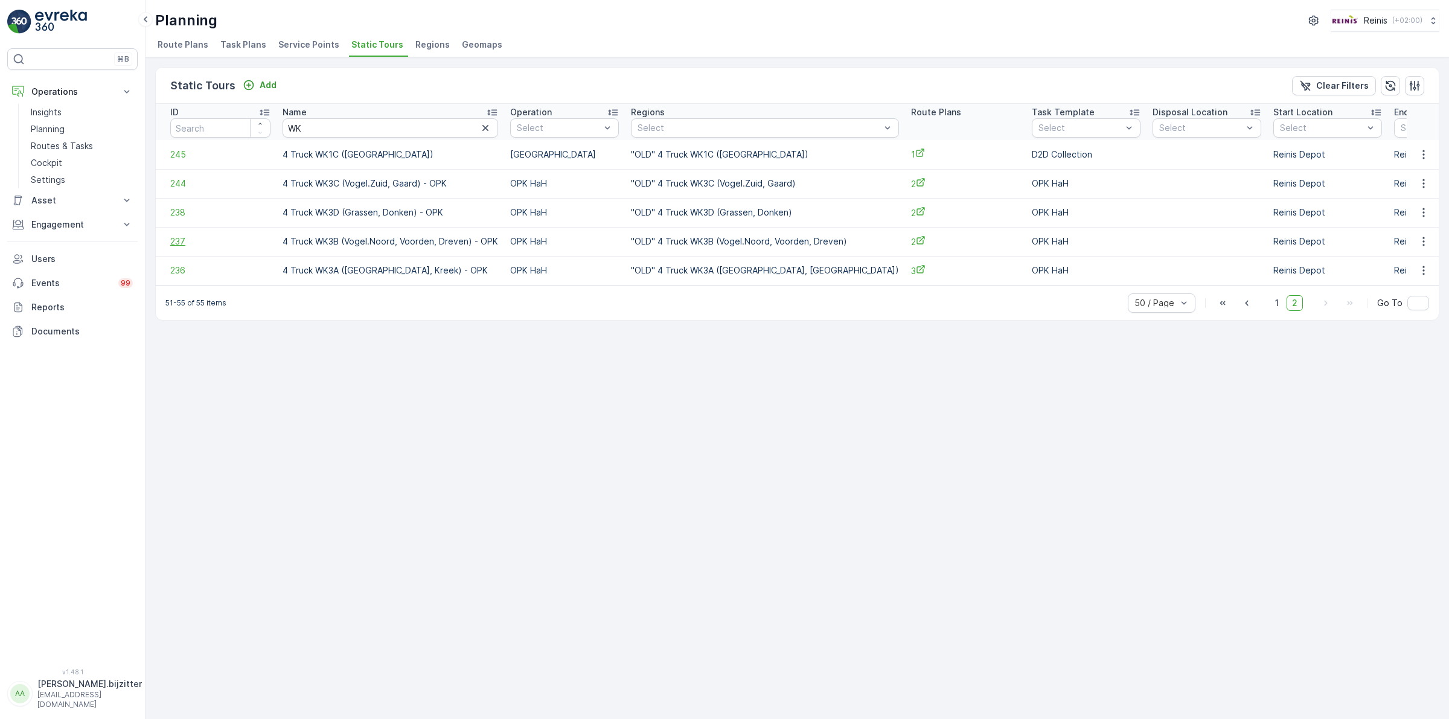
click at [180, 242] on span "237" at bounding box center [220, 242] width 100 height 12
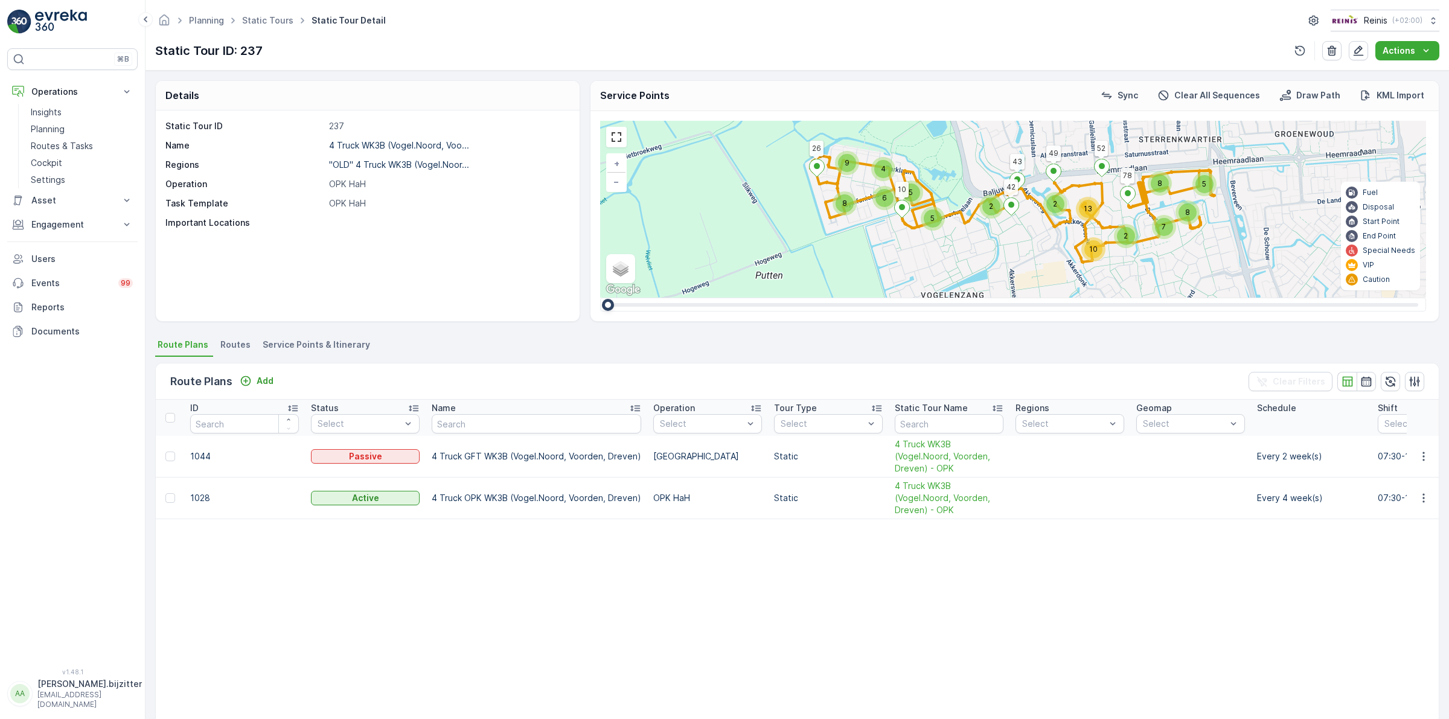
click at [360, 342] on span "Service Points & Itinerary" at bounding box center [316, 345] width 107 height 12
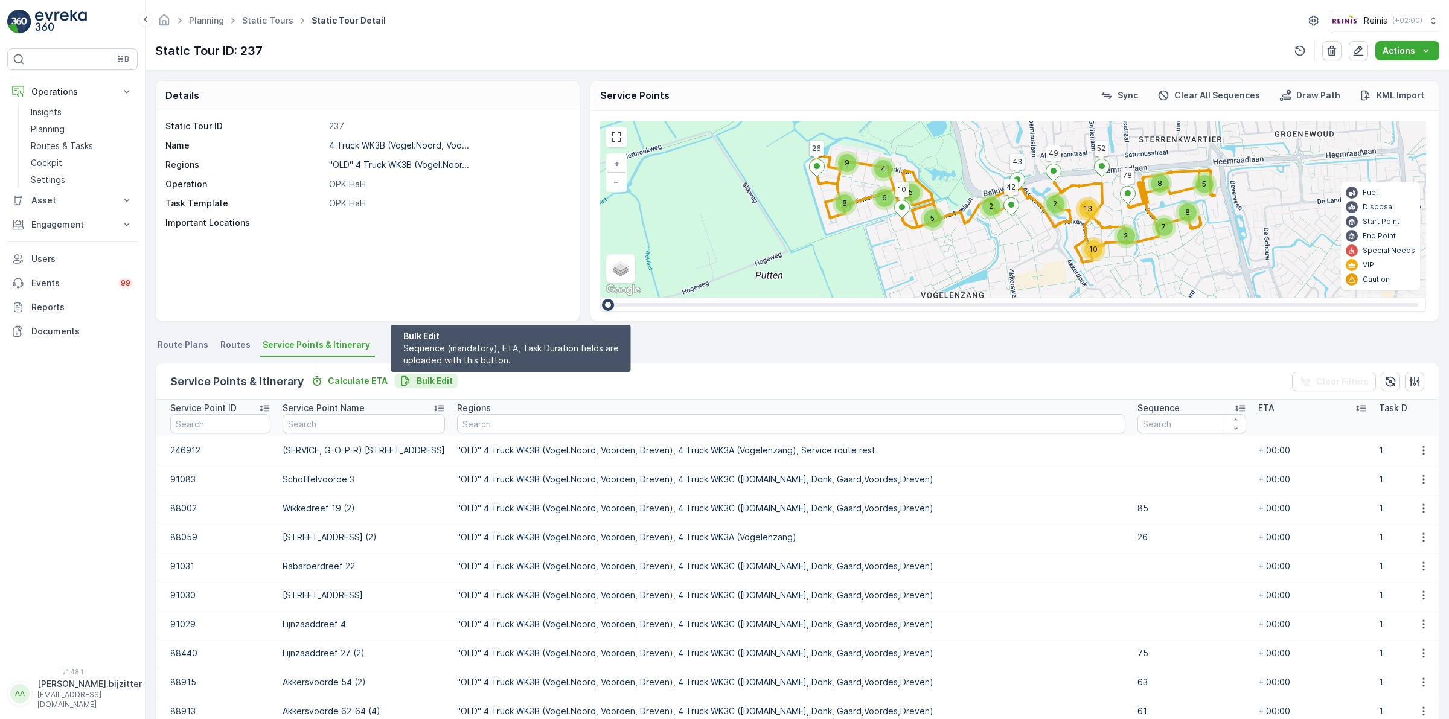
click at [427, 376] on p "Bulk Edit" at bounding box center [435, 381] width 36 height 12
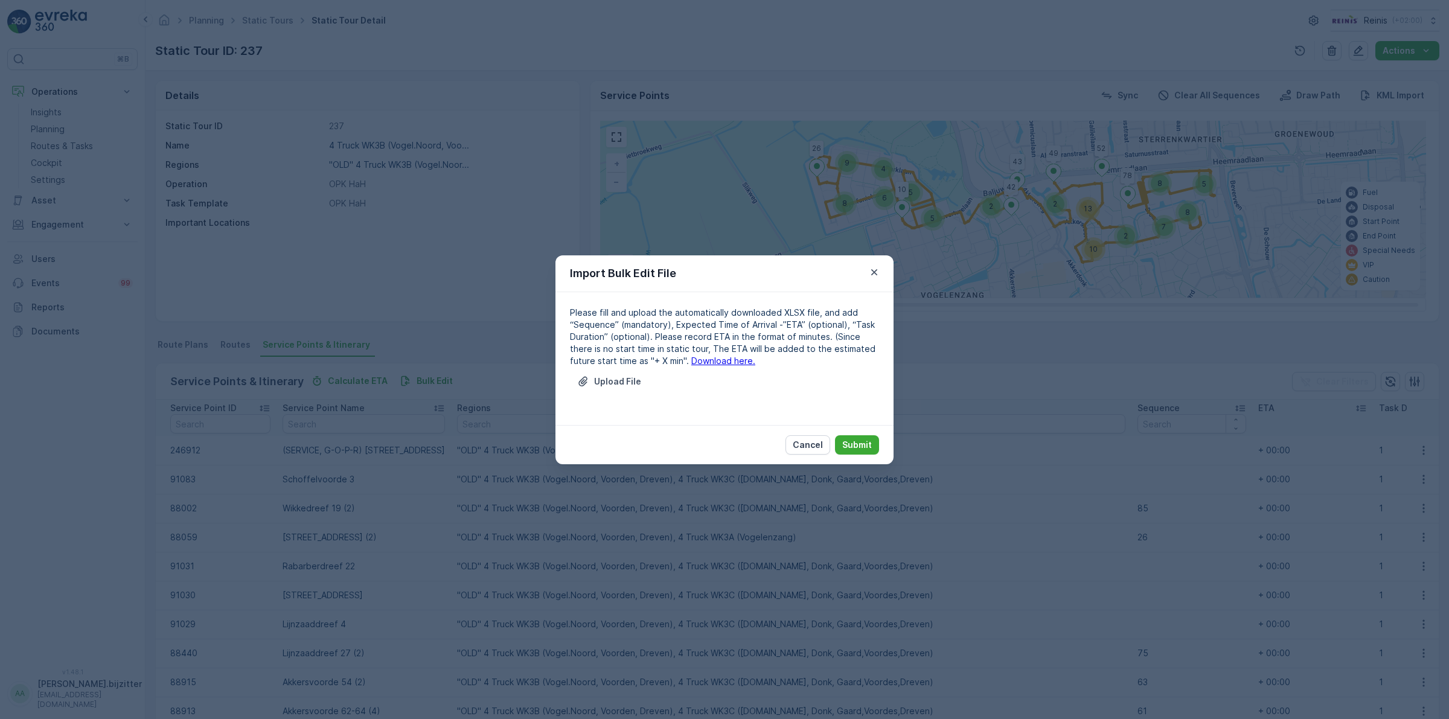
click at [694, 360] on link "Download here." at bounding box center [723, 361] width 64 height 10
click at [812, 442] on p "Cancel" at bounding box center [808, 445] width 30 height 12
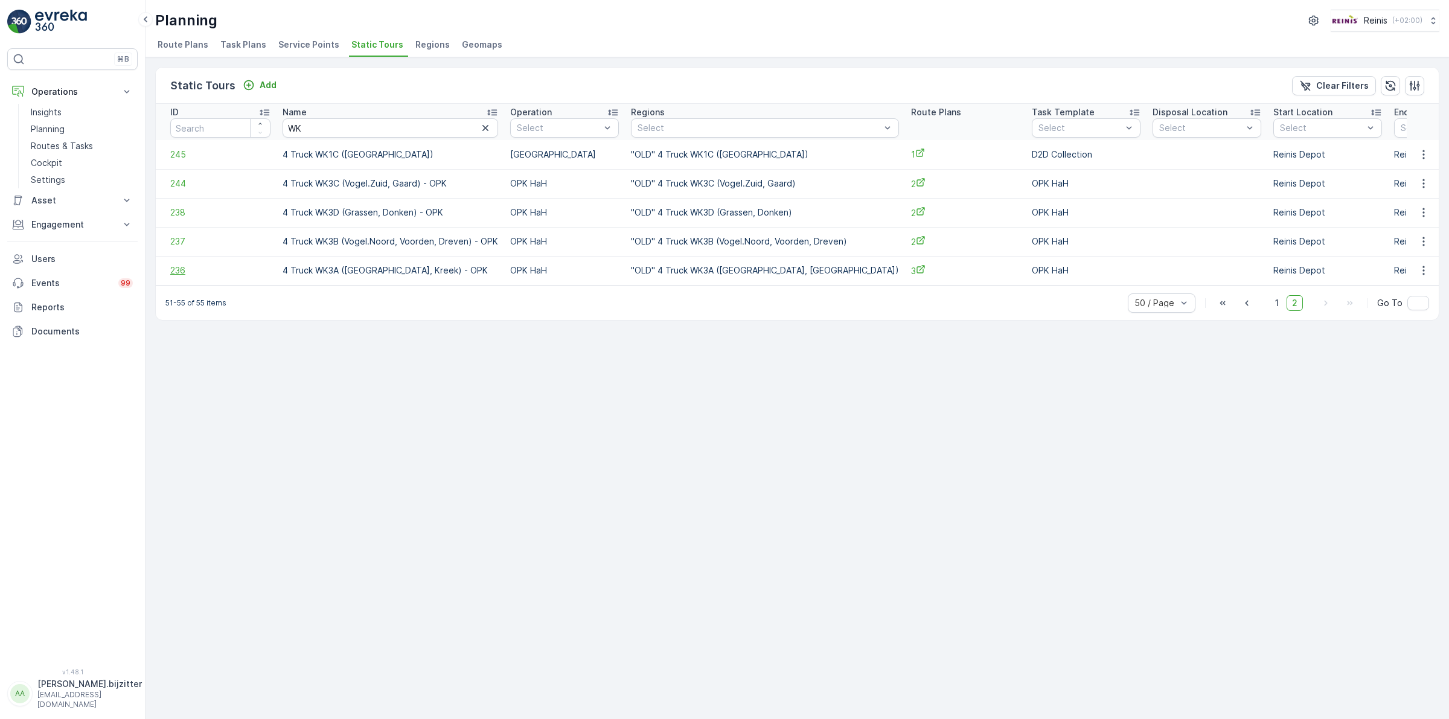
click at [178, 269] on span "236" at bounding box center [220, 271] width 100 height 12
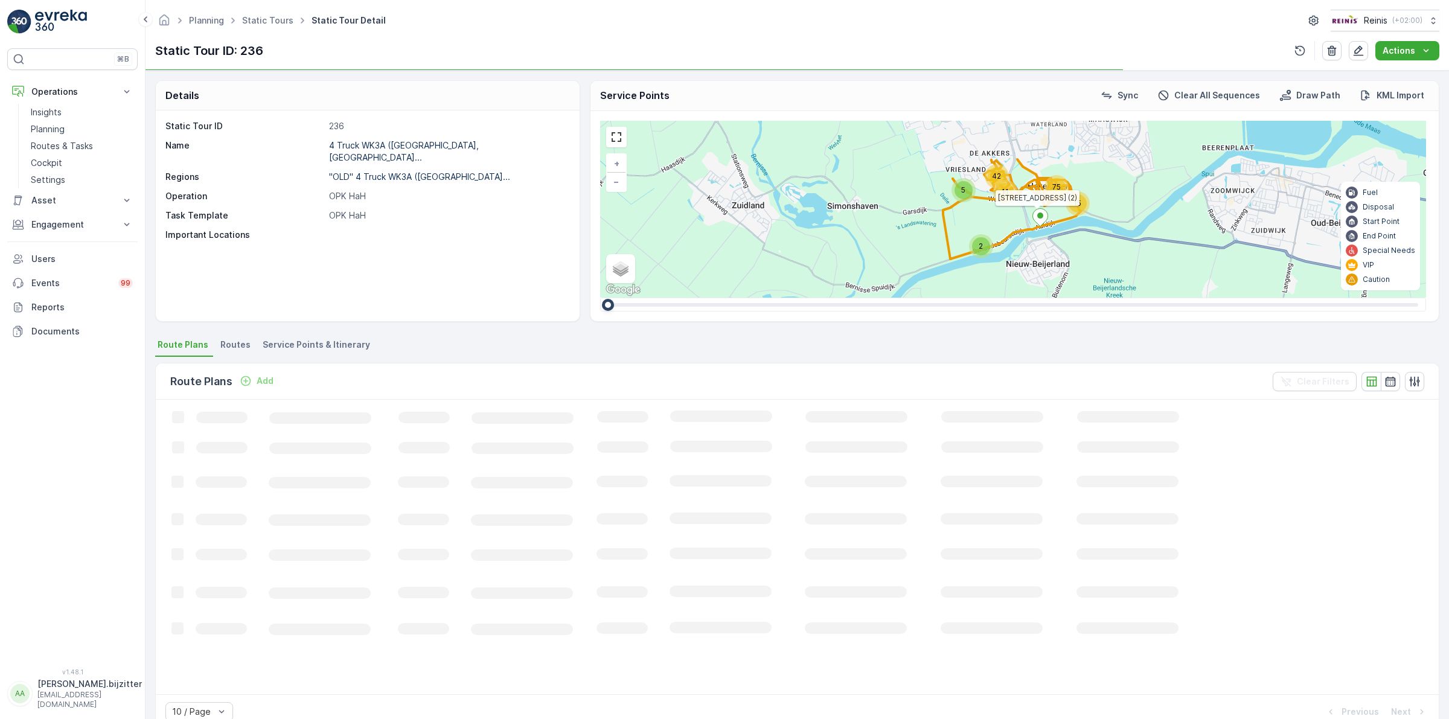
click at [346, 341] on span "Service Points & Itinerary" at bounding box center [316, 345] width 107 height 12
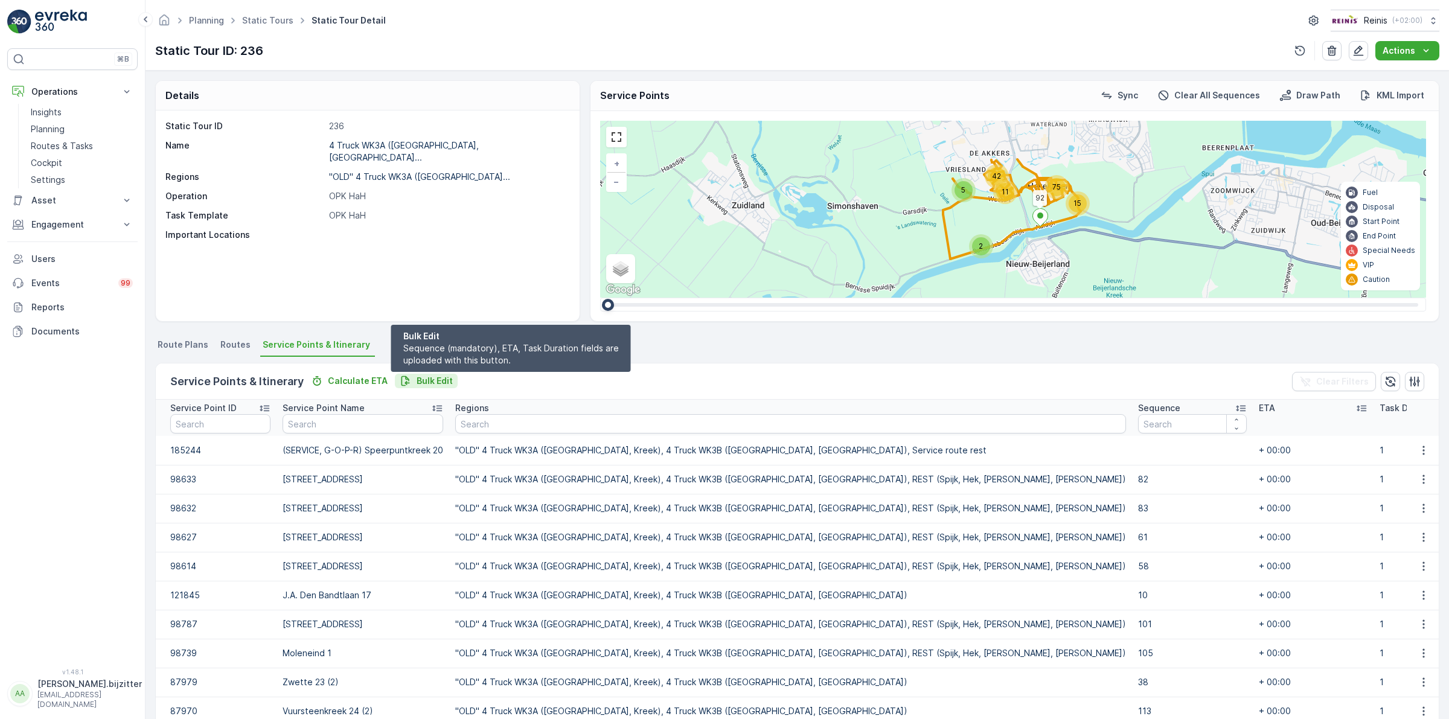
click at [432, 379] on p "Bulk Edit" at bounding box center [435, 381] width 36 height 12
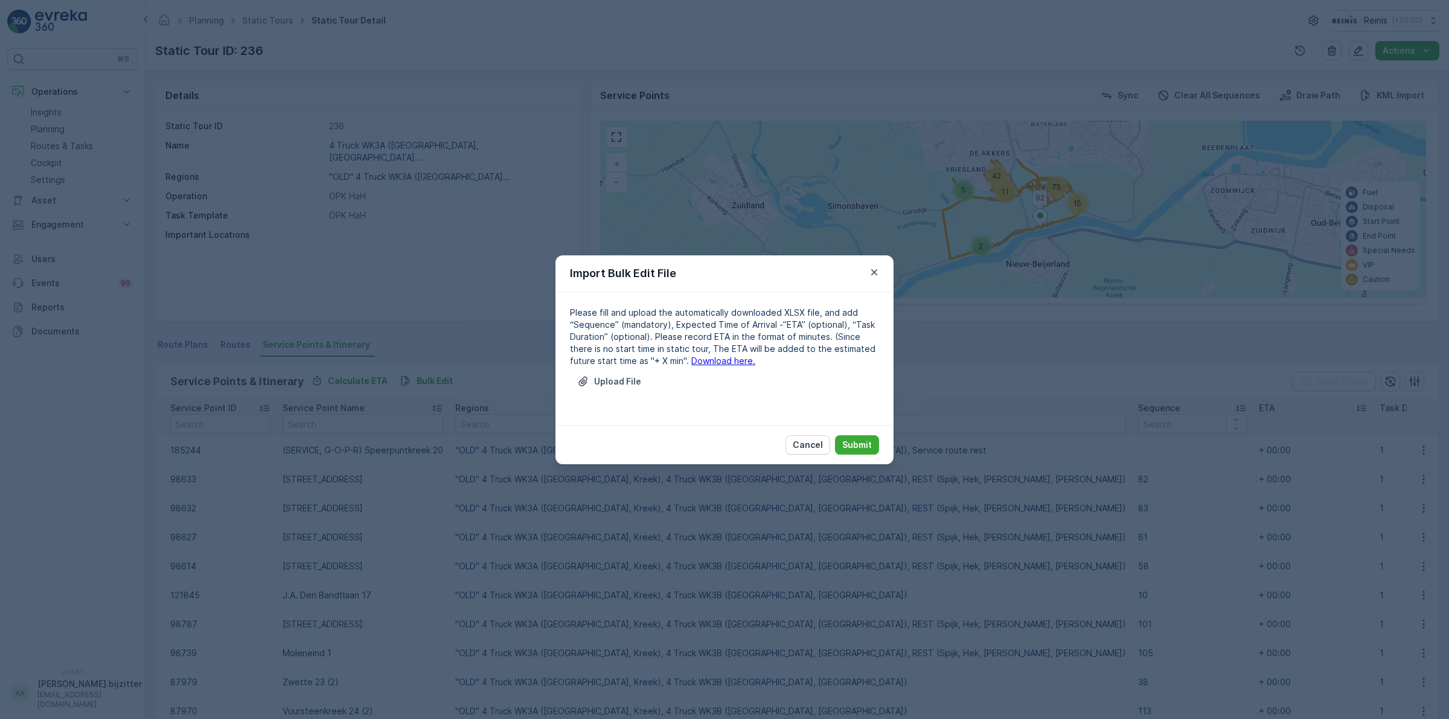
click at [708, 359] on link "Download here." at bounding box center [723, 361] width 64 height 10
click at [873, 270] on icon "button" at bounding box center [874, 272] width 6 height 6
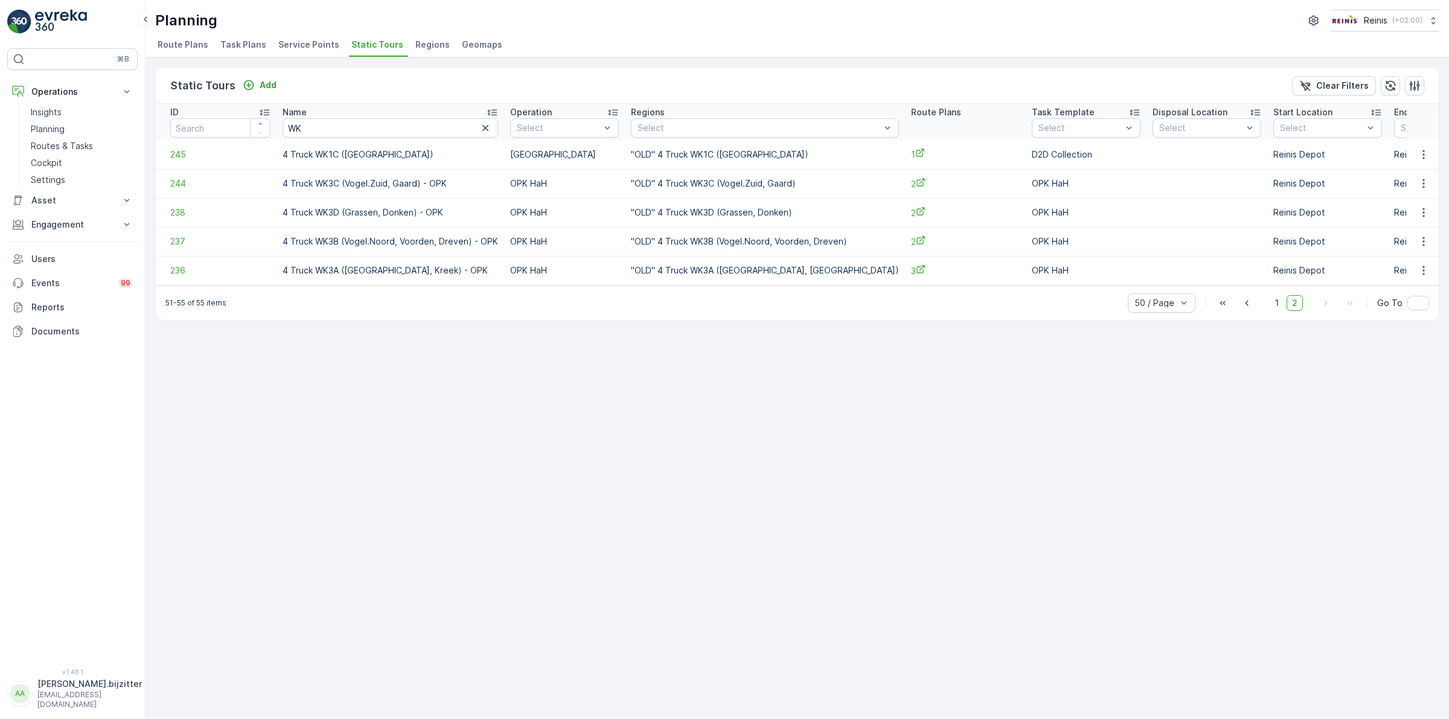
click at [284, 429] on div "Static Tours Add Clear Filters ID Name WK Operation Select Regions Select Route…" at bounding box center [798, 388] width 1304 height 662
click at [394, 381] on div "Static Tours Add Clear Filters ID Name WK Operation Select Regions Select Route…" at bounding box center [798, 388] width 1304 height 662
click at [1274, 303] on span "1" at bounding box center [1277, 303] width 14 height 16
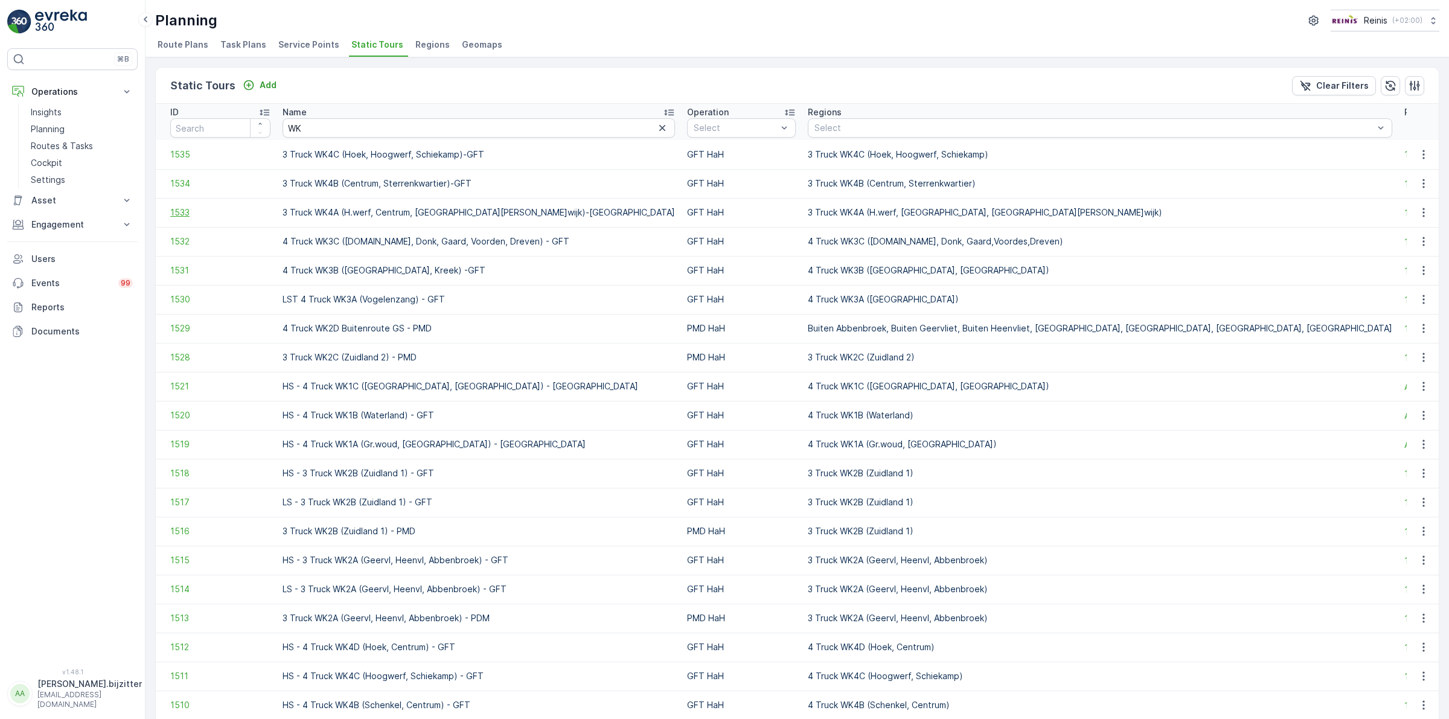
click at [181, 212] on span "1533" at bounding box center [220, 213] width 100 height 12
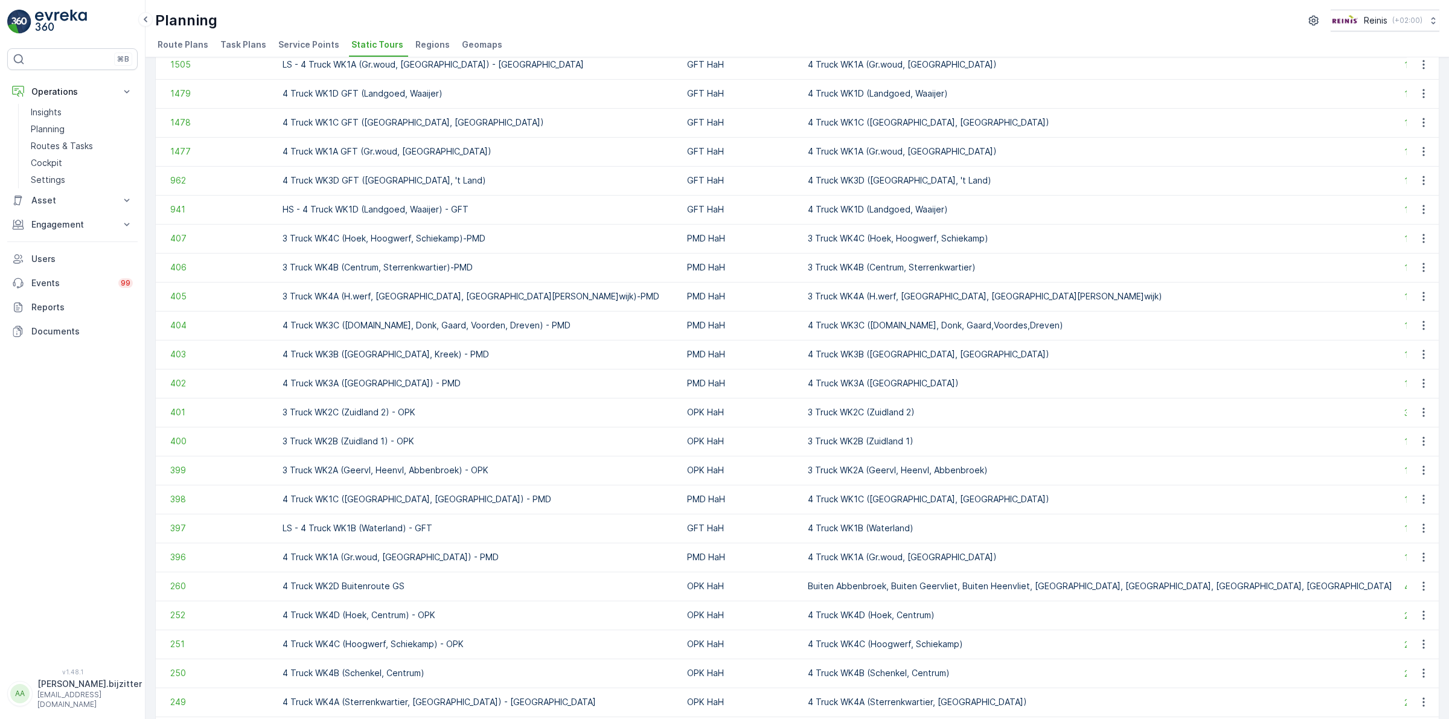
scroll to position [830, 0]
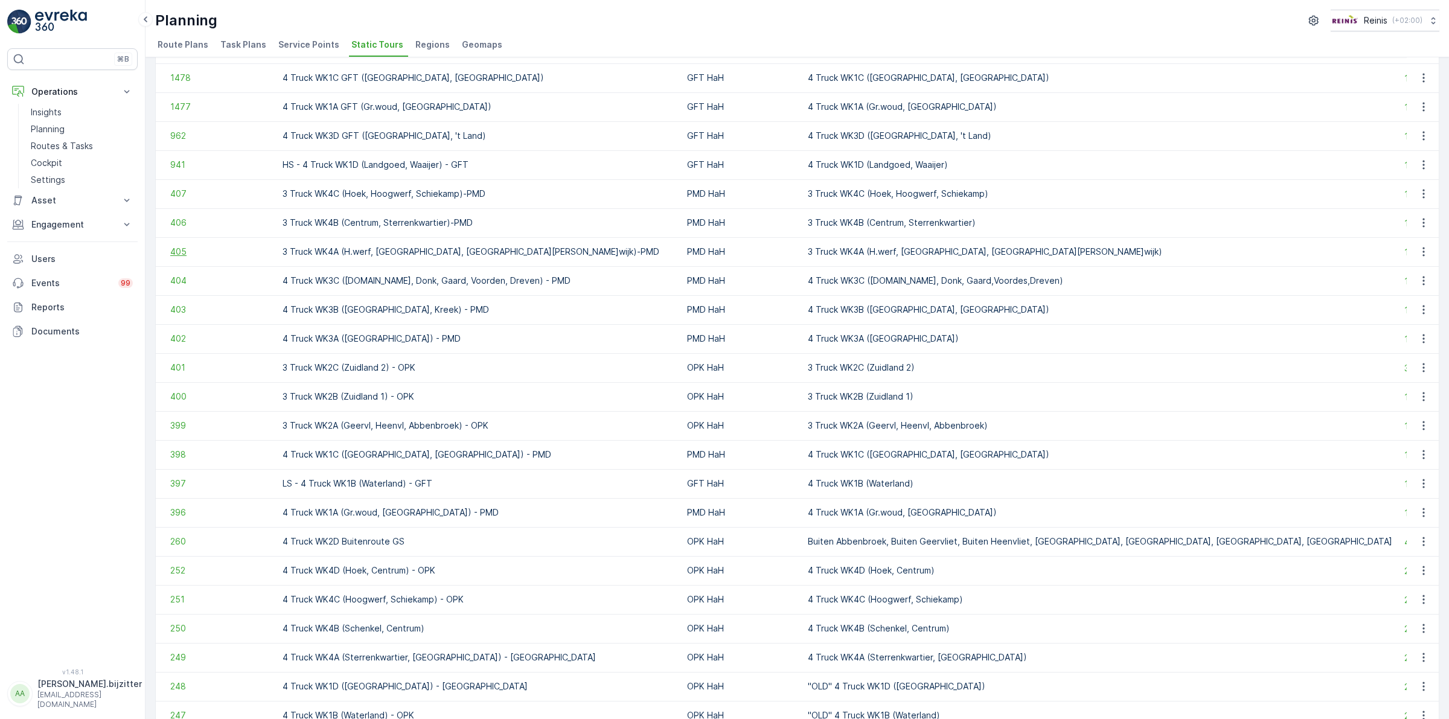
click at [176, 246] on span "405" at bounding box center [220, 252] width 100 height 12
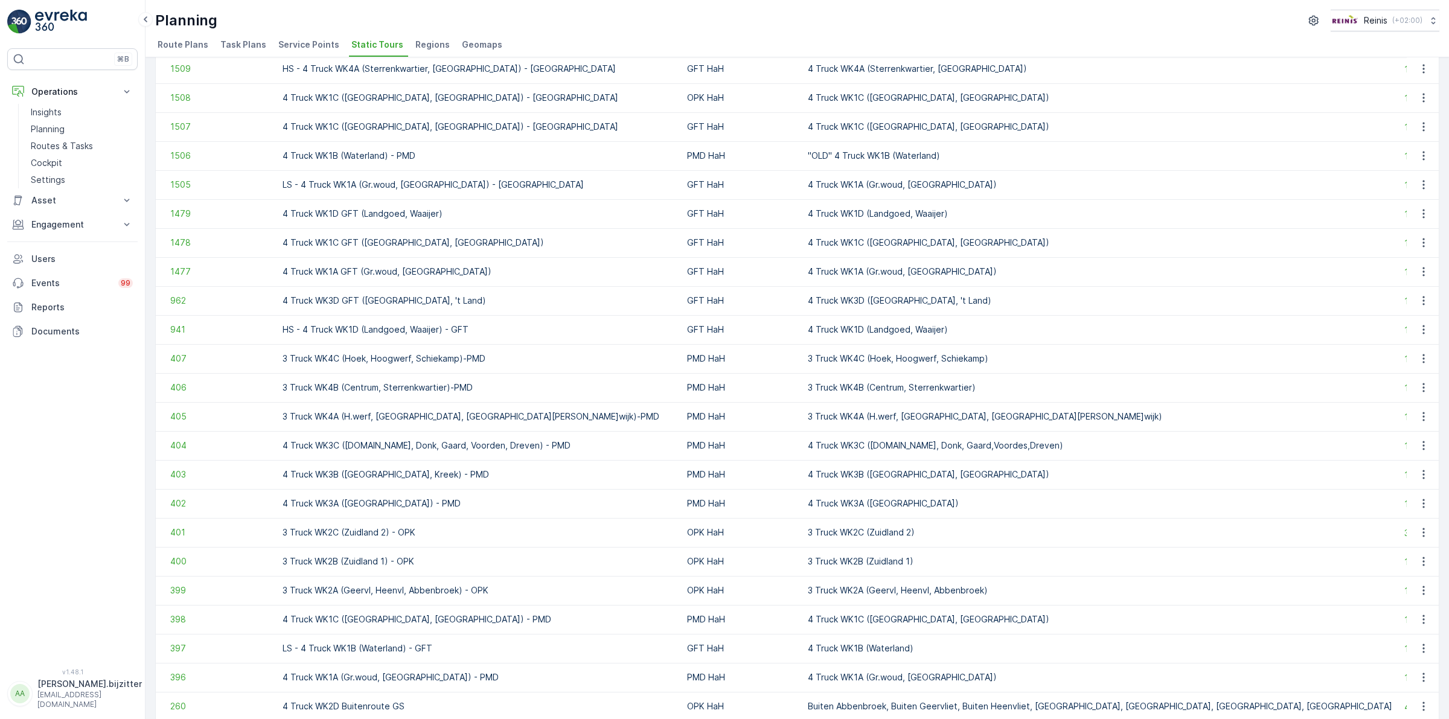
scroll to position [679, 0]
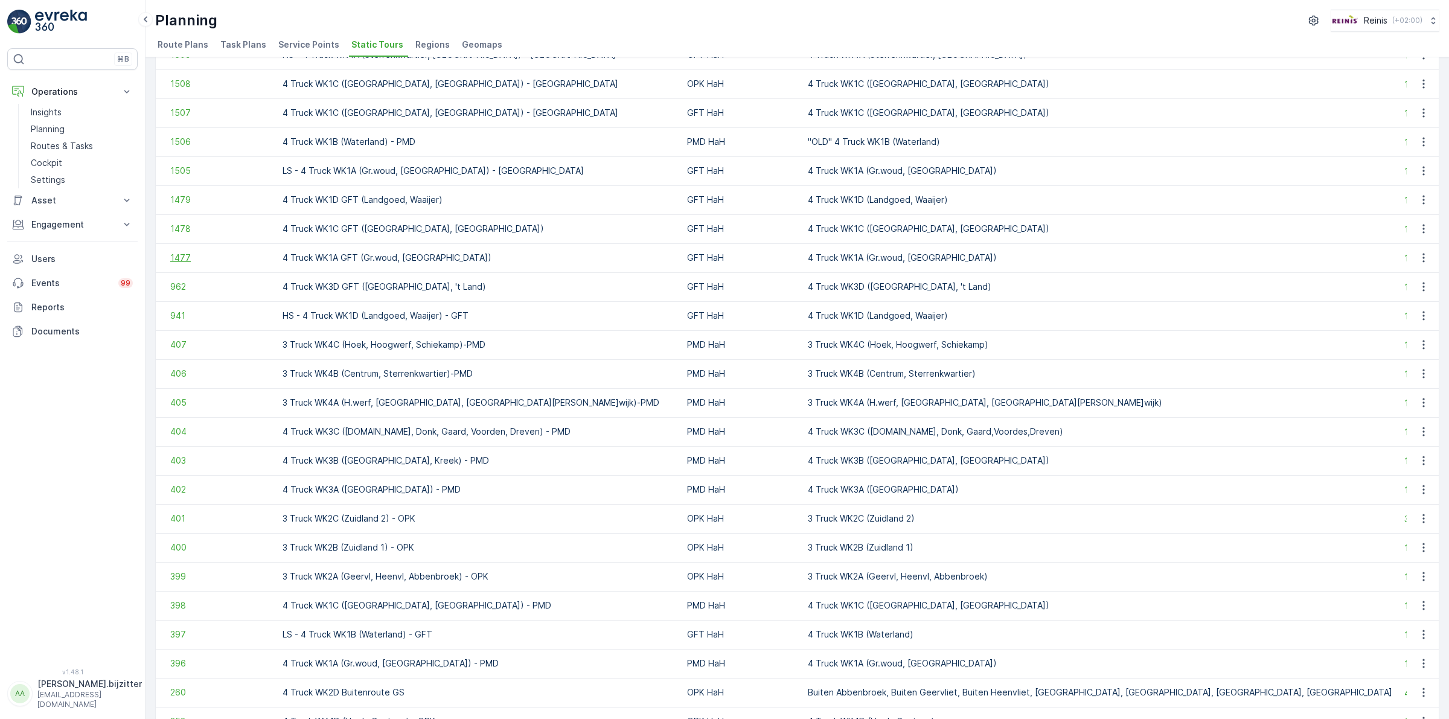
click at [180, 255] on span "1477" at bounding box center [220, 258] width 100 height 12
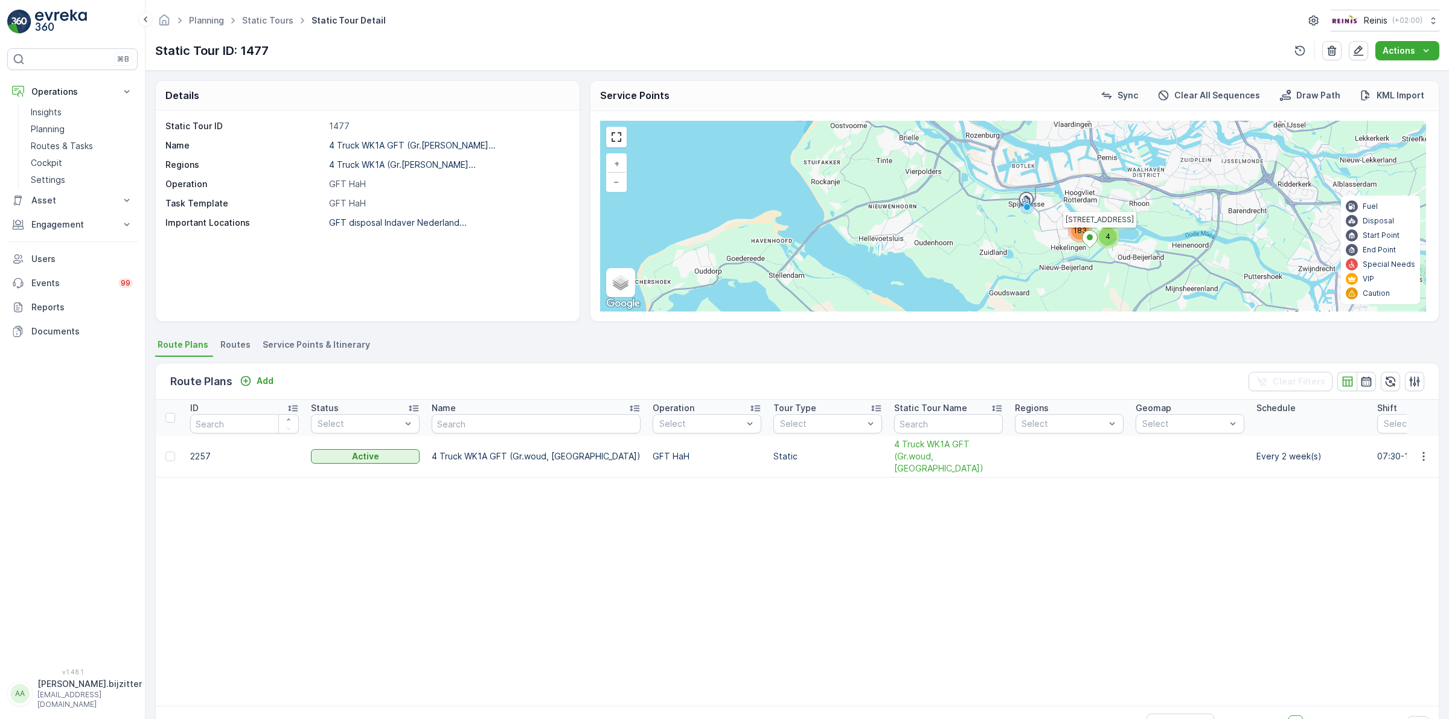
click at [331, 344] on span "Service Points & Itinerary" at bounding box center [316, 345] width 107 height 12
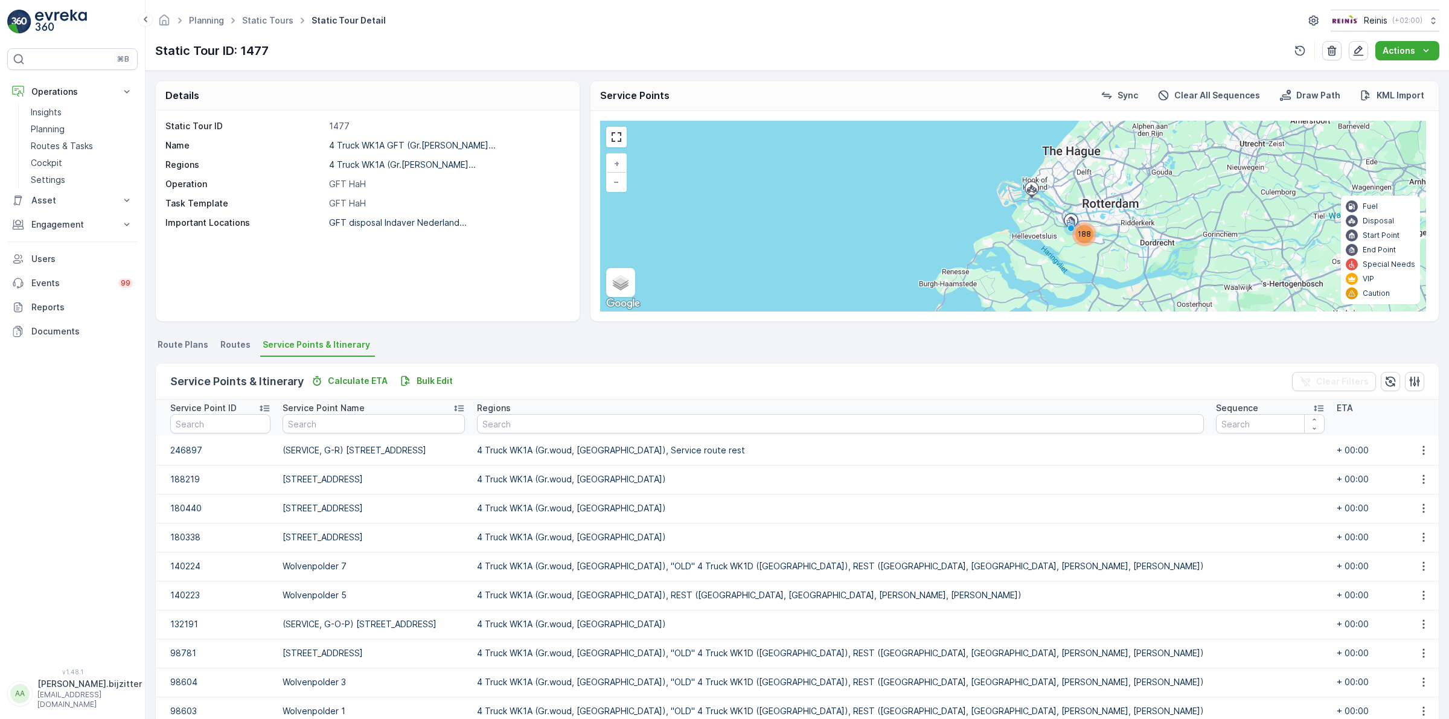
click at [1313, 408] on icon at bounding box center [1319, 408] width 12 height 12
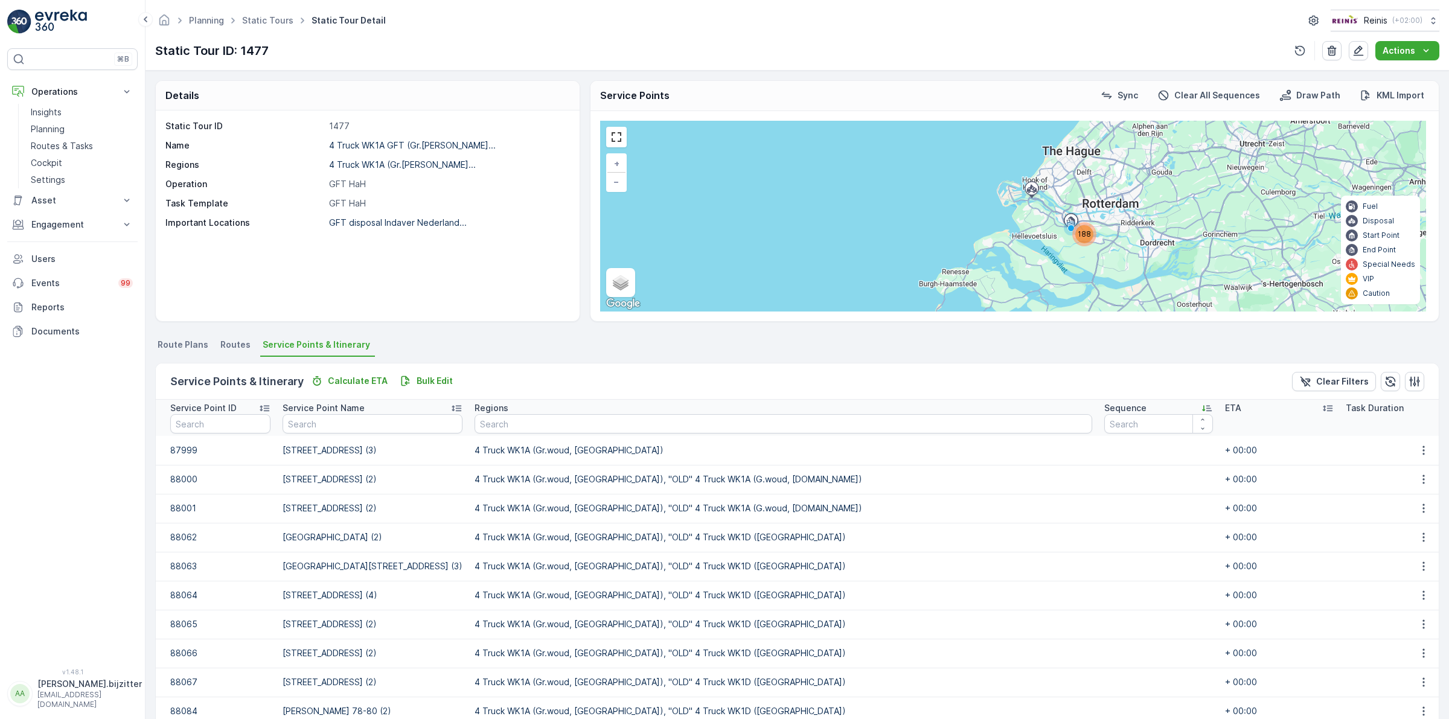
click at [1201, 406] on icon at bounding box center [1207, 408] width 12 height 12
click at [320, 265] on div "Static Tour ID 1477 Name 4 Truck WK1A GFT (Gr.[PERSON_NAME]... Regions 4 Truck …" at bounding box center [368, 216] width 424 height 211
